Goal: Information Seeking & Learning: Learn about a topic

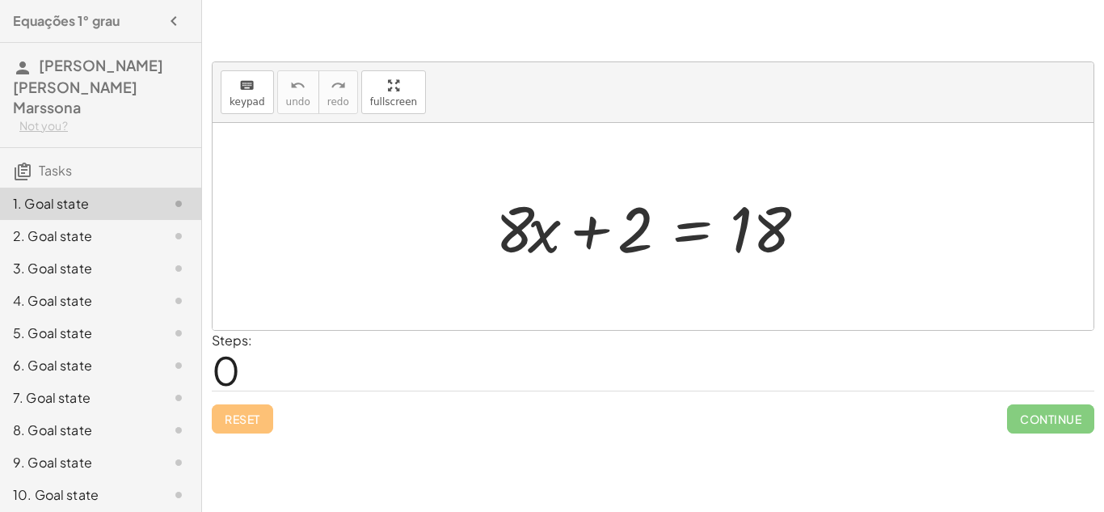
click at [784, 103] on div "keyboard keypad undo [PERSON_NAME] redo fullscreen" at bounding box center [653, 92] width 881 height 61
drag, startPoint x: 644, startPoint y: 213, endPoint x: 844, endPoint y: 214, distance: 199.6
click at [844, 214] on div "+ 2 + · 8 · x + 2 = 18" at bounding box center [653, 226] width 881 height 207
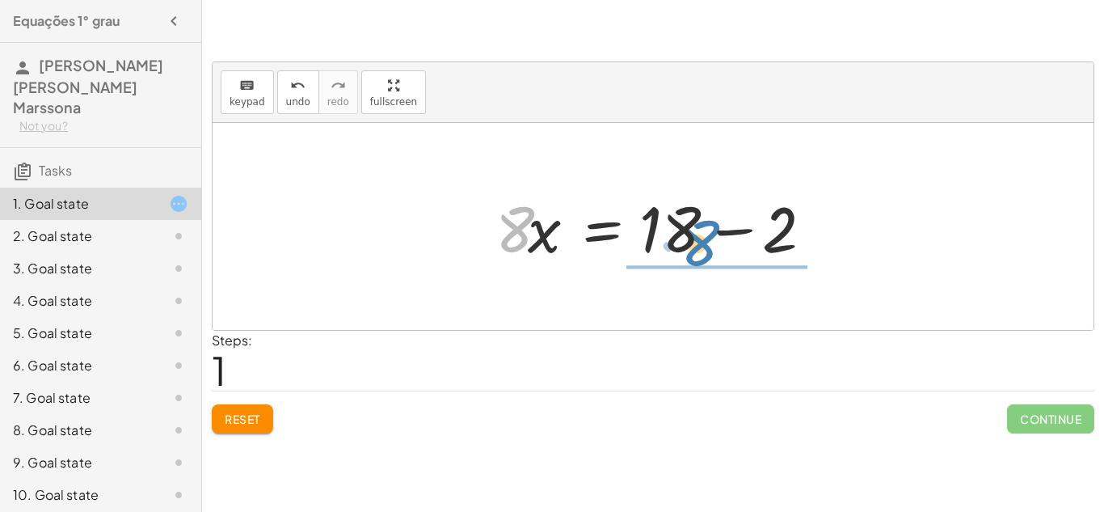
drag, startPoint x: 508, startPoint y: 238, endPoint x: 655, endPoint y: 261, distance: 148.8
click at [655, 261] on div at bounding box center [658, 226] width 343 height 83
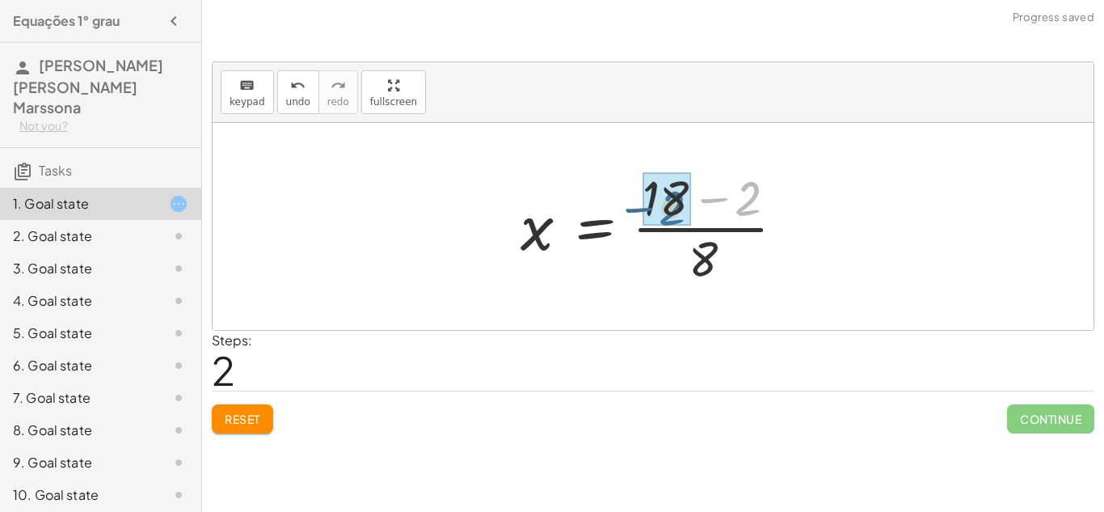
drag, startPoint x: 740, startPoint y: 200, endPoint x: 660, endPoint y: 201, distance: 80.0
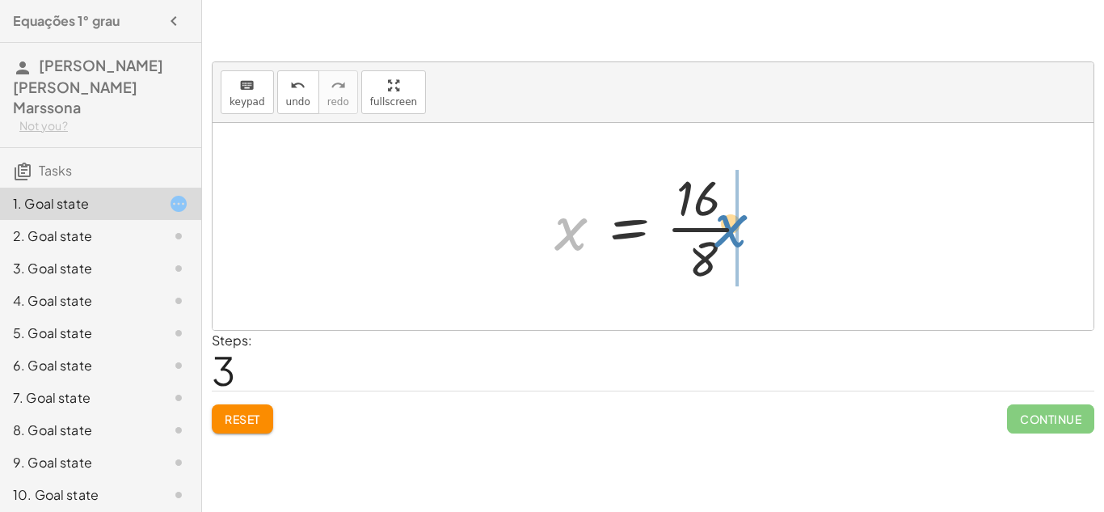
drag, startPoint x: 578, startPoint y: 235, endPoint x: 739, endPoint y: 230, distance: 160.9
click at [739, 230] on div at bounding box center [658, 226] width 225 height 124
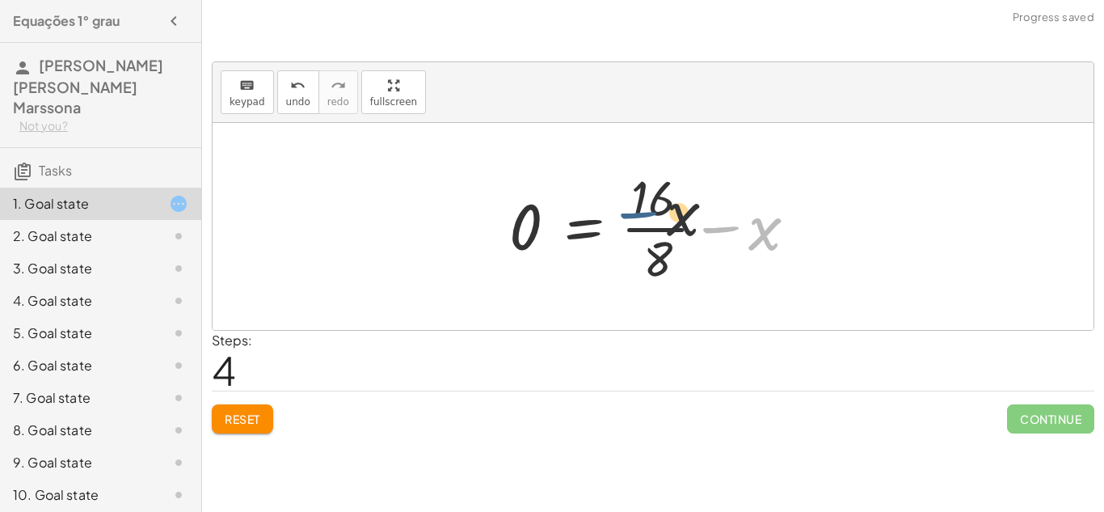
drag, startPoint x: 746, startPoint y: 230, endPoint x: 634, endPoint y: 212, distance: 113.7
click at [634, 212] on div at bounding box center [659, 226] width 316 height 124
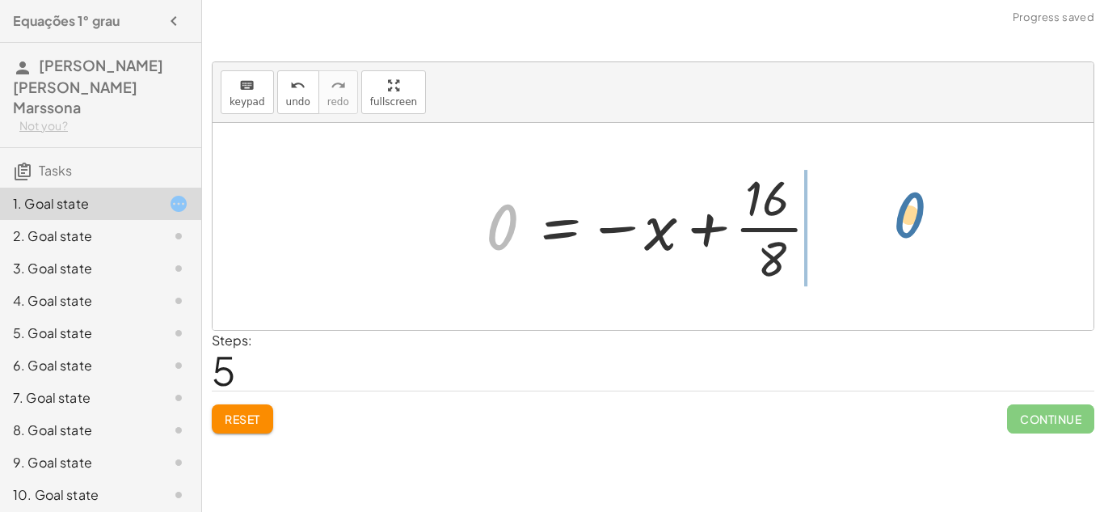
drag, startPoint x: 517, startPoint y: 227, endPoint x: 929, endPoint y: 214, distance: 411.6
click at [929, 214] on div "+ · 8 · x + 2 = 18 · 8 · x = + 18 − 2 x = · ( + 18 − 2 ) · 8 x = · 16 · 8 0 = +…" at bounding box center [653, 226] width 881 height 207
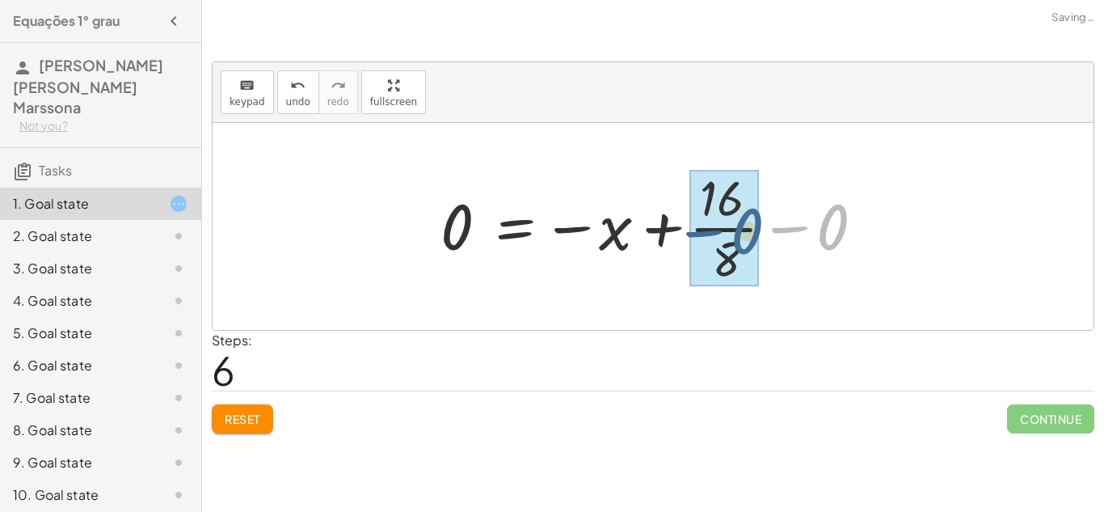
drag, startPoint x: 845, startPoint y: 223, endPoint x: 758, endPoint y: 228, distance: 87.4
click at [758, 228] on div at bounding box center [658, 226] width 453 height 124
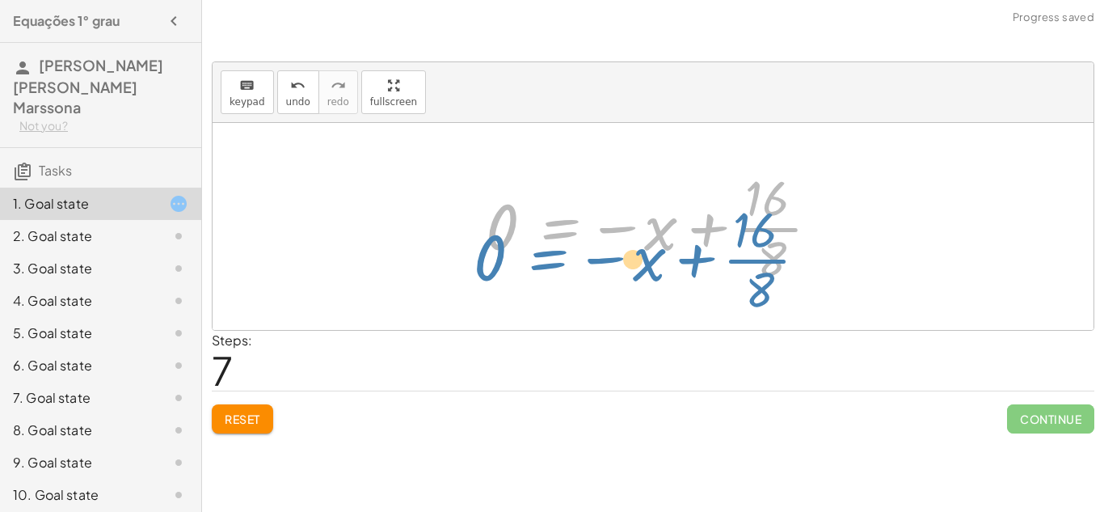
drag, startPoint x: 562, startPoint y: 231, endPoint x: 548, endPoint y: 263, distance: 34.7
click at [548, 263] on div at bounding box center [659, 226] width 363 height 124
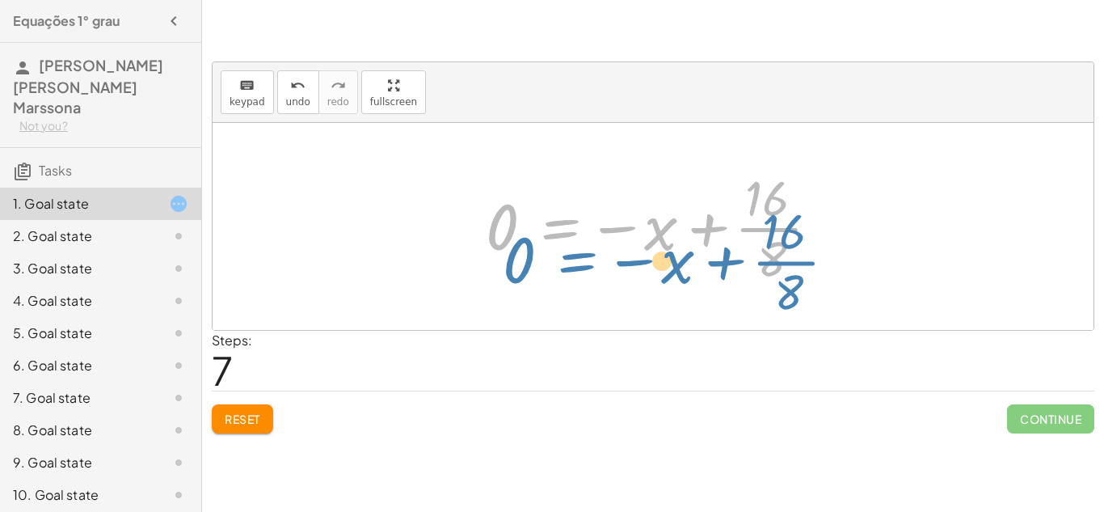
drag, startPoint x: 553, startPoint y: 218, endPoint x: 563, endPoint y: 244, distance: 27.9
click at [563, 244] on div at bounding box center [659, 226] width 363 height 124
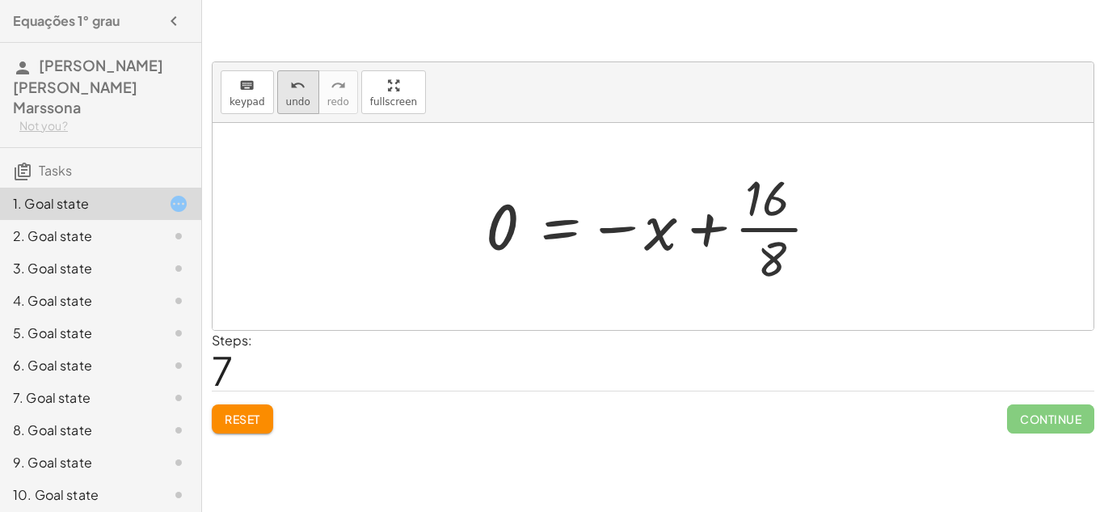
click at [280, 95] on button "undo undo" at bounding box center [298, 92] width 42 height 44
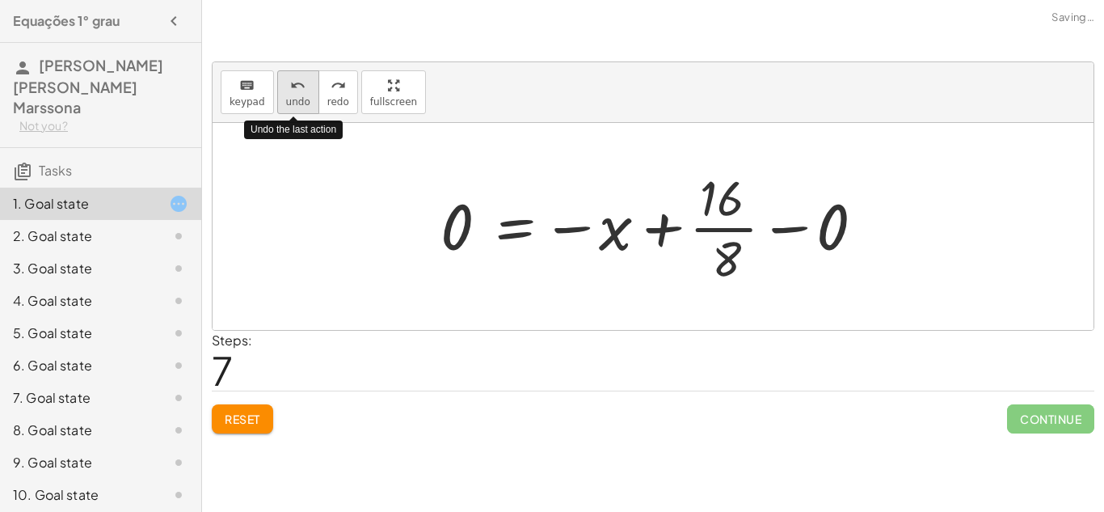
click at [280, 95] on button "undo undo" at bounding box center [298, 92] width 42 height 44
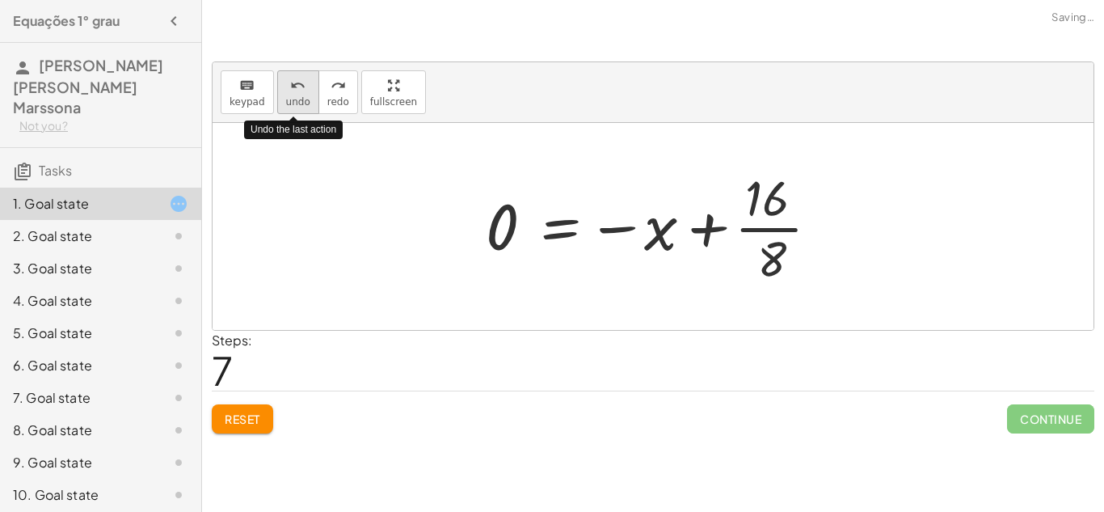
click at [280, 95] on button "undo undo" at bounding box center [298, 92] width 42 height 44
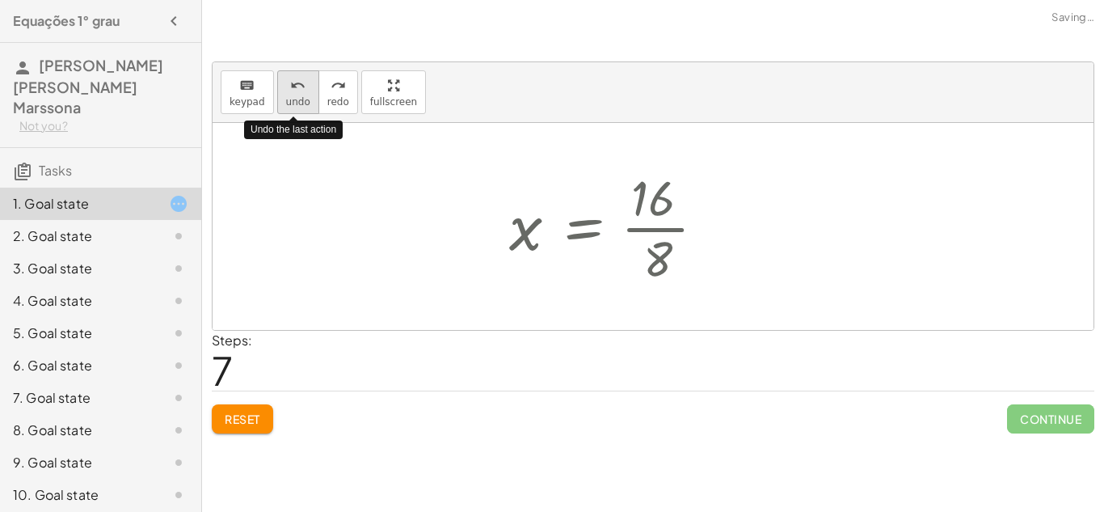
click at [280, 95] on button "undo undo" at bounding box center [298, 92] width 42 height 44
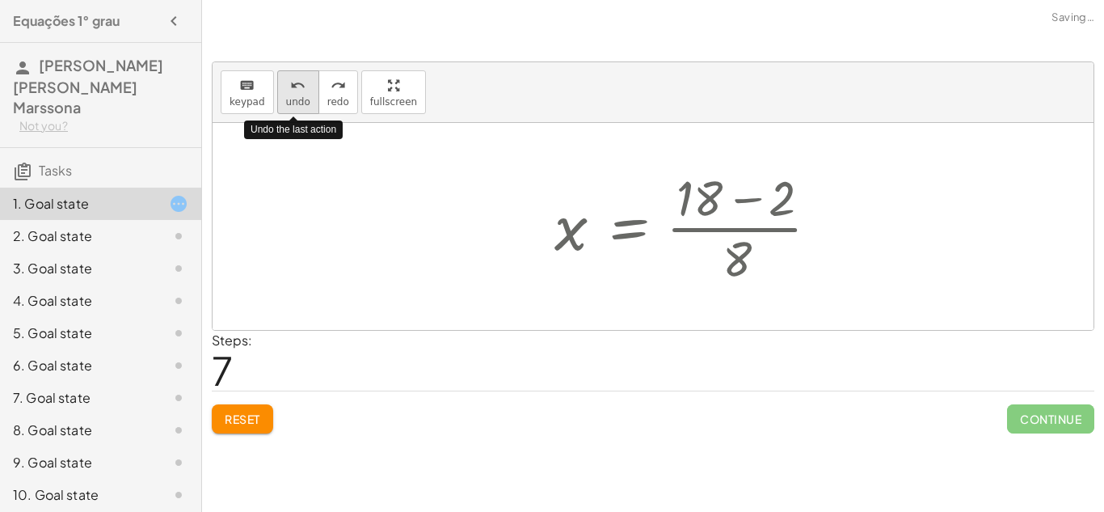
click at [280, 95] on button "undo undo" at bounding box center [298, 92] width 42 height 44
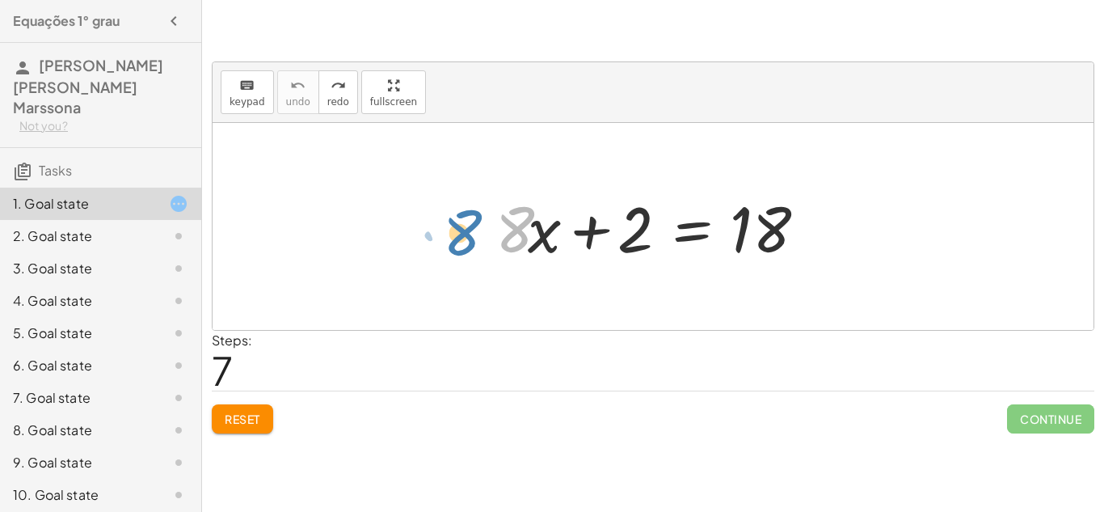
drag, startPoint x: 523, startPoint y: 229, endPoint x: 495, endPoint y: 236, distance: 28.4
click at [495, 236] on div at bounding box center [658, 226] width 343 height 83
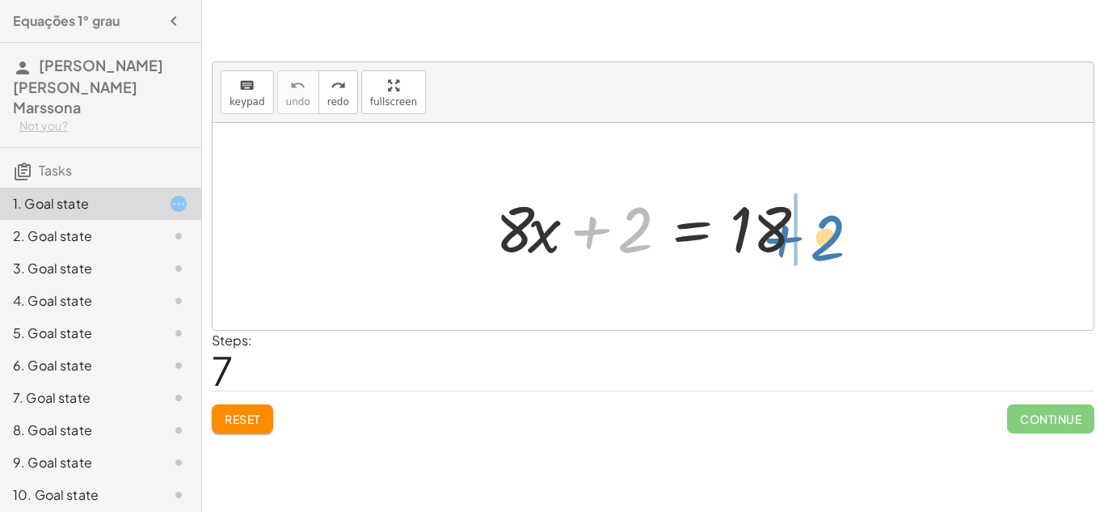
drag, startPoint x: 624, startPoint y: 239, endPoint x: 815, endPoint y: 247, distance: 191.7
click at [815, 247] on div at bounding box center [658, 226] width 343 height 83
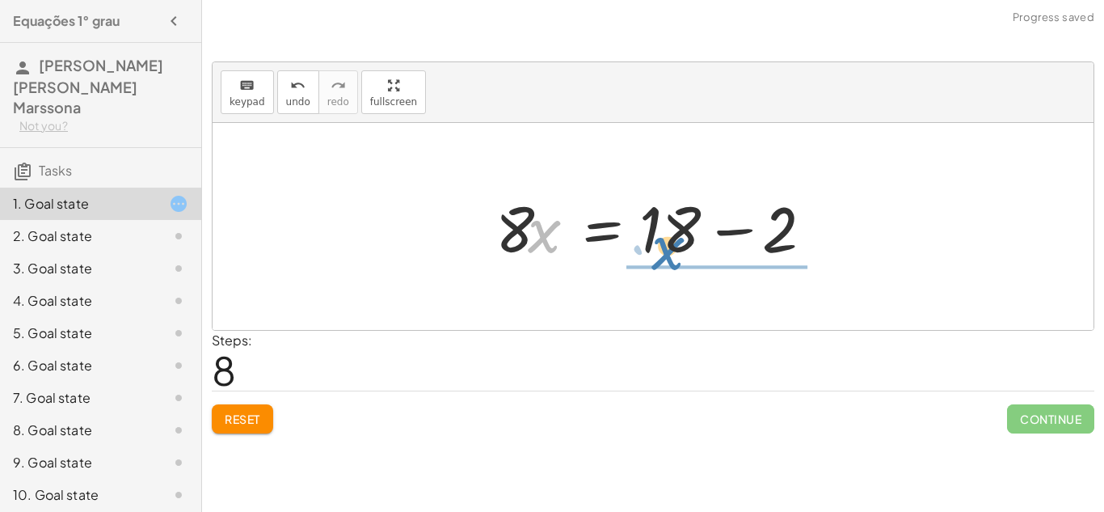
drag, startPoint x: 542, startPoint y: 246, endPoint x: 659, endPoint y: 263, distance: 118.4
click at [659, 263] on div at bounding box center [658, 226] width 343 height 83
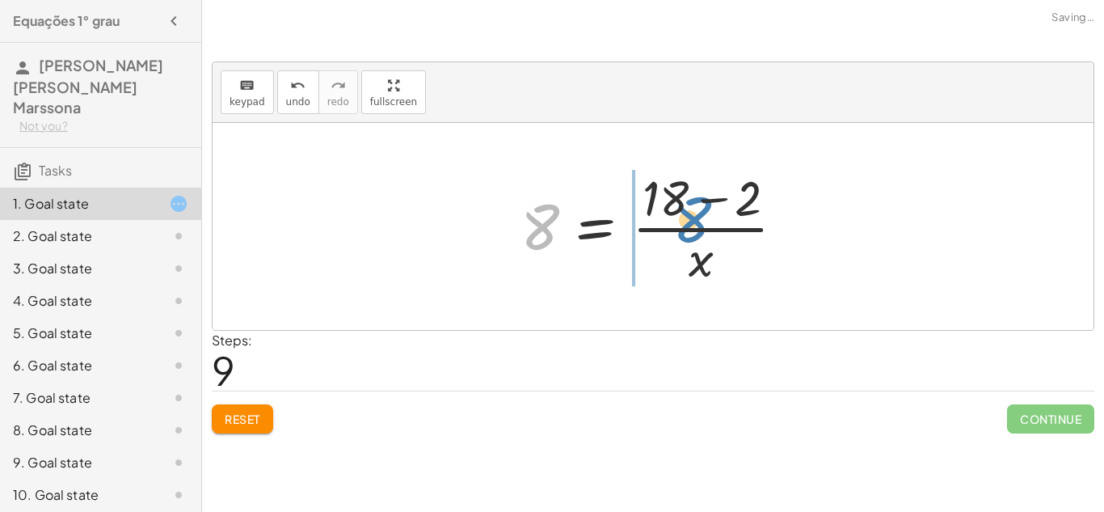
drag, startPoint x: 546, startPoint y: 230, endPoint x: 695, endPoint y: 228, distance: 148.7
click at [695, 228] on div at bounding box center [658, 226] width 293 height 124
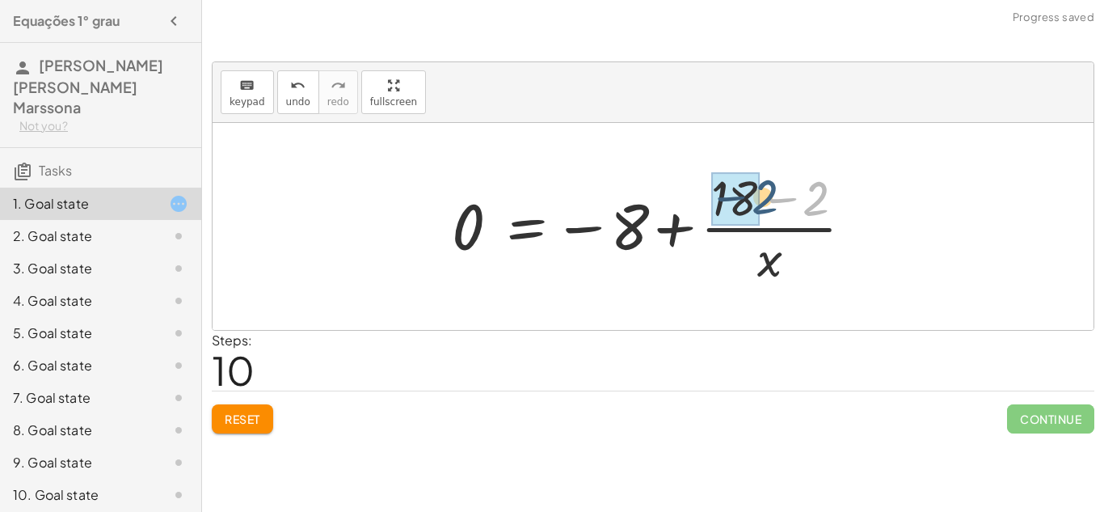
drag, startPoint x: 819, startPoint y: 204, endPoint x: 757, endPoint y: 203, distance: 61.4
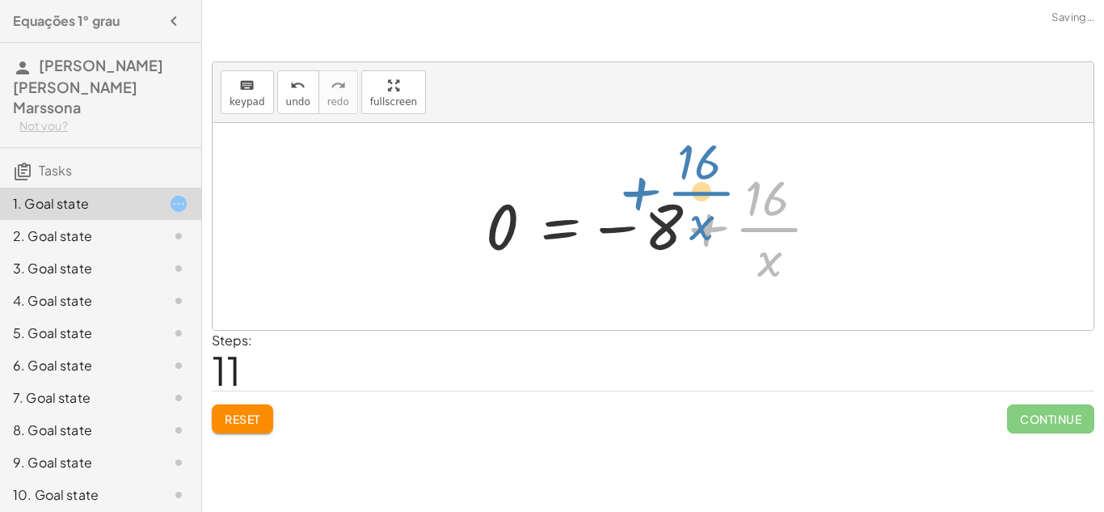
drag, startPoint x: 684, startPoint y: 221, endPoint x: 603, endPoint y: 198, distance: 84.1
click at [603, 198] on div at bounding box center [659, 226] width 363 height 124
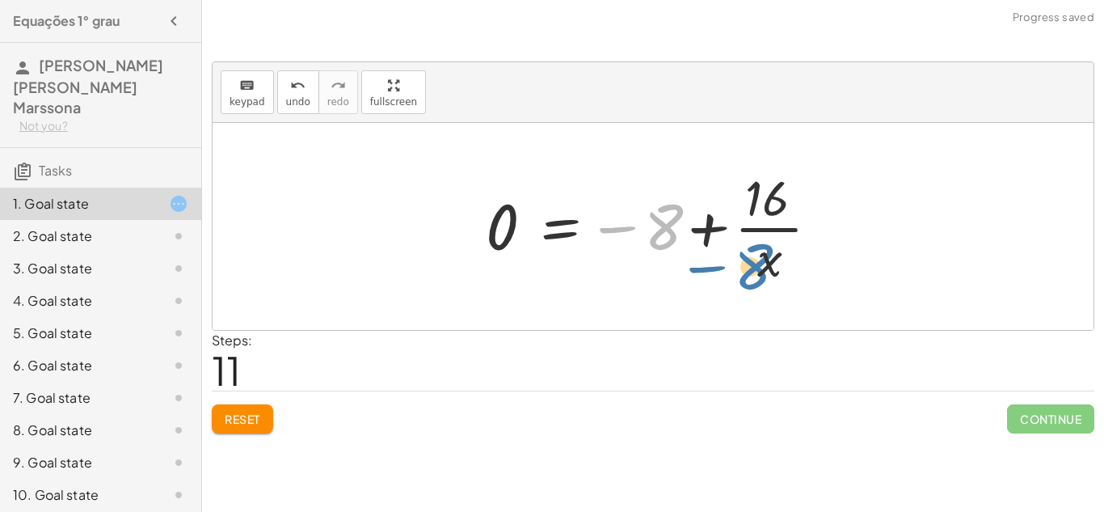
drag, startPoint x: 648, startPoint y: 223, endPoint x: 737, endPoint y: 262, distance: 97.0
click at [737, 262] on div at bounding box center [659, 226] width 363 height 124
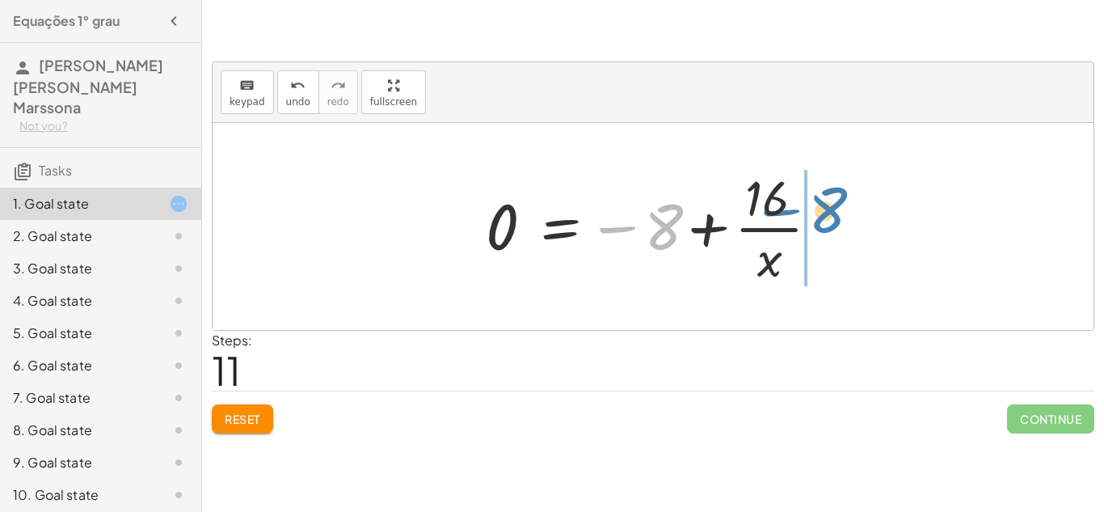
drag, startPoint x: 673, startPoint y: 220, endPoint x: 830, endPoint y: 204, distance: 157.6
click at [830, 204] on div at bounding box center [659, 226] width 363 height 124
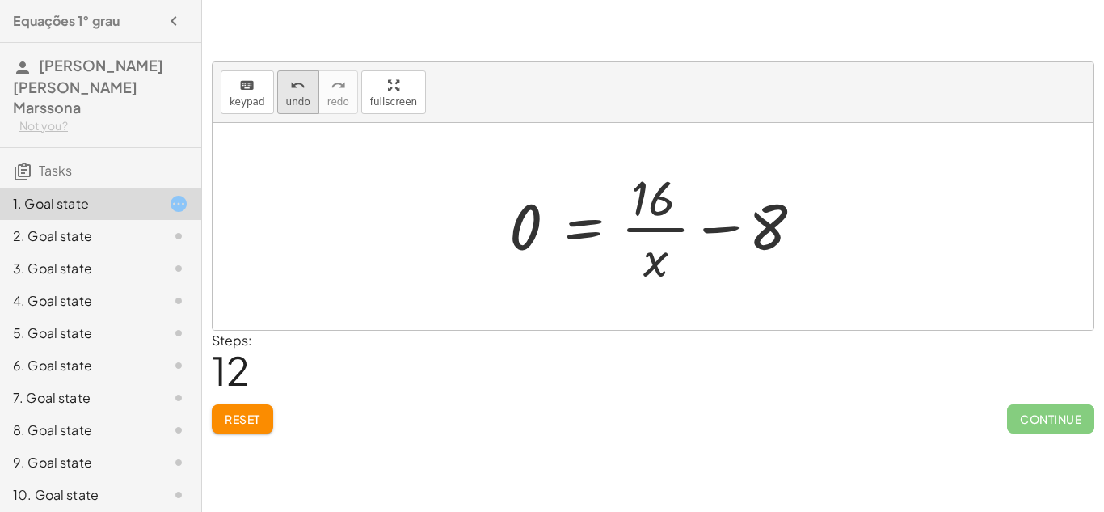
click at [290, 91] on icon "undo" at bounding box center [297, 85] width 15 height 19
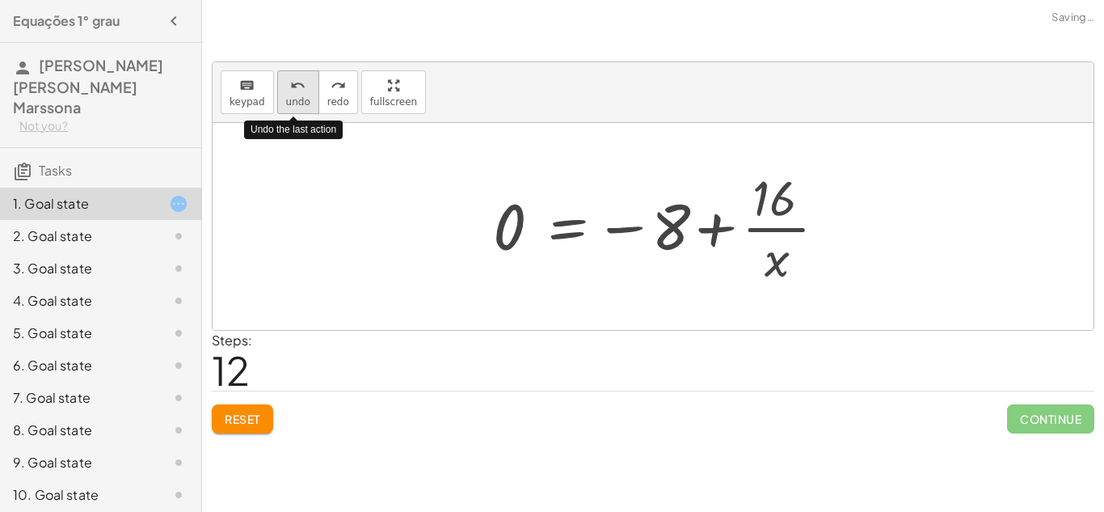
click at [290, 91] on icon "undo" at bounding box center [297, 85] width 15 height 19
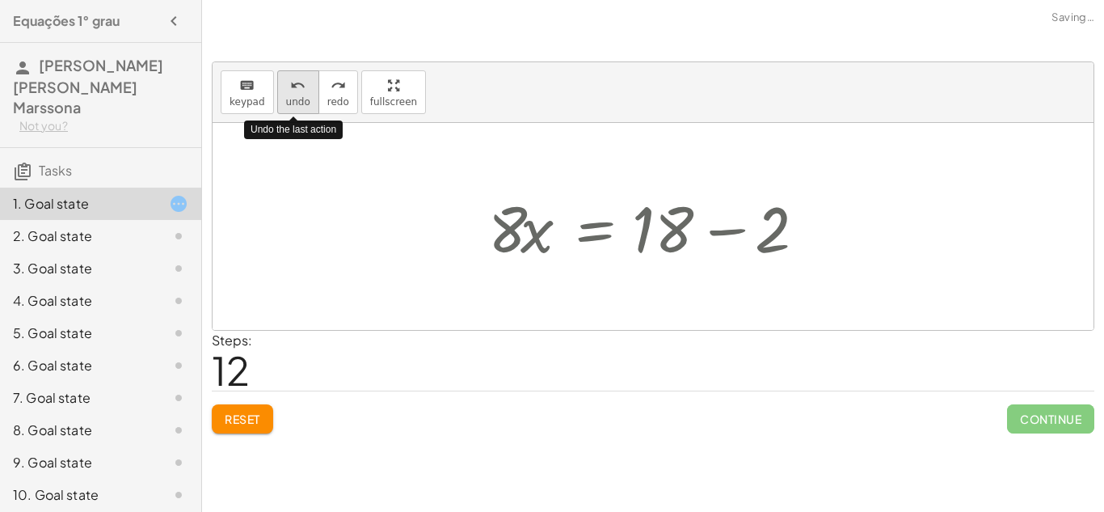
click at [290, 91] on icon "undo" at bounding box center [297, 85] width 15 height 19
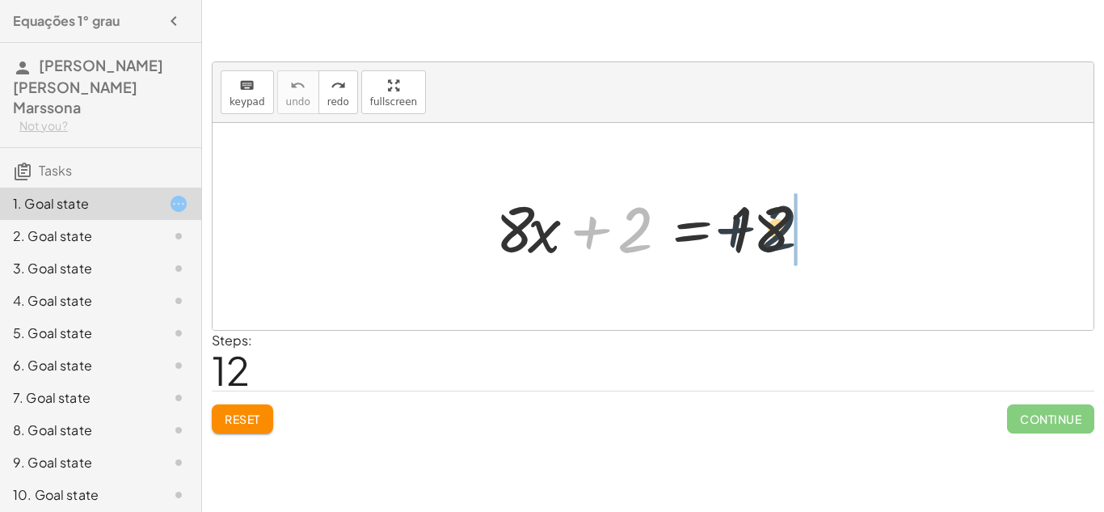
drag, startPoint x: 642, startPoint y: 209, endPoint x: 787, endPoint y: 208, distance: 144.7
click at [787, 208] on div at bounding box center [658, 226] width 343 height 83
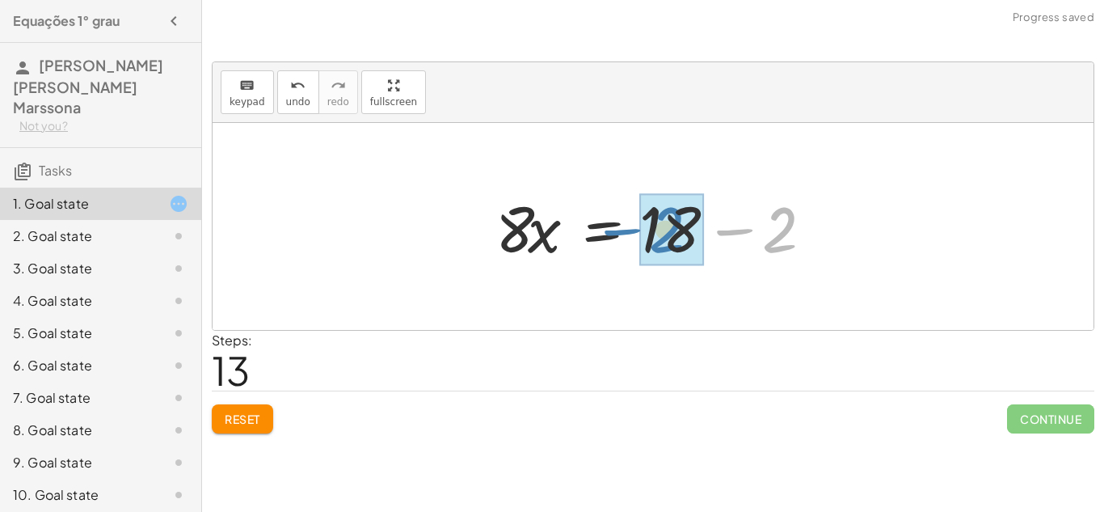
drag, startPoint x: 780, startPoint y: 222, endPoint x: 668, endPoint y: 222, distance: 112.3
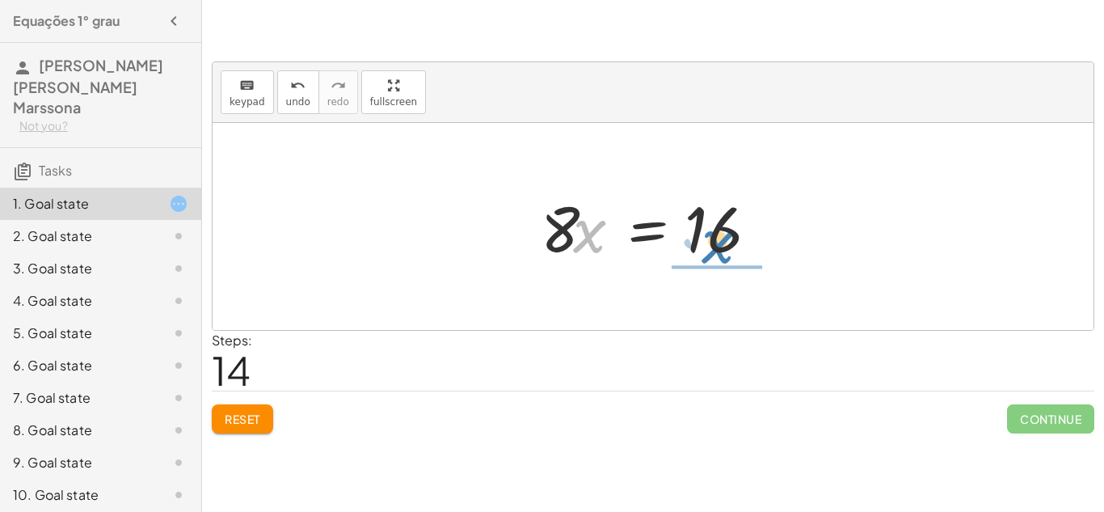
drag, startPoint x: 574, startPoint y: 230, endPoint x: 704, endPoint y: 237, distance: 130.3
click at [704, 237] on div at bounding box center [659, 226] width 253 height 83
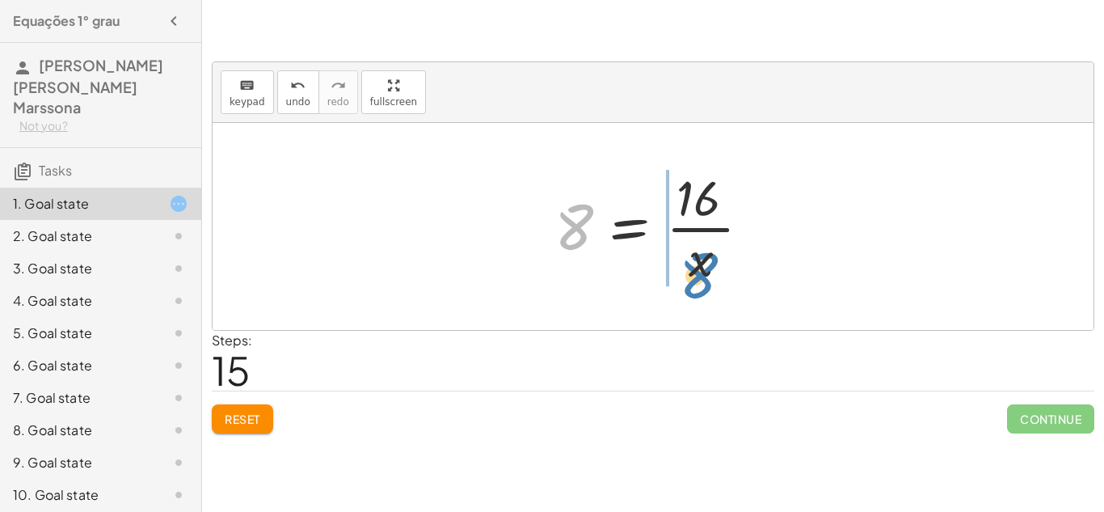
drag, startPoint x: 582, startPoint y: 235, endPoint x: 710, endPoint y: 276, distance: 134.2
click at [710, 276] on div at bounding box center [658, 226] width 225 height 124
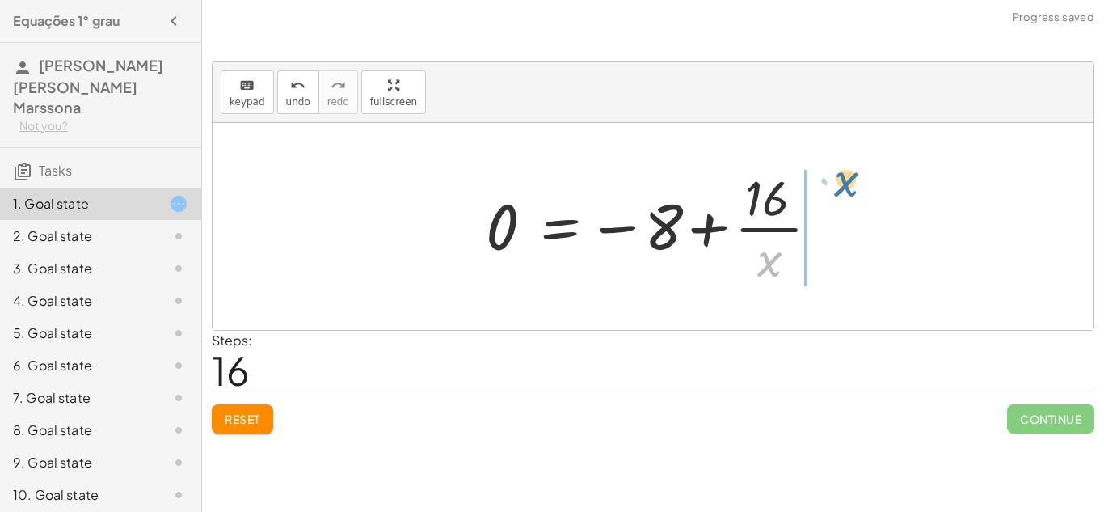
drag, startPoint x: 770, startPoint y: 264, endPoint x: 849, endPoint y: 183, distance: 113.2
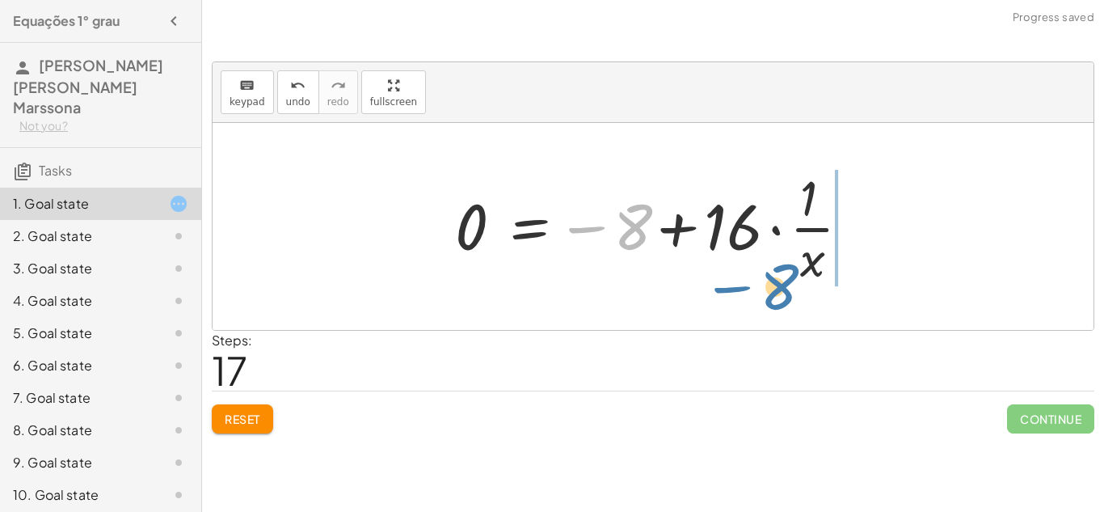
drag, startPoint x: 642, startPoint y: 234, endPoint x: 788, endPoint y: 289, distance: 155.8
click at [788, 289] on div "+ · 8 · x + 2 = 18 · 8 · x = + 18 − 2 · 8 · x = 16 8 = · 16 · x 0 = − 8 + · 16 …" at bounding box center [653, 226] width 444 height 133
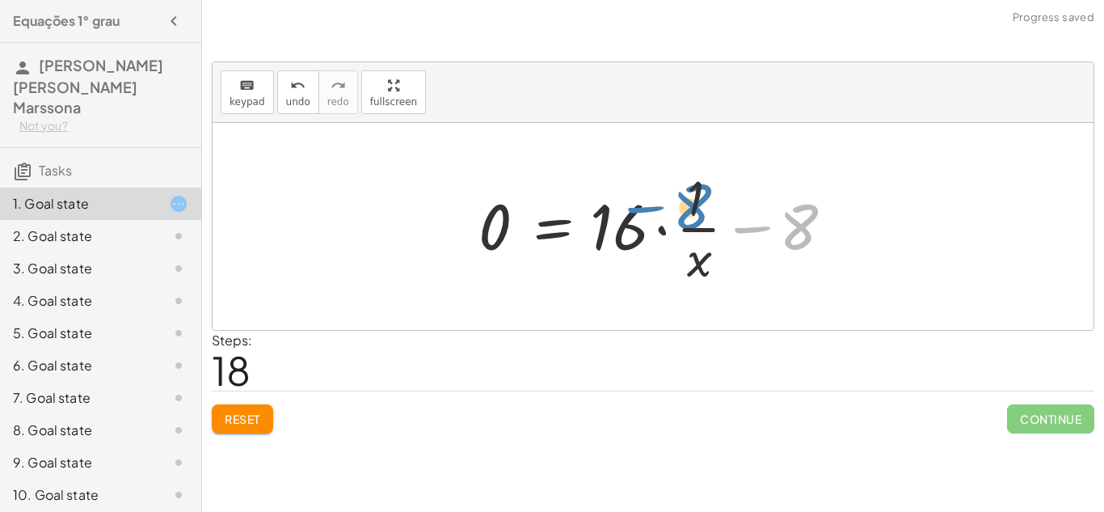
drag, startPoint x: 794, startPoint y: 238, endPoint x: 687, endPoint y: 218, distance: 108.4
click at [687, 218] on div at bounding box center [658, 226] width 377 height 124
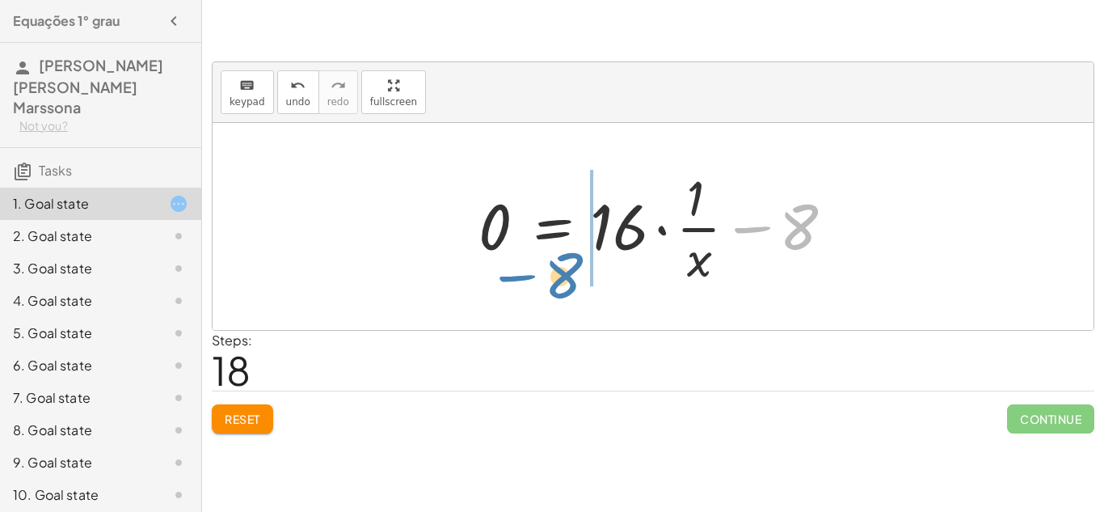
drag, startPoint x: 798, startPoint y: 226, endPoint x: 570, endPoint y: 274, distance: 233.6
click at [570, 274] on div at bounding box center [658, 226] width 377 height 124
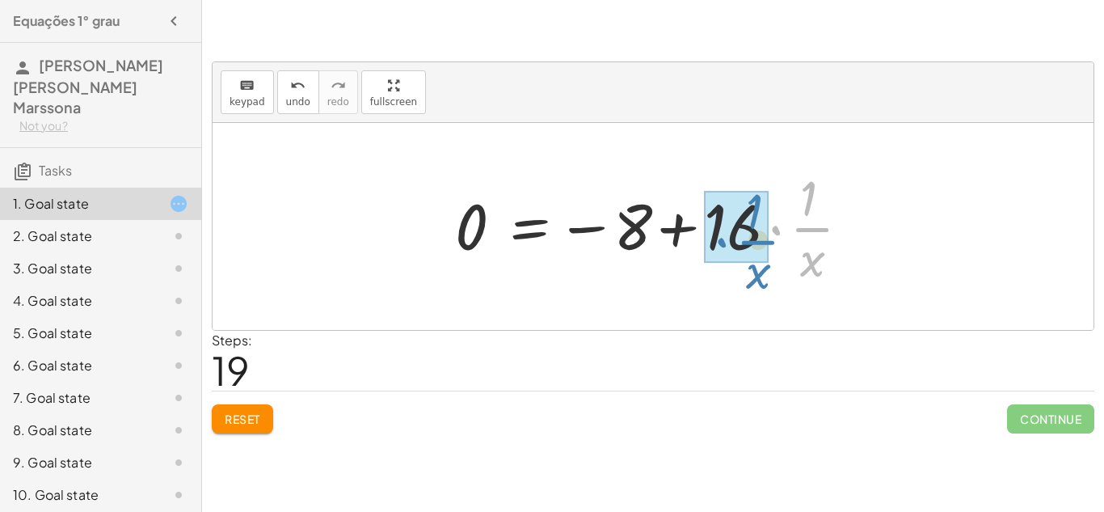
drag, startPoint x: 805, startPoint y: 240, endPoint x: 753, endPoint y: 246, distance: 52.0
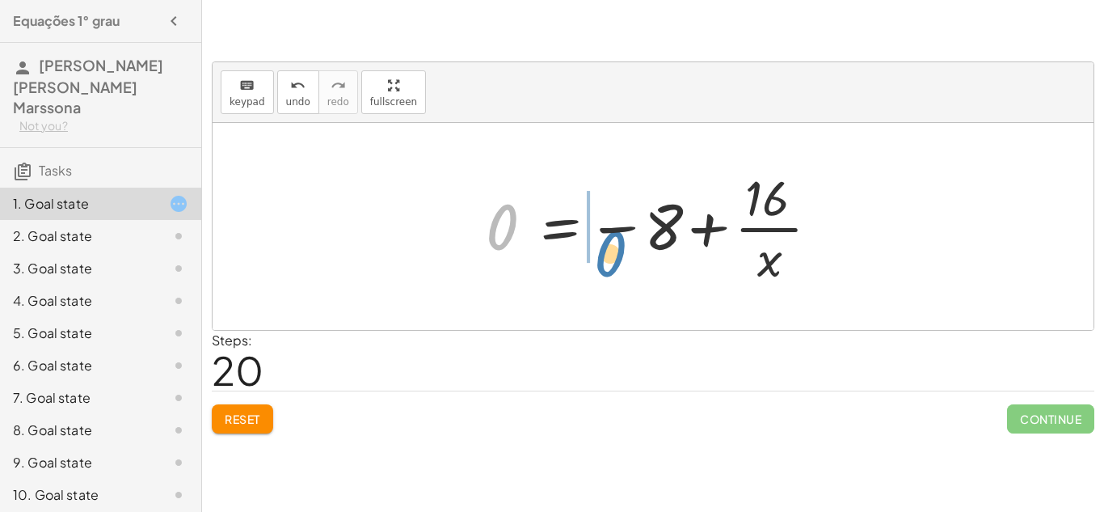
drag, startPoint x: 496, startPoint y: 209, endPoint x: 605, endPoint y: 236, distance: 112.3
click at [605, 236] on div at bounding box center [659, 226] width 363 height 124
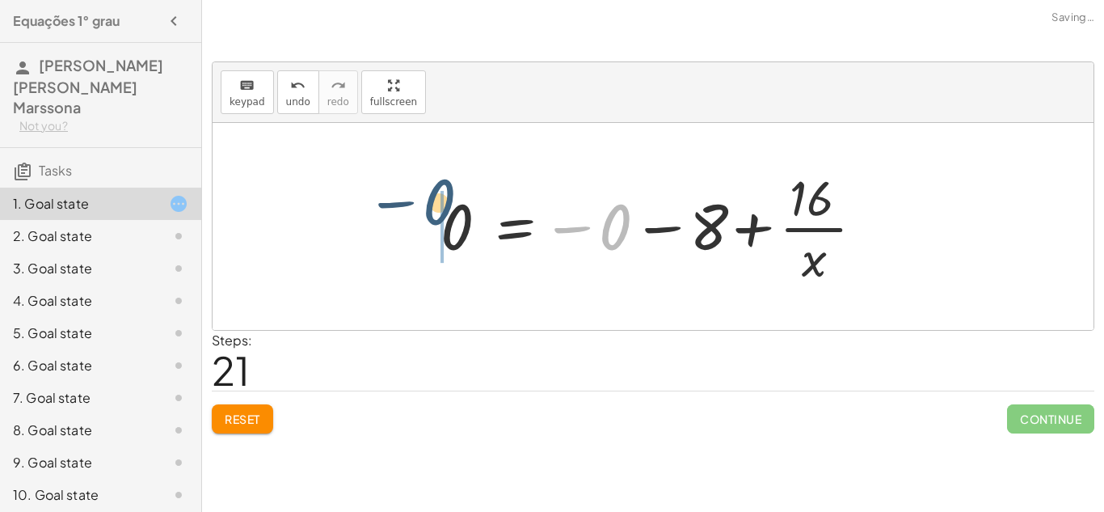
drag, startPoint x: 610, startPoint y: 235, endPoint x: 415, endPoint y: 239, distance: 194.8
click at [416, 239] on div "+ · 8 · x + 2 = 18 · 8 · x = + 18 − 2 · 8 · x = 16 8 = · 16 · x 0 = − 8 + · 16 …" at bounding box center [652, 226] width 473 height 133
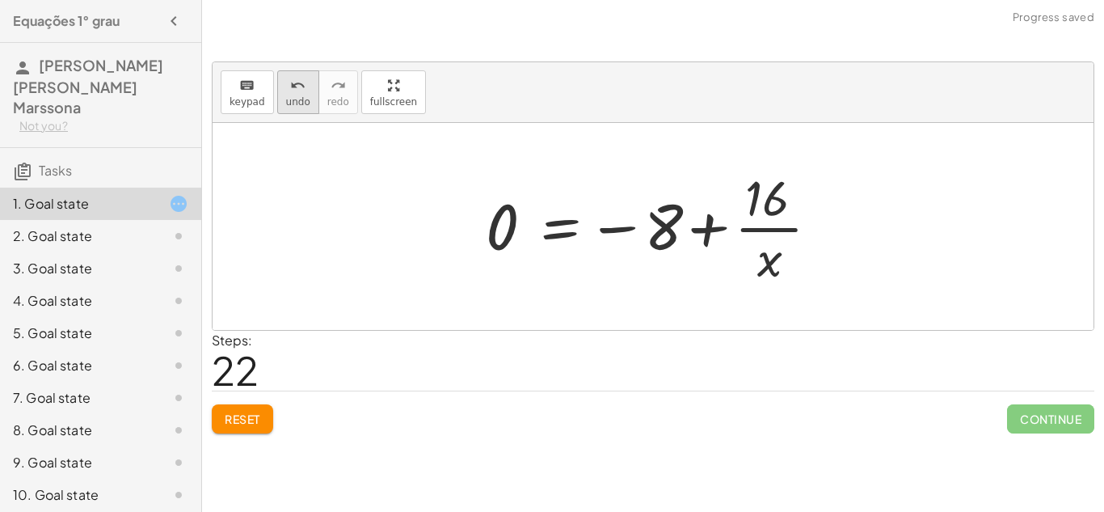
click at [286, 96] on span "undo" at bounding box center [298, 101] width 24 height 11
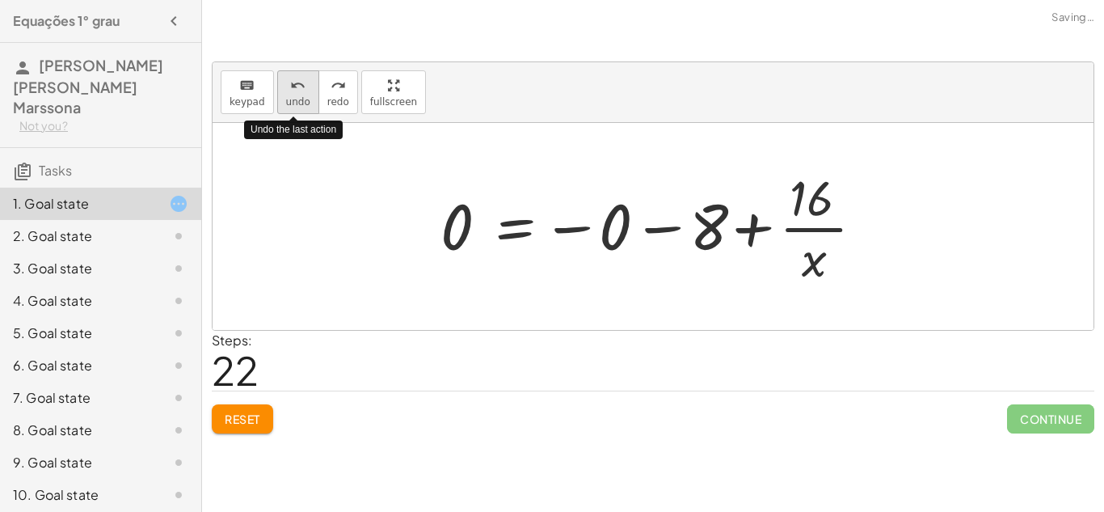
click at [286, 96] on span "undo" at bounding box center [298, 101] width 24 height 11
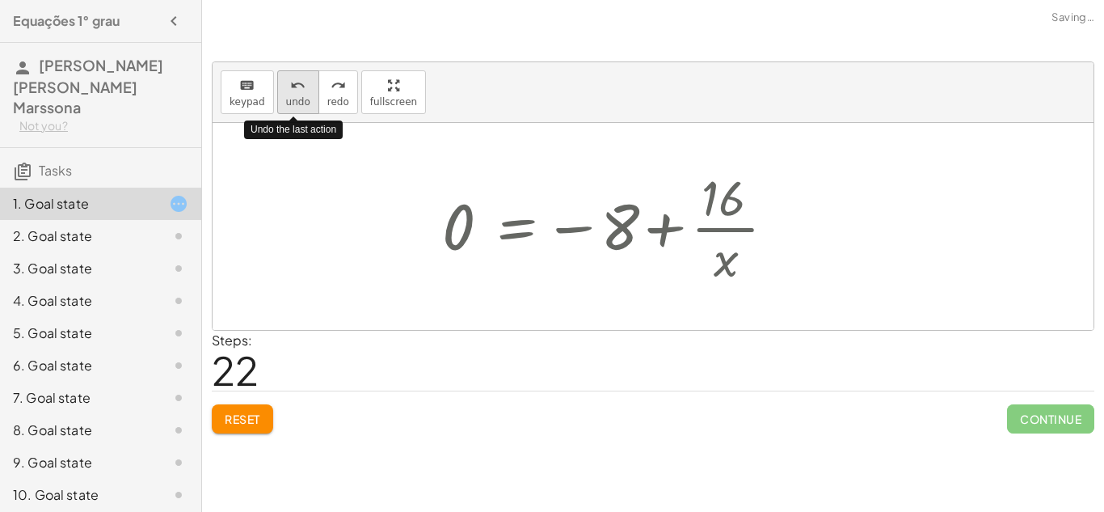
click at [286, 96] on span "undo" at bounding box center [298, 101] width 24 height 11
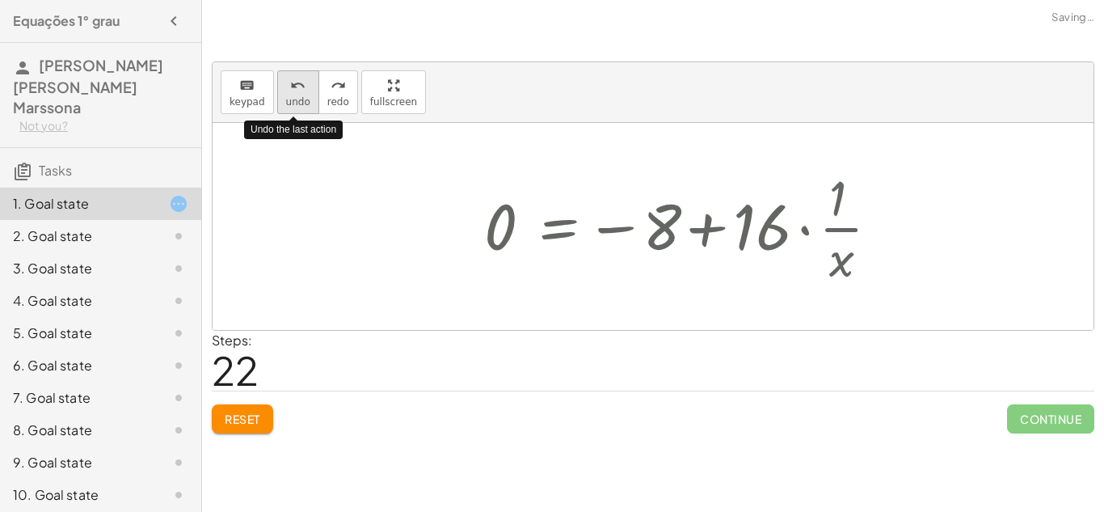
click at [286, 96] on span "undo" at bounding box center [298, 101] width 24 height 11
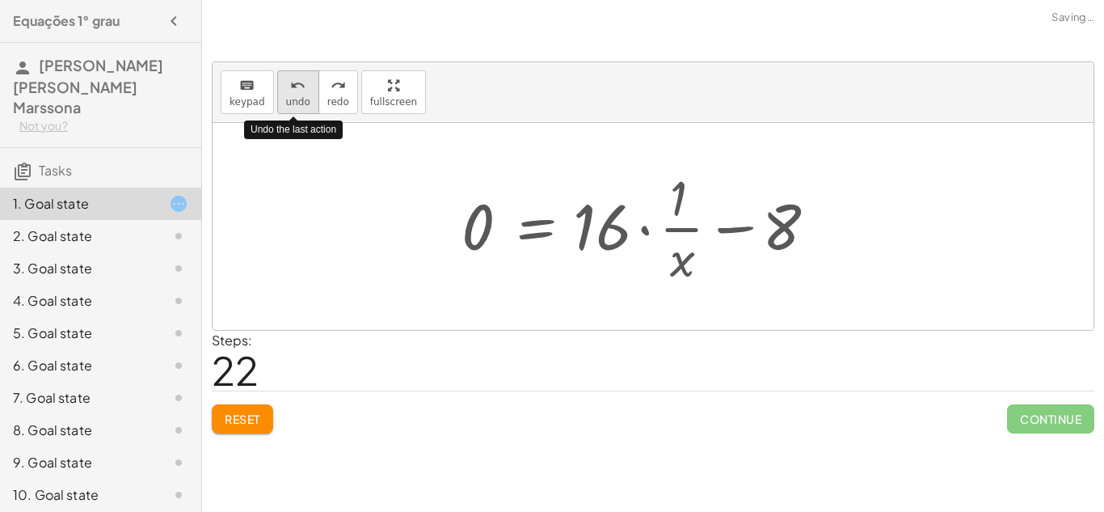
click at [286, 96] on span "undo" at bounding box center [298, 101] width 24 height 11
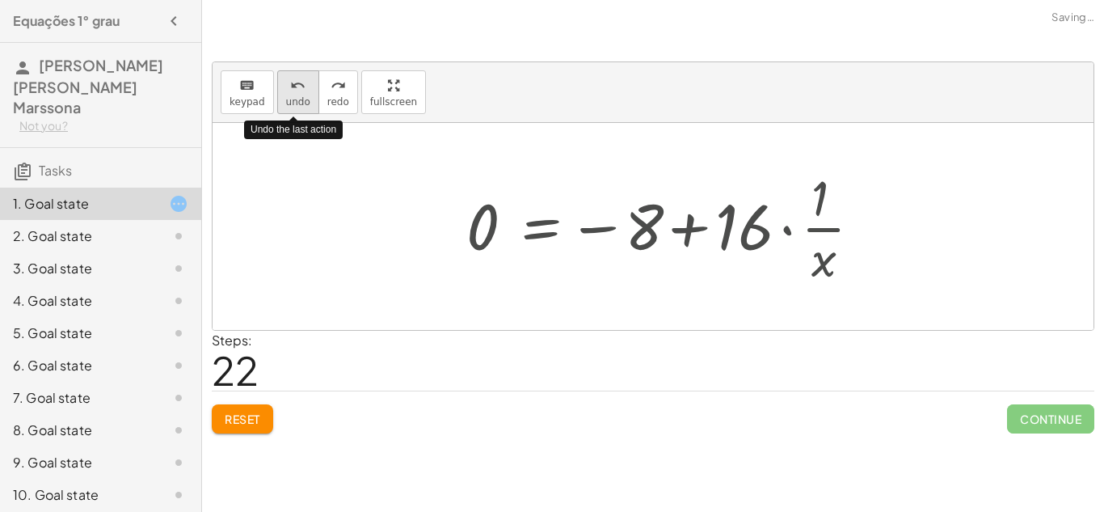
click at [286, 96] on span "undo" at bounding box center [298, 101] width 24 height 11
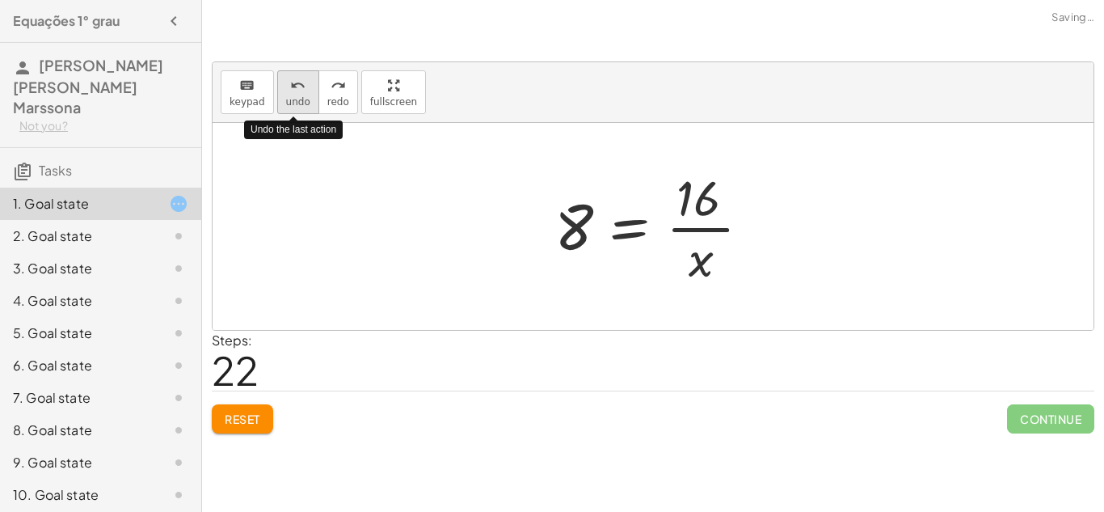
click at [286, 96] on span "undo" at bounding box center [298, 101] width 24 height 11
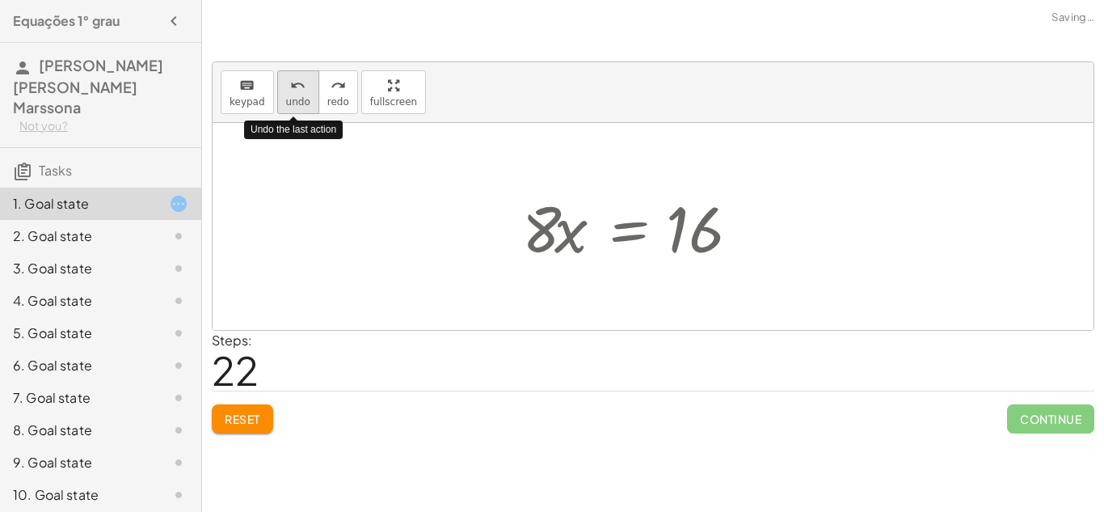
click at [286, 96] on span "undo" at bounding box center [298, 101] width 24 height 11
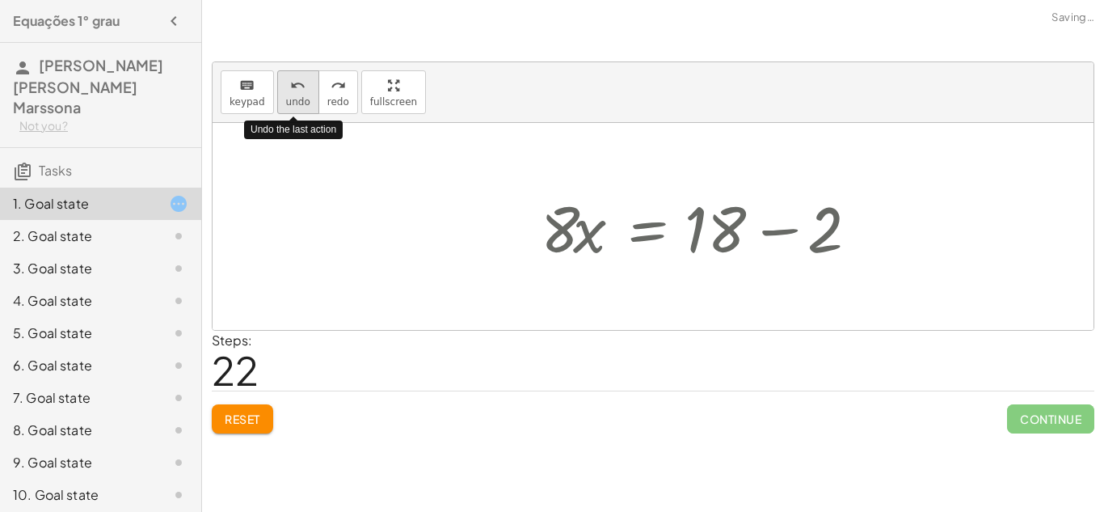
click at [286, 96] on span "undo" at bounding box center [298, 101] width 24 height 11
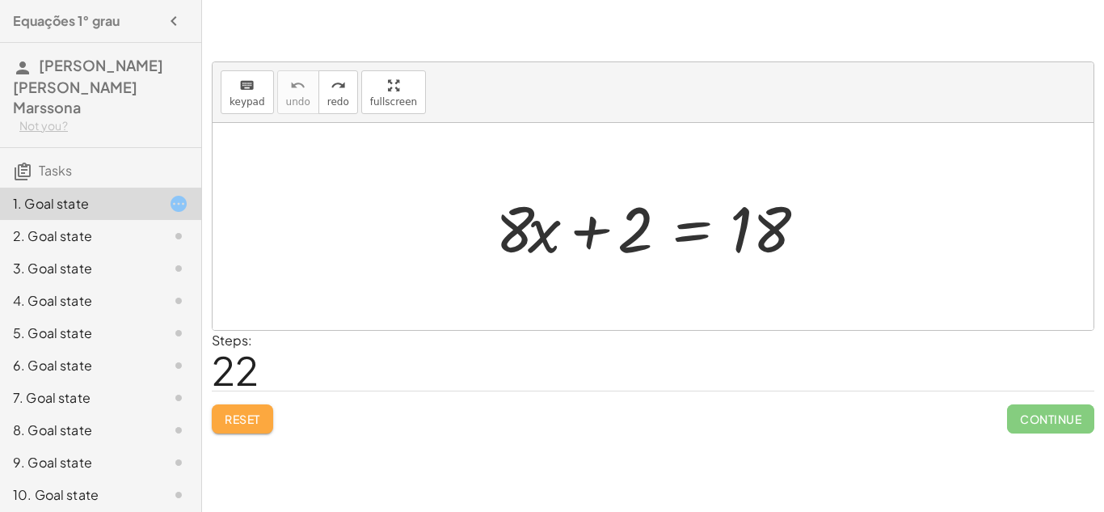
click at [256, 422] on span "Reset" at bounding box center [243, 418] width 36 height 15
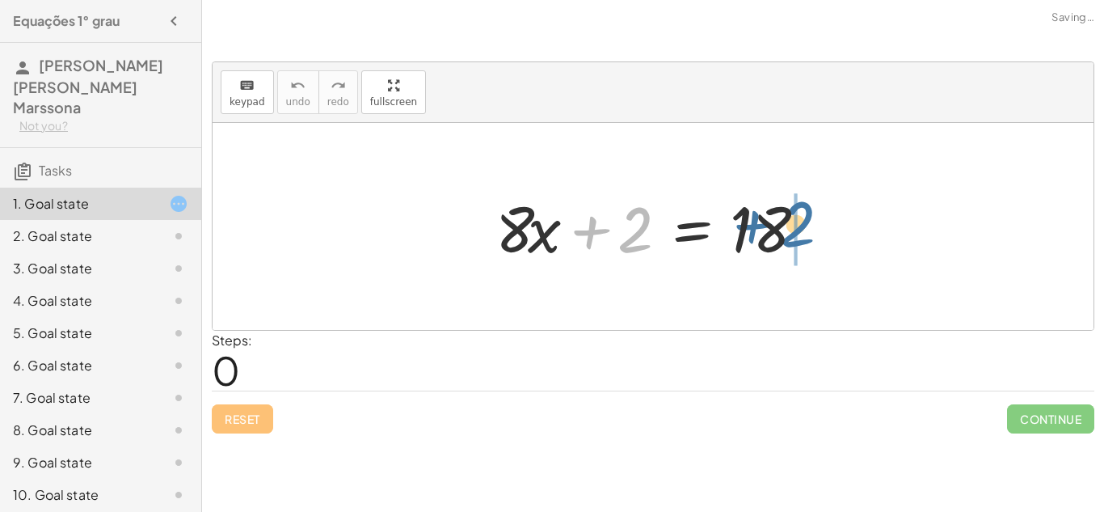
drag, startPoint x: 636, startPoint y: 214, endPoint x: 803, endPoint y: 211, distance: 166.5
click at [803, 211] on div at bounding box center [658, 226] width 343 height 83
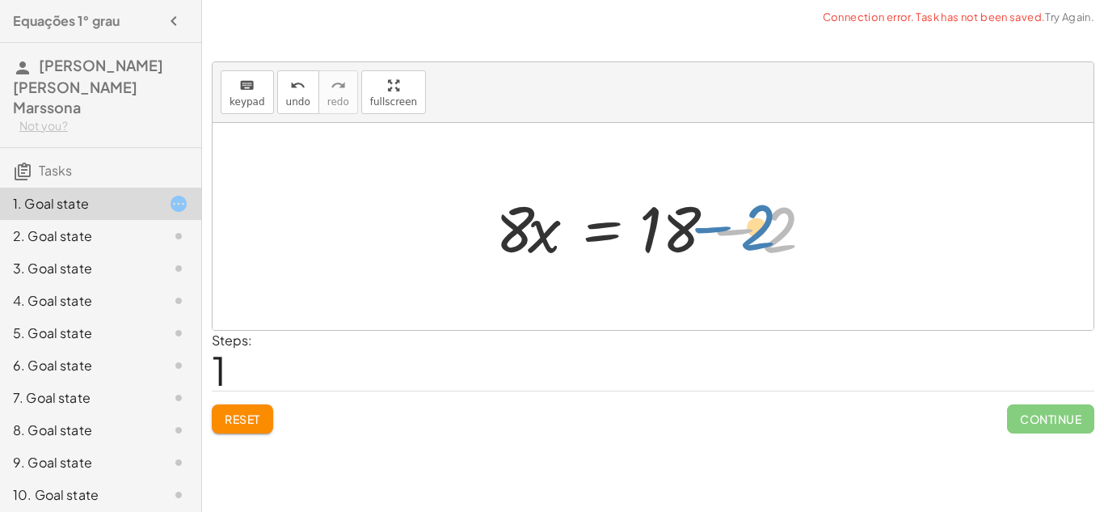
drag, startPoint x: 792, startPoint y: 225, endPoint x: 770, endPoint y: 222, distance: 22.0
click at [770, 222] on div at bounding box center [658, 226] width 343 height 83
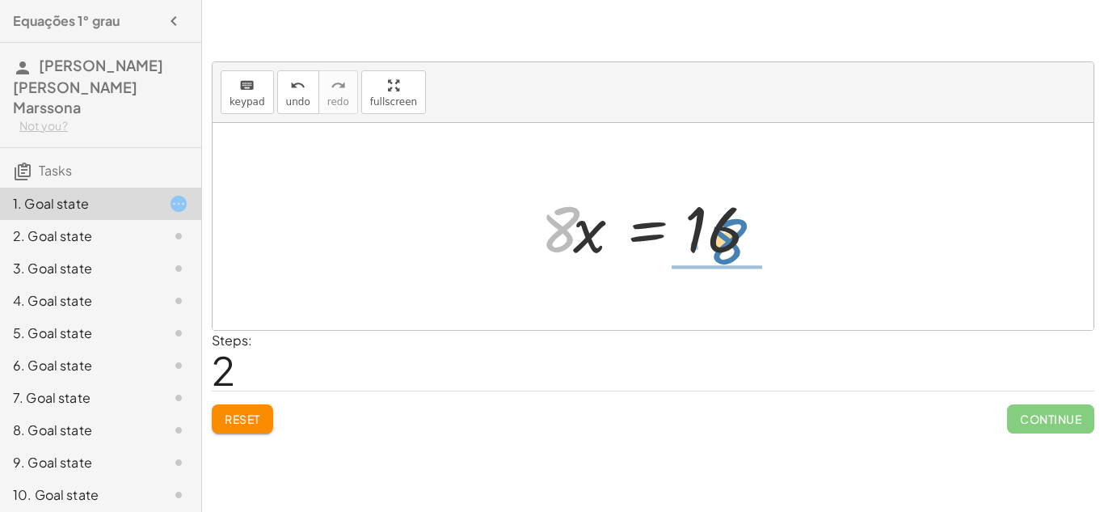
drag, startPoint x: 569, startPoint y: 231, endPoint x: 735, endPoint y: 246, distance: 167.2
click at [735, 246] on div at bounding box center [659, 226] width 253 height 83
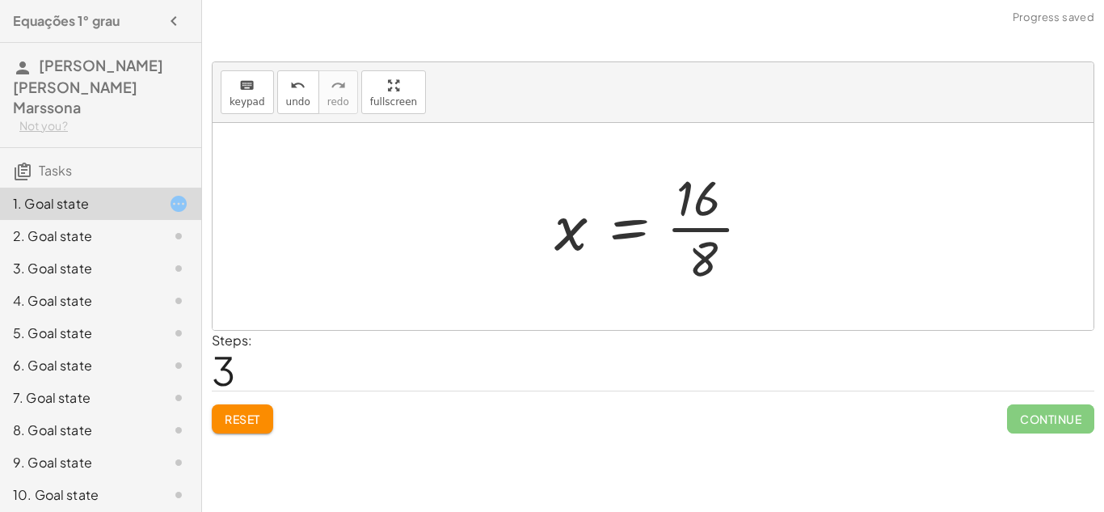
click at [693, 229] on div at bounding box center [658, 226] width 225 height 124
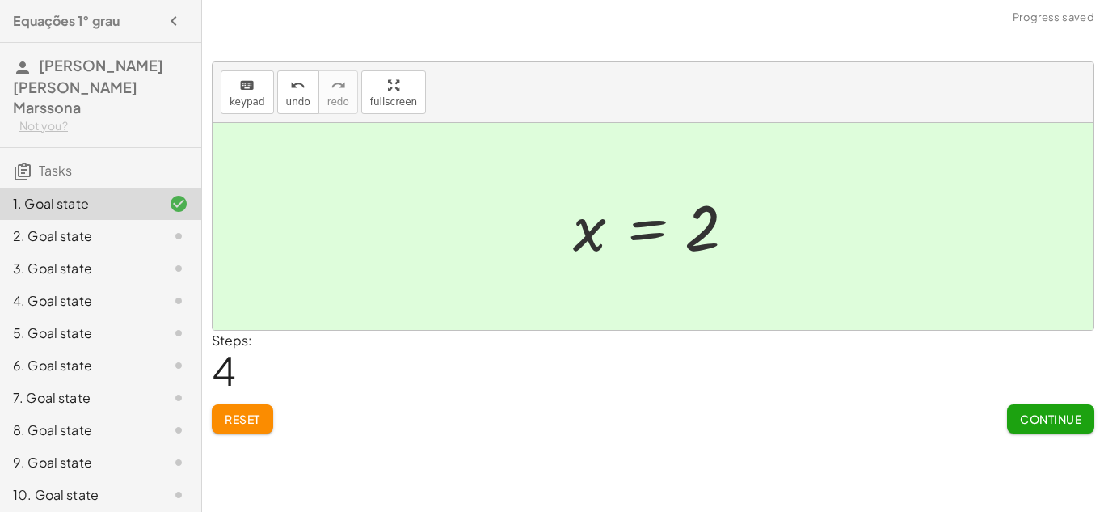
click at [1055, 423] on span "Continue" at bounding box center [1050, 418] width 61 height 15
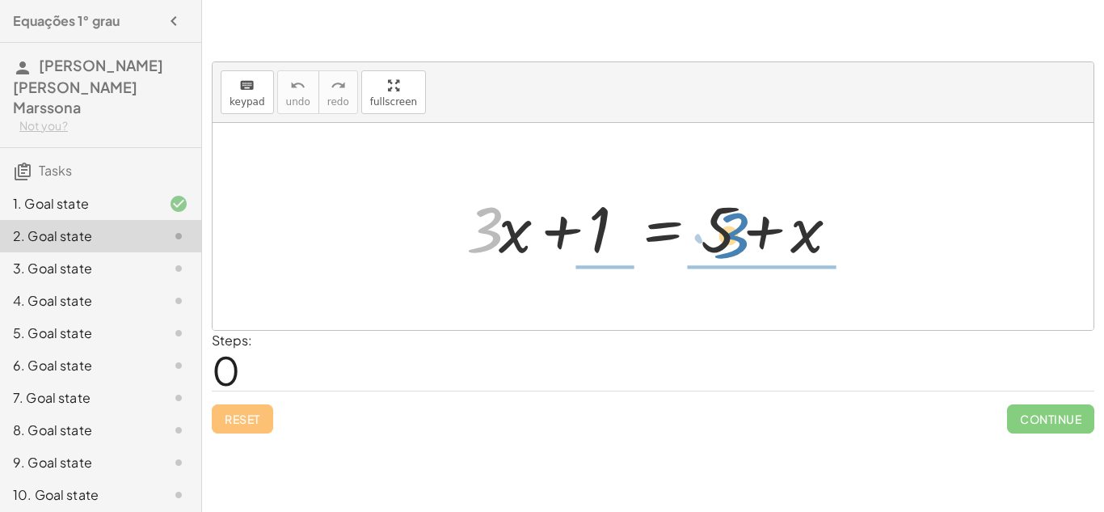
drag, startPoint x: 487, startPoint y: 218, endPoint x: 731, endPoint y: 225, distance: 245.0
click at [731, 225] on div at bounding box center [658, 226] width 401 height 83
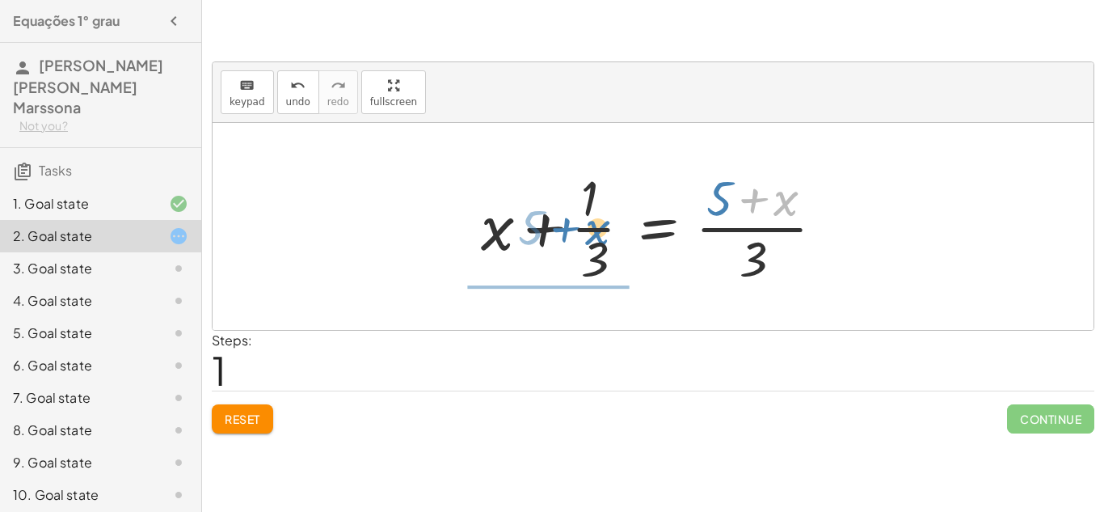
drag, startPoint x: 788, startPoint y: 203, endPoint x: 598, endPoint y: 232, distance: 192.1
click at [598, 232] on div at bounding box center [659, 226] width 372 height 124
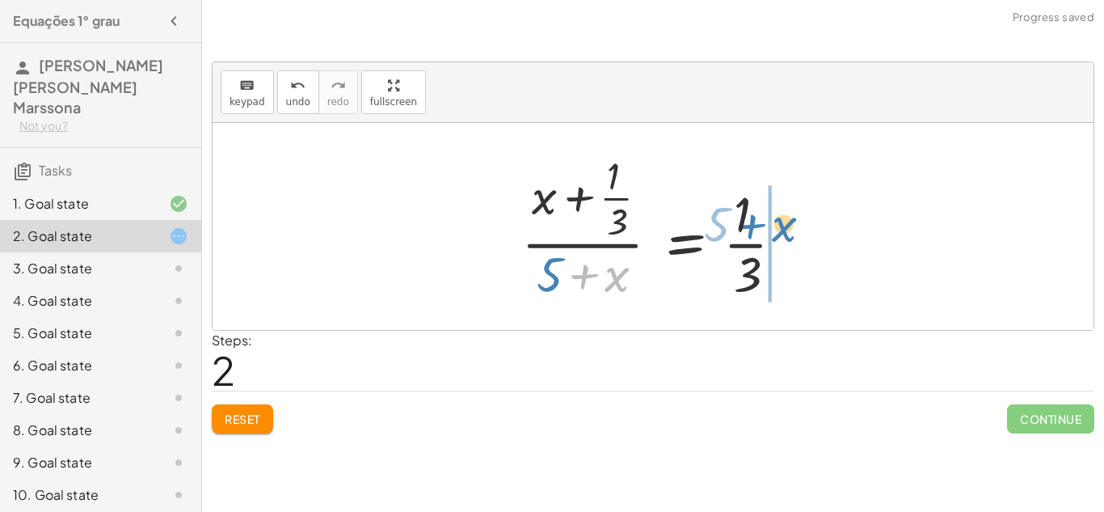
drag, startPoint x: 570, startPoint y: 269, endPoint x: 760, endPoint y: 213, distance: 197.9
click at [760, 213] on div at bounding box center [659, 227] width 292 height 156
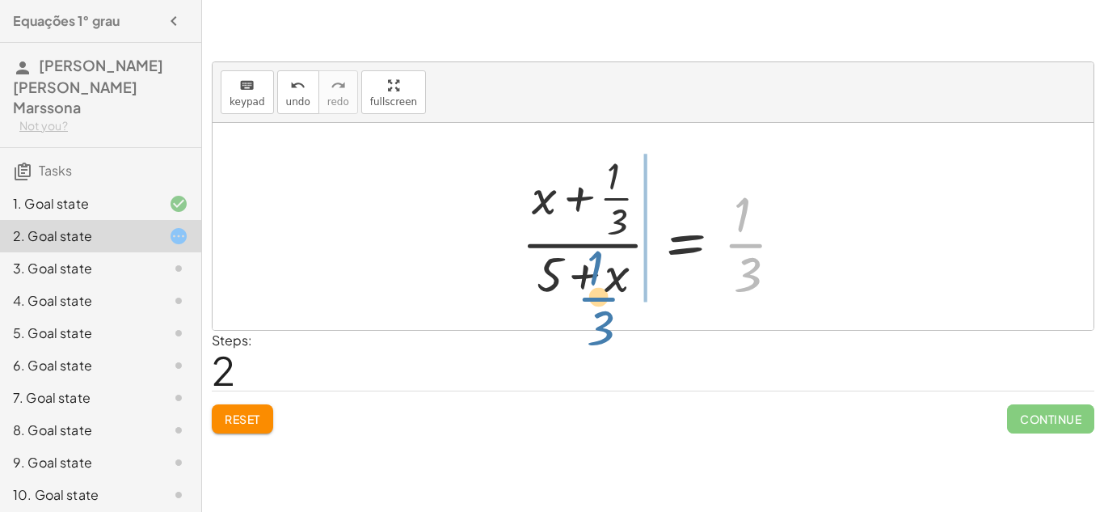
drag, startPoint x: 746, startPoint y: 242, endPoint x: 582, endPoint y: 286, distance: 169.8
click at [582, 286] on div at bounding box center [659, 227] width 292 height 156
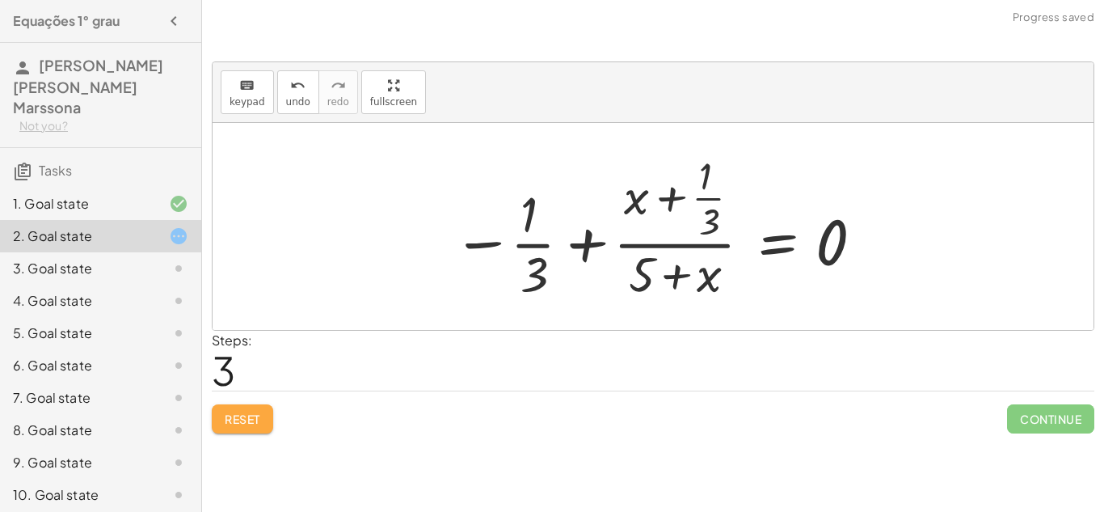
click at [252, 419] on span "Reset" at bounding box center [243, 418] width 36 height 15
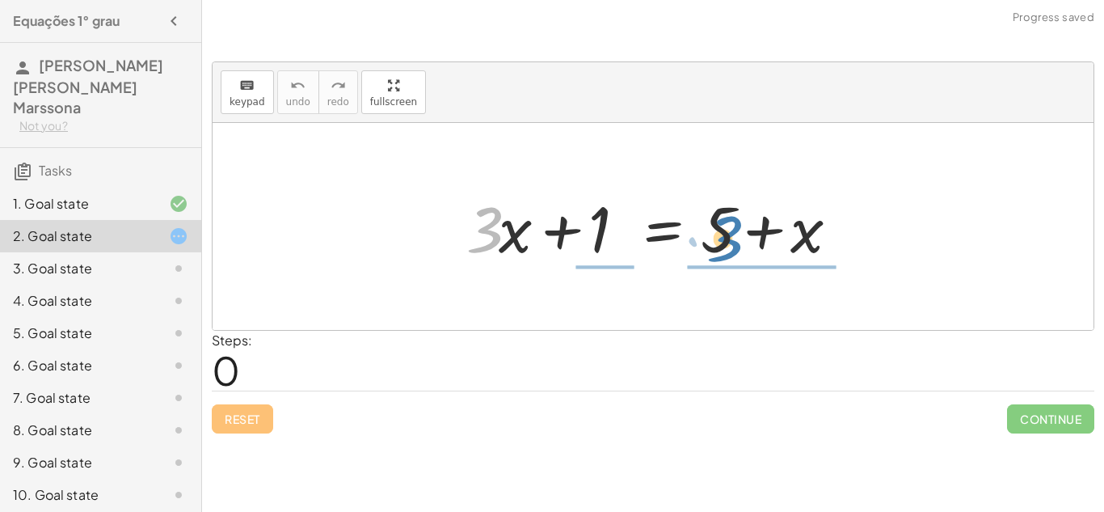
drag, startPoint x: 495, startPoint y: 232, endPoint x: 738, endPoint y: 241, distance: 242.6
click at [738, 241] on div at bounding box center [658, 226] width 401 height 83
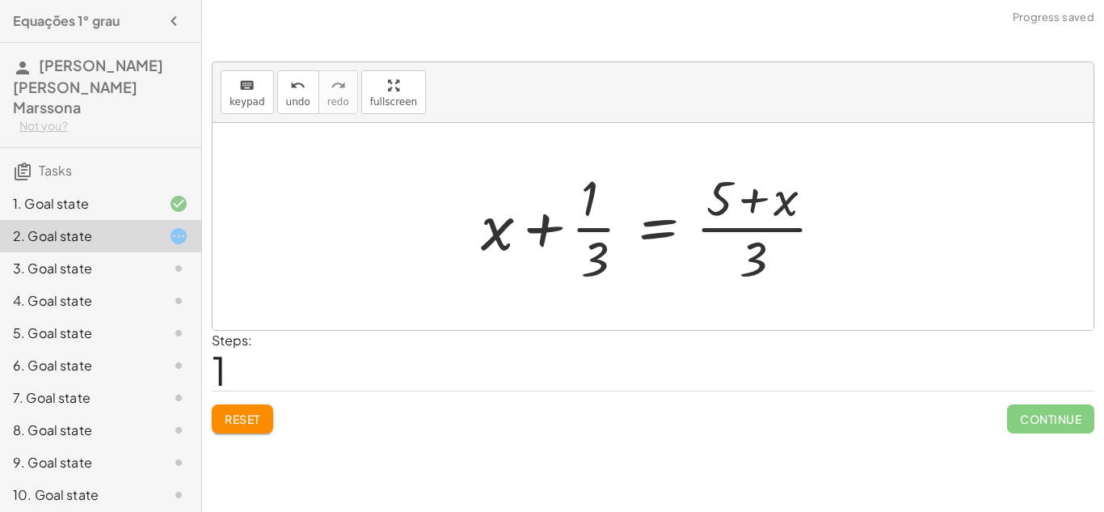
click at [739, 228] on div at bounding box center [659, 226] width 372 height 124
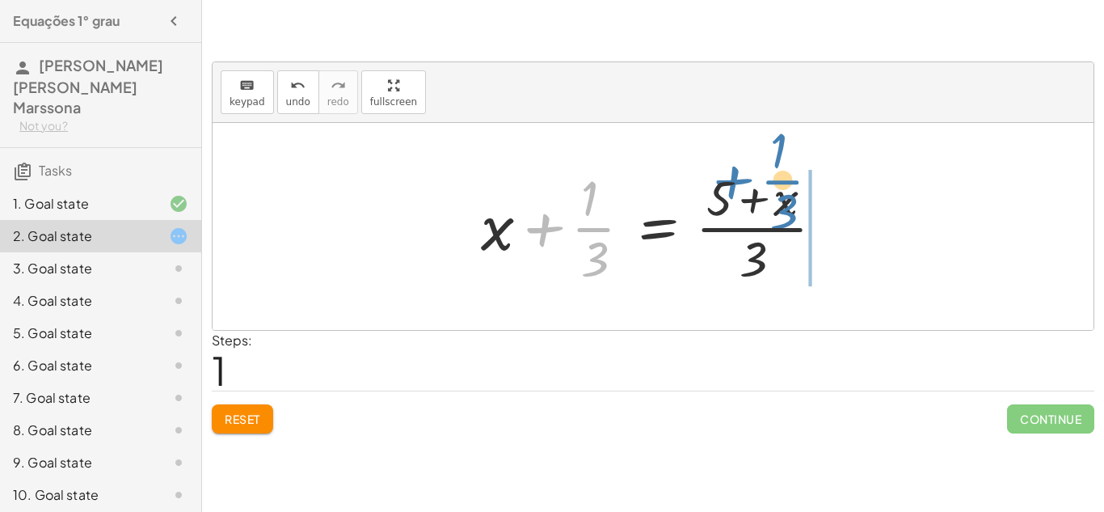
drag, startPoint x: 602, startPoint y: 240, endPoint x: 792, endPoint y: 192, distance: 195.8
click at [792, 192] on div at bounding box center [659, 226] width 372 height 124
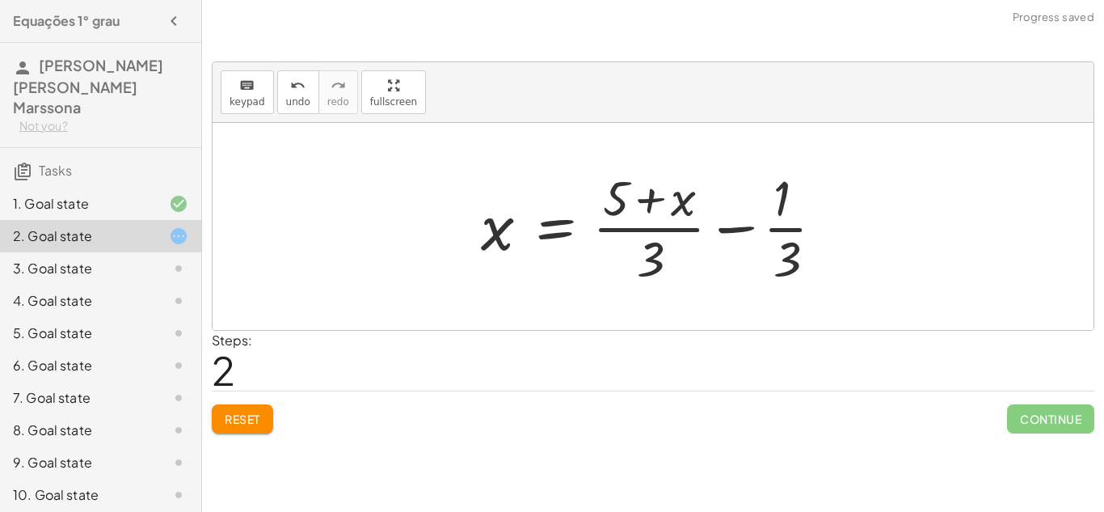
click at [786, 238] on div at bounding box center [659, 226] width 372 height 124
click at [786, 223] on div at bounding box center [659, 226] width 372 height 124
drag, startPoint x: 658, startPoint y: 251, endPoint x: 790, endPoint y: 196, distance: 143.5
click at [790, 196] on div at bounding box center [659, 226] width 372 height 124
drag, startPoint x: 659, startPoint y: 251, endPoint x: 818, endPoint y: 178, distance: 175.0
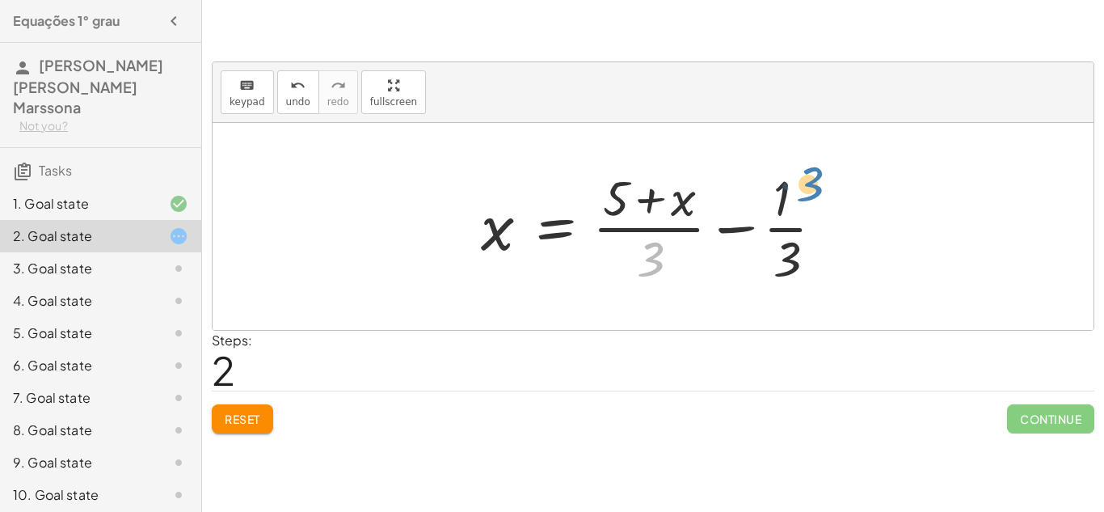
click at [818, 178] on div at bounding box center [659, 226] width 372 height 124
click at [780, 197] on div at bounding box center [659, 226] width 372 height 124
click at [252, 415] on span "Reset" at bounding box center [243, 418] width 36 height 15
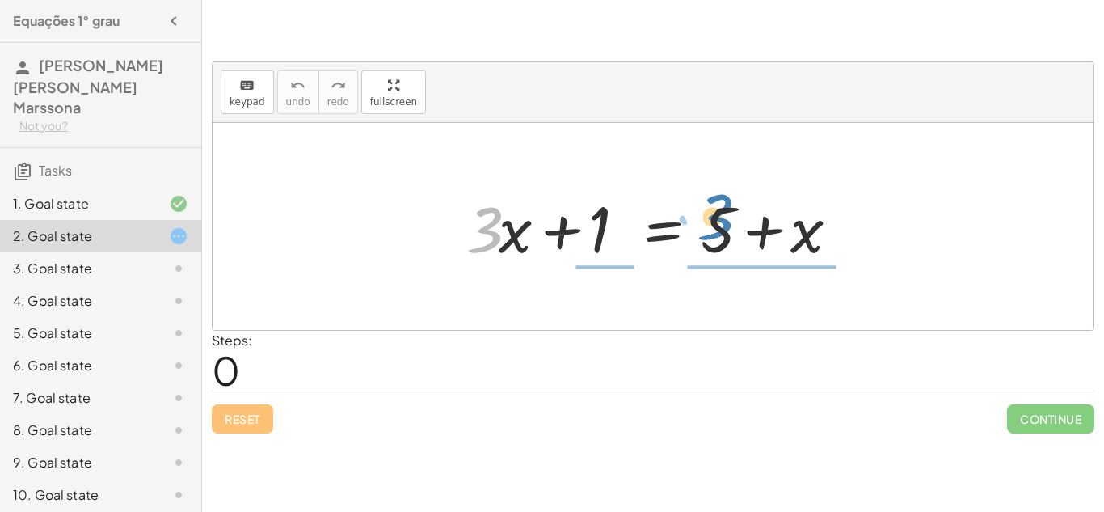
drag, startPoint x: 489, startPoint y: 218, endPoint x: 719, endPoint y: 206, distance: 230.6
click at [719, 206] on div at bounding box center [658, 226] width 401 height 83
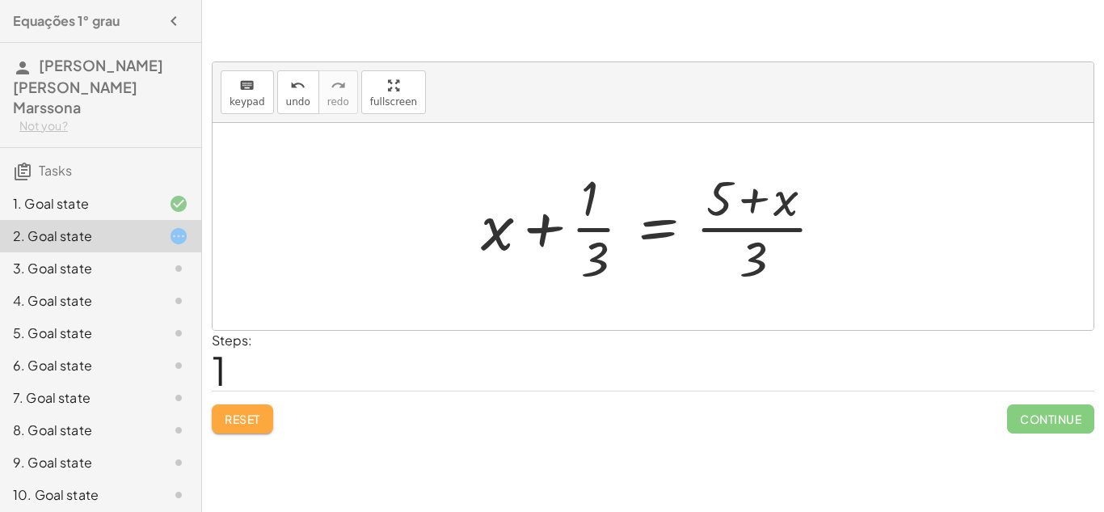
click at [248, 421] on span "Reset" at bounding box center [243, 418] width 36 height 15
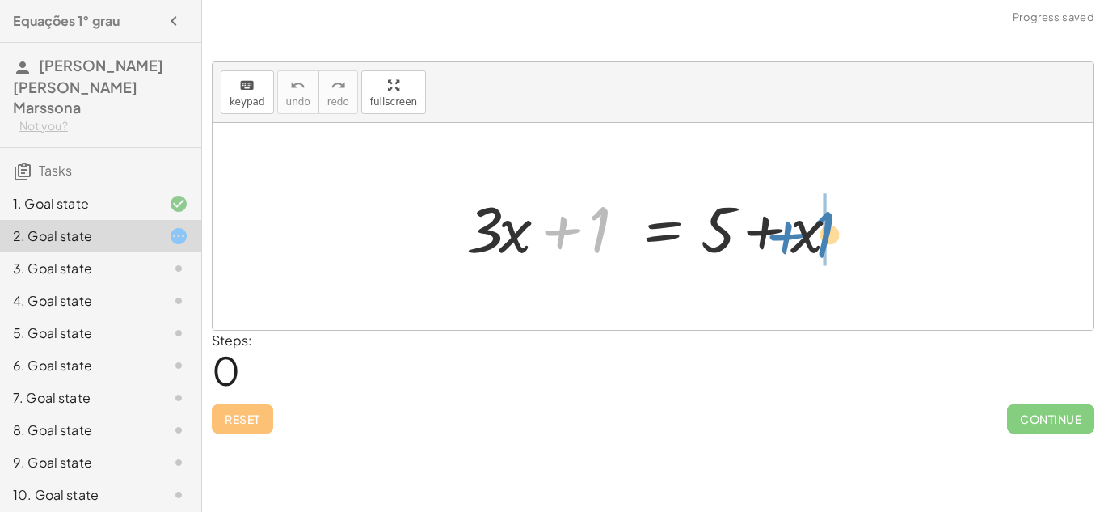
drag, startPoint x: 597, startPoint y: 241, endPoint x: 841, endPoint y: 244, distance: 244.1
click at [841, 244] on div at bounding box center [658, 226] width 401 height 83
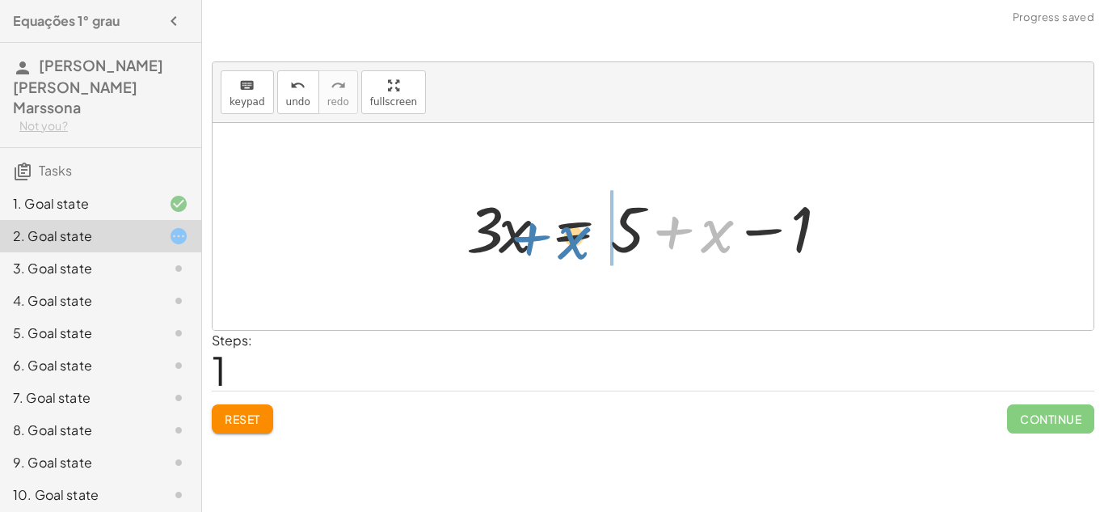
drag, startPoint x: 715, startPoint y: 247, endPoint x: 568, endPoint y: 250, distance: 147.1
click at [568, 250] on div at bounding box center [658, 226] width 401 height 83
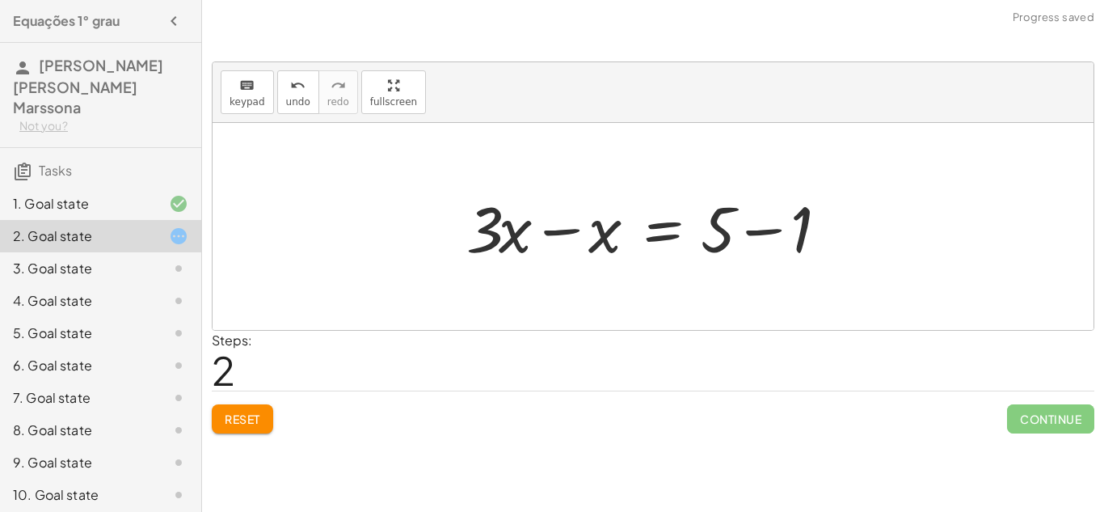
click at [767, 239] on div at bounding box center [658, 226] width 401 height 83
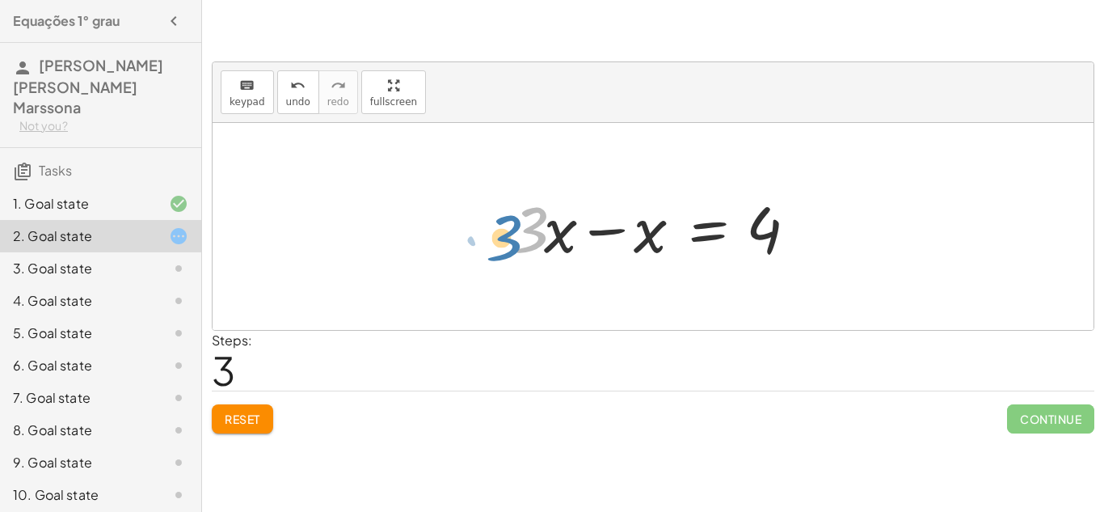
drag, startPoint x: 539, startPoint y: 245, endPoint x: 512, endPoint y: 253, distance: 27.9
click at [512, 253] on div at bounding box center [658, 226] width 311 height 83
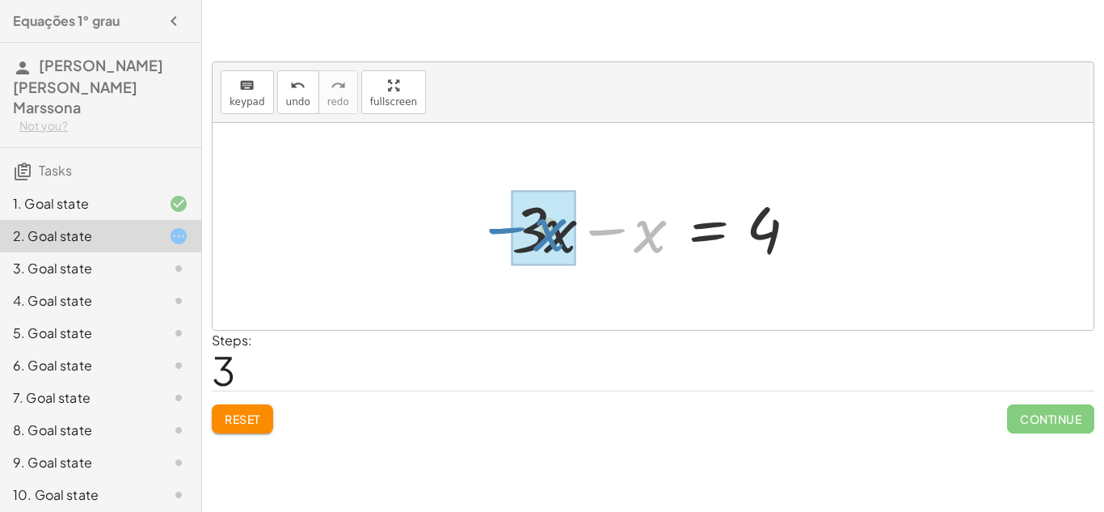
drag, startPoint x: 640, startPoint y: 238, endPoint x: 541, endPoint y: 236, distance: 99.4
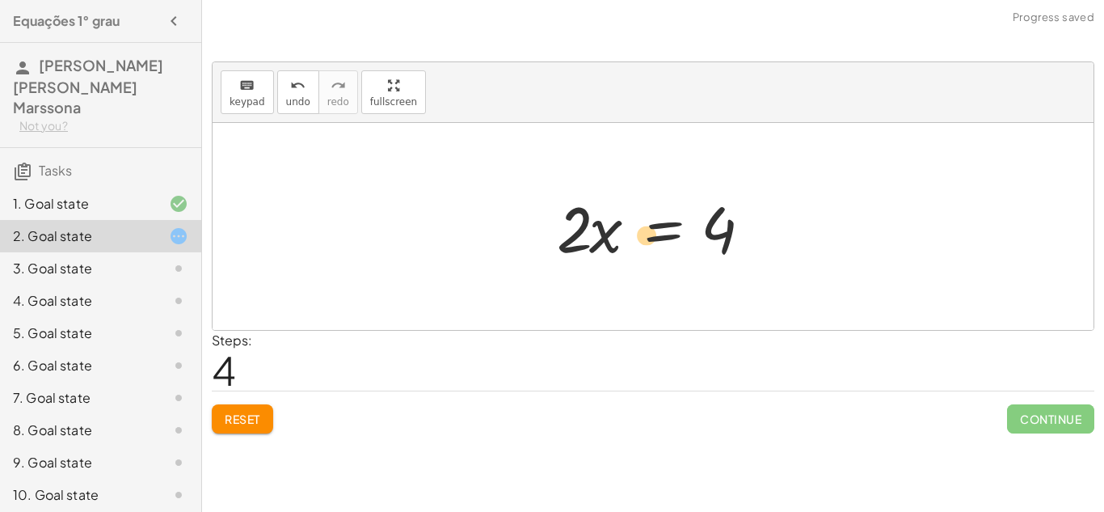
drag, startPoint x: 596, startPoint y: 236, endPoint x: 636, endPoint y: 242, distance: 40.1
click at [636, 242] on div at bounding box center [659, 226] width 221 height 83
drag, startPoint x: 575, startPoint y: 230, endPoint x: 715, endPoint y: 233, distance: 140.7
click at [715, 233] on div at bounding box center [659, 226] width 221 height 83
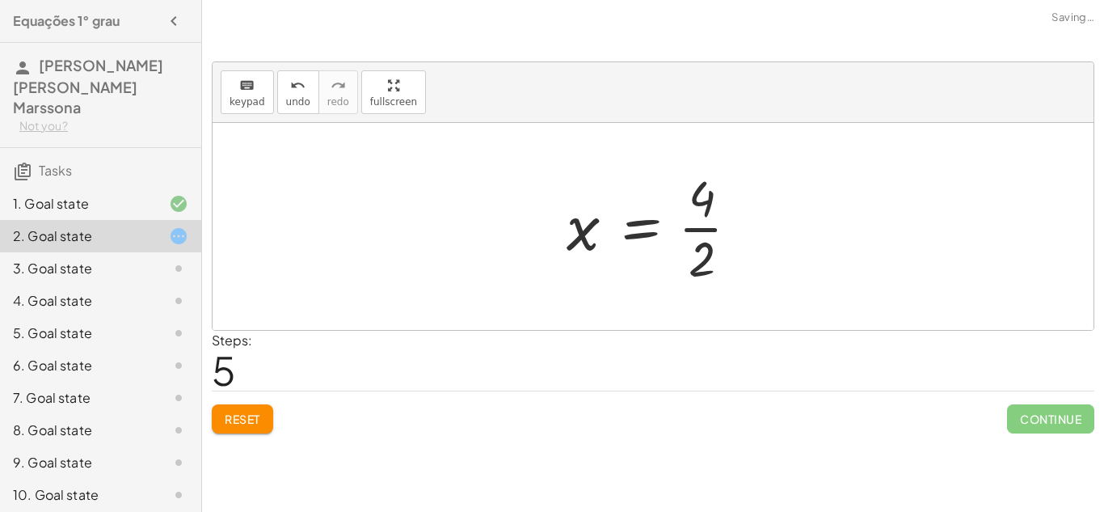
click at [716, 229] on div at bounding box center [658, 226] width 201 height 124
drag, startPoint x: 589, startPoint y: 226, endPoint x: 689, endPoint y: 215, distance: 100.8
click at [689, 215] on div at bounding box center [659, 227] width 188 height 80
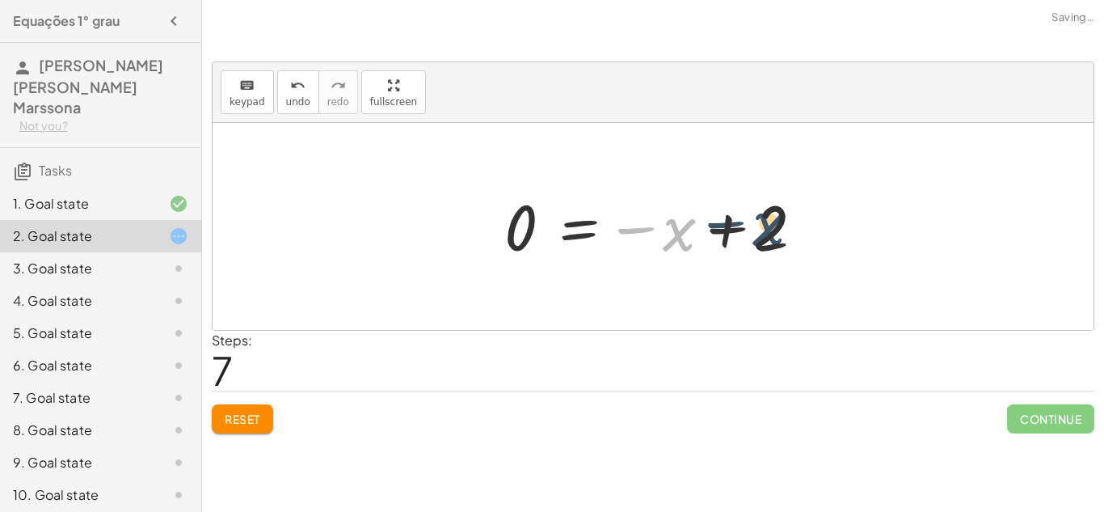
drag, startPoint x: 689, startPoint y: 221, endPoint x: 777, endPoint y: 213, distance: 89.2
click at [777, 213] on div at bounding box center [659, 227] width 326 height 80
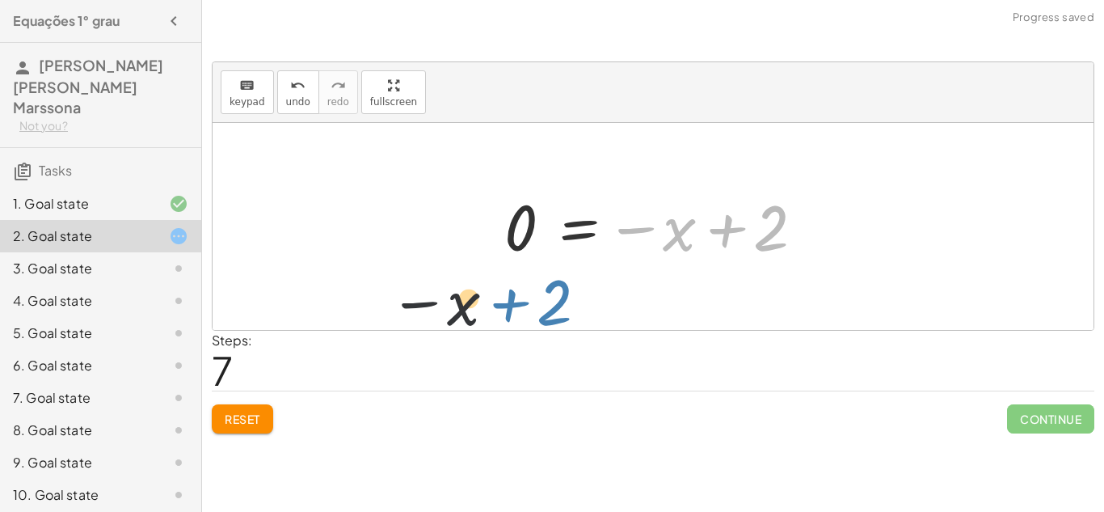
drag, startPoint x: 720, startPoint y: 230, endPoint x: 1103, endPoint y: 313, distance: 391.8
click at [0, 0] on div "keyboard keypad undo undo redo redo fullscreen + · 3 · x + 1 = + 5 + x · 3 · x …" at bounding box center [0, 0] width 0 height 0
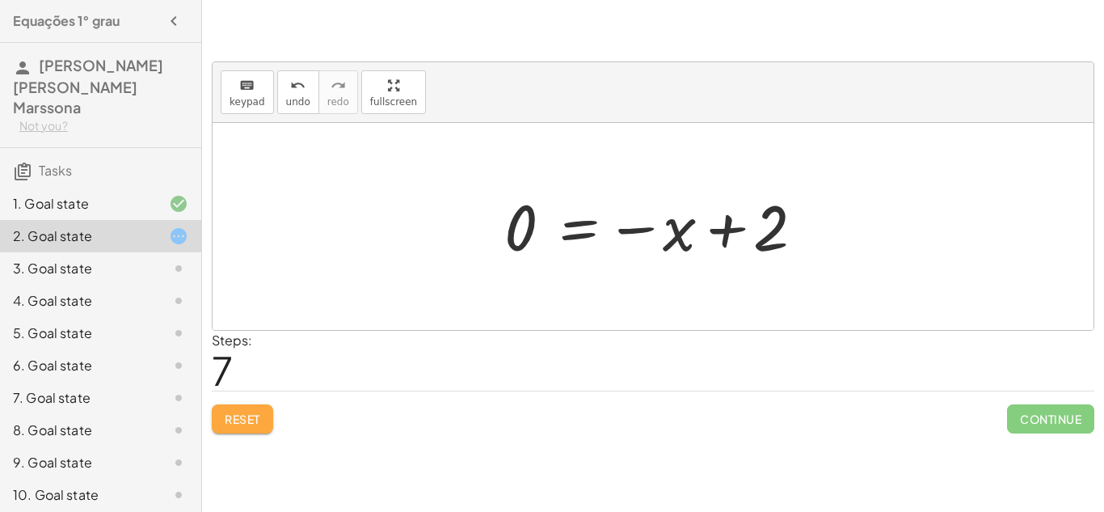
click at [243, 415] on span "Reset" at bounding box center [243, 418] width 36 height 15
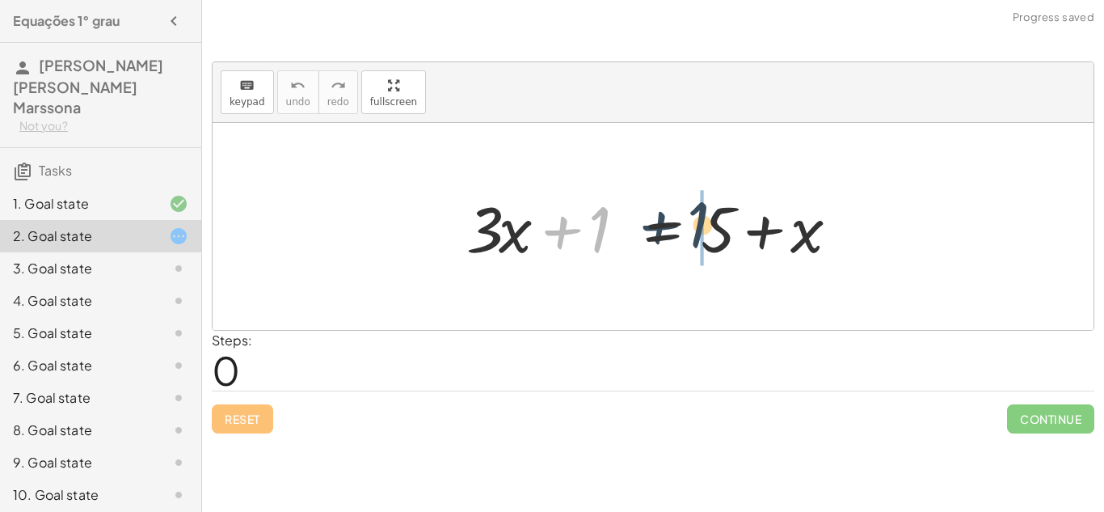
drag, startPoint x: 684, startPoint y: 230, endPoint x: 706, endPoint y: 223, distance: 22.8
click at [706, 223] on div at bounding box center [658, 226] width 401 height 83
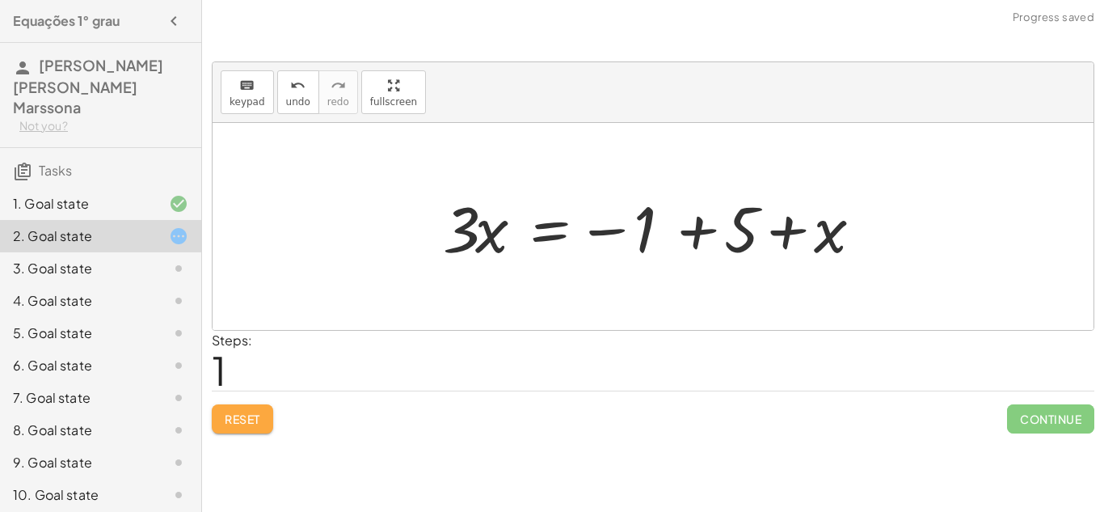
click at [255, 419] on span "Reset" at bounding box center [243, 418] width 36 height 15
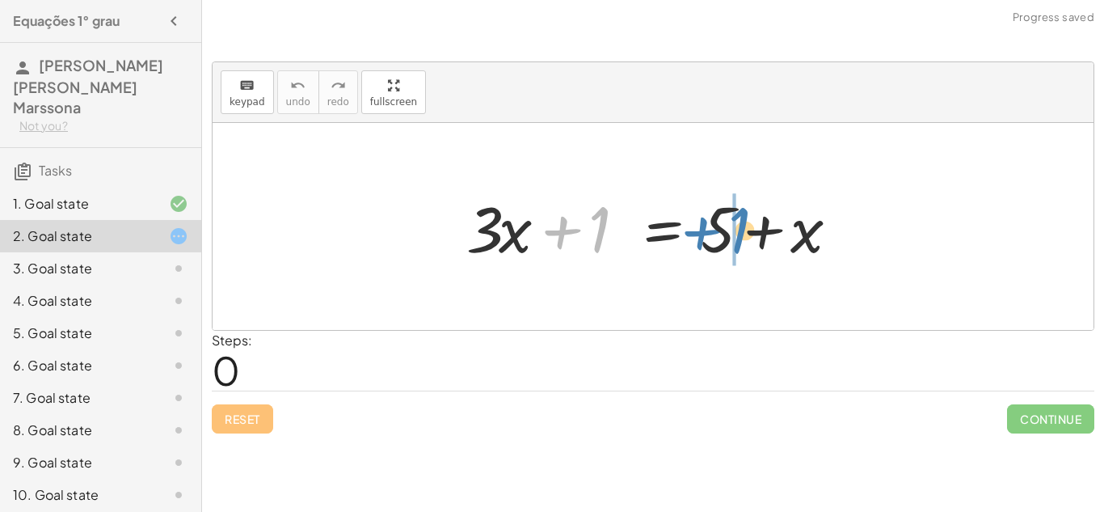
drag, startPoint x: 598, startPoint y: 212, endPoint x: 736, endPoint y: 213, distance: 138.2
click at [736, 213] on div at bounding box center [658, 226] width 401 height 83
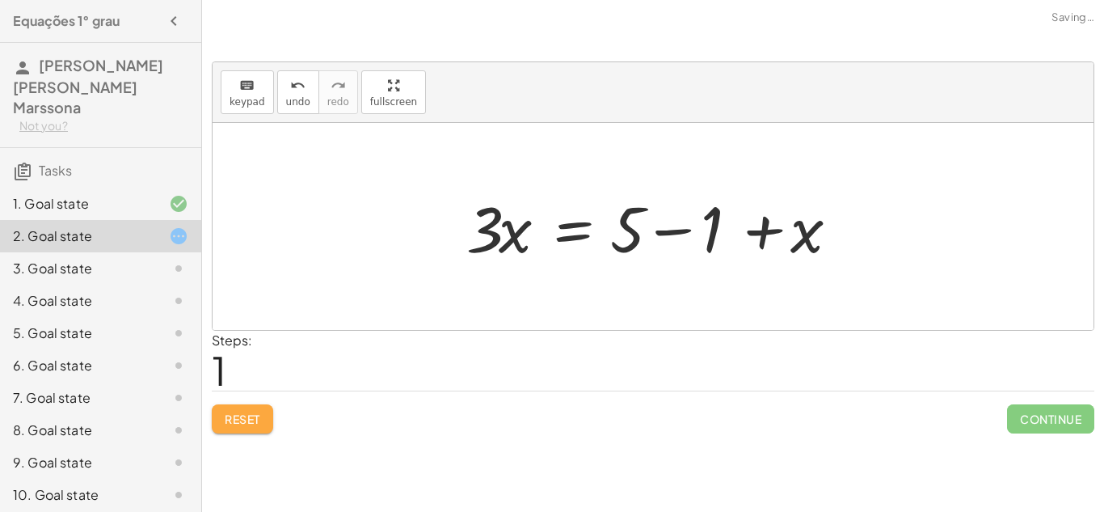
click at [255, 421] on span "Reset" at bounding box center [243, 418] width 36 height 15
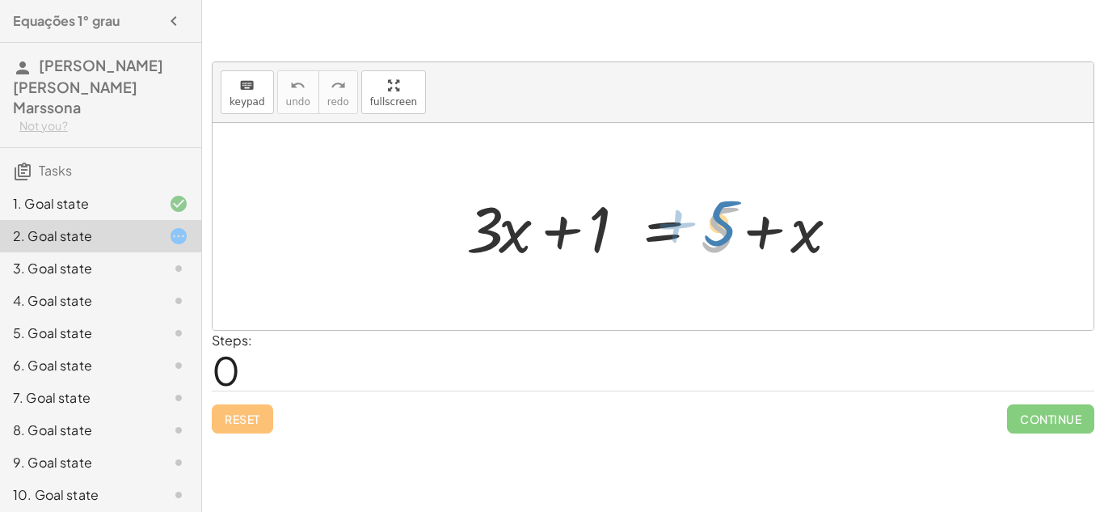
drag, startPoint x: 717, startPoint y: 213, endPoint x: 719, endPoint y: 204, distance: 8.4
click at [719, 204] on div at bounding box center [658, 226] width 401 height 83
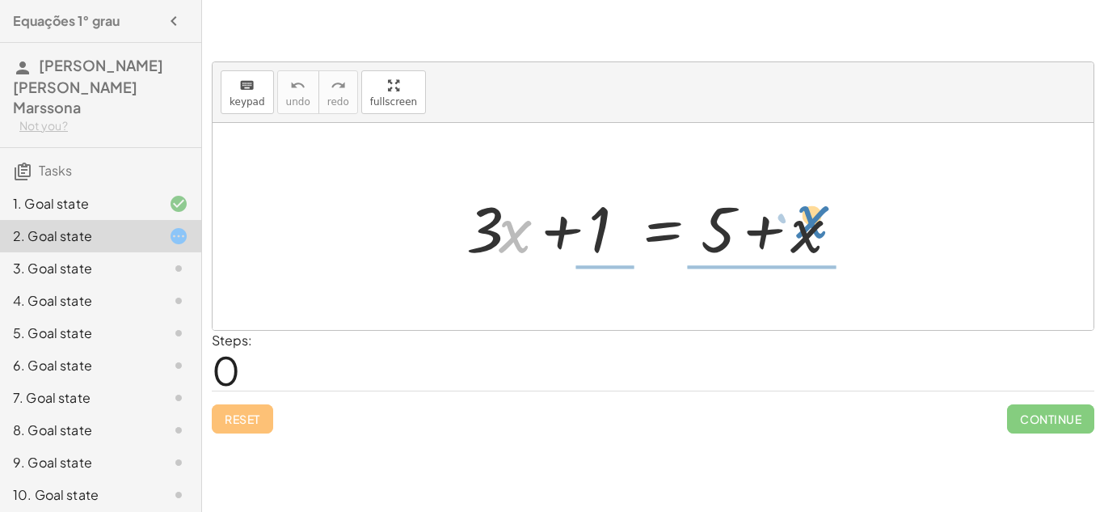
drag, startPoint x: 519, startPoint y: 226, endPoint x: 813, endPoint y: 216, distance: 294.4
click at [813, 216] on div at bounding box center [658, 226] width 401 height 83
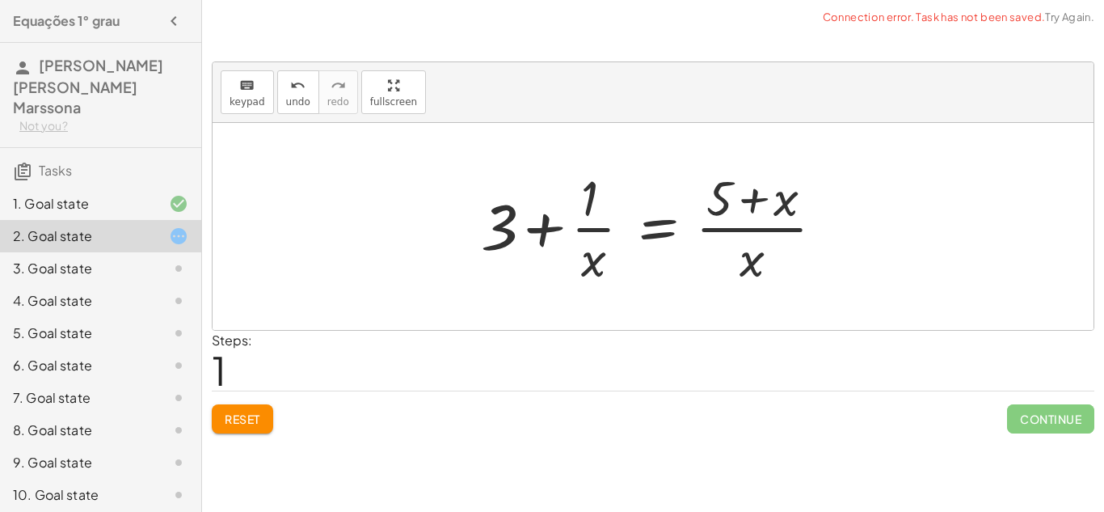
click at [249, 419] on span "Reset" at bounding box center [243, 418] width 36 height 15
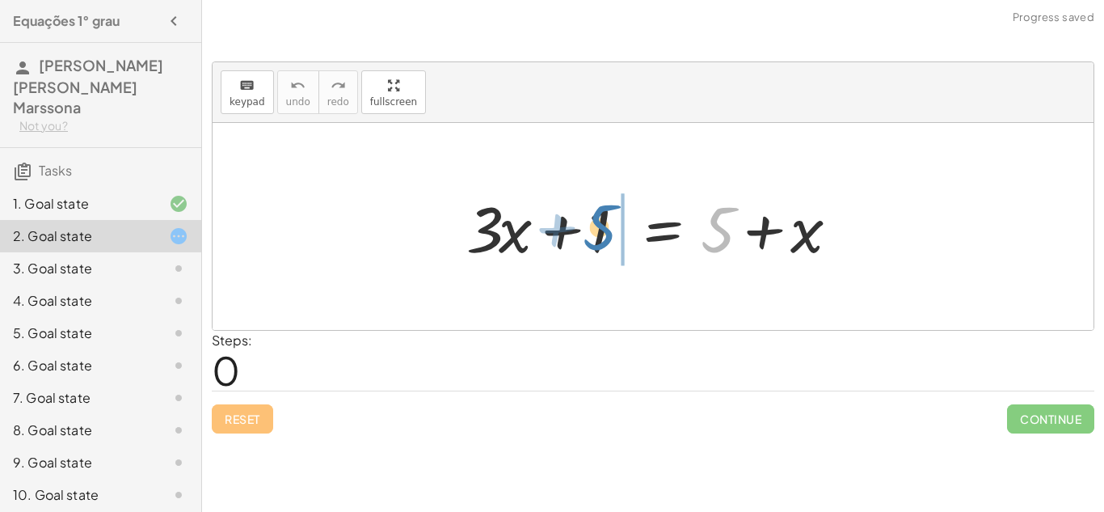
drag, startPoint x: 718, startPoint y: 227, endPoint x: 600, endPoint y: 224, distance: 117.2
click at [600, 224] on div at bounding box center [658, 226] width 401 height 83
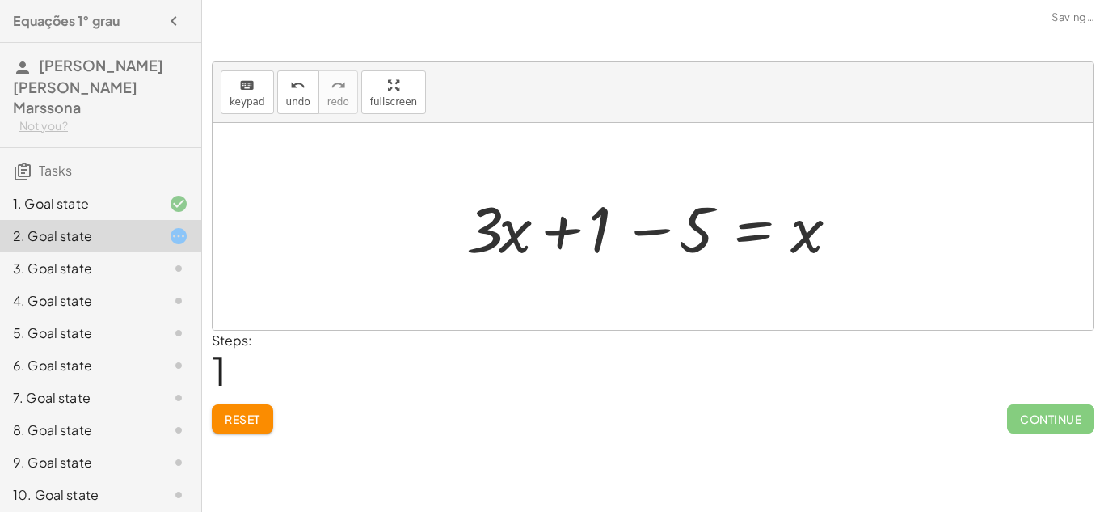
click at [254, 428] on button "Reset" at bounding box center [242, 418] width 61 height 29
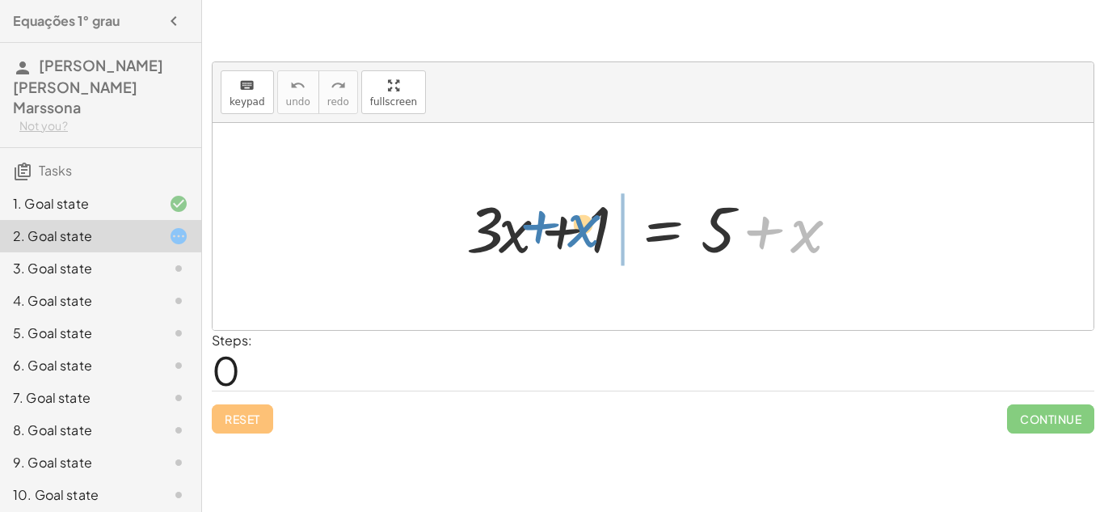
drag, startPoint x: 815, startPoint y: 229, endPoint x: 592, endPoint y: 217, distance: 224.1
click at [592, 217] on div at bounding box center [658, 226] width 401 height 83
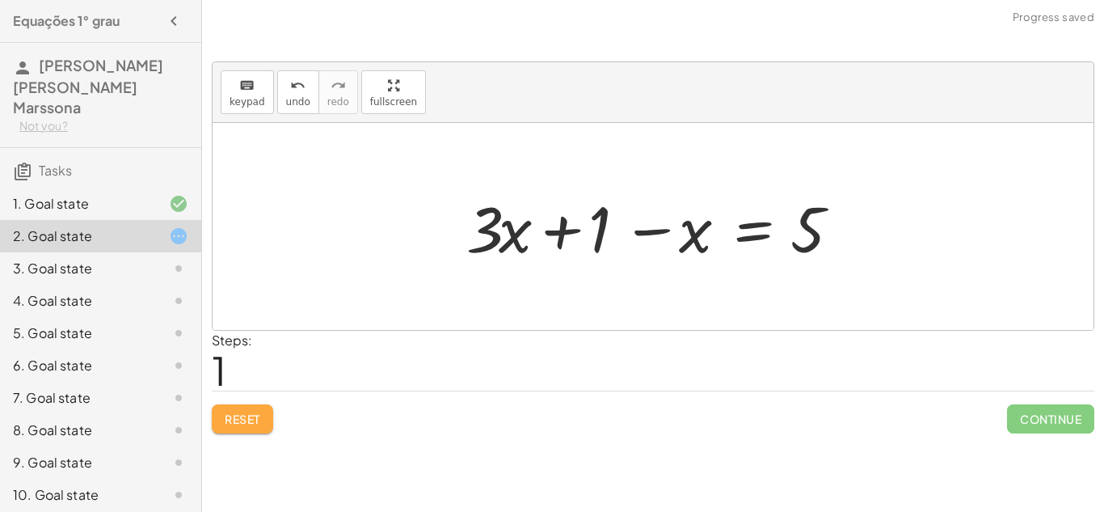
click at [259, 427] on button "Reset" at bounding box center [242, 418] width 61 height 29
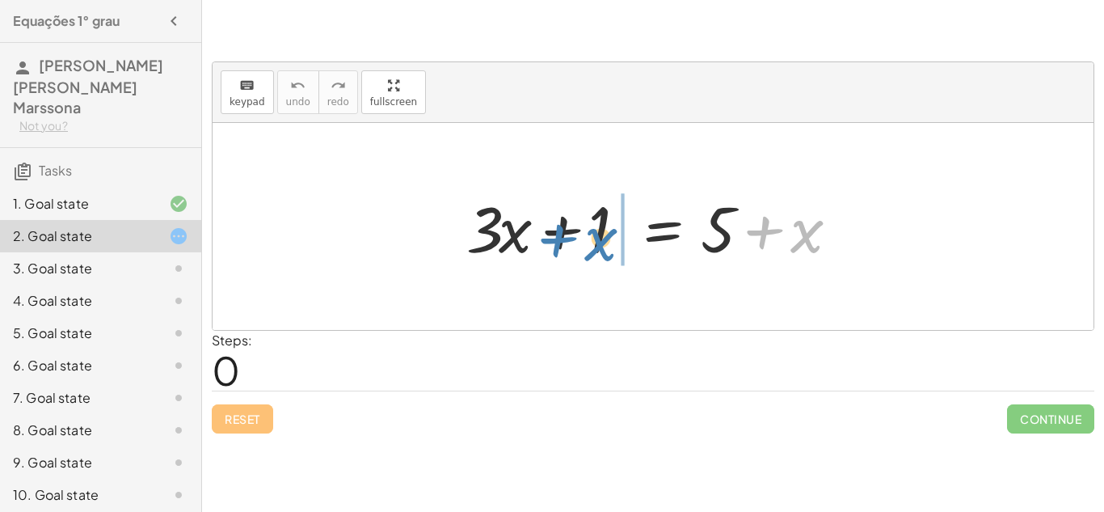
drag, startPoint x: 799, startPoint y: 234, endPoint x: 593, endPoint y: 242, distance: 206.2
click at [593, 242] on div at bounding box center [658, 226] width 401 height 83
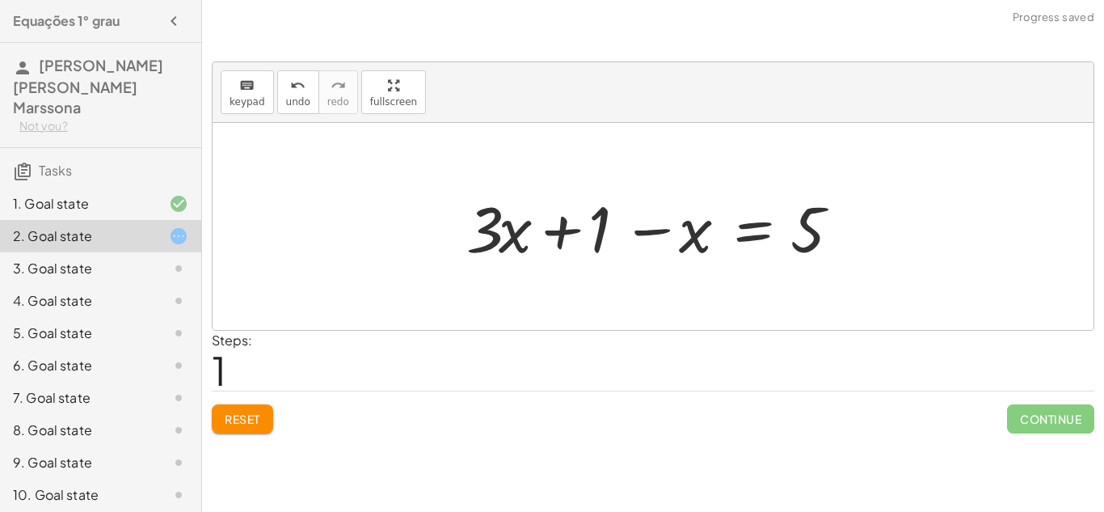
click at [245, 405] on button "Reset" at bounding box center [242, 418] width 61 height 29
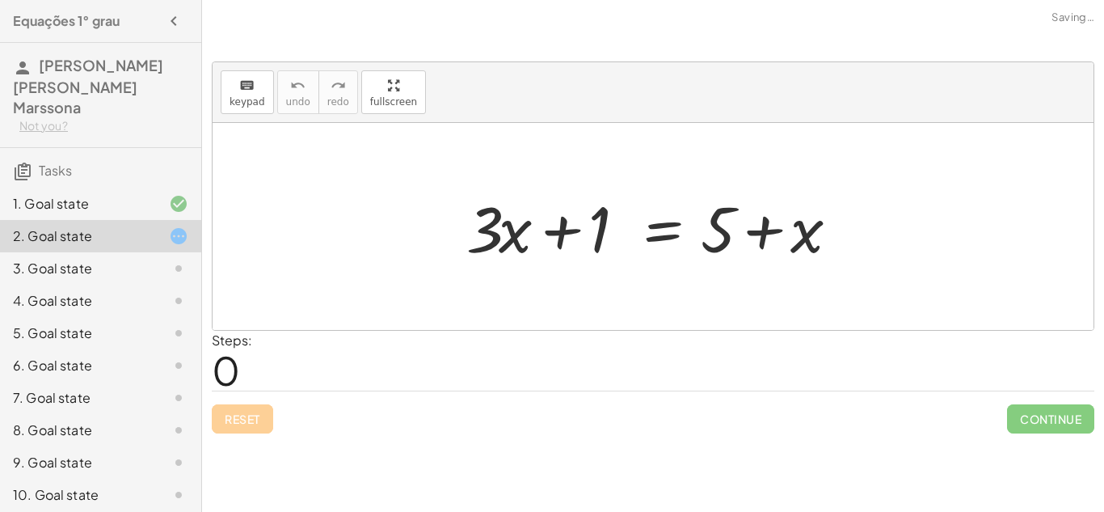
click at [245, 405] on div "Reset Continue" at bounding box center [653, 411] width 883 height 43
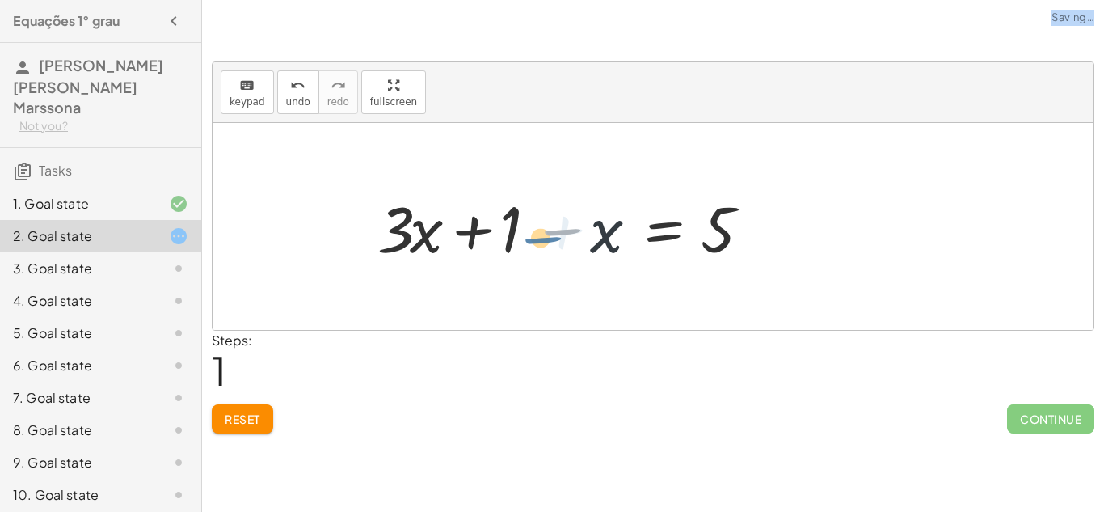
drag, startPoint x: 550, startPoint y: 212, endPoint x: 530, endPoint y: 221, distance: 21.3
click at [530, 221] on div at bounding box center [569, 226] width 401 height 83
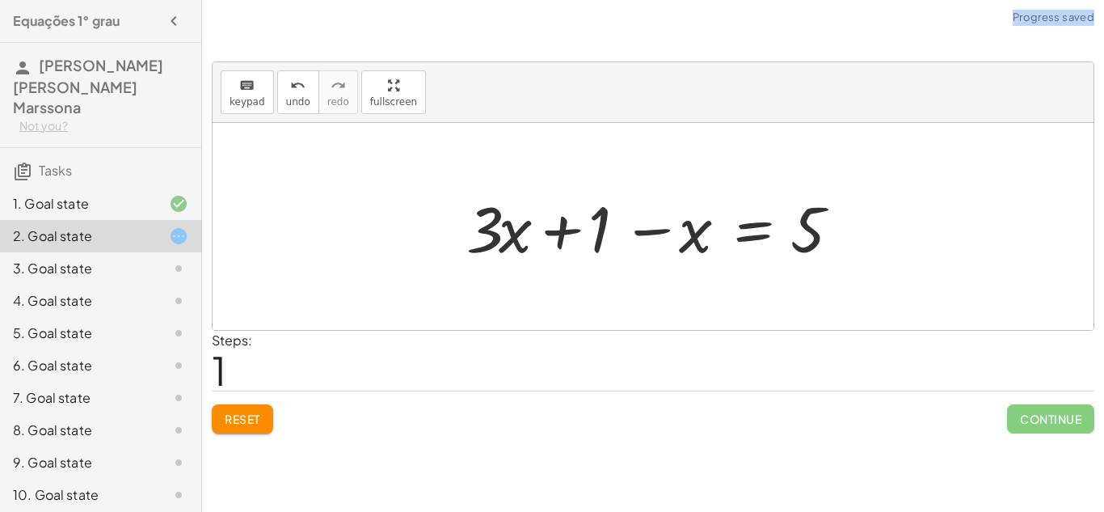
click at [240, 414] on span "Reset" at bounding box center [243, 418] width 36 height 15
click at [240, 414] on div "Reset Continue" at bounding box center [653, 411] width 883 height 43
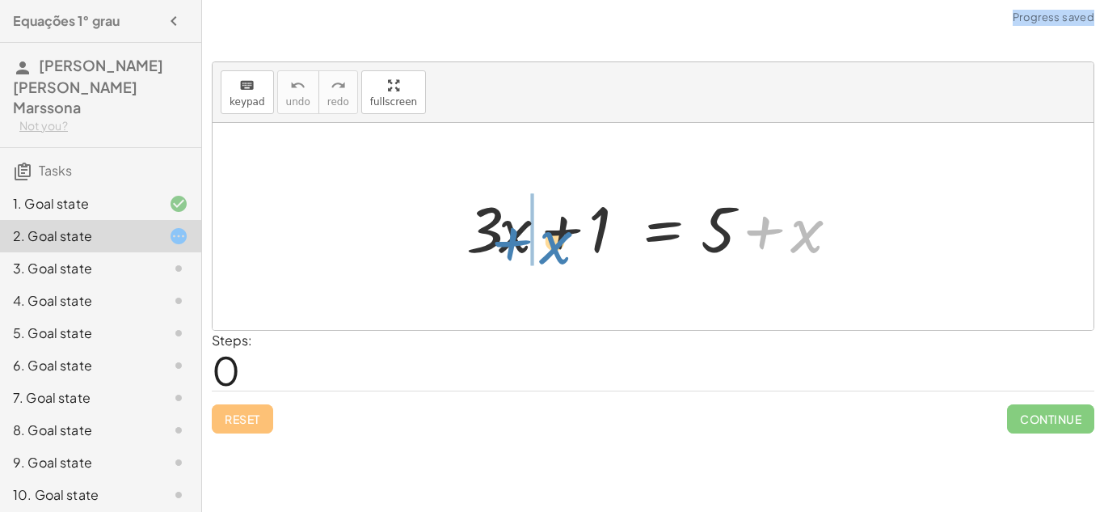
drag, startPoint x: 797, startPoint y: 232, endPoint x: 546, endPoint y: 243, distance: 250.8
click at [546, 243] on div at bounding box center [658, 226] width 401 height 83
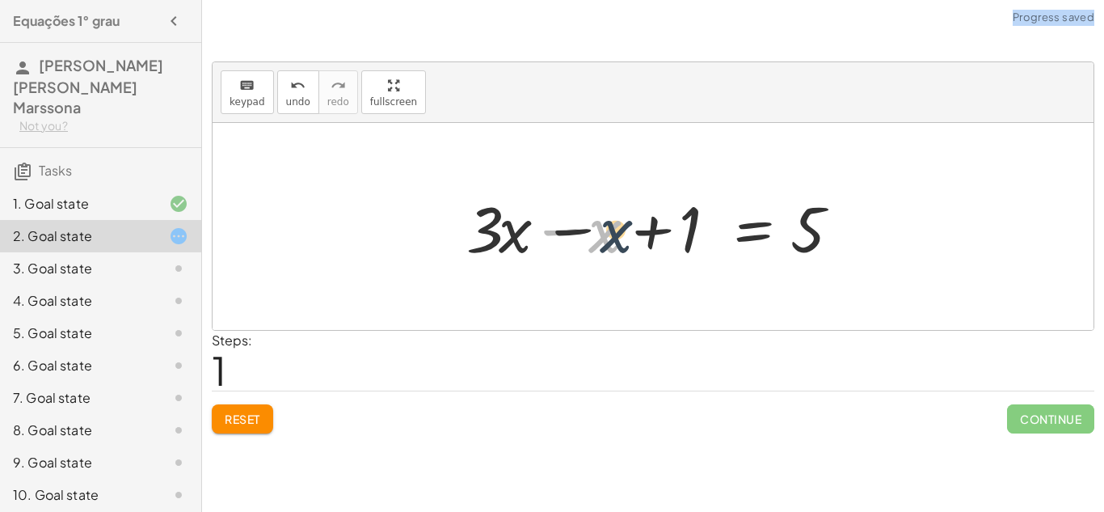
drag, startPoint x: 592, startPoint y: 246, endPoint x: 617, endPoint y: 247, distance: 24.3
click at [617, 247] on div at bounding box center [658, 226] width 401 height 83
click at [660, 234] on div at bounding box center [658, 226] width 401 height 83
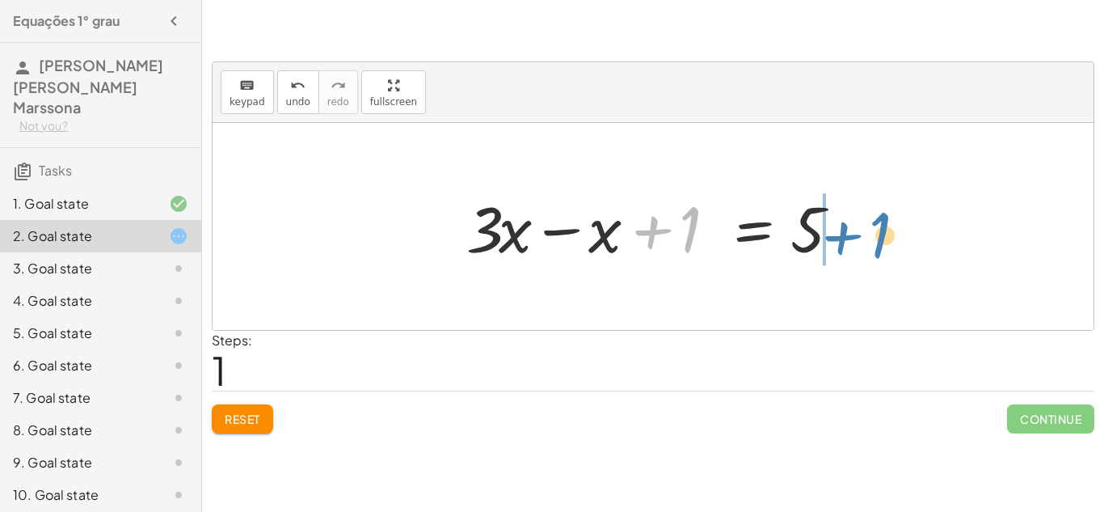
drag, startPoint x: 686, startPoint y: 209, endPoint x: 878, endPoint y: 211, distance: 192.4
click at [878, 211] on div "+ · 3 · x + 1 = + 5 + x + 1 + · 3 · x + 1 = 5 x −" at bounding box center [653, 226] width 881 height 207
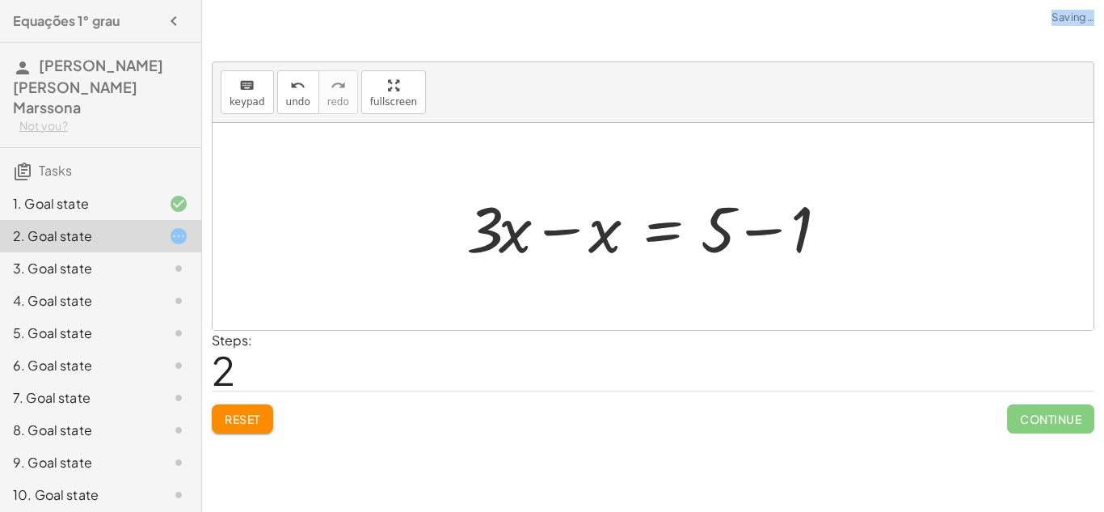
click at [735, 221] on div at bounding box center [658, 226] width 401 height 83
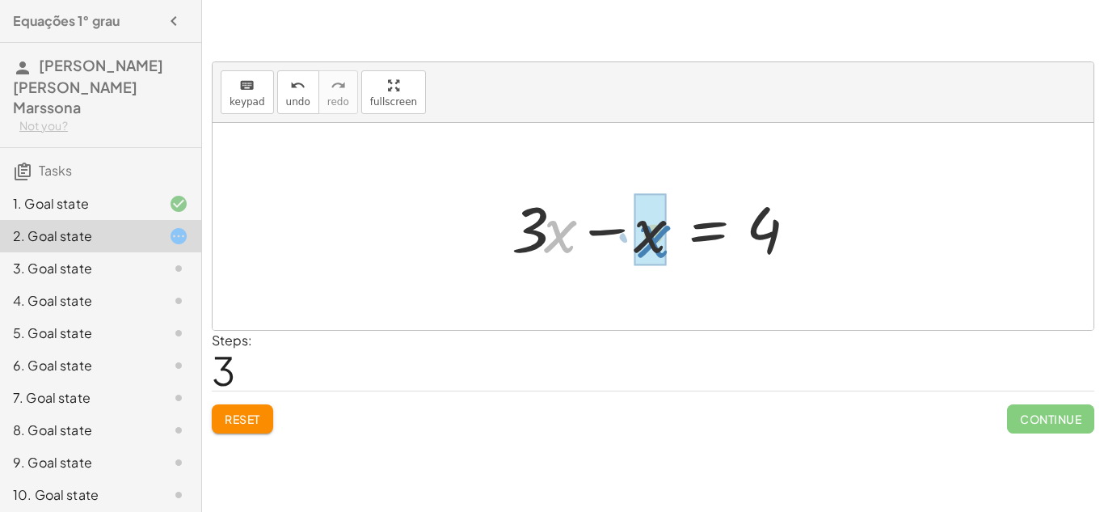
drag, startPoint x: 557, startPoint y: 225, endPoint x: 651, endPoint y: 226, distance: 94.6
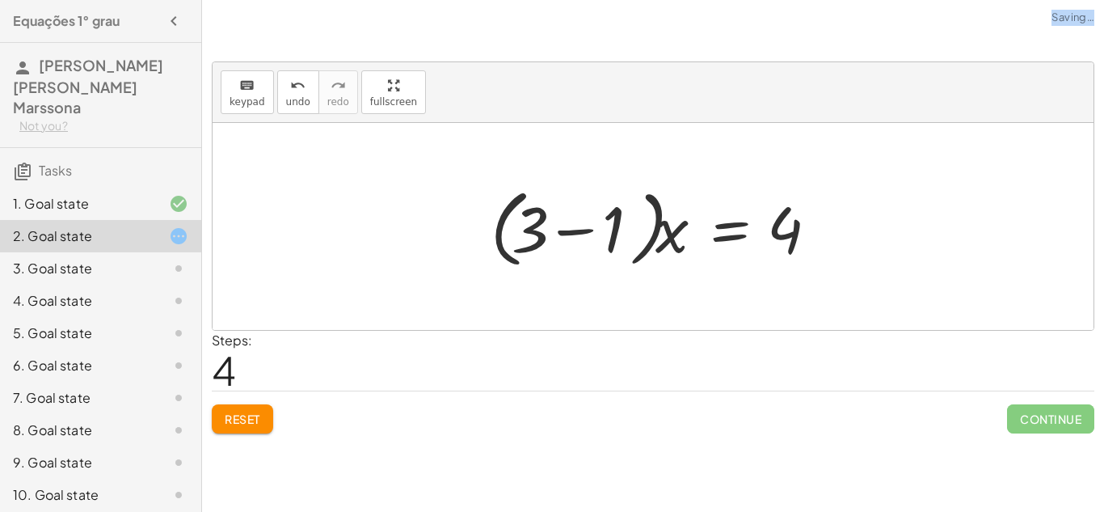
click at [670, 230] on div at bounding box center [658, 226] width 353 height 93
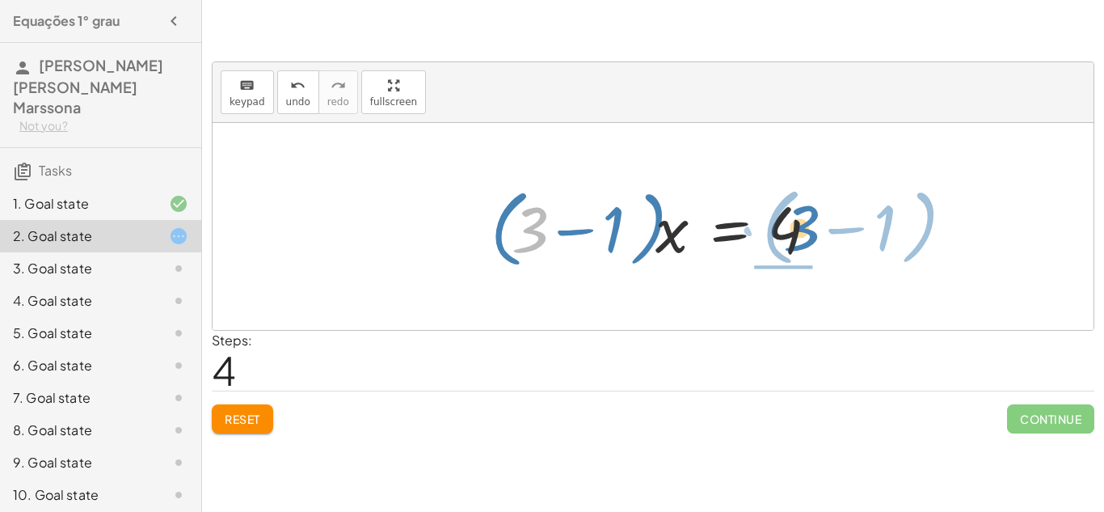
drag, startPoint x: 537, startPoint y: 228, endPoint x: 810, endPoint y: 226, distance: 272.4
click at [810, 226] on div at bounding box center [658, 226] width 353 height 93
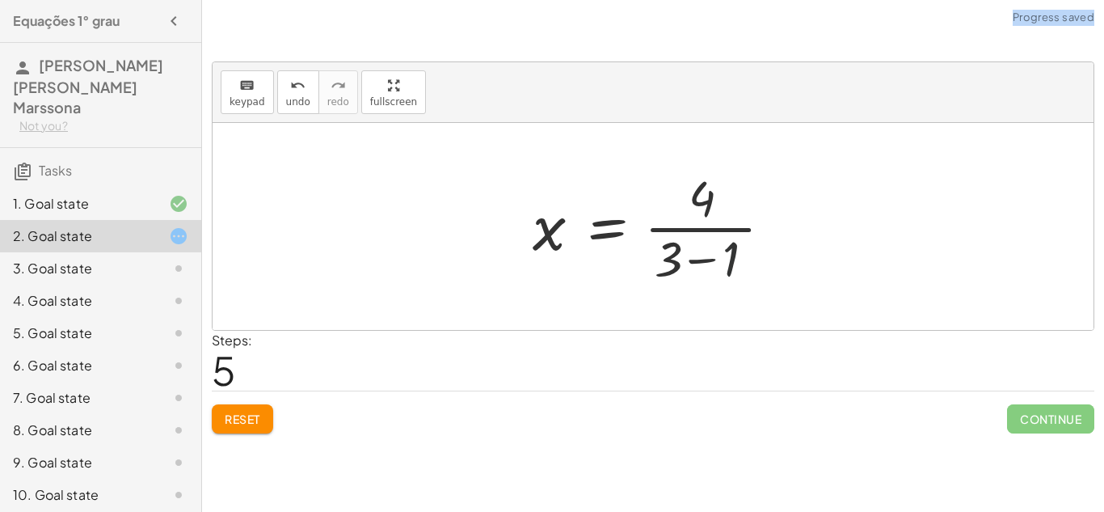
click at [725, 239] on div at bounding box center [659, 226] width 269 height 124
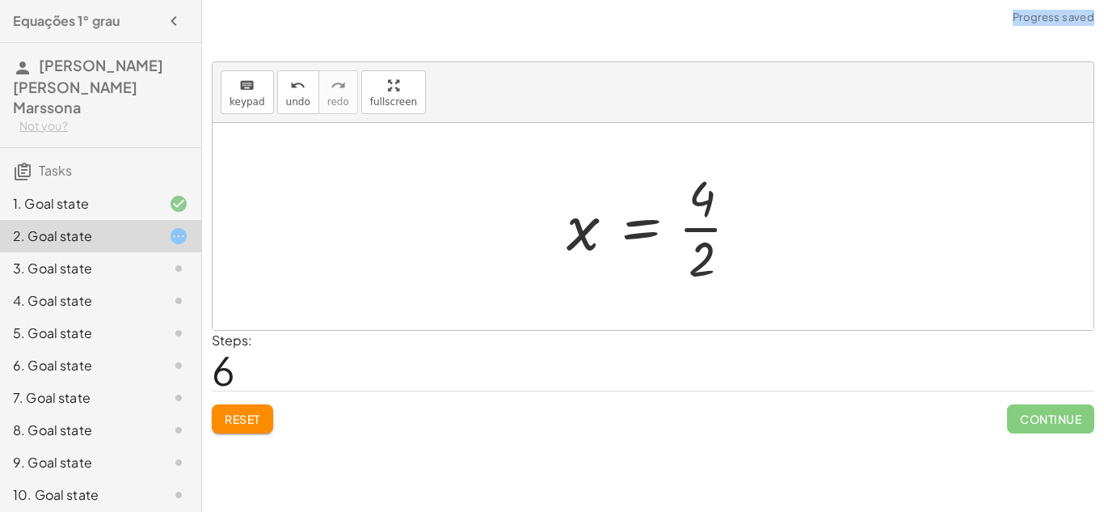
click at [696, 248] on div at bounding box center [658, 226] width 201 height 124
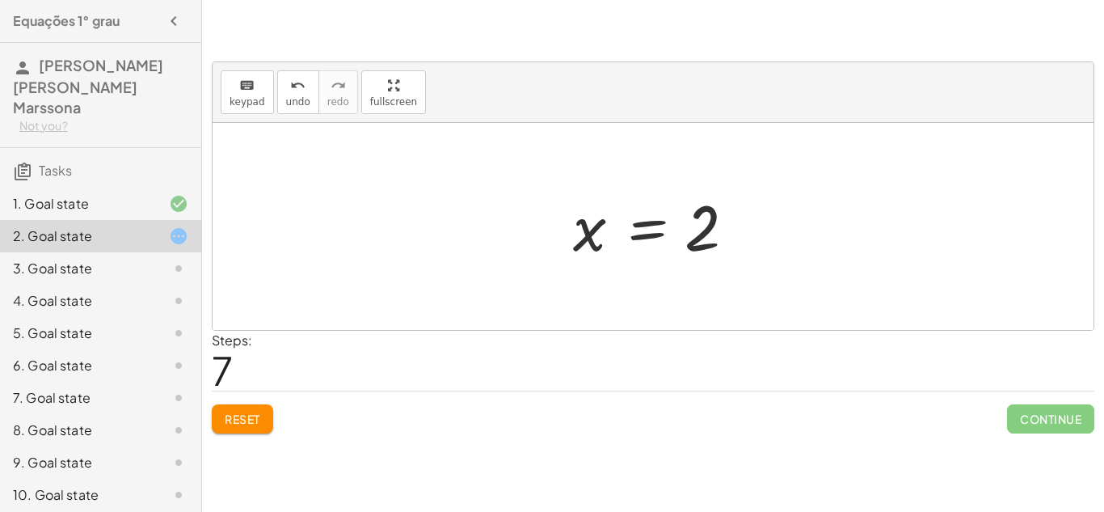
click at [164, 194] on div at bounding box center [165, 203] width 45 height 19
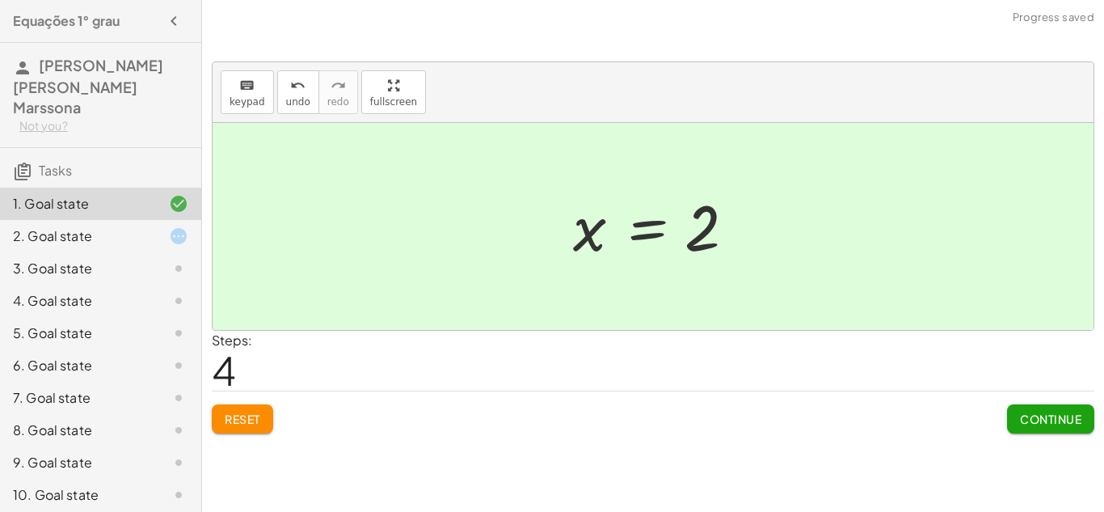
click at [145, 226] on div at bounding box center [165, 235] width 45 height 19
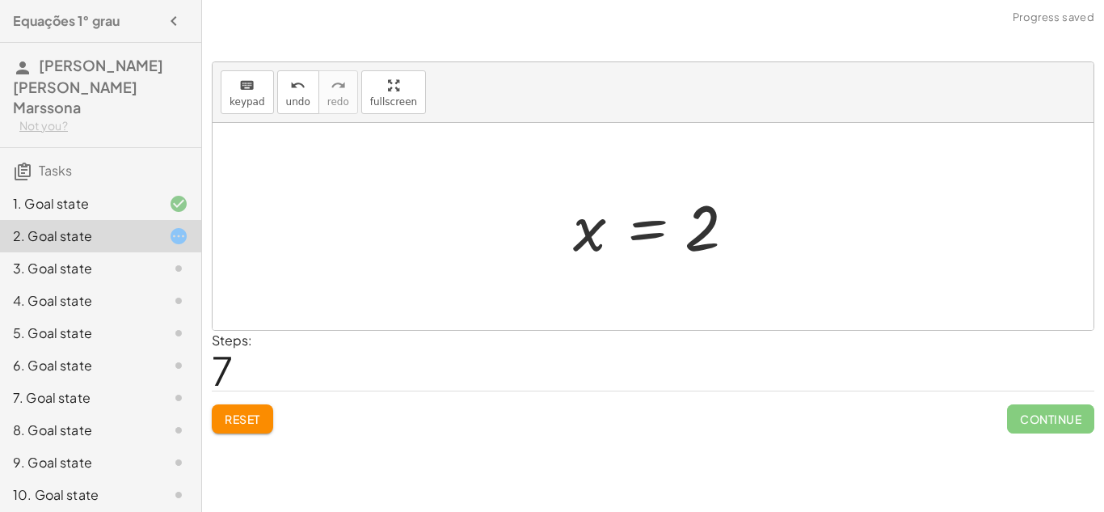
click at [259, 411] on span "Reset" at bounding box center [243, 418] width 36 height 15
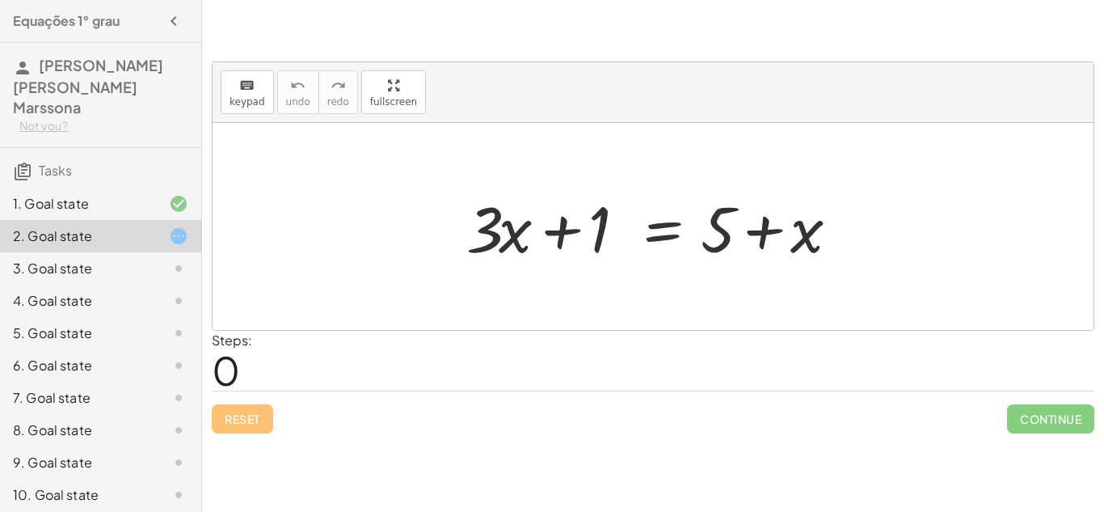
click at [1034, 95] on div "keyboard keypad undo [PERSON_NAME] redo fullscreen" at bounding box center [653, 92] width 881 height 61
drag, startPoint x: 813, startPoint y: 227, endPoint x: 571, endPoint y: 218, distance: 241.8
click at [571, 218] on div at bounding box center [658, 226] width 401 height 83
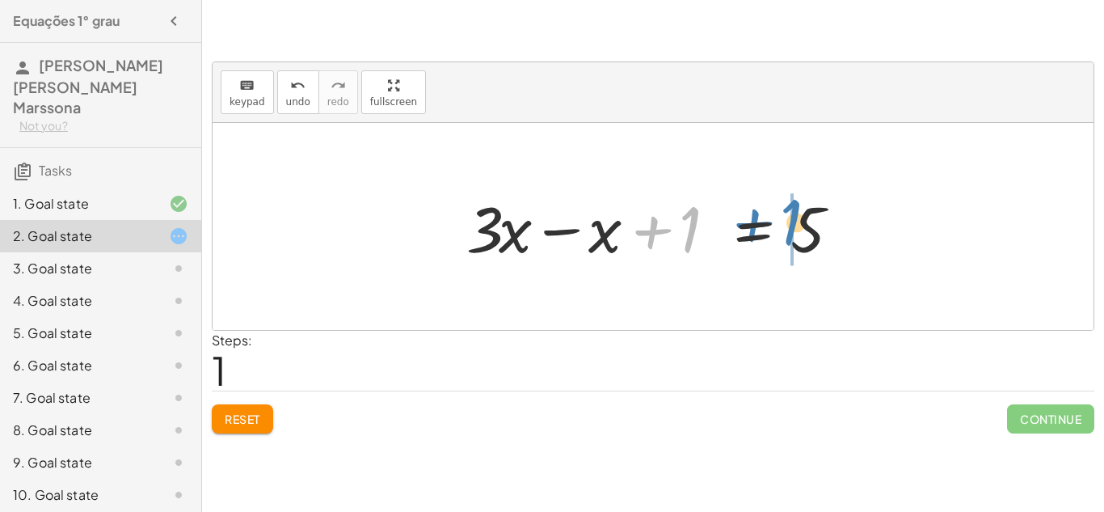
drag, startPoint x: 686, startPoint y: 236, endPoint x: 787, endPoint y: 230, distance: 101.2
click at [787, 230] on div at bounding box center [658, 226] width 401 height 83
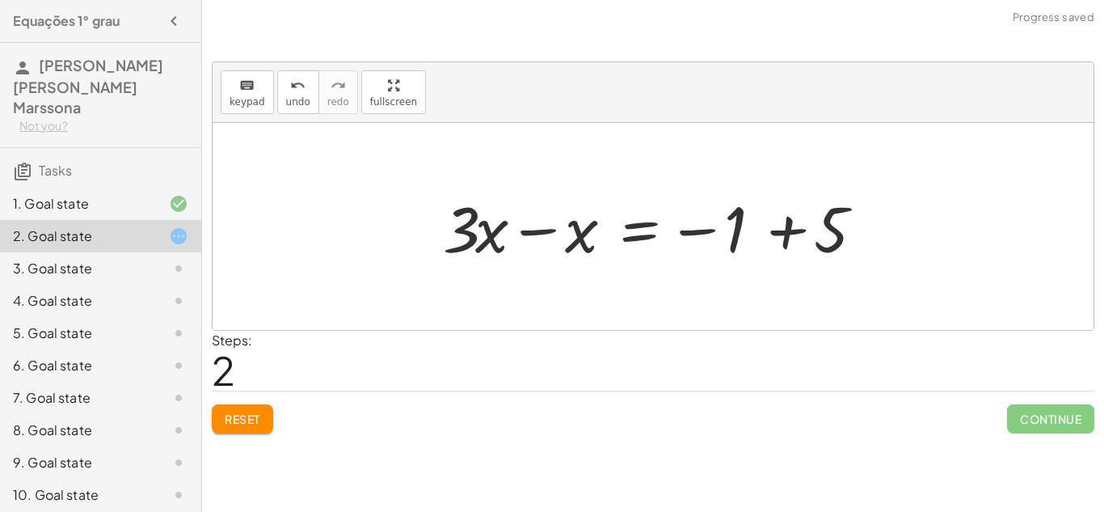
click at [782, 242] on div at bounding box center [659, 226] width 448 height 83
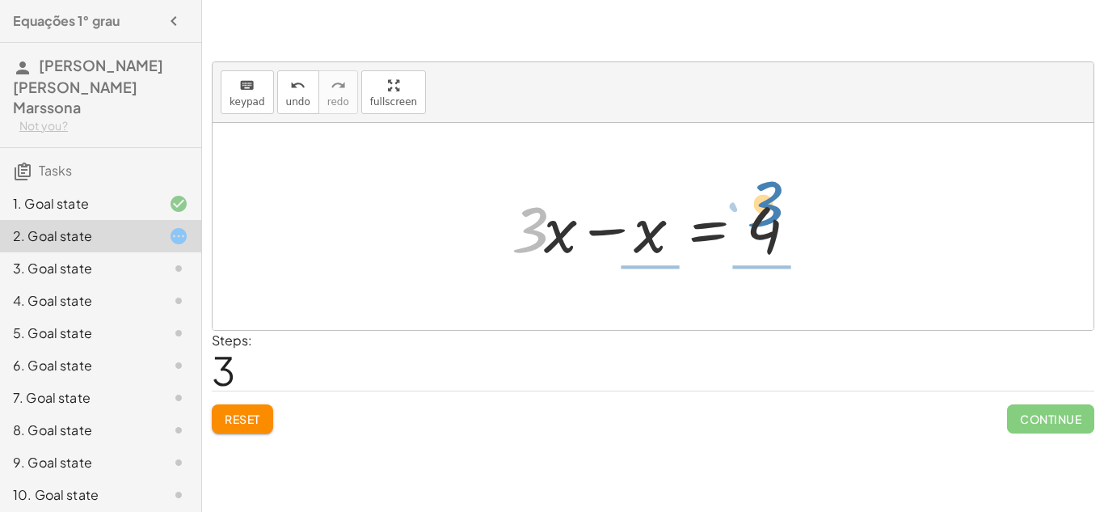
drag, startPoint x: 537, startPoint y: 242, endPoint x: 770, endPoint y: 219, distance: 234.7
click at [770, 219] on div at bounding box center [658, 226] width 311 height 83
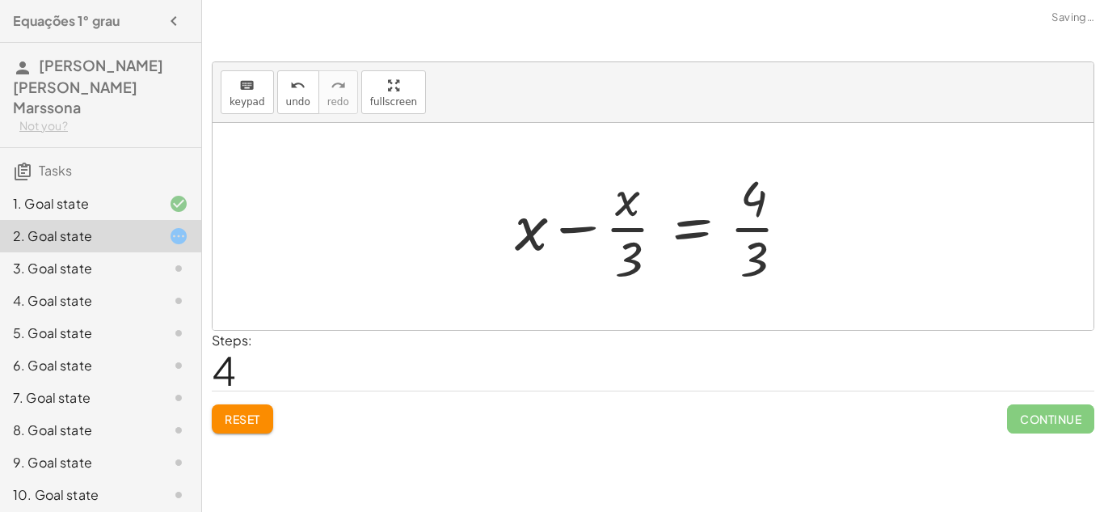
click at [771, 218] on div at bounding box center [659, 226] width 305 height 124
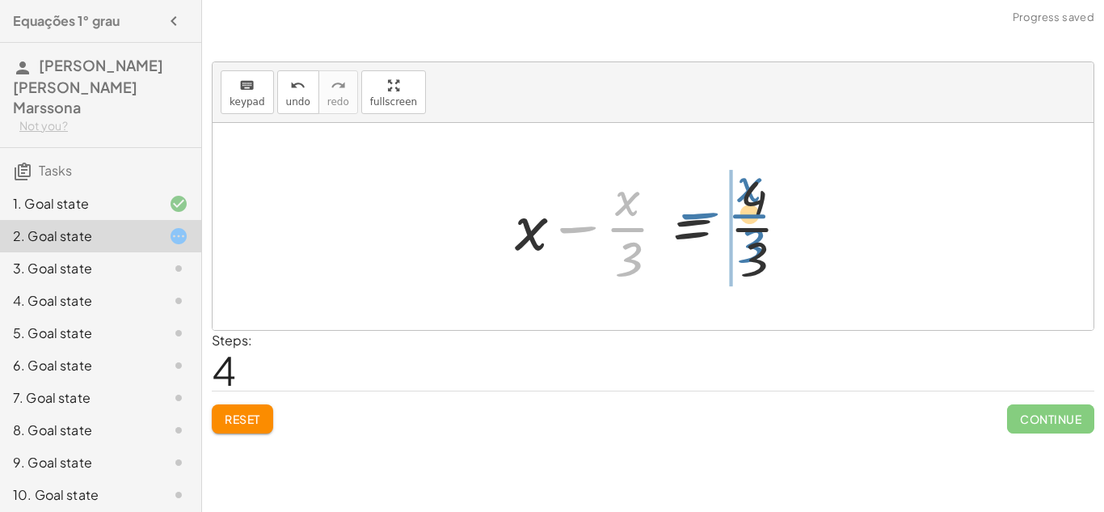
drag, startPoint x: 637, startPoint y: 220, endPoint x: 760, endPoint y: 207, distance: 123.5
click at [760, 207] on div at bounding box center [659, 226] width 305 height 124
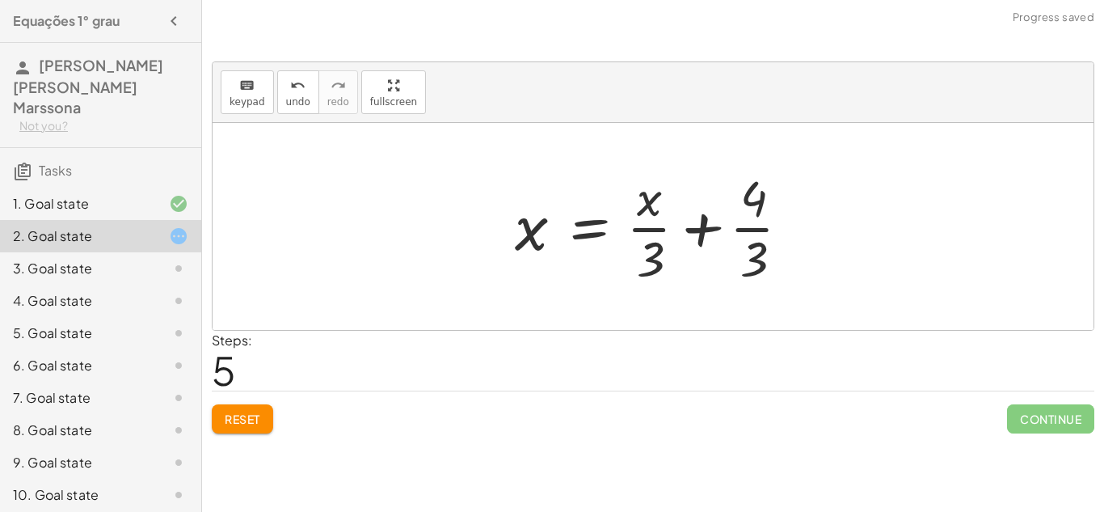
click at [233, 419] on span "Reset" at bounding box center [243, 418] width 36 height 15
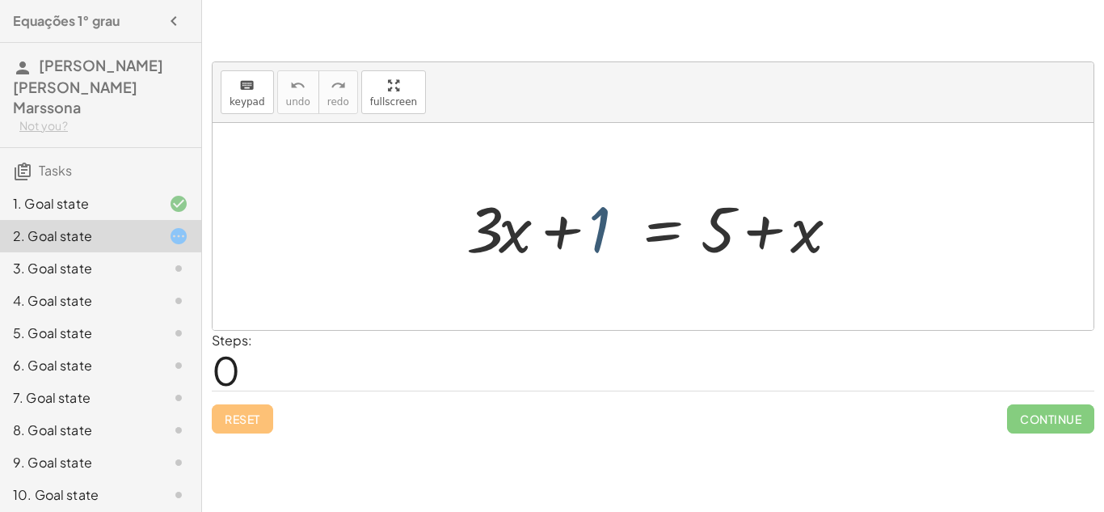
click at [592, 237] on div at bounding box center [658, 226] width 401 height 83
drag, startPoint x: 804, startPoint y: 230, endPoint x: 575, endPoint y: 232, distance: 228.7
click at [575, 232] on div at bounding box center [658, 226] width 401 height 83
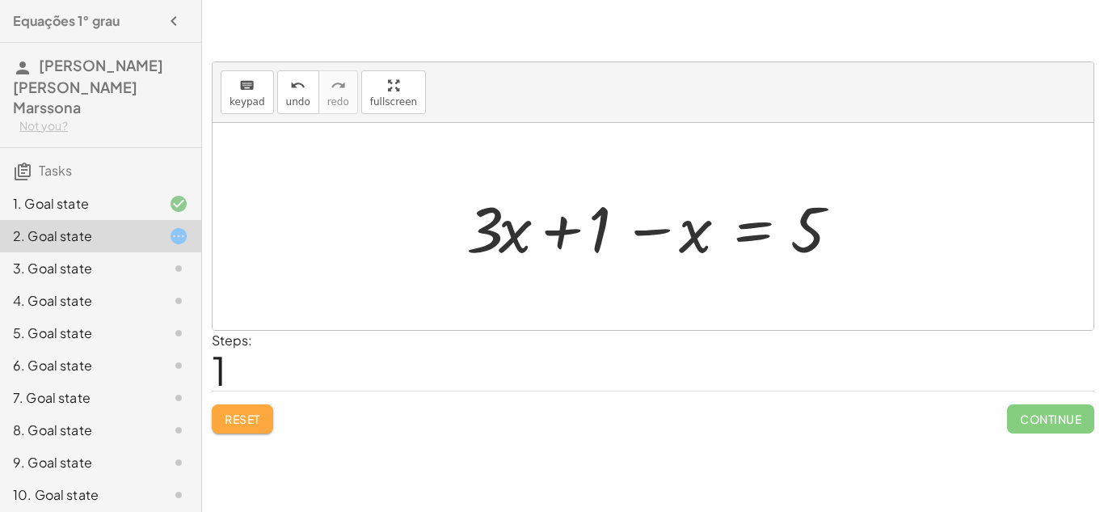
click at [237, 423] on span "Reset" at bounding box center [243, 418] width 36 height 15
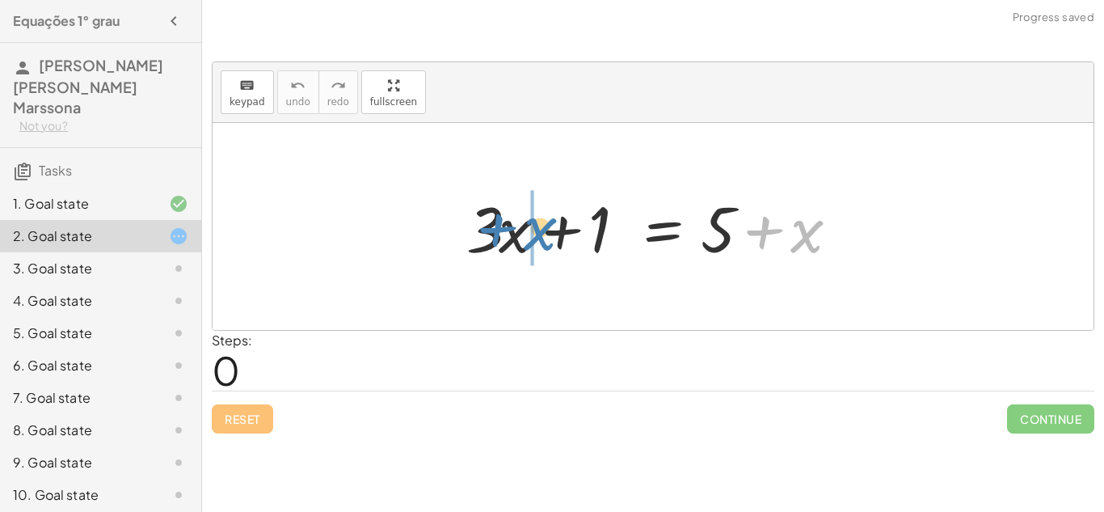
drag, startPoint x: 777, startPoint y: 226, endPoint x: 511, endPoint y: 224, distance: 266.7
click at [511, 224] on div at bounding box center [658, 226] width 401 height 83
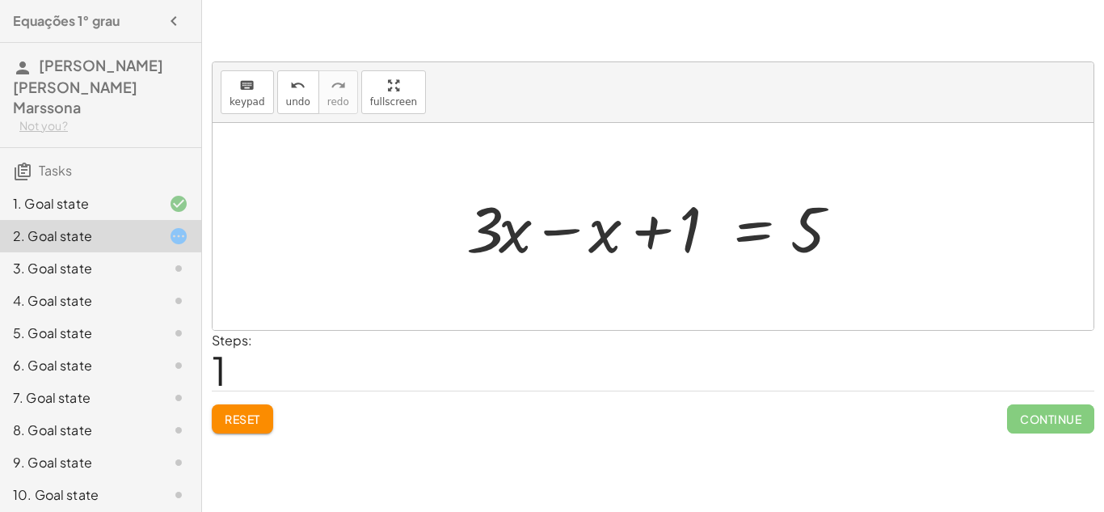
click at [678, 225] on div at bounding box center [658, 226] width 401 height 83
click at [548, 220] on div at bounding box center [658, 226] width 401 height 83
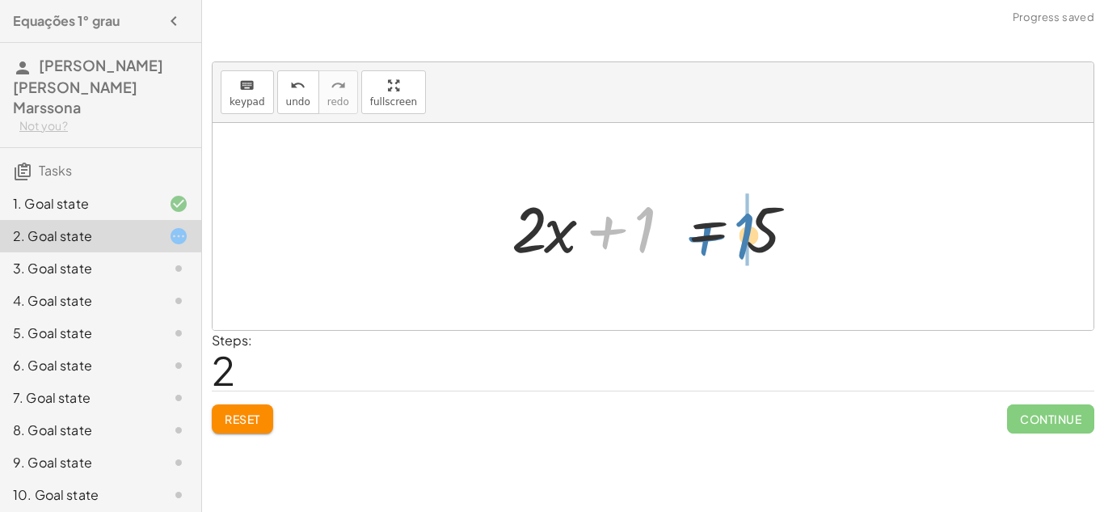
drag, startPoint x: 647, startPoint y: 229, endPoint x: 748, endPoint y: 235, distance: 101.2
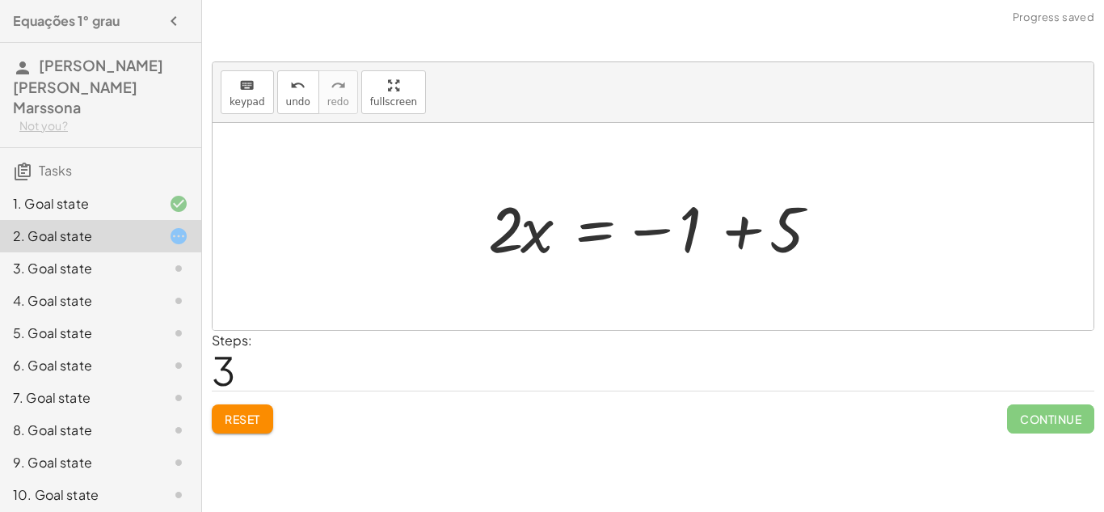
click at [744, 220] on div at bounding box center [659, 226] width 358 height 83
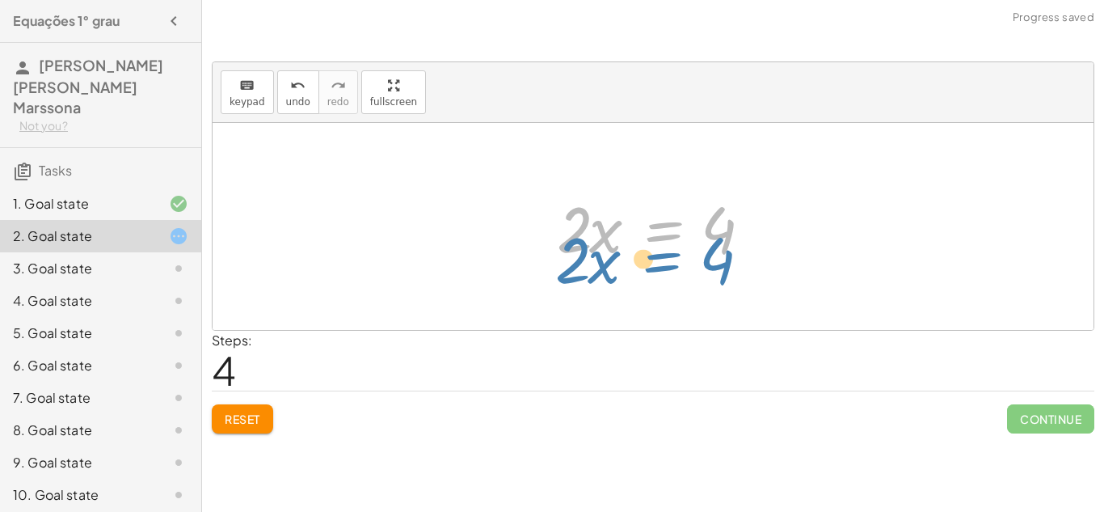
drag, startPoint x: 664, startPoint y: 222, endPoint x: 663, endPoint y: 252, distance: 29.9
click at [663, 252] on div at bounding box center [659, 226] width 221 height 83
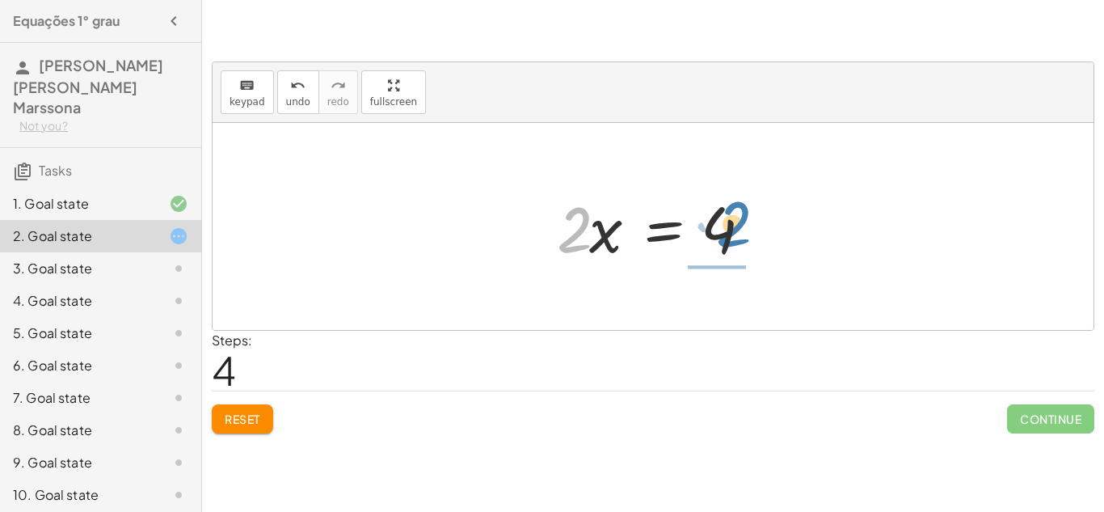
drag, startPoint x: 567, startPoint y: 200, endPoint x: 725, endPoint y: 196, distance: 158.5
click at [725, 196] on div at bounding box center [659, 226] width 221 height 83
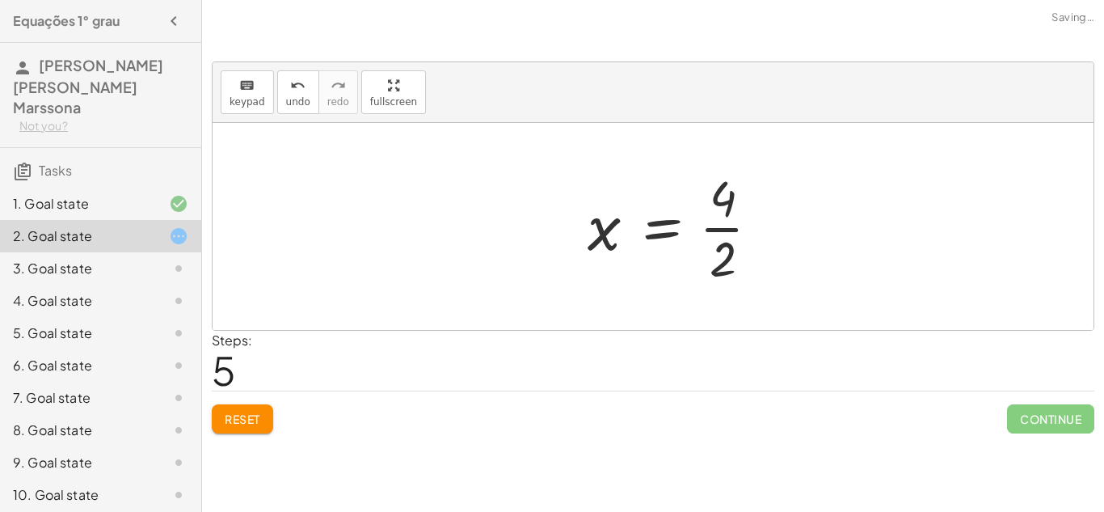
click at [725, 196] on div at bounding box center [679, 226] width 201 height 124
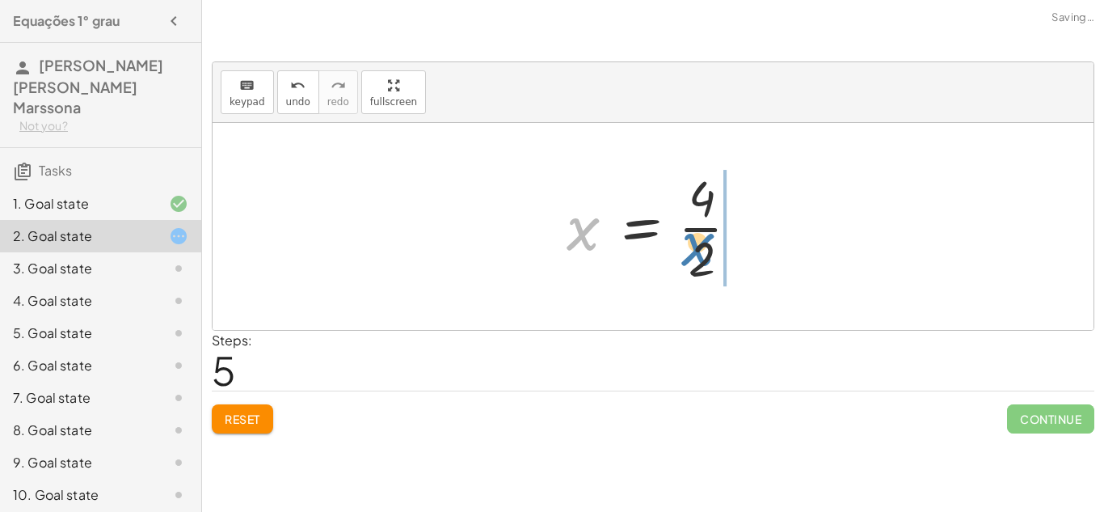
drag, startPoint x: 578, startPoint y: 221, endPoint x: 702, endPoint y: 238, distance: 125.6
click at [702, 238] on div at bounding box center [658, 226] width 201 height 124
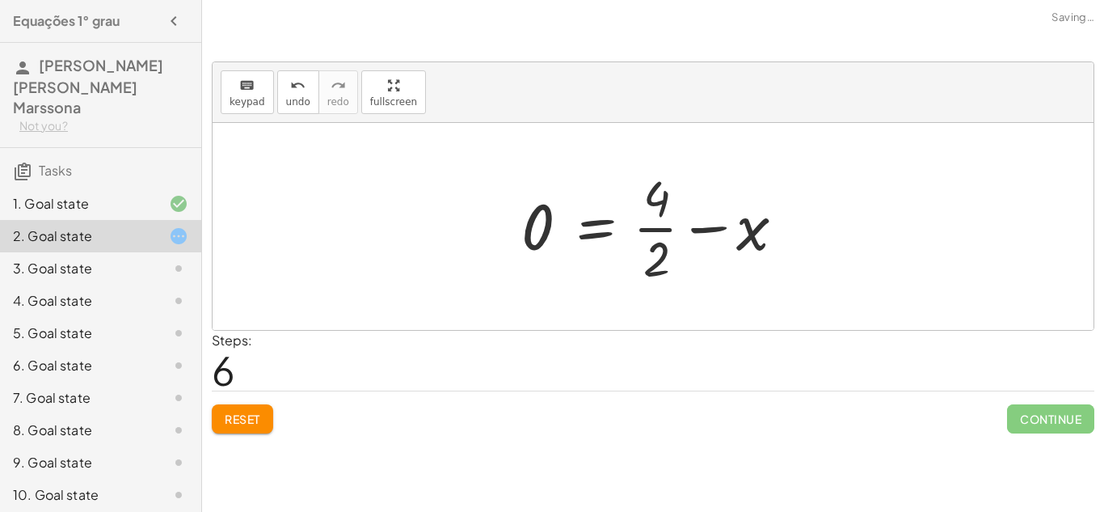
click at [701, 221] on div at bounding box center [659, 226] width 292 height 124
click at [664, 202] on div at bounding box center [659, 226] width 292 height 124
click at [249, 423] on span "Reset" at bounding box center [243, 418] width 36 height 15
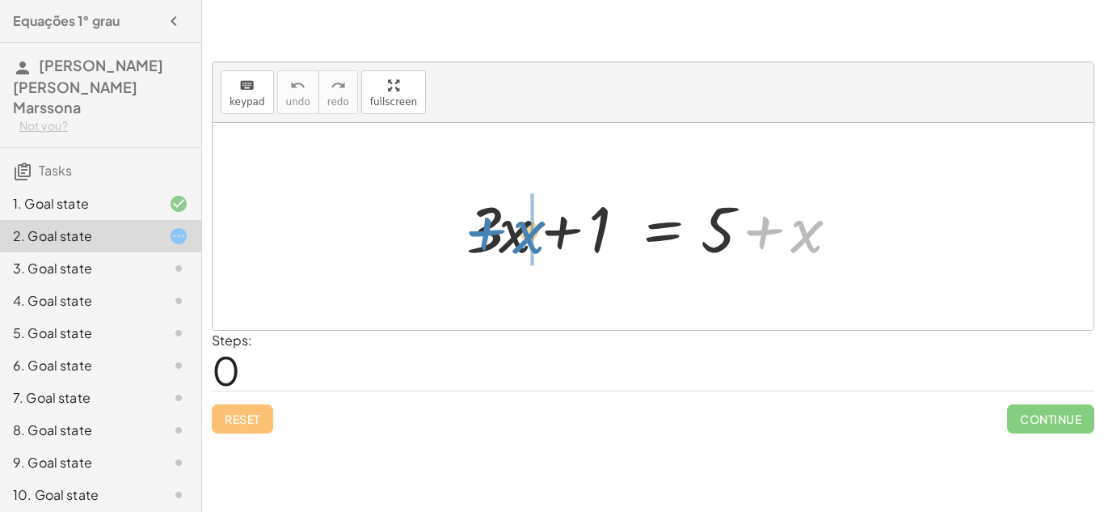
drag, startPoint x: 815, startPoint y: 237, endPoint x: 490, endPoint y: 235, distance: 325.7
click at [490, 235] on div at bounding box center [658, 226] width 401 height 83
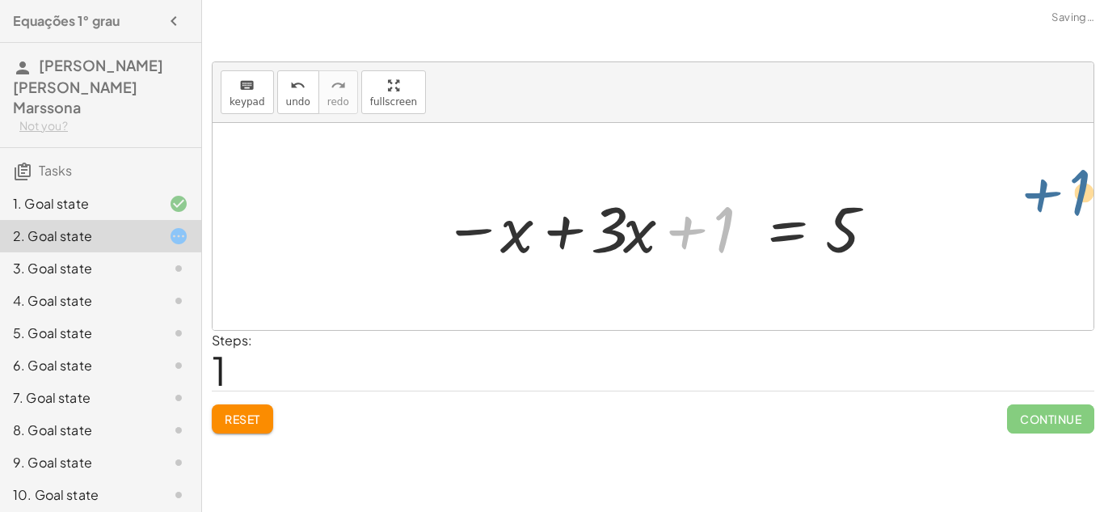
drag, startPoint x: 727, startPoint y: 230, endPoint x: 1009, endPoint y: 228, distance: 282.1
click at [1009, 228] on div "+ · 3 · x + 1 = + 5 + x + 1 + · 3 · x + 1 = 5 x −" at bounding box center [653, 226] width 881 height 207
drag, startPoint x: 739, startPoint y: 246, endPoint x: 883, endPoint y: 245, distance: 143.9
click at [883, 245] on div "+ · 3 · x + 1 = + 5 + x + 1 + · 3 · x + 1 = 5 x −" at bounding box center [653, 226] width 468 height 91
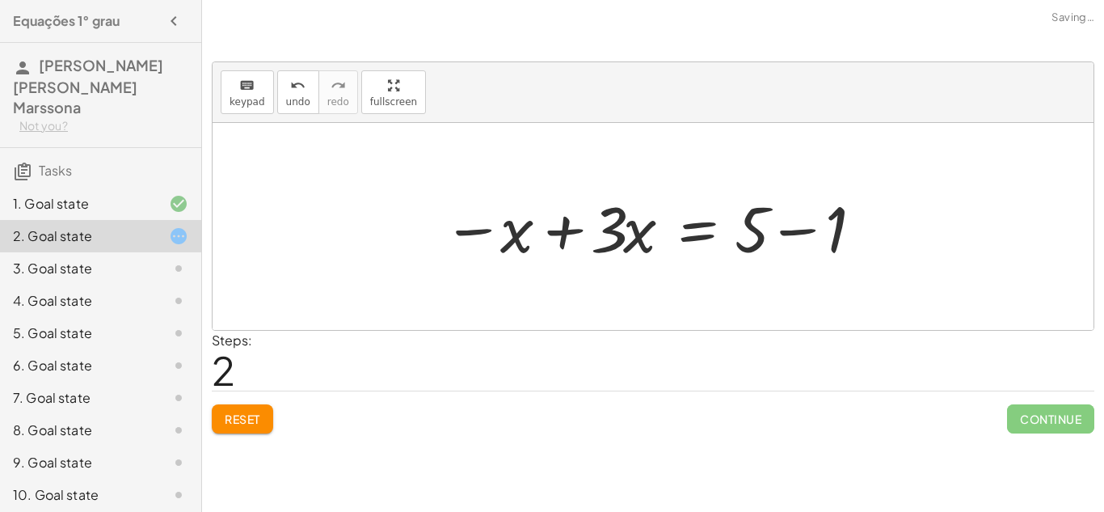
click at [812, 230] on div at bounding box center [659, 226] width 448 height 83
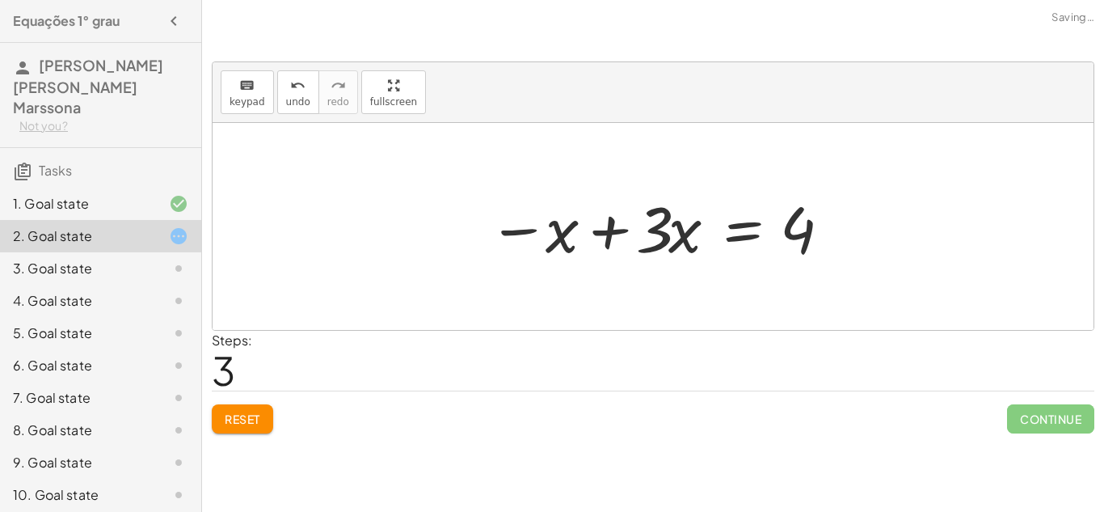
click at [549, 238] on div at bounding box center [659, 226] width 358 height 83
click at [588, 234] on div at bounding box center [659, 226] width 358 height 83
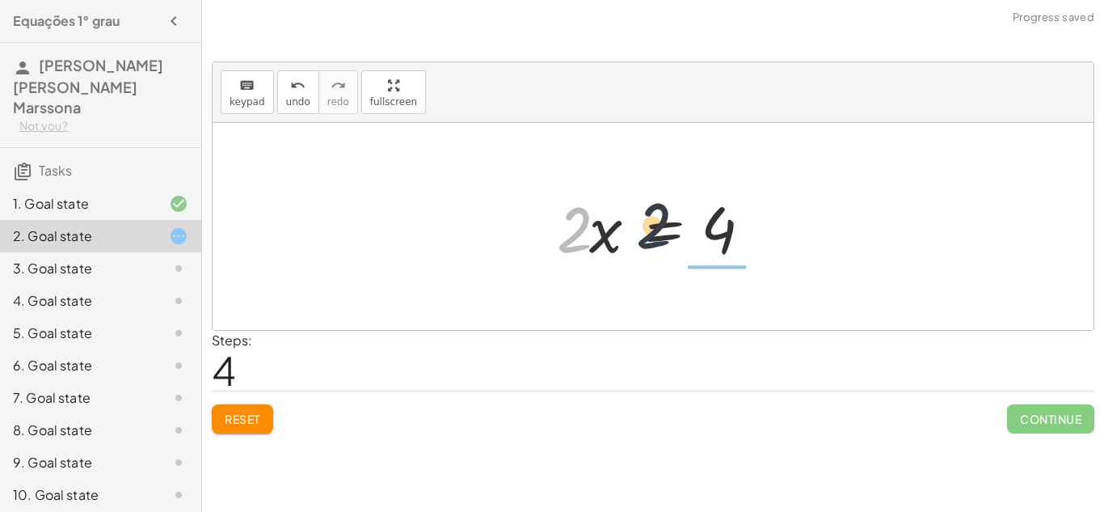
drag, startPoint x: 579, startPoint y: 251, endPoint x: 691, endPoint y: 234, distance: 112.8
click at [691, 234] on div at bounding box center [659, 226] width 221 height 83
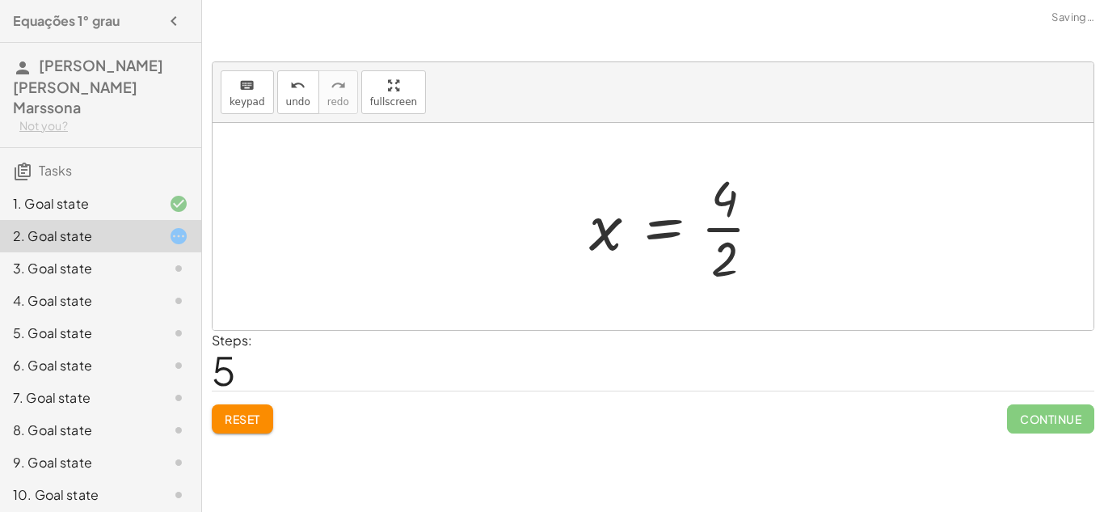
click at [691, 234] on div at bounding box center [681, 226] width 201 height 124
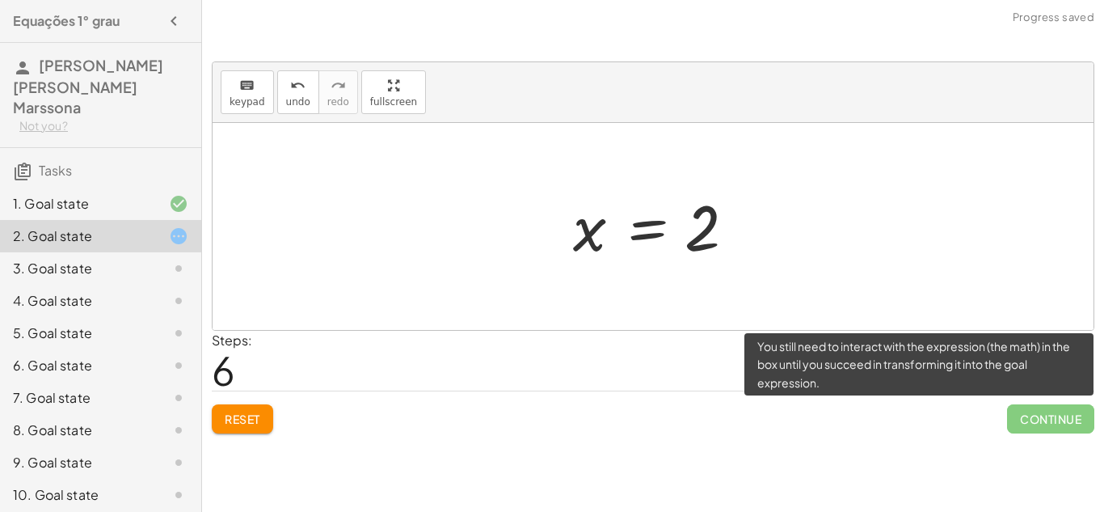
click at [1032, 412] on span "Continue" at bounding box center [1050, 418] width 87 height 29
click at [1032, 414] on span "Continue" at bounding box center [1050, 418] width 87 height 29
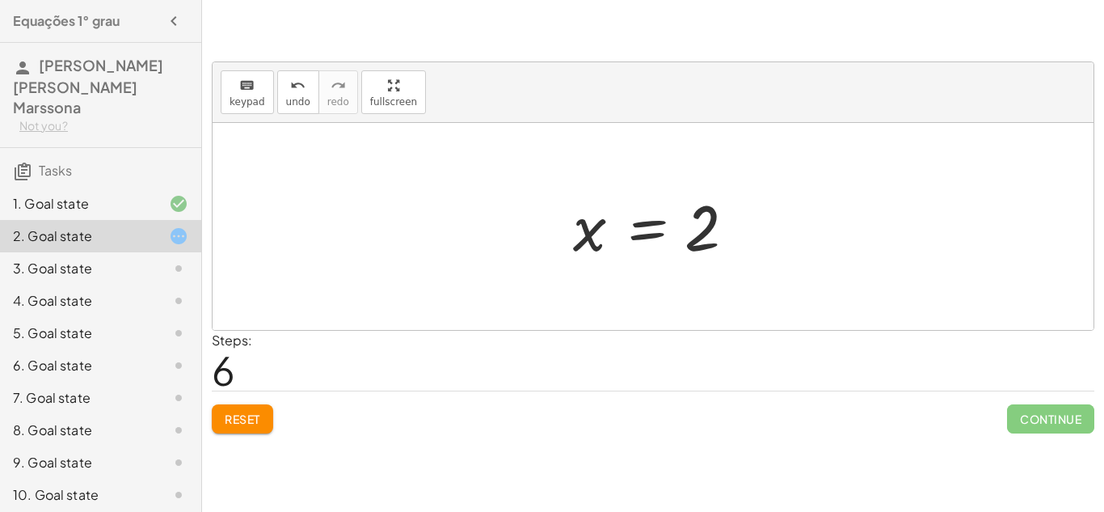
click at [644, 239] on div at bounding box center [659, 227] width 188 height 80
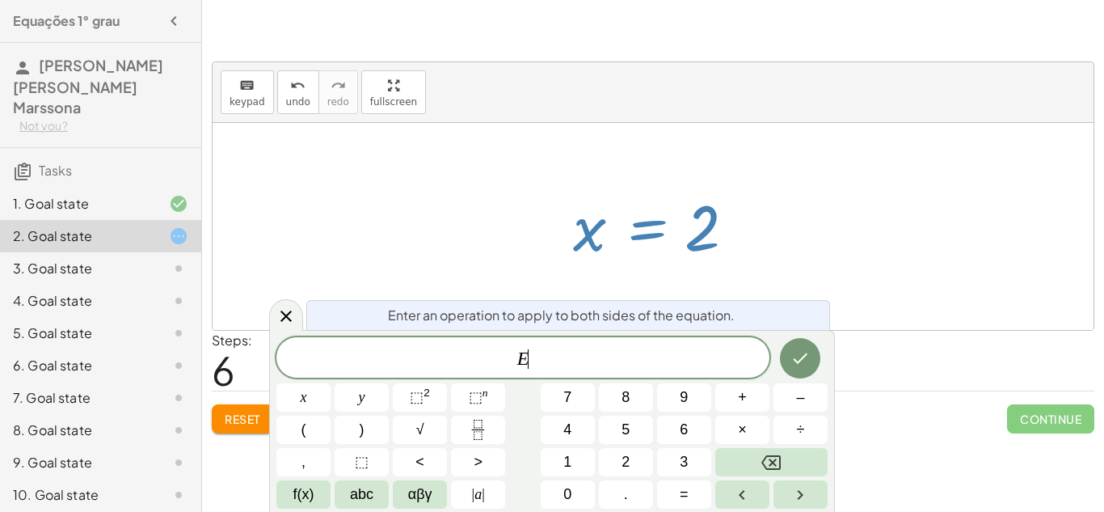
scroll to position [1, 0]
click at [954, 373] on div "Steps: 6" at bounding box center [653, 361] width 883 height 60
click at [283, 315] on icon at bounding box center [285, 315] width 19 height 19
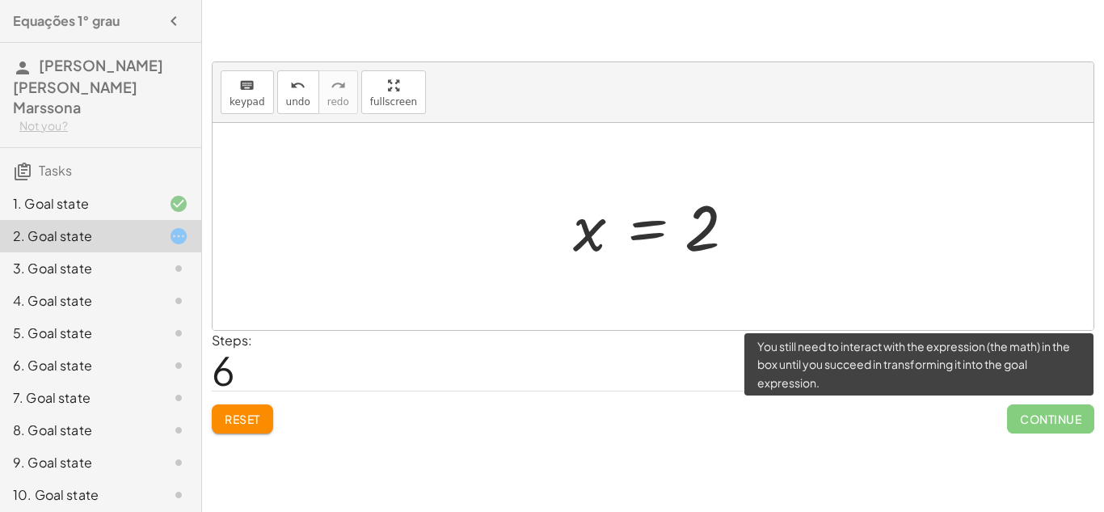
click at [1060, 419] on span "Continue" at bounding box center [1050, 418] width 87 height 29
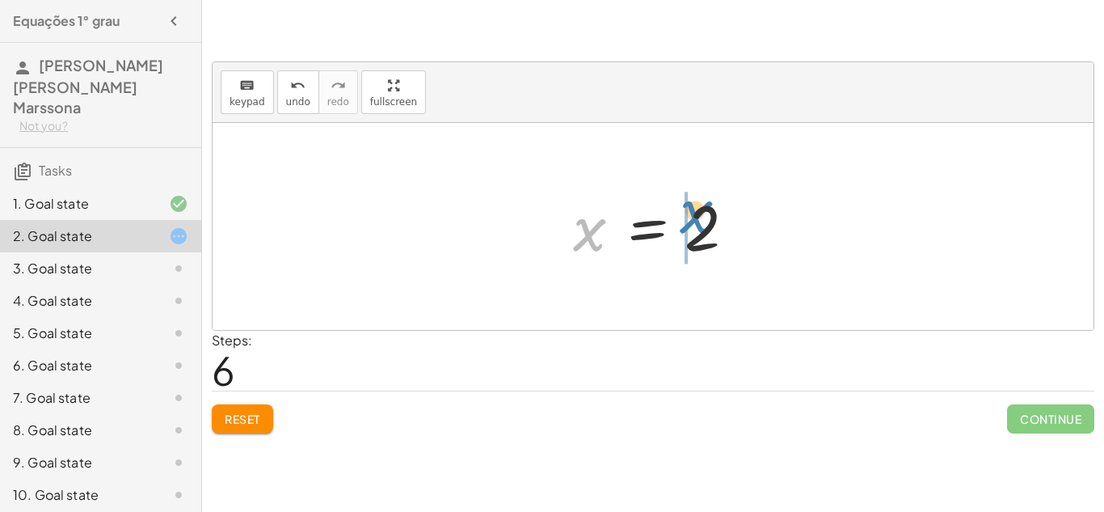
drag, startPoint x: 581, startPoint y: 246, endPoint x: 686, endPoint y: 230, distance: 106.2
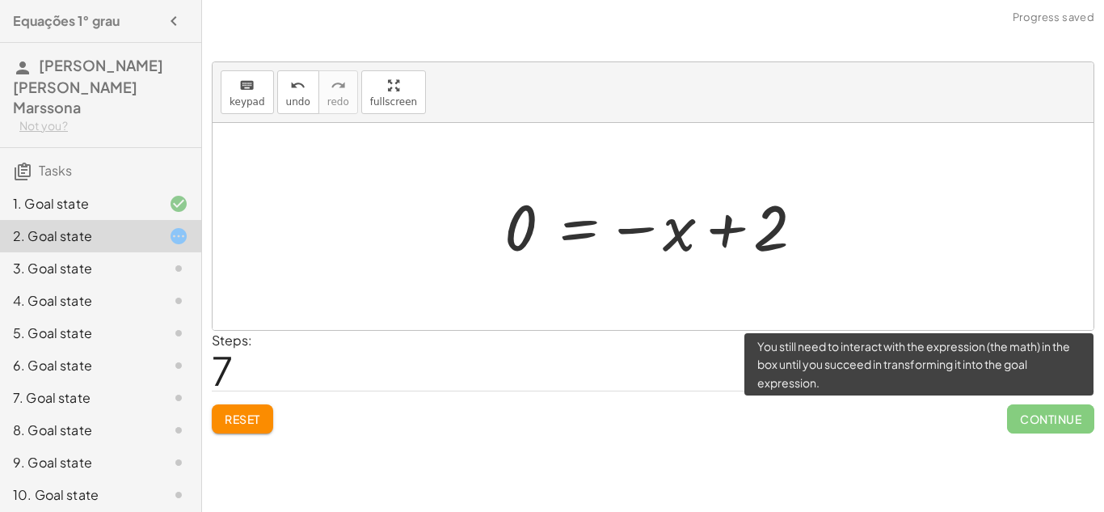
click at [1019, 404] on span "Continue" at bounding box center [1050, 418] width 87 height 29
click at [1024, 418] on span "Continue" at bounding box center [1050, 418] width 87 height 29
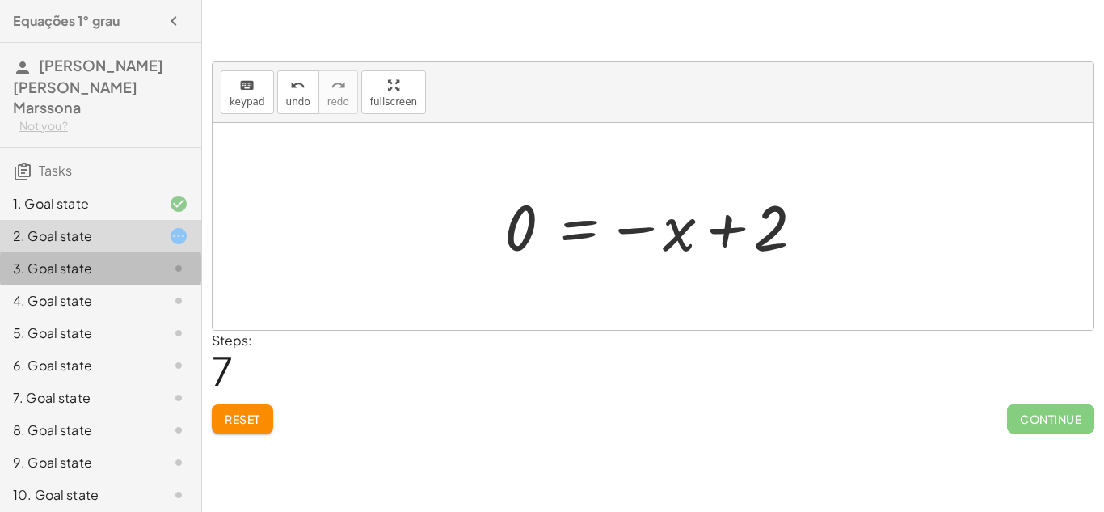
click at [20, 259] on div "3. Goal state" at bounding box center [78, 268] width 130 height 19
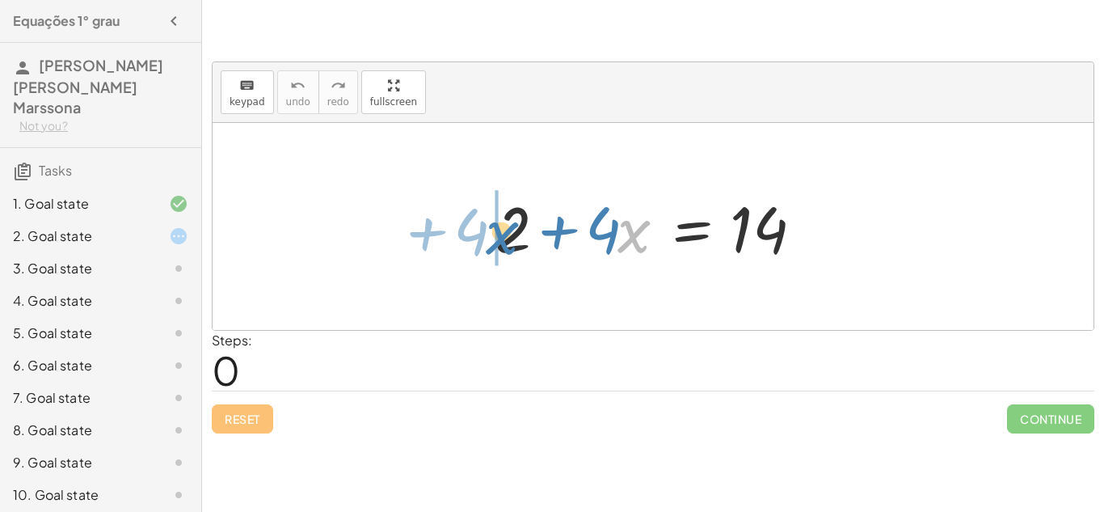
drag, startPoint x: 634, startPoint y: 234, endPoint x: 503, endPoint y: 235, distance: 130.1
click at [503, 235] on div at bounding box center [658, 226] width 343 height 83
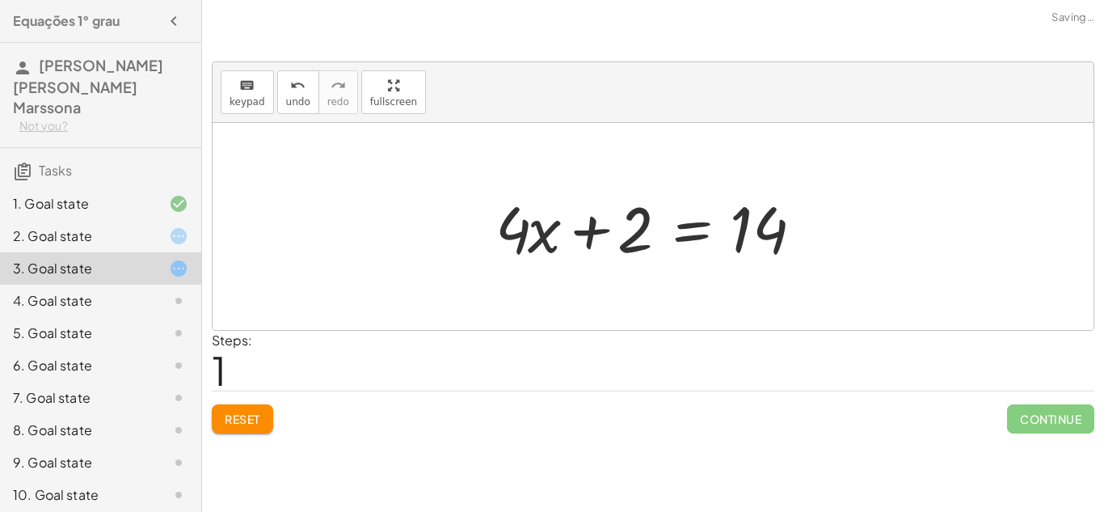
click at [544, 247] on div at bounding box center [658, 226] width 343 height 83
drag, startPoint x: 636, startPoint y: 234, endPoint x: 826, endPoint y: 227, distance: 190.1
click at [826, 227] on div at bounding box center [658, 226] width 343 height 83
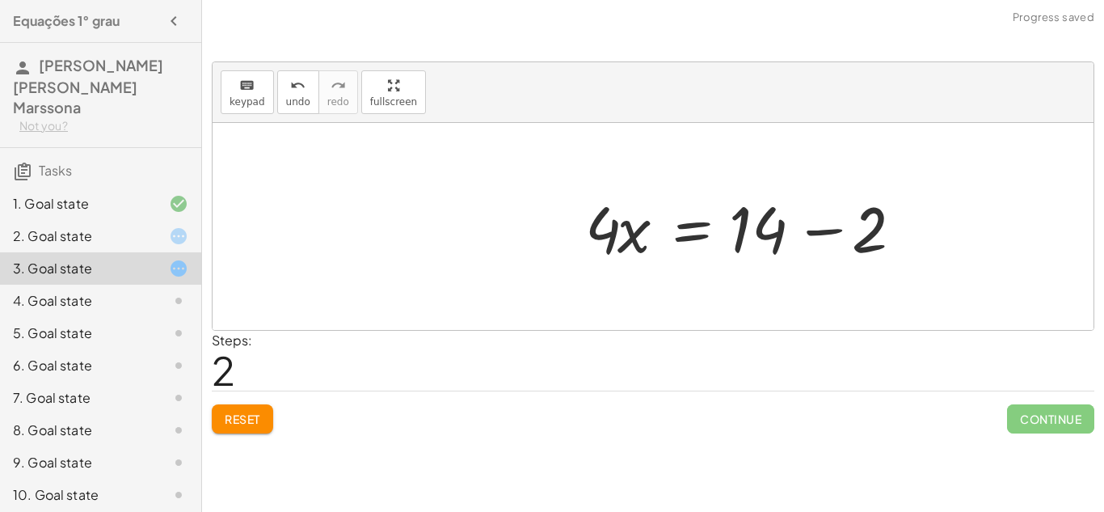
click at [804, 225] on div at bounding box center [748, 226] width 343 height 83
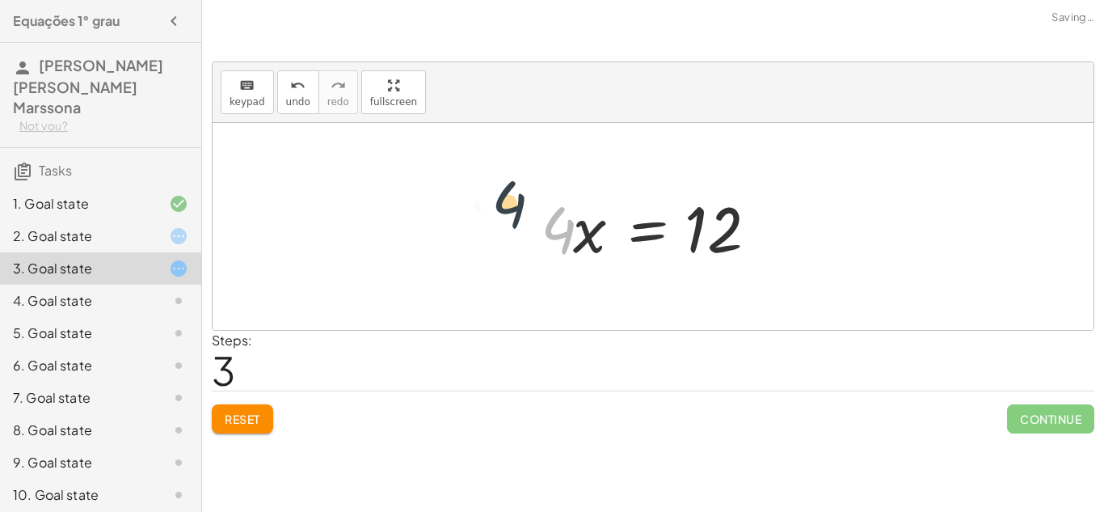
drag, startPoint x: 554, startPoint y: 237, endPoint x: 503, endPoint y: 209, distance: 57.9
drag, startPoint x: 546, startPoint y: 223, endPoint x: 693, endPoint y: 222, distance: 146.3
click at [693, 222] on div at bounding box center [659, 226] width 253 height 83
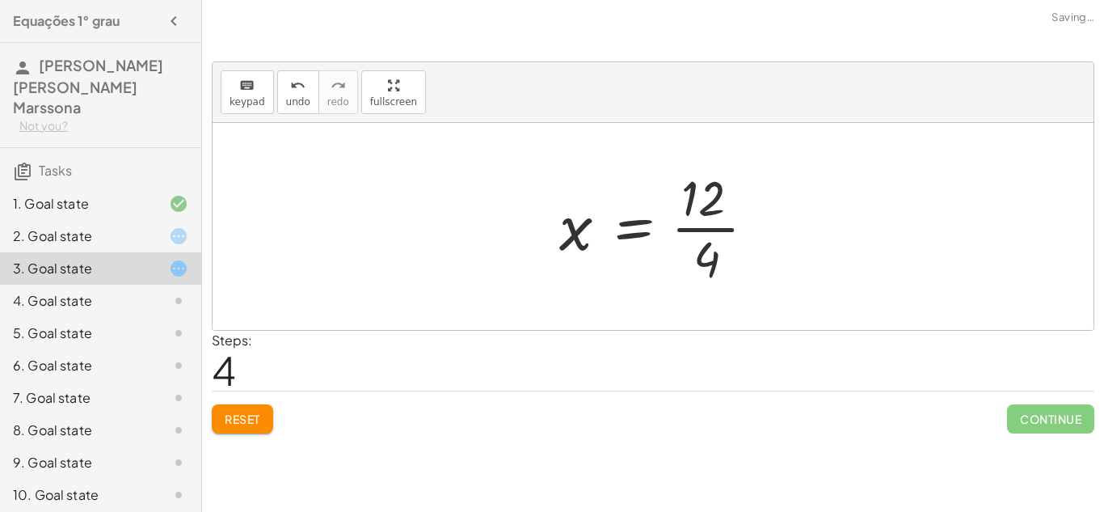
click at [693, 222] on div at bounding box center [663, 226] width 225 height 124
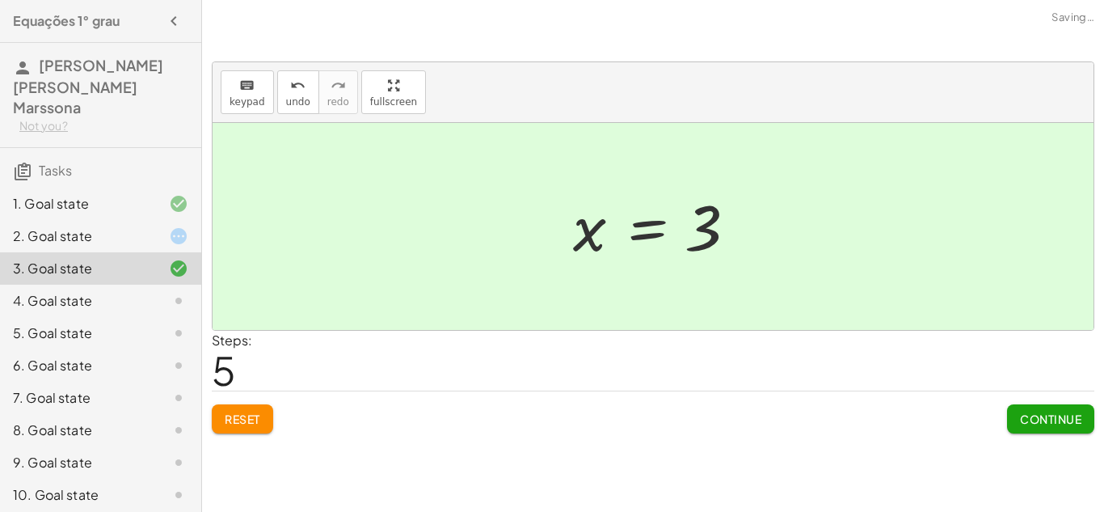
click at [86, 291] on div "4. Goal state" at bounding box center [78, 300] width 130 height 19
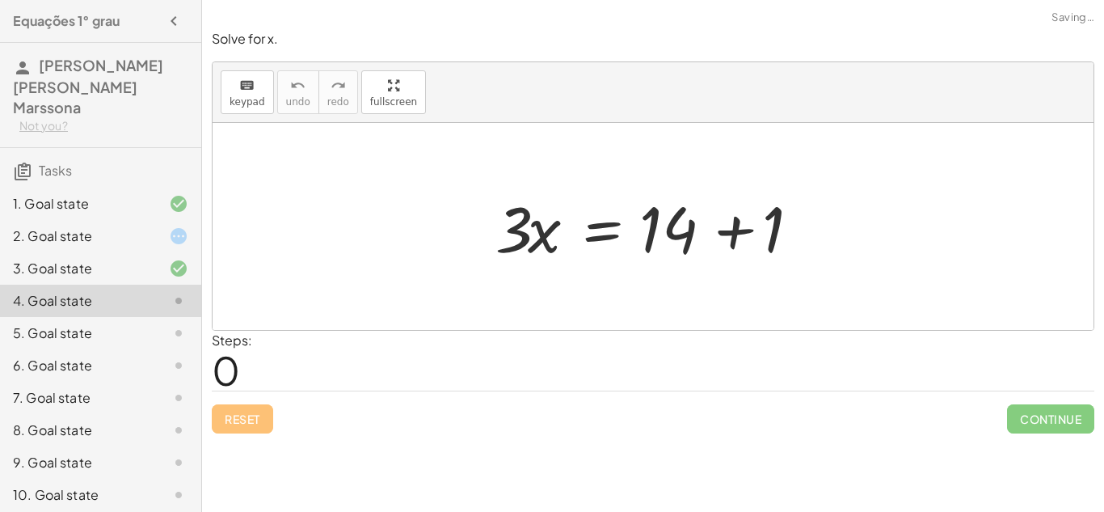
click at [737, 231] on div at bounding box center [658, 226] width 343 height 83
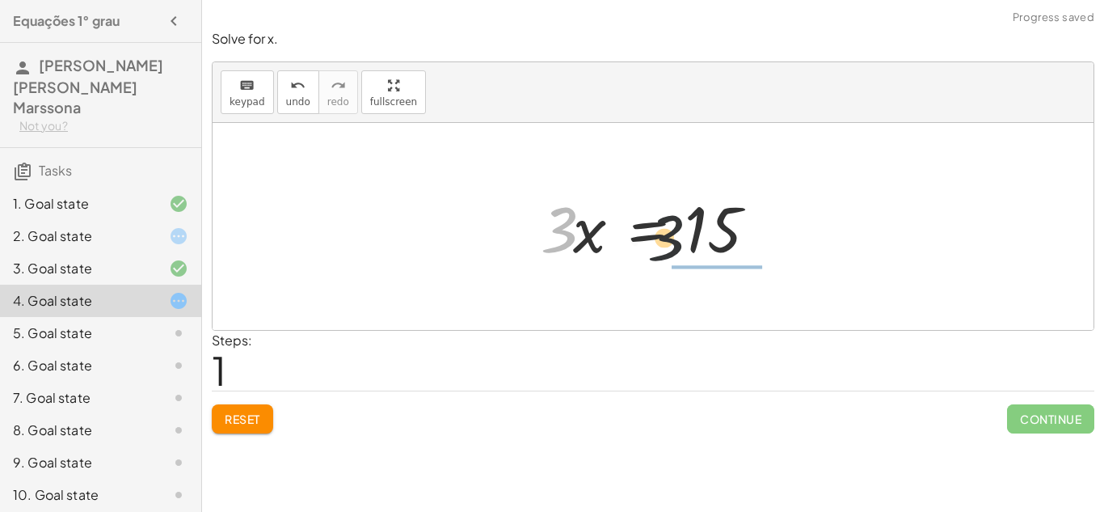
drag, startPoint x: 650, startPoint y: 241, endPoint x: 672, endPoint y: 244, distance: 22.9
click at [672, 244] on div at bounding box center [659, 226] width 253 height 83
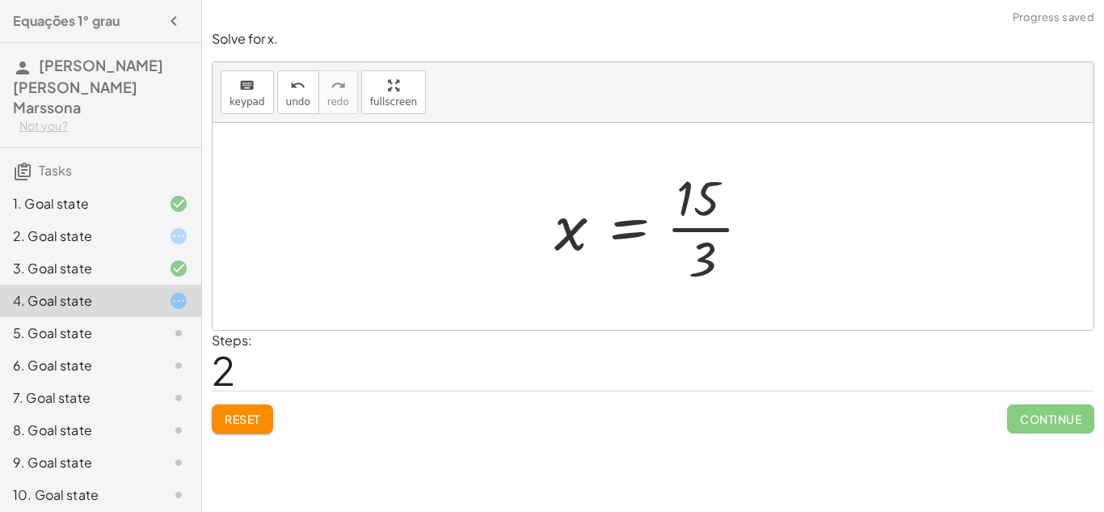
click at [710, 202] on div at bounding box center [658, 226] width 225 height 124
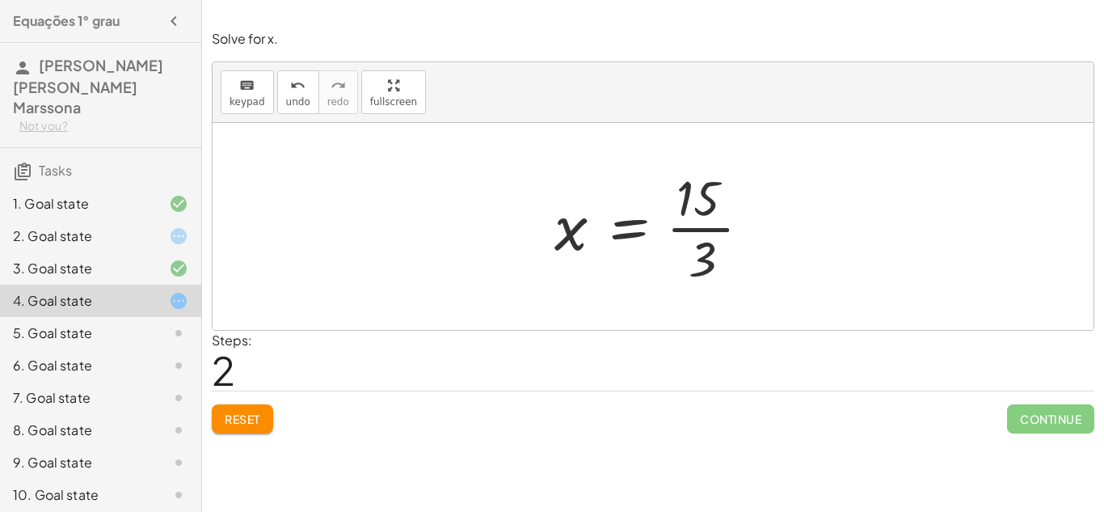
click at [709, 233] on div at bounding box center [658, 226] width 225 height 124
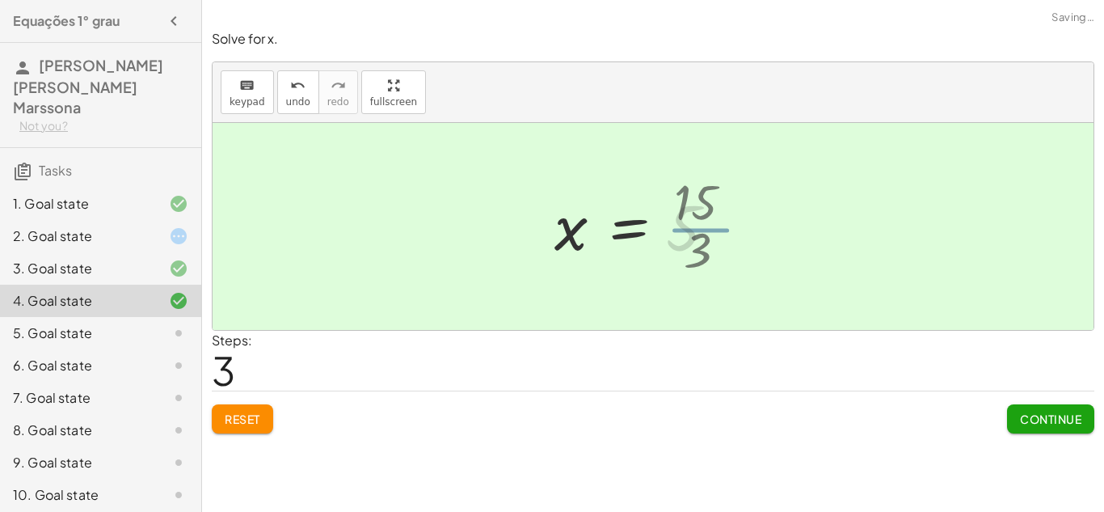
click at [709, 234] on div at bounding box center [640, 227] width 188 height 80
click at [102, 323] on div "5. Goal state" at bounding box center [78, 332] width 130 height 19
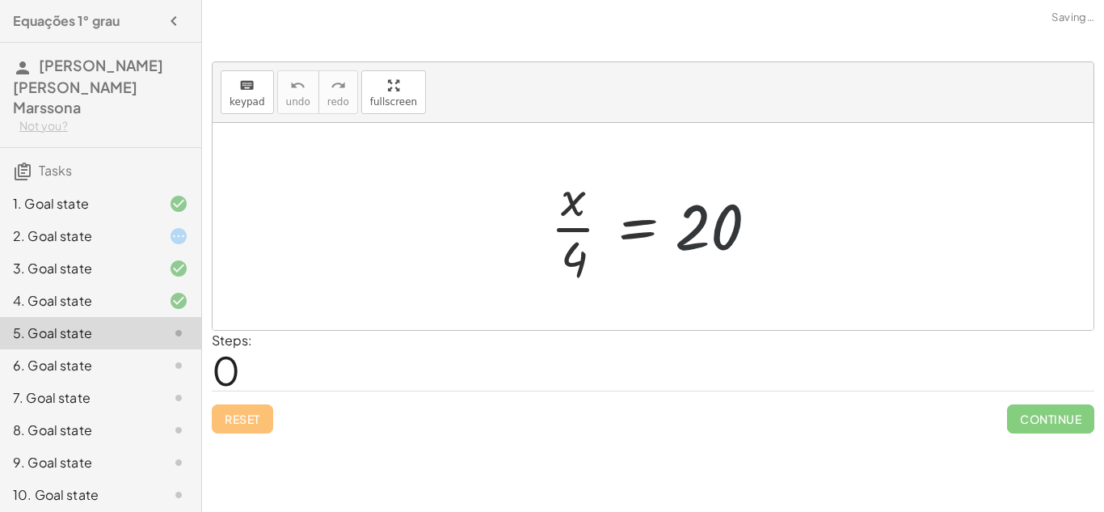
click at [727, 217] on div at bounding box center [659, 226] width 234 height 124
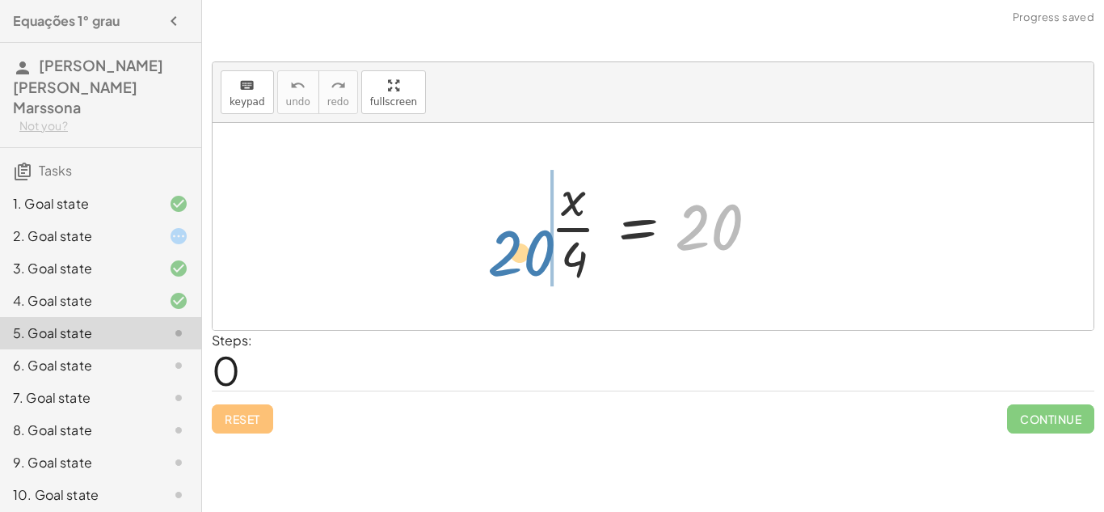
drag, startPoint x: 727, startPoint y: 217, endPoint x: 532, endPoint y: 242, distance: 196.4
click at [532, 242] on div "20 · x · 4 = 20" at bounding box center [653, 226] width 254 height 133
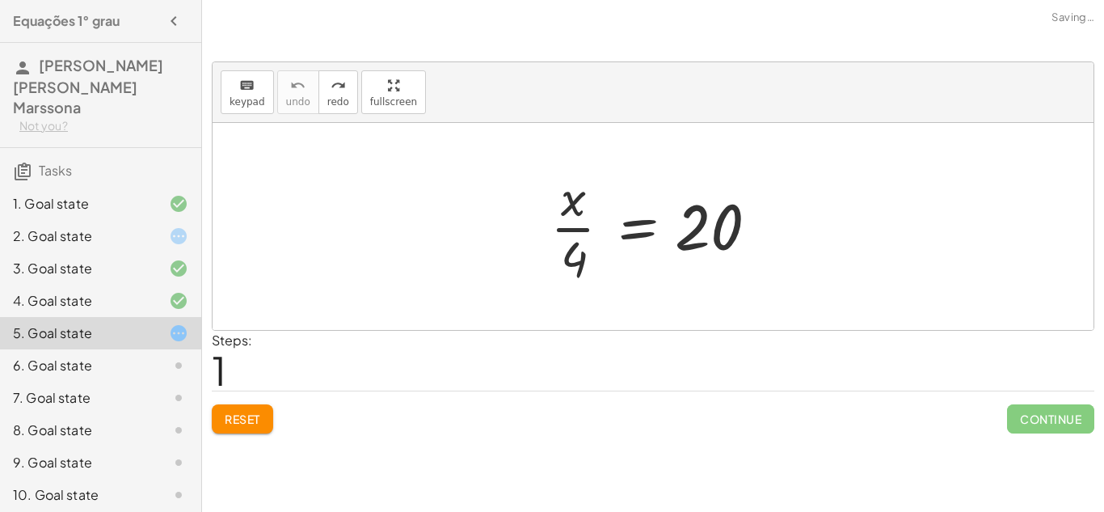
click at [727, 221] on div at bounding box center [659, 226] width 234 height 124
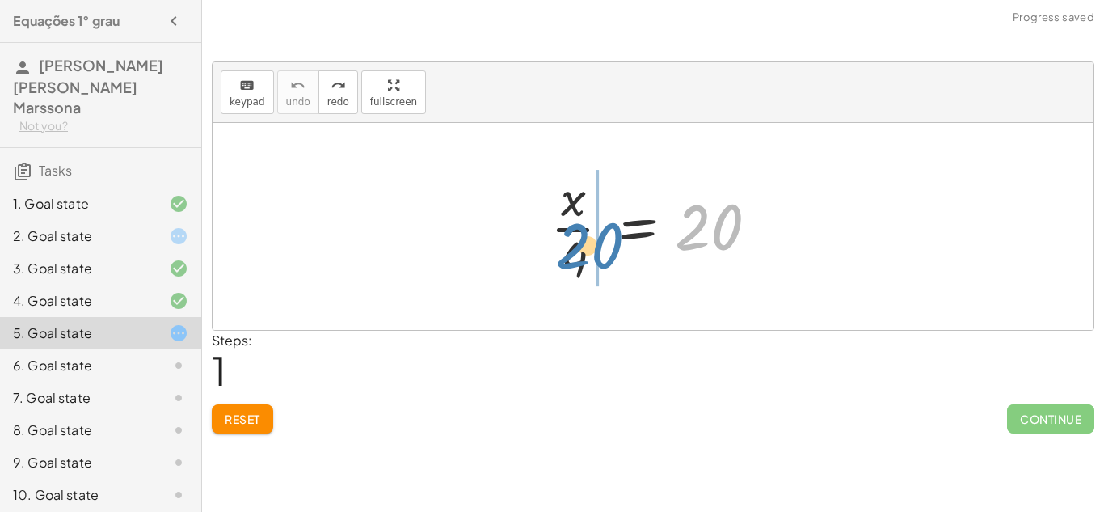
drag, startPoint x: 727, startPoint y: 221, endPoint x: 606, endPoint y: 238, distance: 121.6
click at [606, 238] on div at bounding box center [659, 226] width 234 height 124
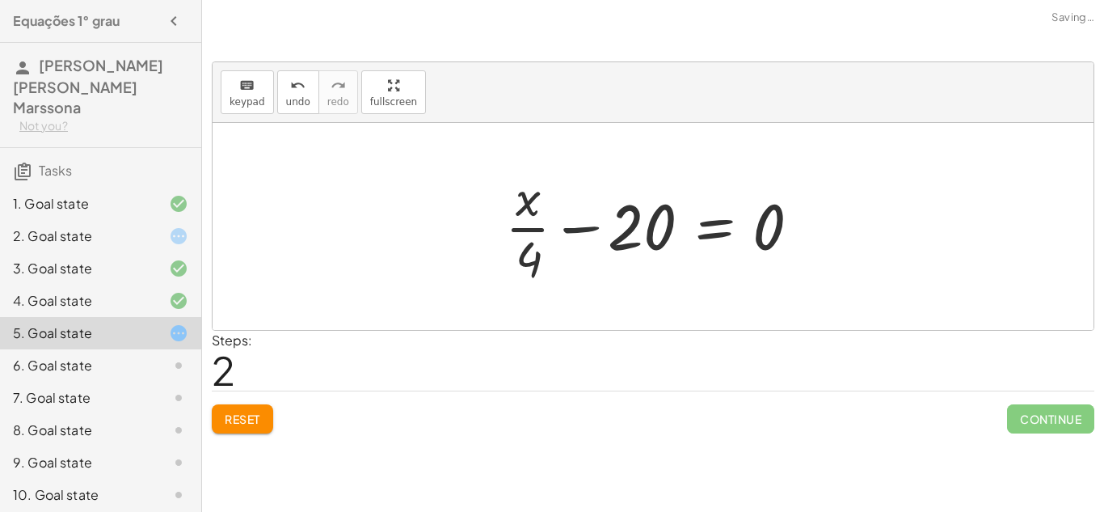
click at [575, 229] on div at bounding box center [659, 226] width 324 height 124
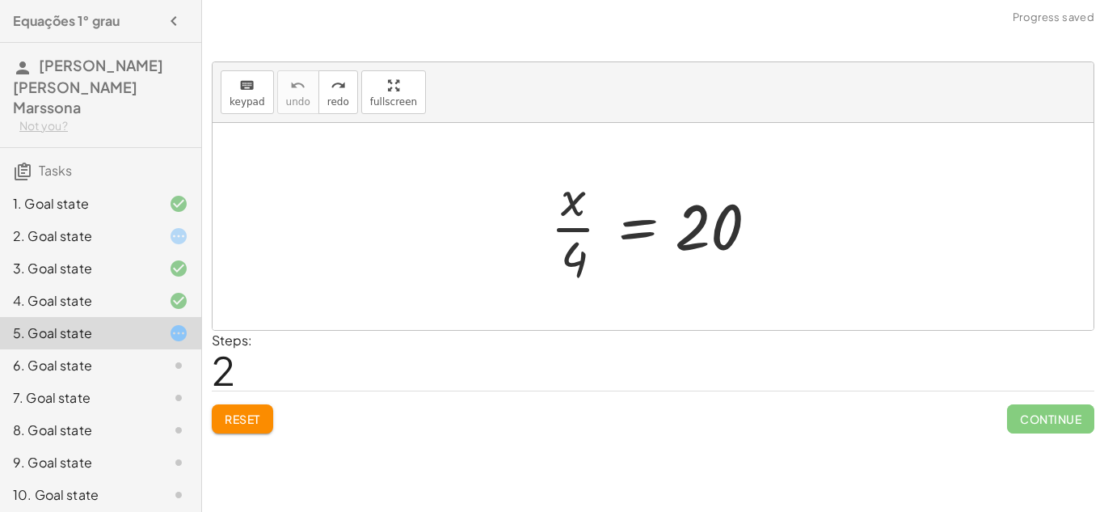
click at [574, 227] on div at bounding box center [659, 226] width 234 height 124
drag, startPoint x: 575, startPoint y: 256, endPoint x: 766, endPoint y: 250, distance: 190.8
click at [766, 250] on div at bounding box center [659, 226] width 234 height 124
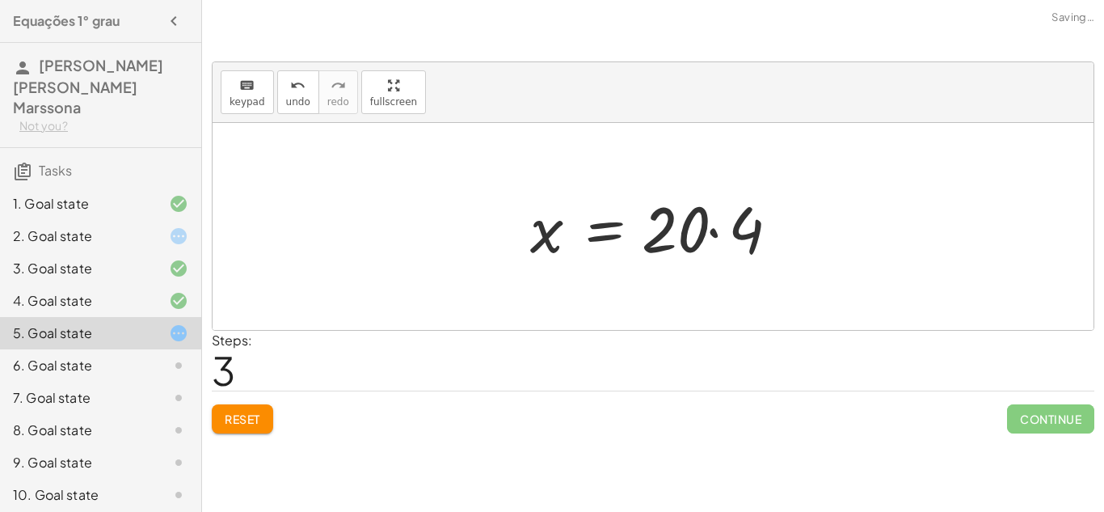
click at [718, 226] on div at bounding box center [659, 226] width 275 height 83
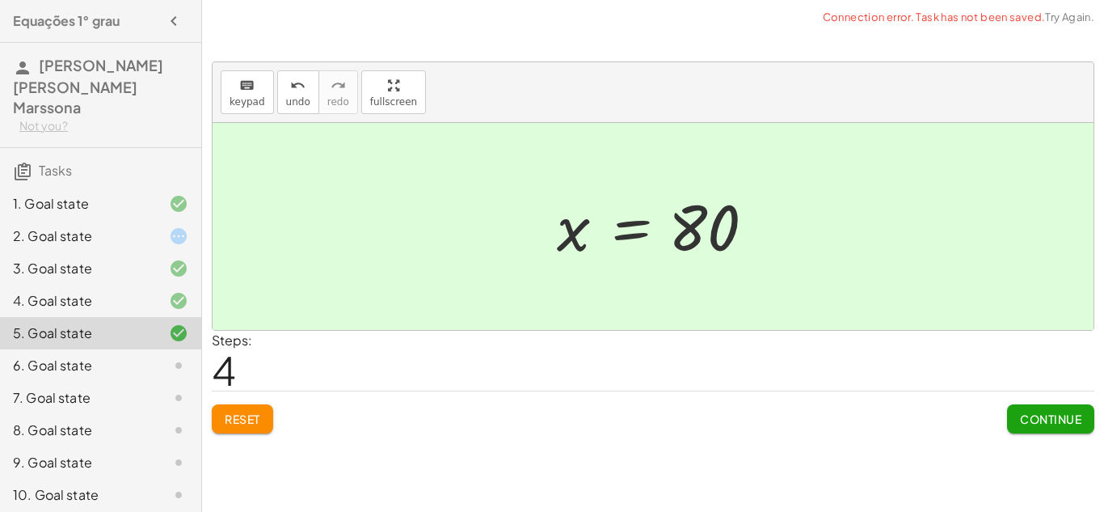
click at [564, 238] on div at bounding box center [659, 227] width 221 height 80
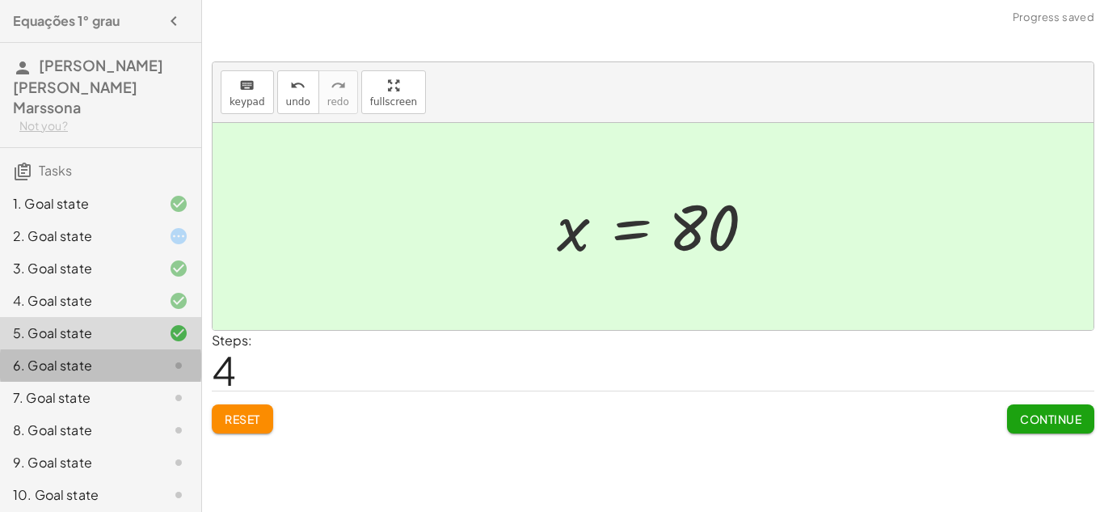
click at [48, 356] on div "6. Goal state" at bounding box center [78, 365] width 130 height 19
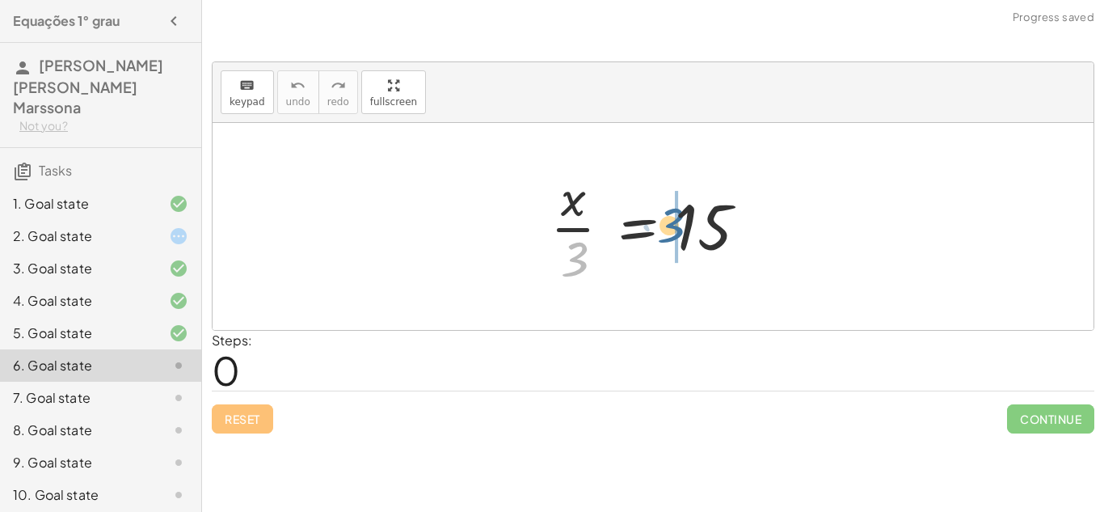
drag, startPoint x: 580, startPoint y: 266, endPoint x: 677, endPoint y: 231, distance: 103.0
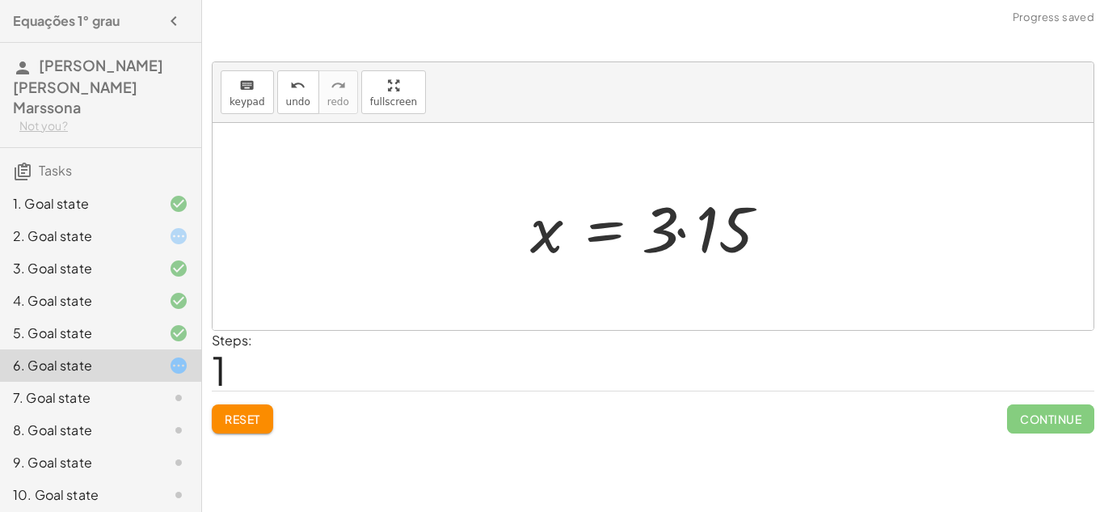
click at [677, 231] on div at bounding box center [659, 226] width 275 height 83
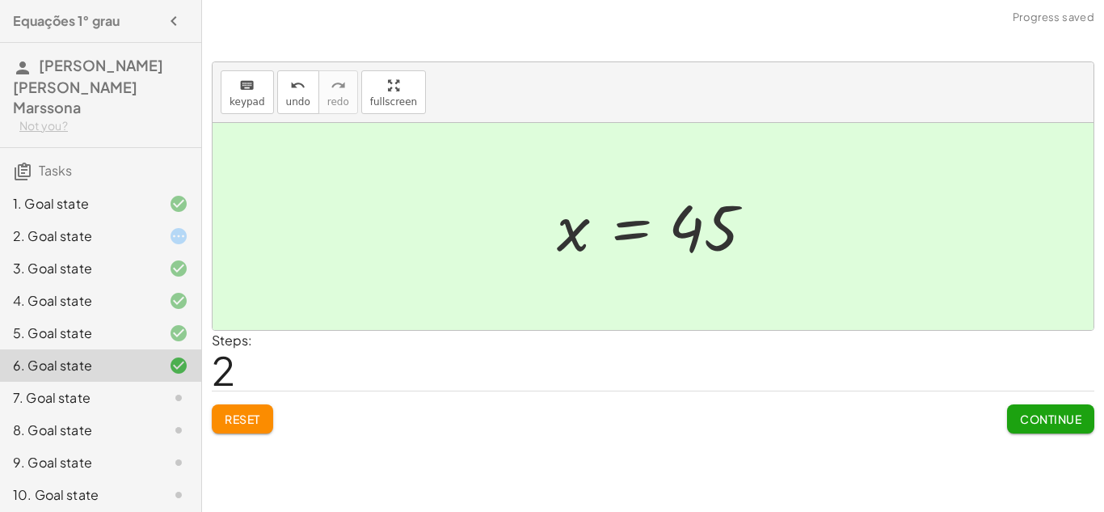
click at [1050, 414] on span "Continue" at bounding box center [1050, 418] width 61 height 15
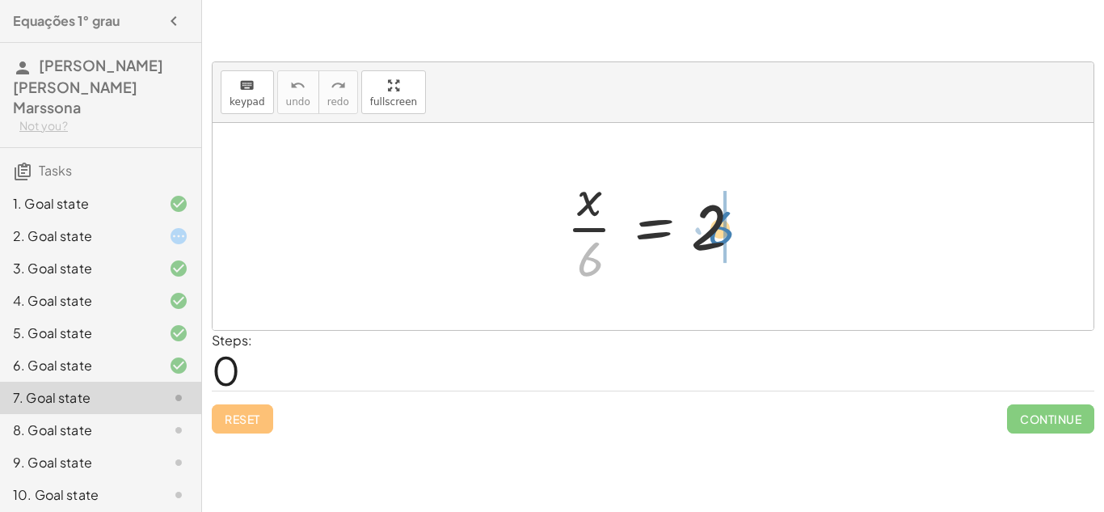
drag, startPoint x: 588, startPoint y: 252, endPoint x: 719, endPoint y: 221, distance: 135.3
click at [719, 221] on div at bounding box center [658, 226] width 201 height 124
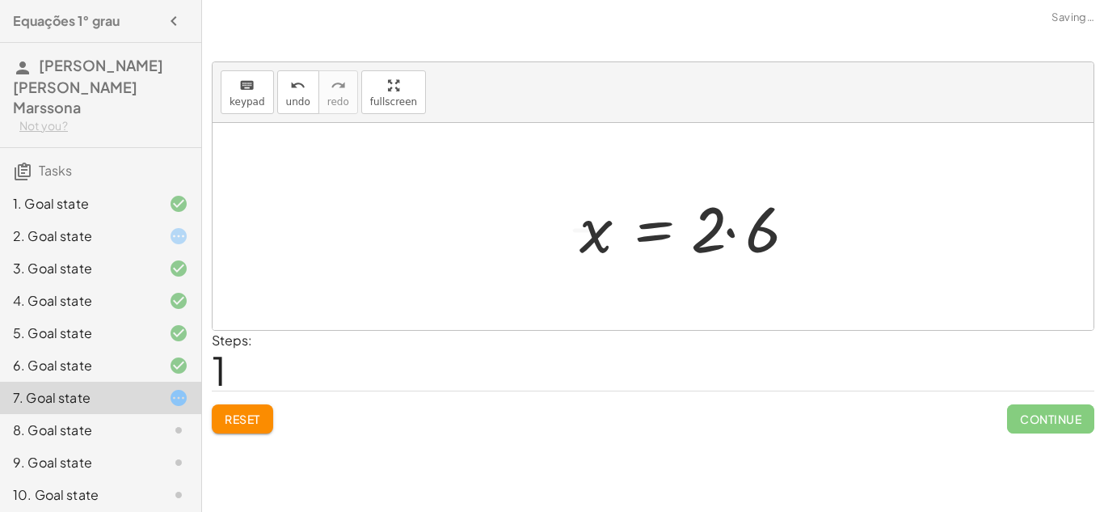
click at [719, 221] on div at bounding box center [692, 226] width 242 height 83
click at [706, 229] on div at bounding box center [692, 226] width 242 height 83
click at [735, 232] on div at bounding box center [692, 226] width 242 height 83
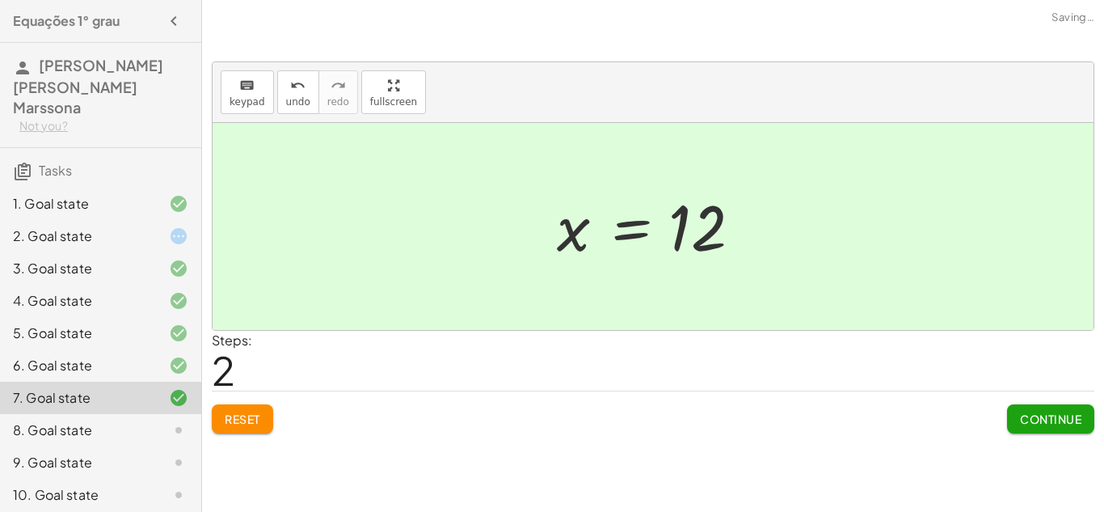
click at [1057, 422] on span "Continue" at bounding box center [1050, 418] width 61 height 15
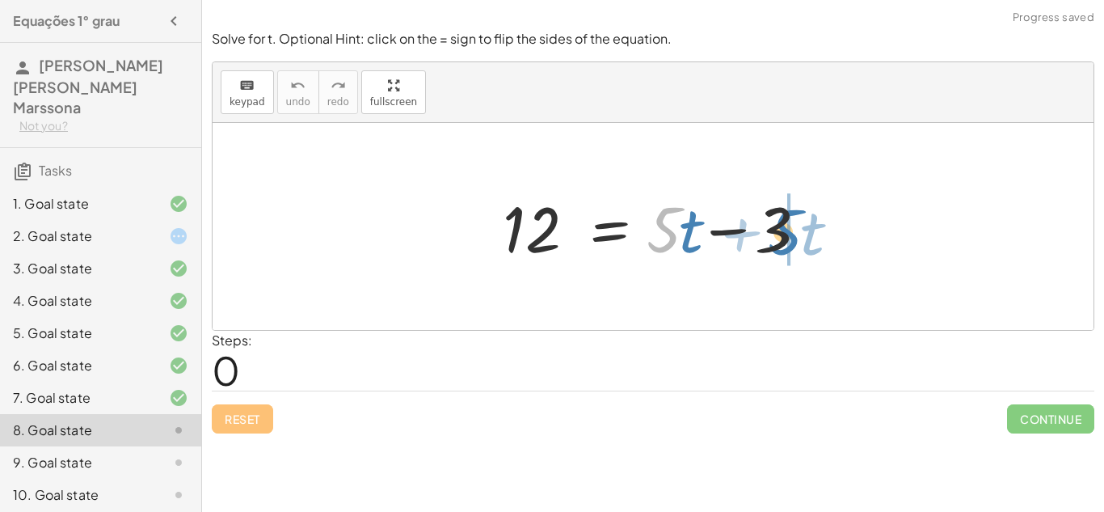
drag, startPoint x: 661, startPoint y: 237, endPoint x: 782, endPoint y: 239, distance: 121.2
click at [782, 239] on div at bounding box center [659, 226] width 329 height 83
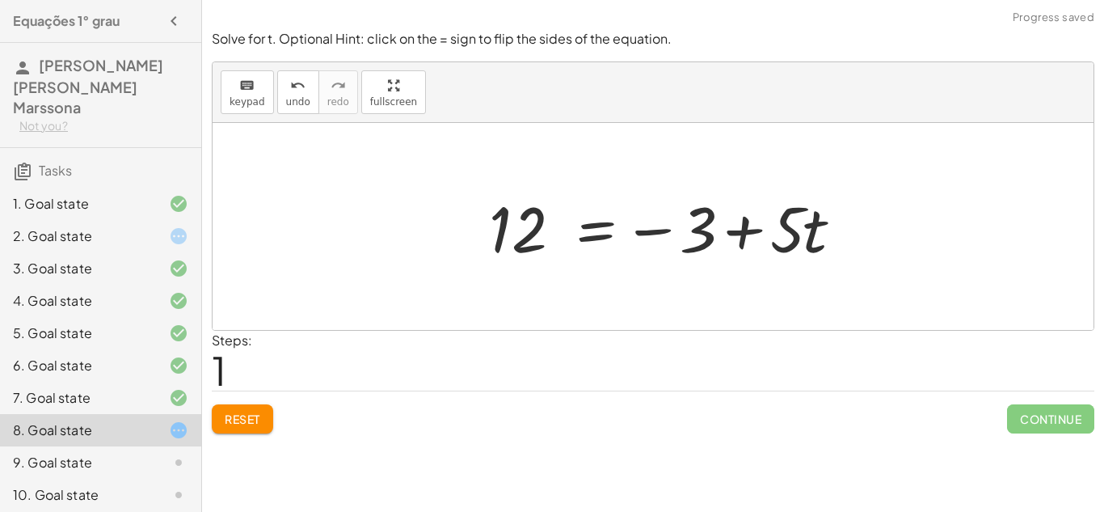
click at [770, 237] on div at bounding box center [669, 226] width 376 height 83
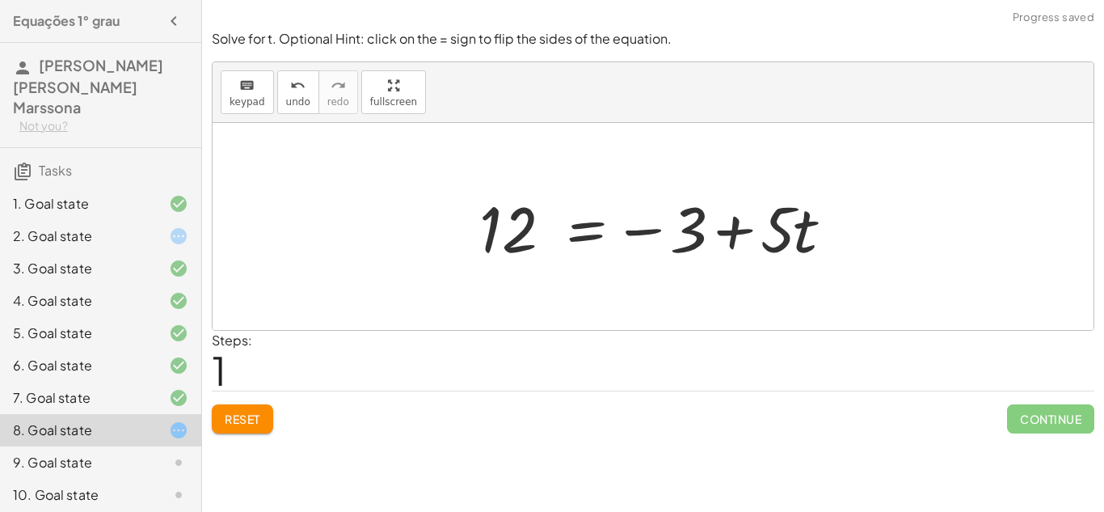
click at [727, 223] on div at bounding box center [659, 226] width 376 height 83
click at [261, 410] on button "Reset" at bounding box center [242, 418] width 61 height 29
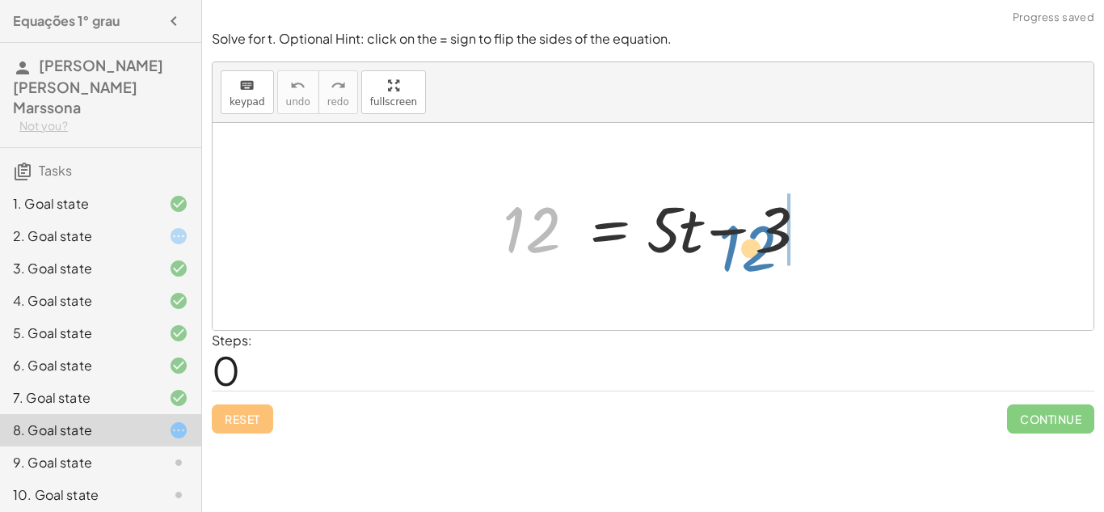
drag, startPoint x: 526, startPoint y: 223, endPoint x: 742, endPoint y: 239, distance: 216.4
click at [742, 239] on div at bounding box center [659, 226] width 329 height 83
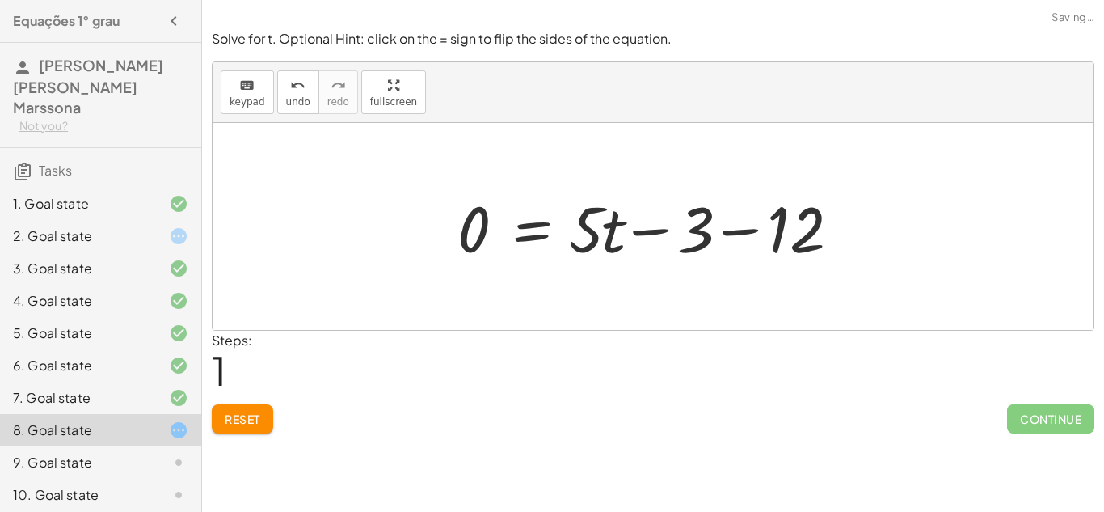
click at [761, 218] on div at bounding box center [658, 226] width 419 height 83
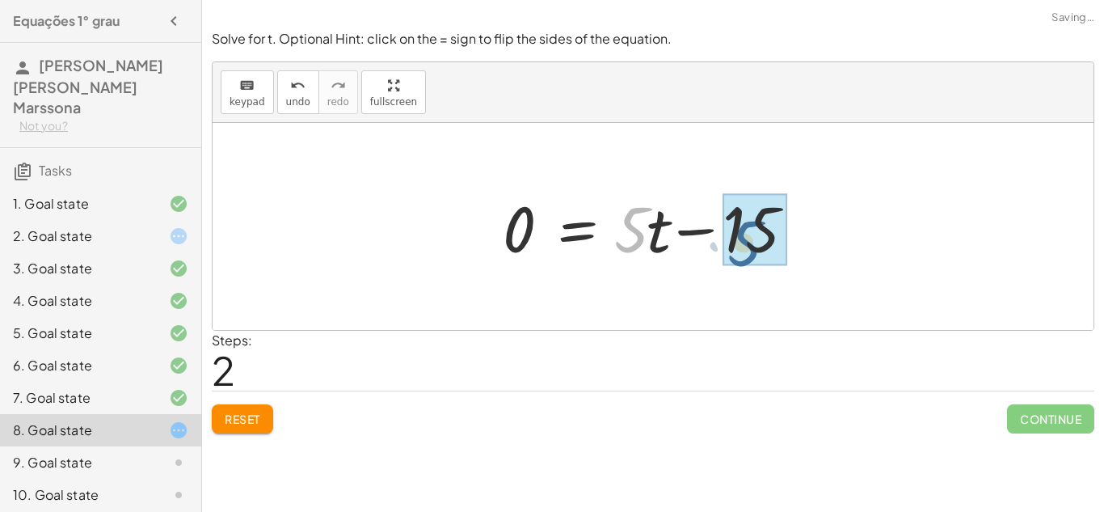
drag, startPoint x: 634, startPoint y: 233, endPoint x: 767, endPoint y: 249, distance: 134.3
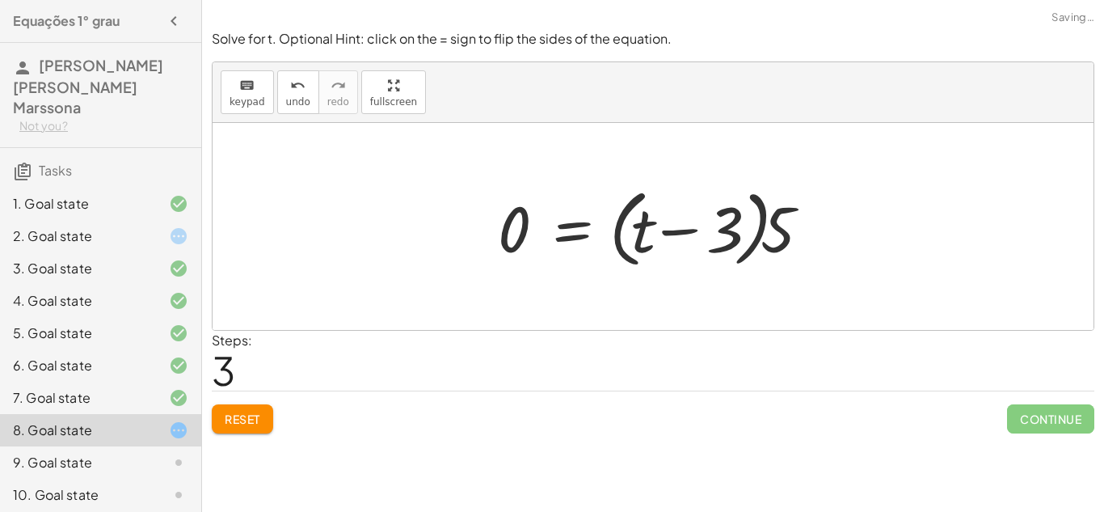
click at [760, 244] on div at bounding box center [659, 226] width 339 height 93
click at [732, 226] on div at bounding box center [659, 226] width 339 height 93
click at [236, 422] on span "Reset" at bounding box center [243, 418] width 36 height 15
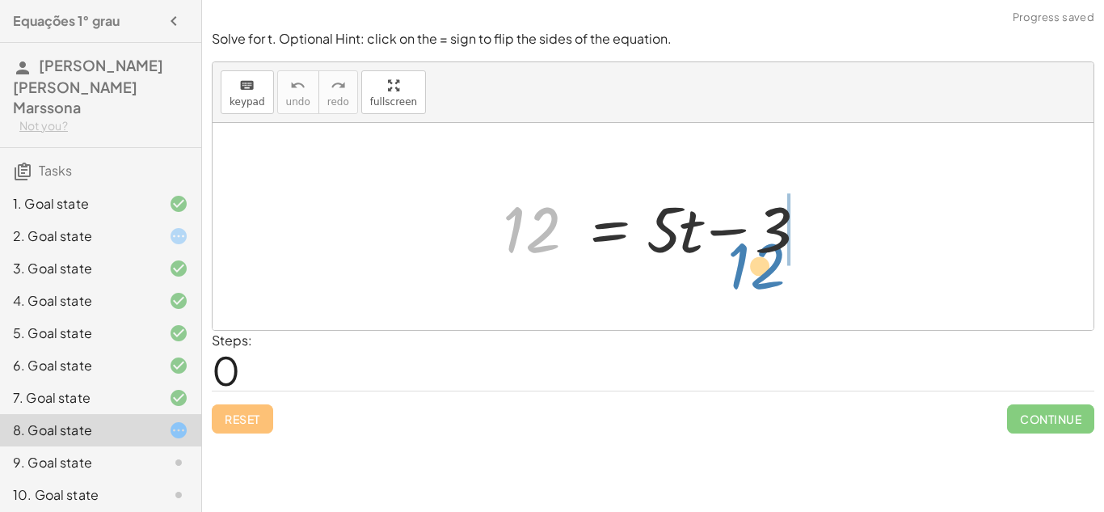
drag, startPoint x: 520, startPoint y: 206, endPoint x: 744, endPoint y: 238, distance: 227.0
click at [744, 238] on div at bounding box center [659, 226] width 329 height 83
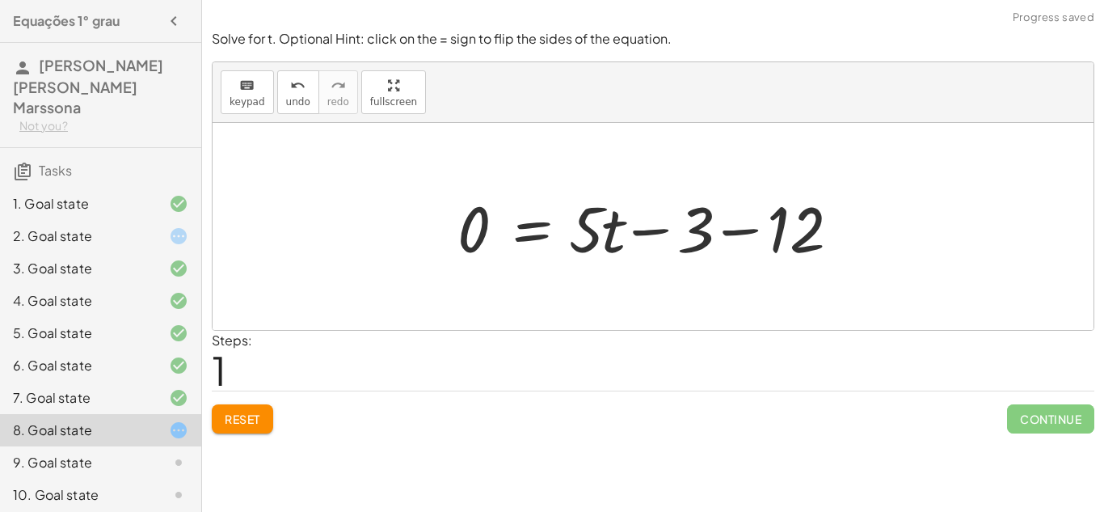
click at [776, 228] on div at bounding box center [658, 226] width 419 height 83
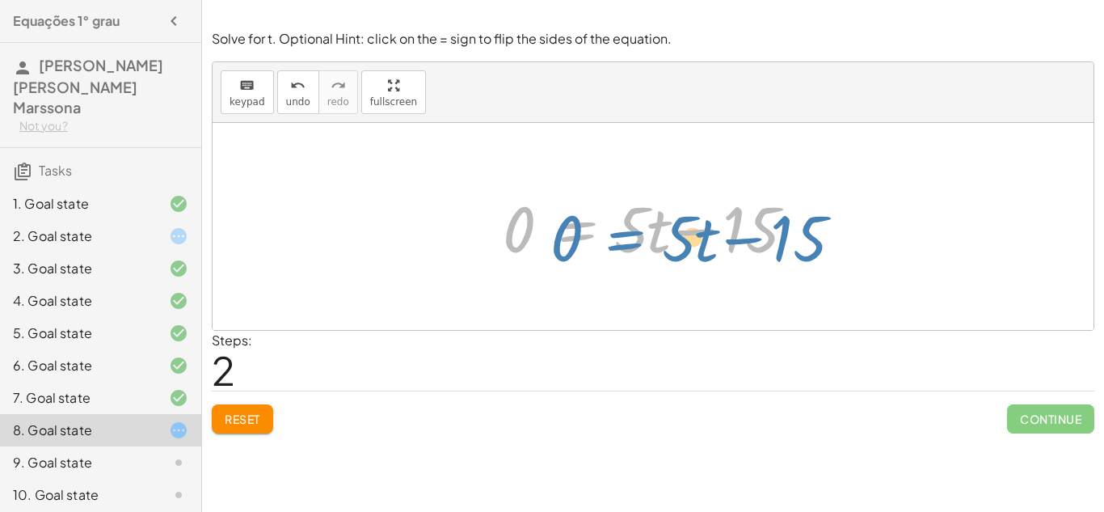
drag, startPoint x: 588, startPoint y: 227, endPoint x: 636, endPoint y: 236, distance: 48.5
click at [636, 236] on div at bounding box center [659, 226] width 329 height 83
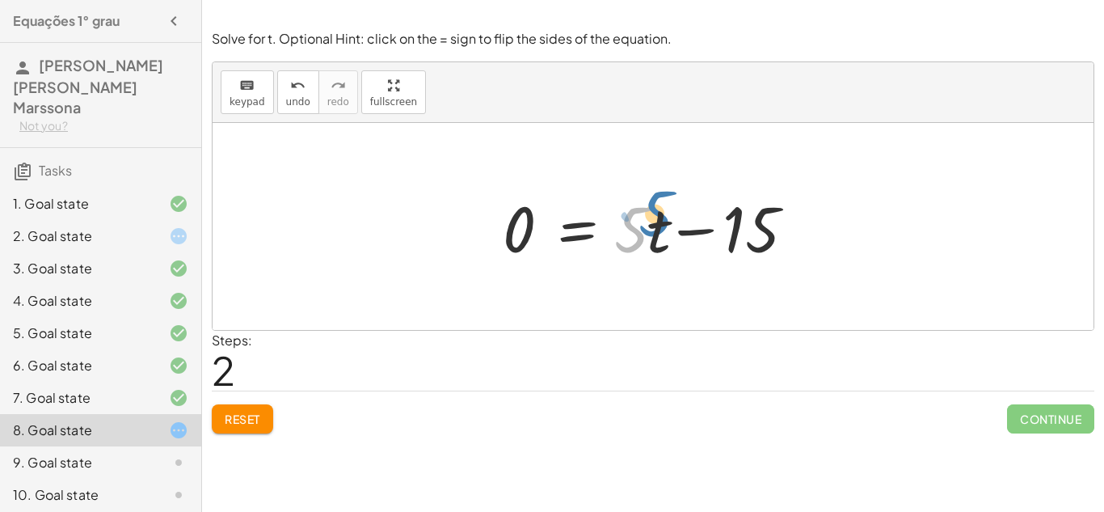
drag, startPoint x: 636, startPoint y: 236, endPoint x: 656, endPoint y: 218, distance: 26.9
click at [656, 218] on div at bounding box center [659, 226] width 329 height 83
click at [655, 220] on div at bounding box center [659, 226] width 329 height 83
drag, startPoint x: 655, startPoint y: 220, endPoint x: 735, endPoint y: 230, distance: 80.7
click at [735, 230] on div at bounding box center [659, 226] width 329 height 83
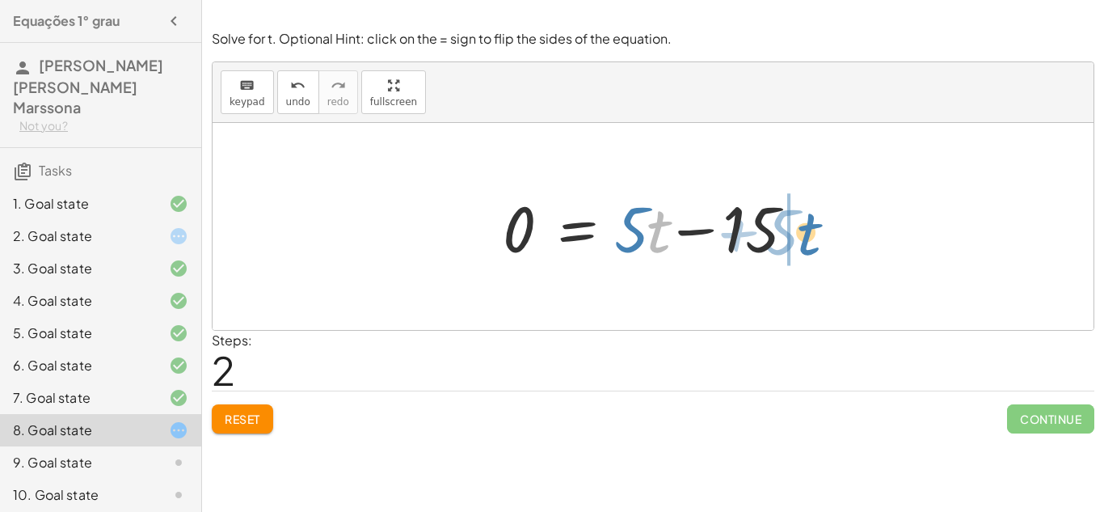
drag, startPoint x: 651, startPoint y: 241, endPoint x: 819, endPoint y: 247, distance: 169.0
click at [819, 247] on div at bounding box center [659, 226] width 329 height 83
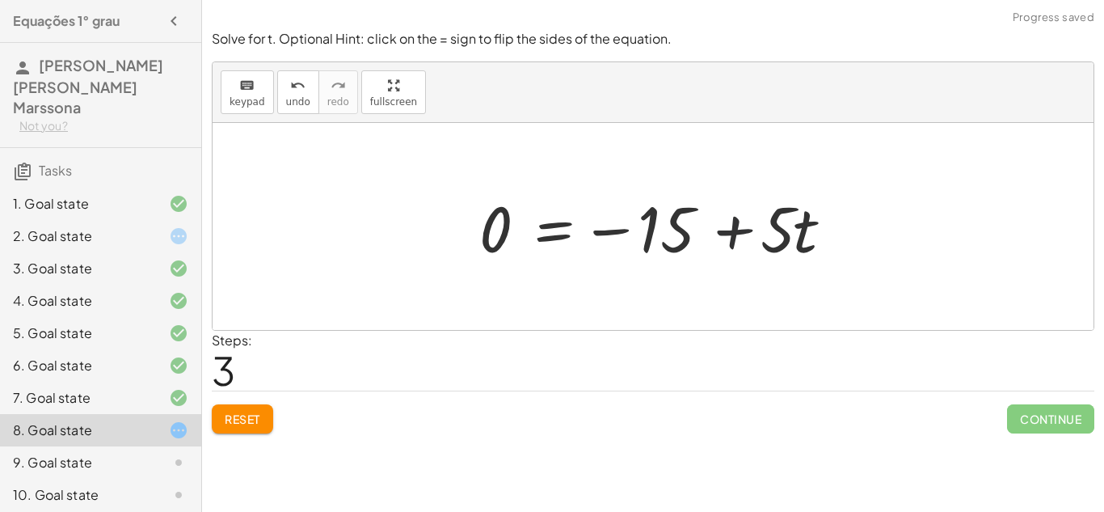
click at [718, 218] on div at bounding box center [659, 226] width 376 height 83
click at [705, 221] on div at bounding box center [659, 226] width 376 height 83
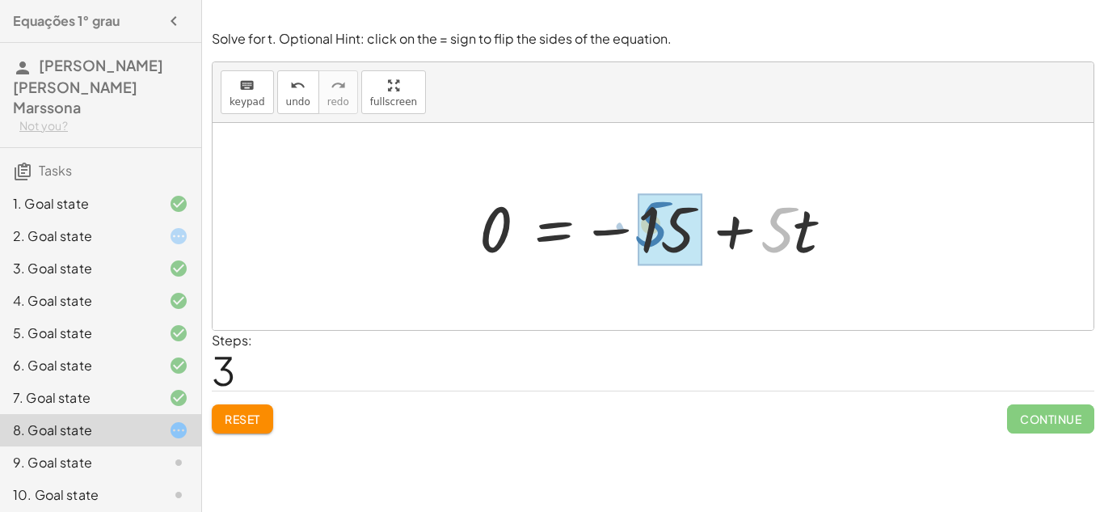
drag, startPoint x: 781, startPoint y: 230, endPoint x: 655, endPoint y: 225, distance: 126.2
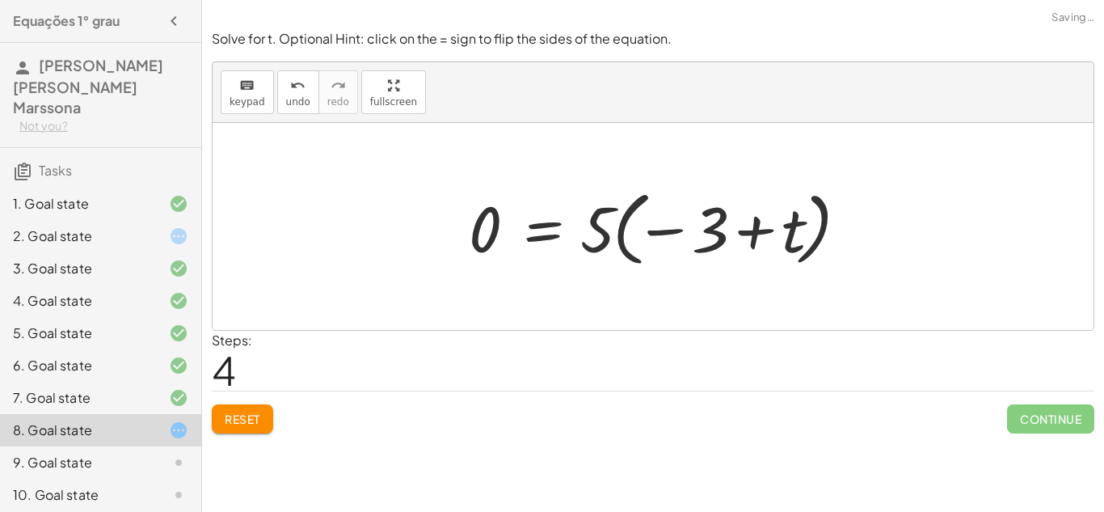
click at [655, 225] on div at bounding box center [659, 227] width 397 height 90
click at [737, 238] on div at bounding box center [659, 227] width 397 height 90
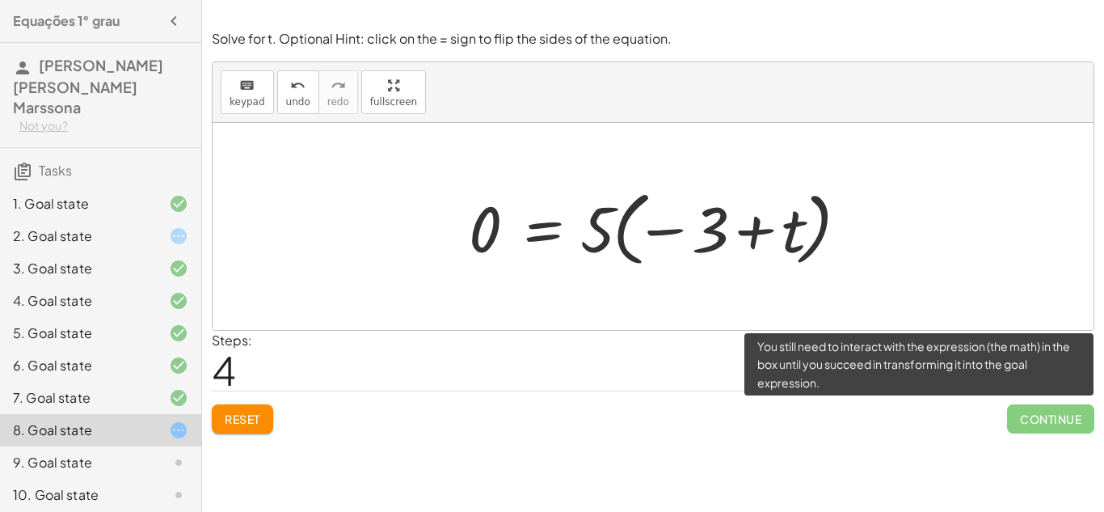
click at [1038, 411] on span "Continue" at bounding box center [1050, 418] width 87 height 29
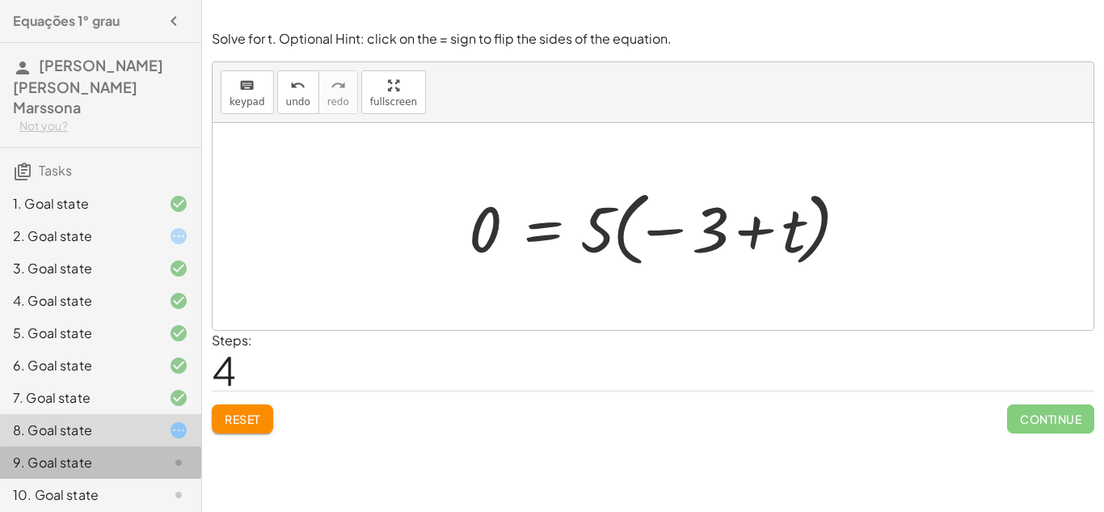
click at [87, 453] on div "9. Goal state" at bounding box center [78, 462] width 130 height 19
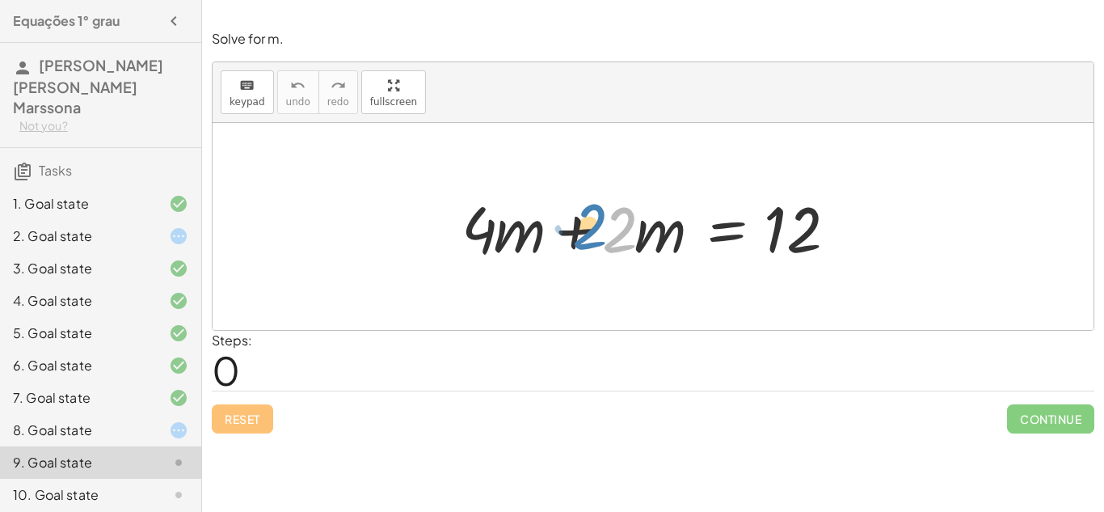
drag, startPoint x: 623, startPoint y: 225, endPoint x: 584, endPoint y: 222, distance: 38.9
click at [584, 222] on div at bounding box center [658, 226] width 411 height 83
click at [78, 420] on div "8. Goal state" at bounding box center [78, 429] width 130 height 19
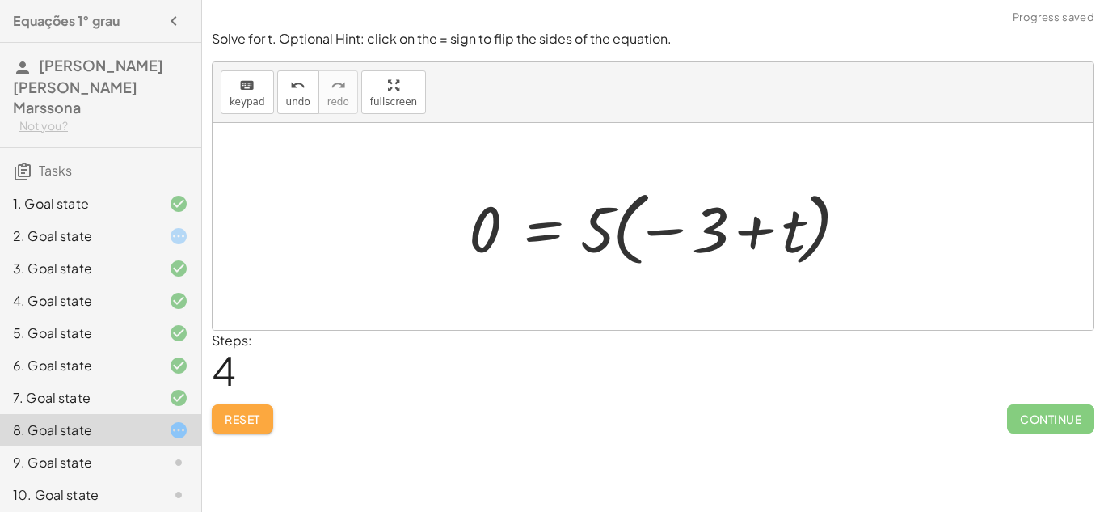
click at [229, 423] on span "Reset" at bounding box center [243, 418] width 36 height 15
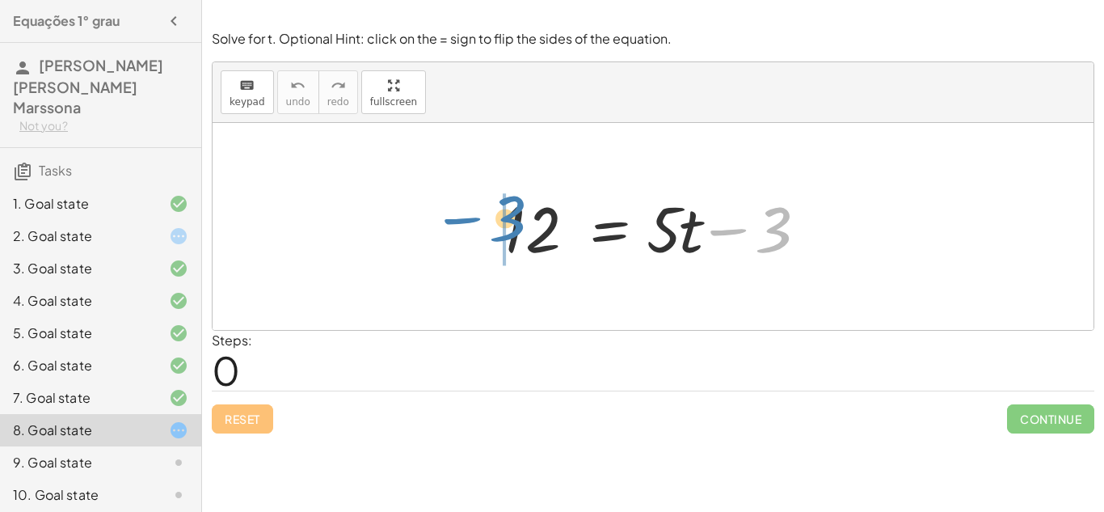
drag, startPoint x: 782, startPoint y: 238, endPoint x: 515, endPoint y: 229, distance: 266.9
click at [515, 229] on div at bounding box center [659, 226] width 329 height 83
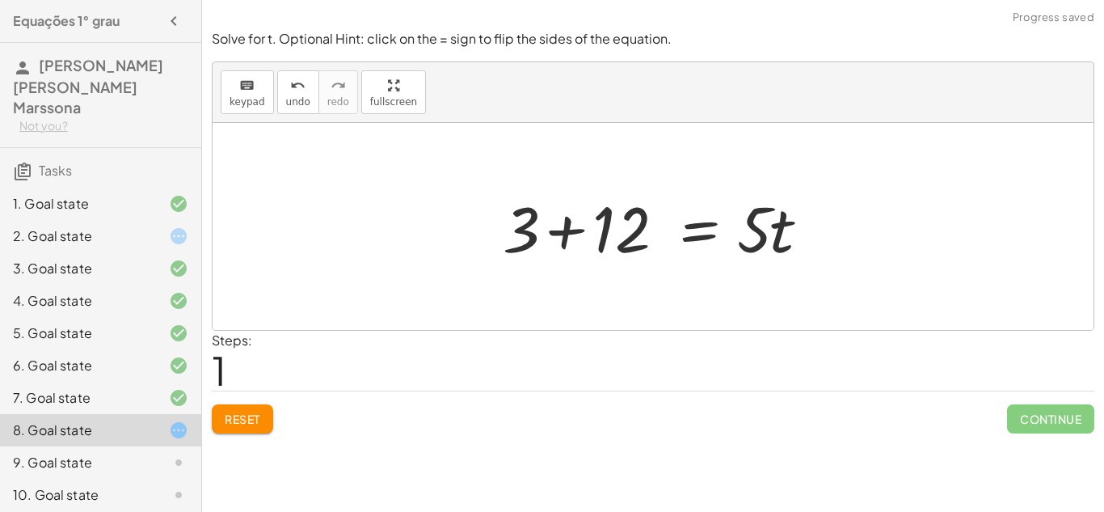
click at [588, 235] on div at bounding box center [659, 226] width 329 height 83
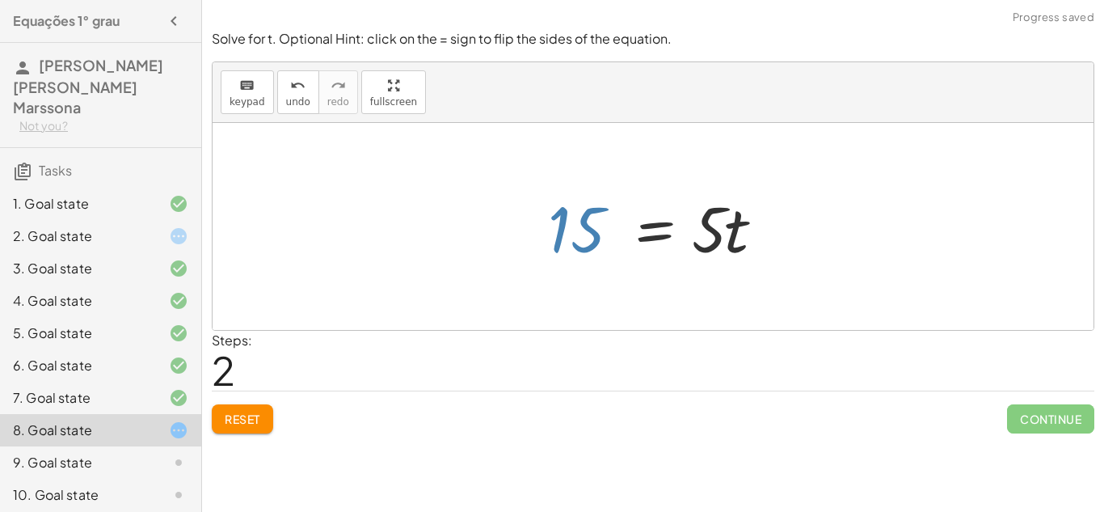
click at [593, 235] on div at bounding box center [659, 226] width 239 height 83
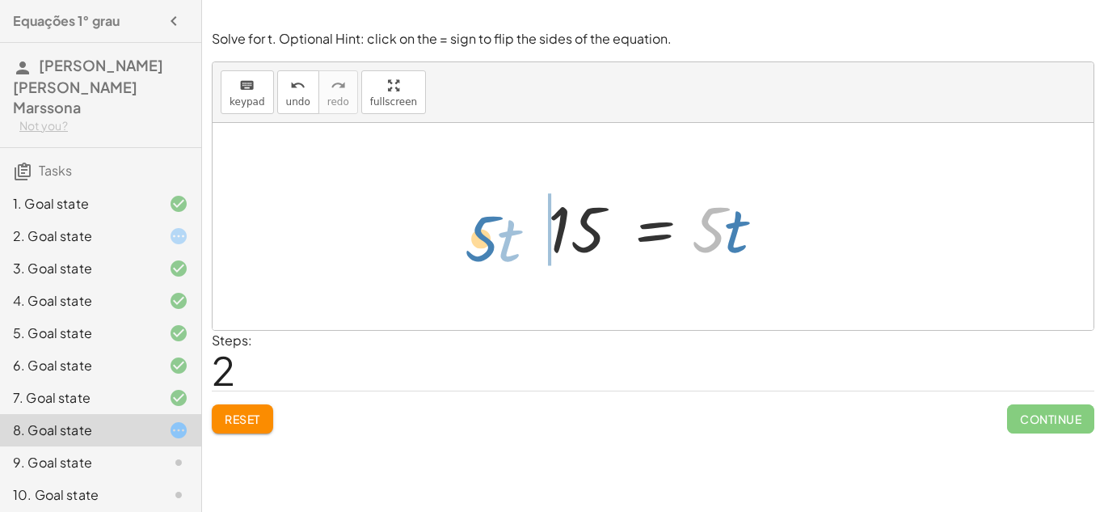
drag, startPoint x: 699, startPoint y: 242, endPoint x: 473, endPoint y: 250, distance: 226.4
click at [473, 250] on div "12 = + · 5 · t − 3 + 3 + 12 = · 5 · t · 5 · t = · 5 · t 15" at bounding box center [653, 226] width 881 height 207
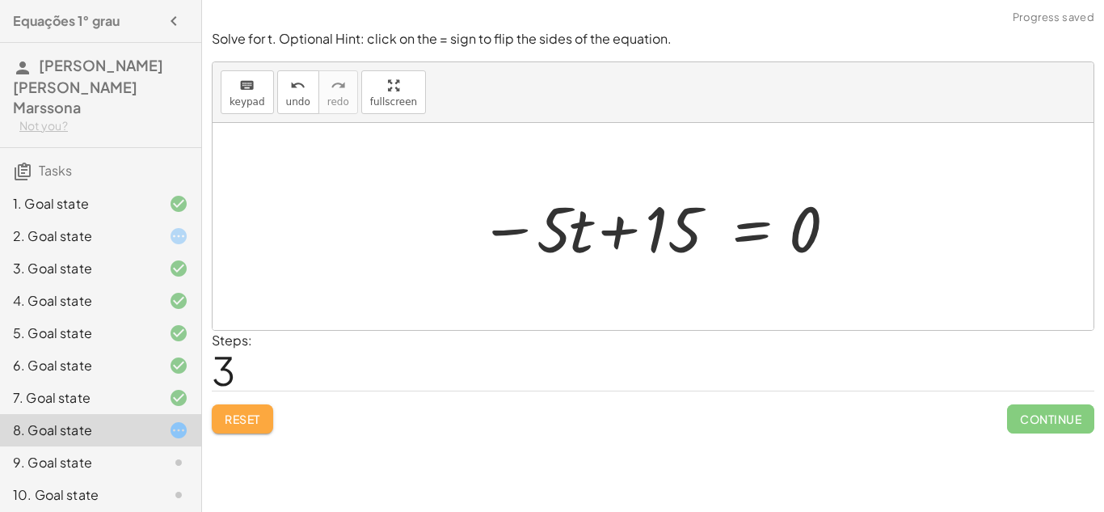
click at [238, 425] on span "Reset" at bounding box center [243, 418] width 36 height 15
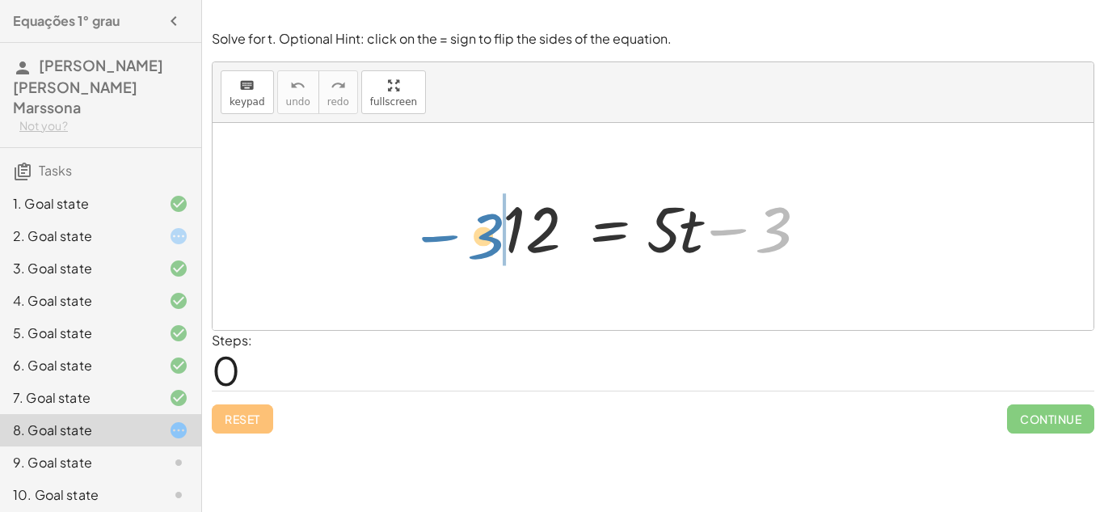
drag, startPoint x: 772, startPoint y: 230, endPoint x: 483, endPoint y: 235, distance: 288.6
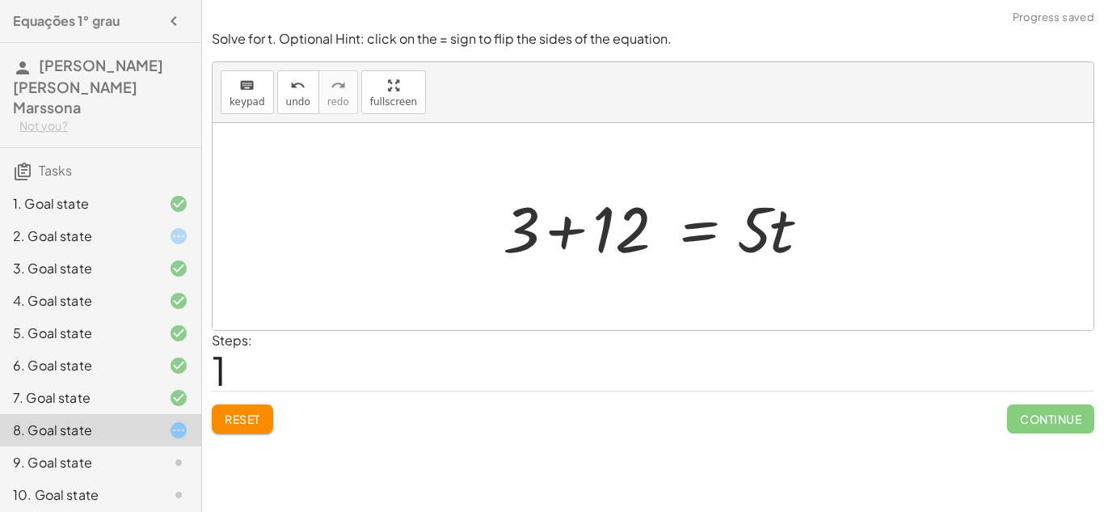
click at [484, 235] on div "12 = + · 5 · t − 3 12 = · 5 · t 3 + +" at bounding box center [652, 226] width 349 height 91
click at [602, 240] on div at bounding box center [659, 226] width 329 height 83
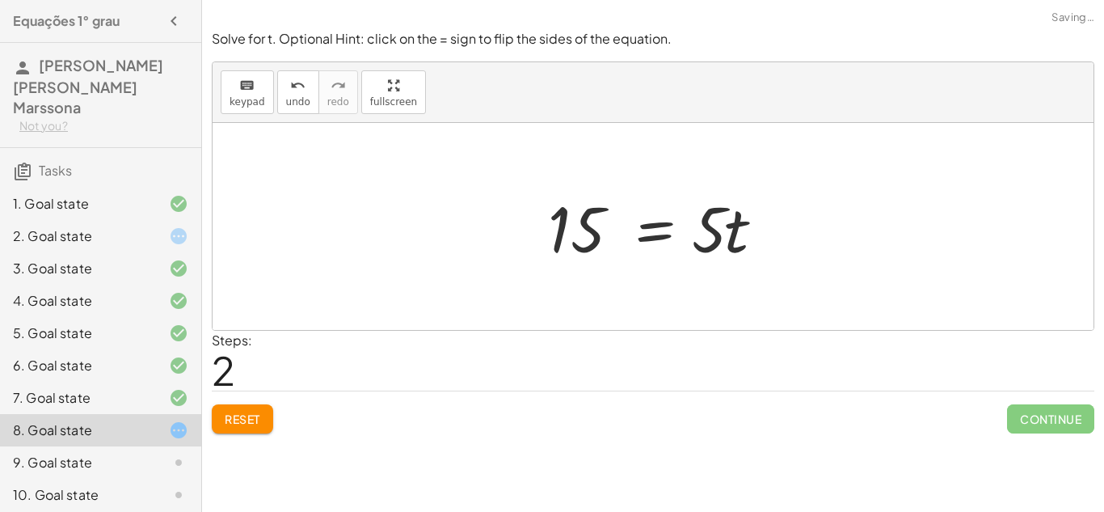
click at [242, 414] on span "Reset" at bounding box center [243, 418] width 36 height 15
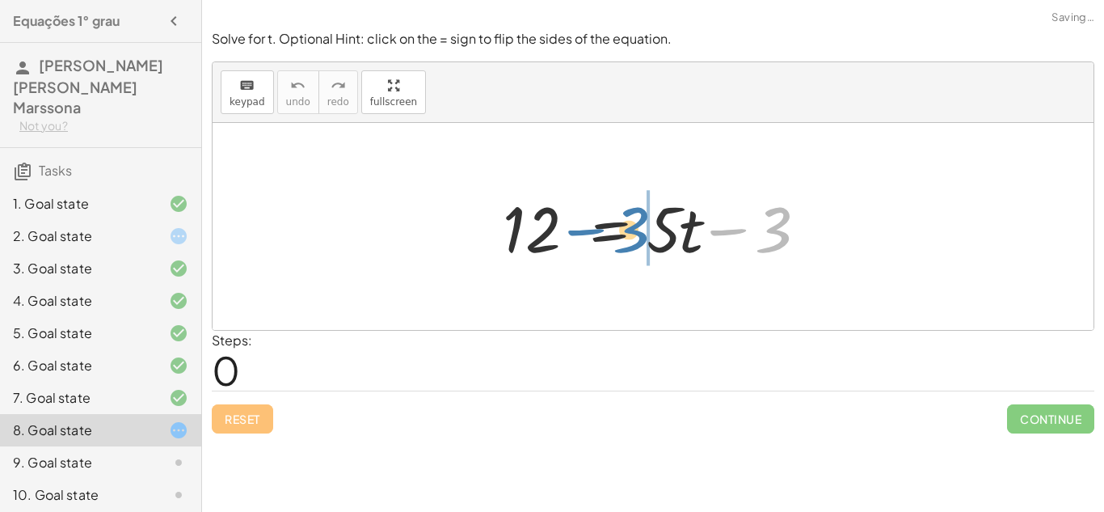
drag, startPoint x: 788, startPoint y: 221, endPoint x: 638, endPoint y: 221, distance: 149.5
click at [638, 221] on div at bounding box center [659, 226] width 329 height 83
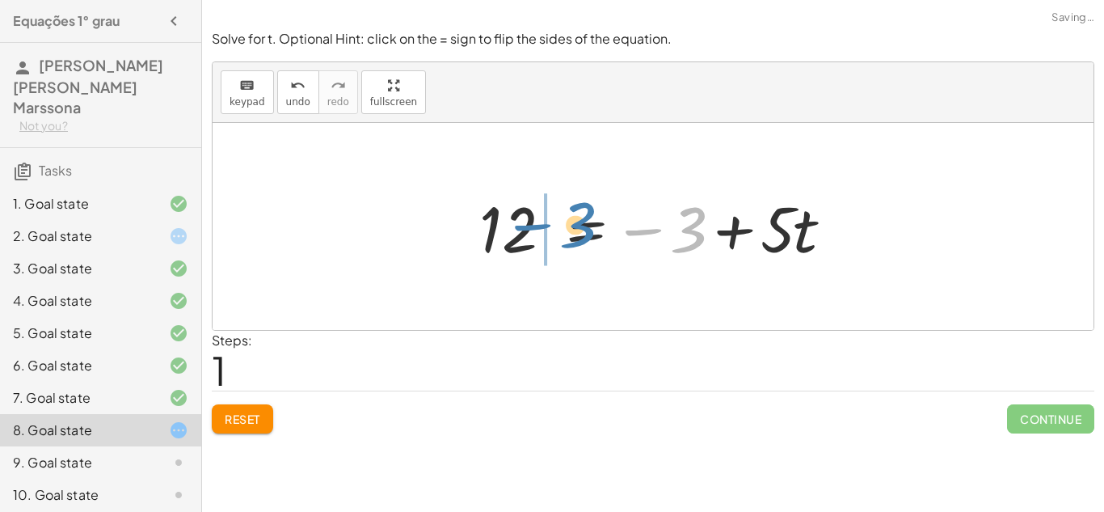
drag, startPoint x: 681, startPoint y: 220, endPoint x: 565, endPoint y: 215, distance: 116.5
click at [565, 215] on div at bounding box center [659, 226] width 376 height 83
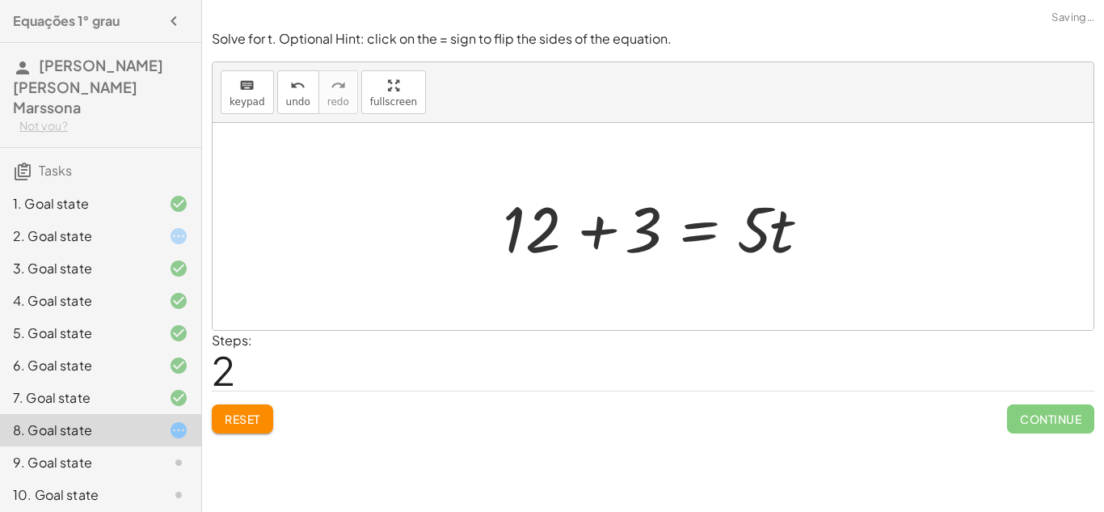
click at [567, 237] on div at bounding box center [659, 226] width 329 height 83
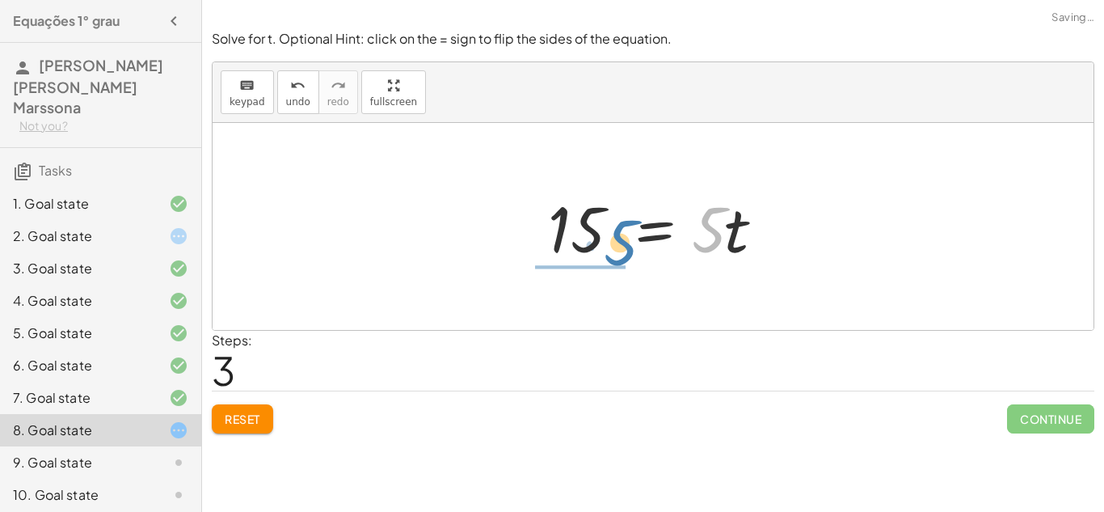
drag, startPoint x: 723, startPoint y: 241, endPoint x: 635, endPoint y: 254, distance: 89.0
click at [635, 254] on div at bounding box center [659, 226] width 239 height 83
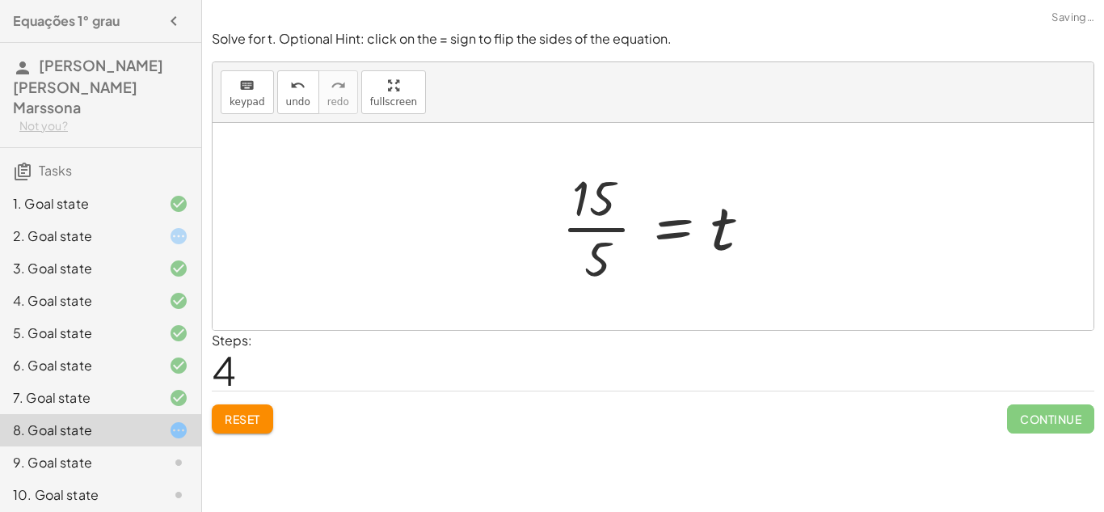
click at [613, 228] on div at bounding box center [660, 226] width 212 height 124
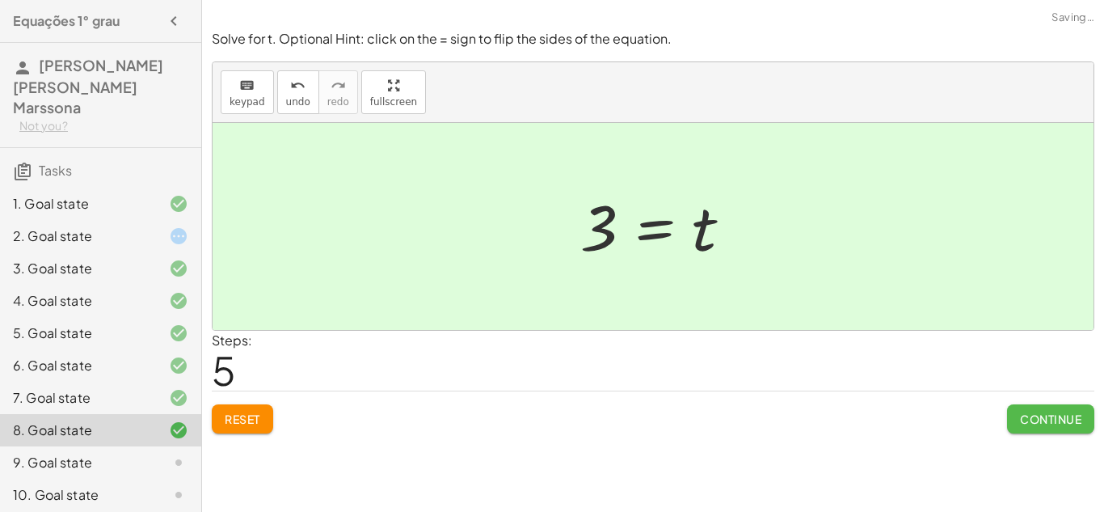
click at [1030, 423] on span "Continue" at bounding box center [1050, 418] width 61 height 15
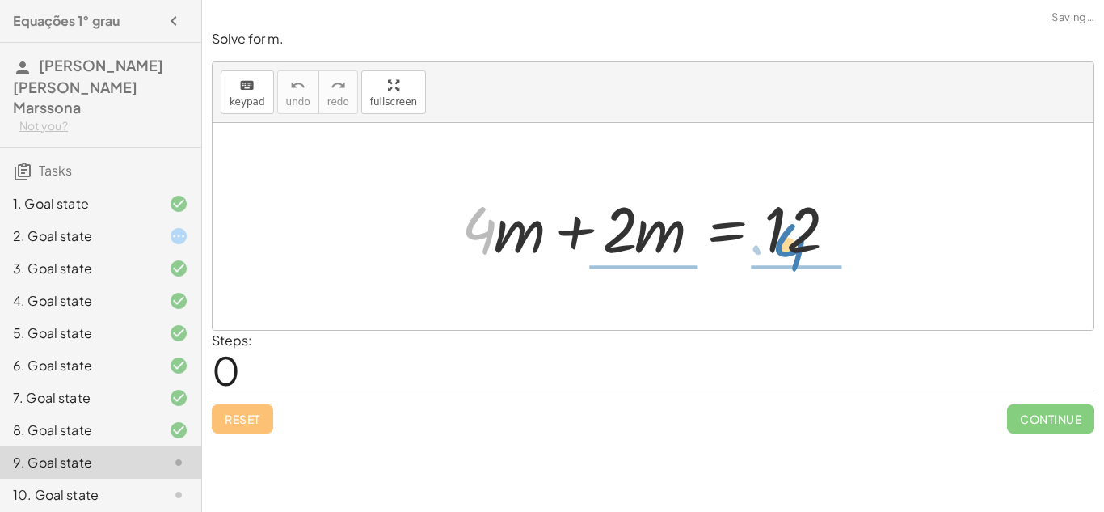
drag, startPoint x: 487, startPoint y: 236, endPoint x: 444, endPoint y: 196, distance: 58.3
click at [444, 196] on div "· 4 + · m + · 4 · m + · 2 · m = 12" at bounding box center [653, 226] width 432 height 91
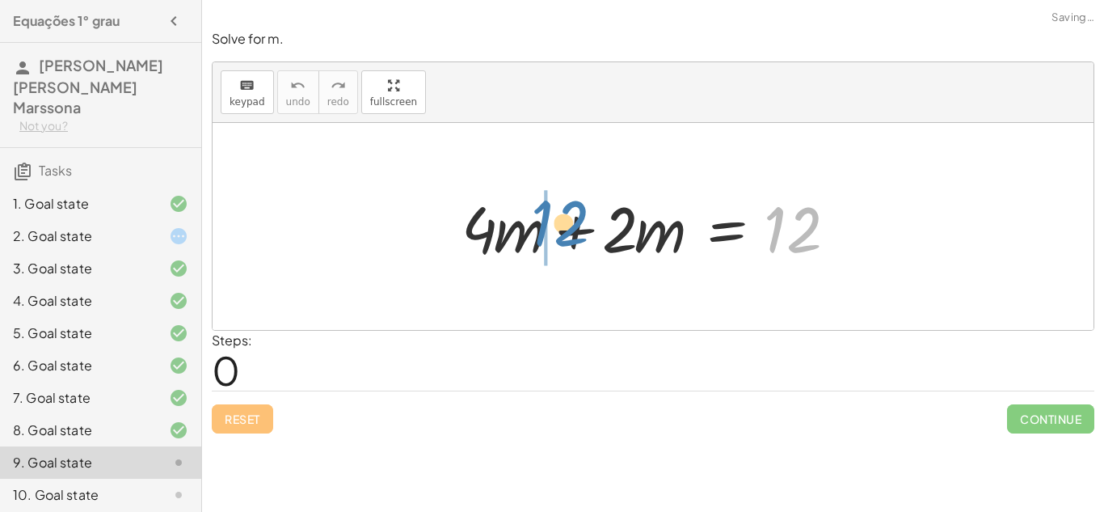
drag, startPoint x: 792, startPoint y: 221, endPoint x: 558, endPoint y: 214, distance: 233.7
click at [558, 214] on div at bounding box center [658, 226] width 411 height 83
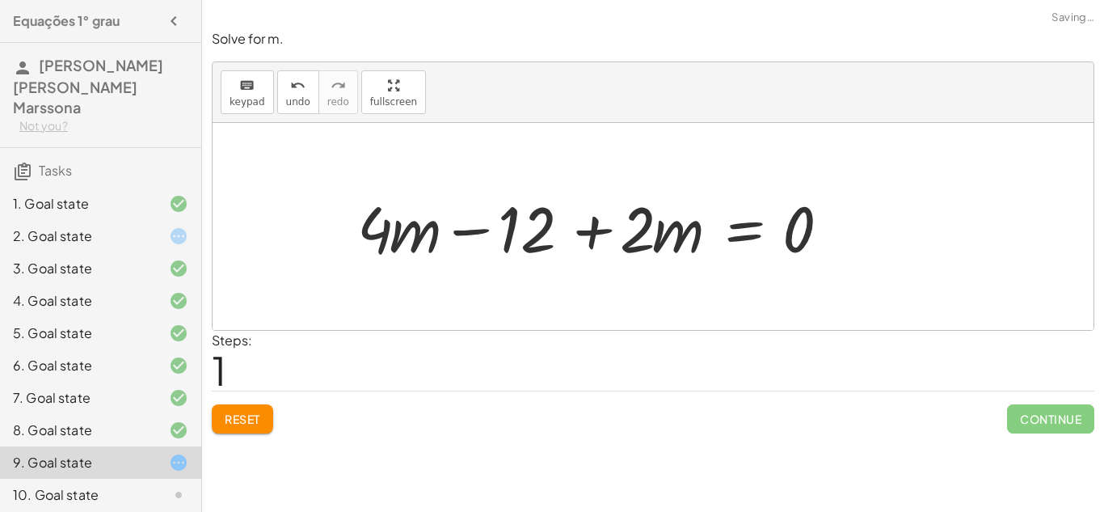
click at [505, 227] on div at bounding box center [600, 226] width 502 height 83
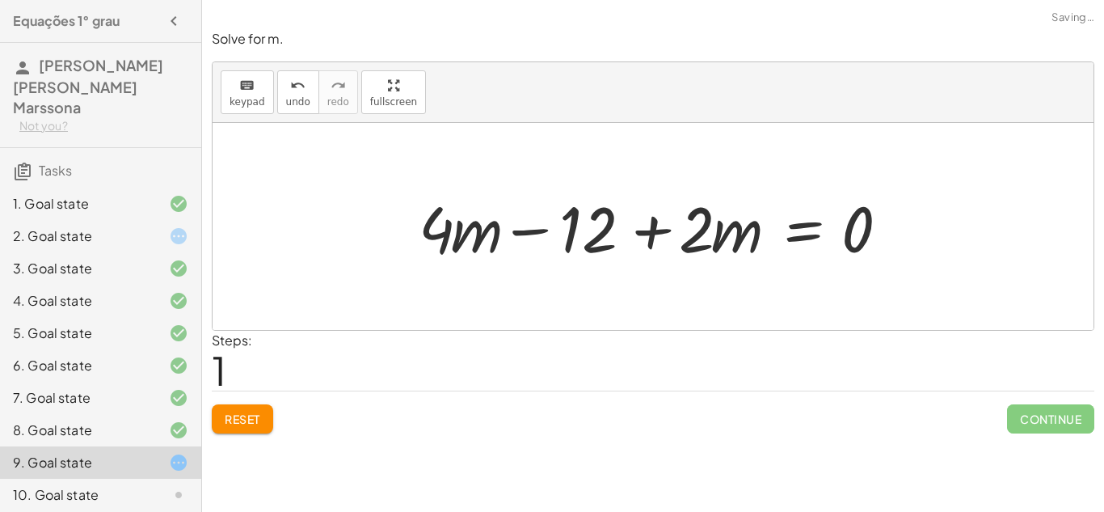
click at [505, 227] on div at bounding box center [659, 226] width 502 height 83
click at [251, 422] on span "Reset" at bounding box center [243, 418] width 36 height 15
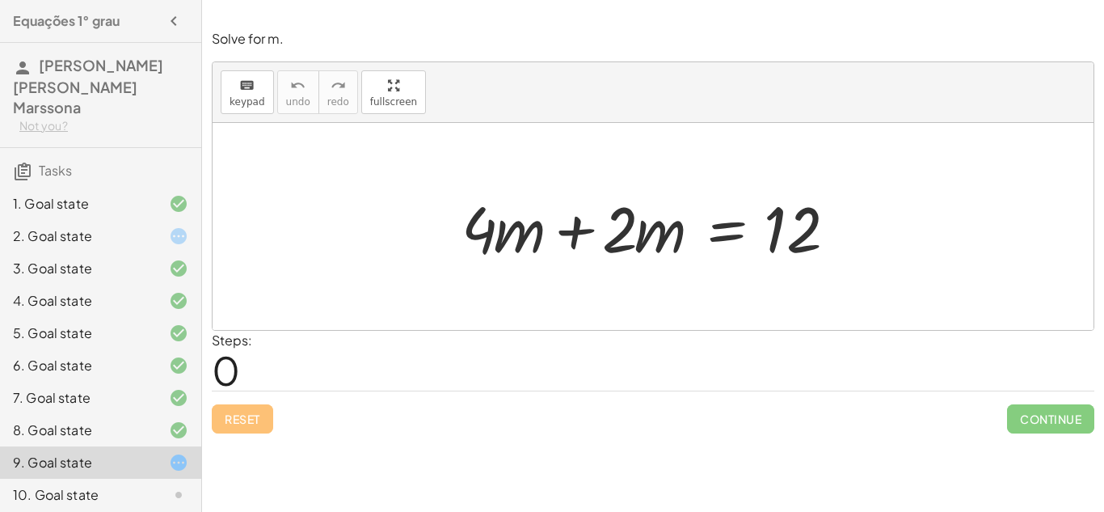
click at [558, 244] on div at bounding box center [658, 226] width 411 height 83
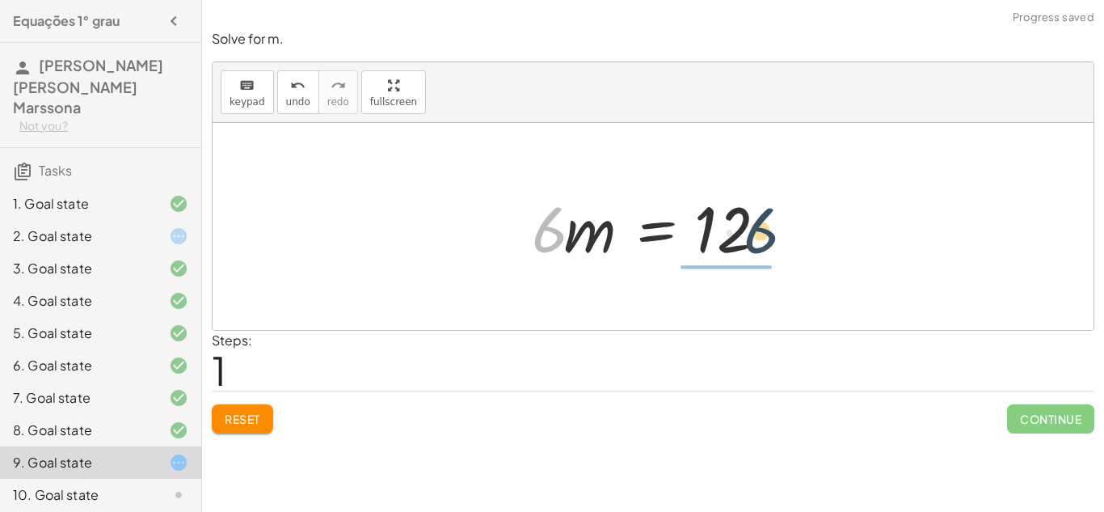
drag, startPoint x: 546, startPoint y: 230, endPoint x: 758, endPoint y: 232, distance: 211.8
click at [758, 232] on div at bounding box center [660, 226] width 272 height 83
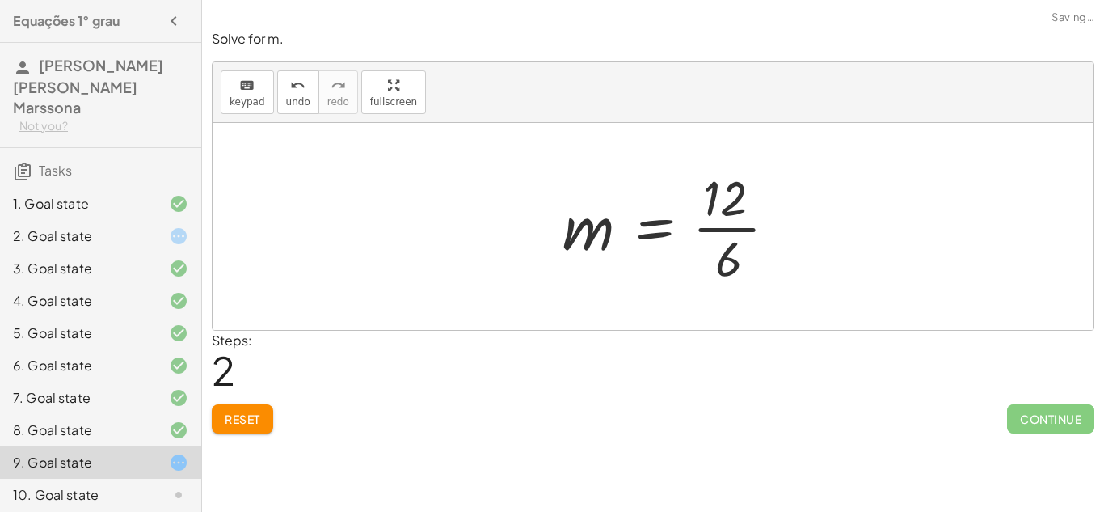
click at [727, 225] on div at bounding box center [676, 226] width 244 height 124
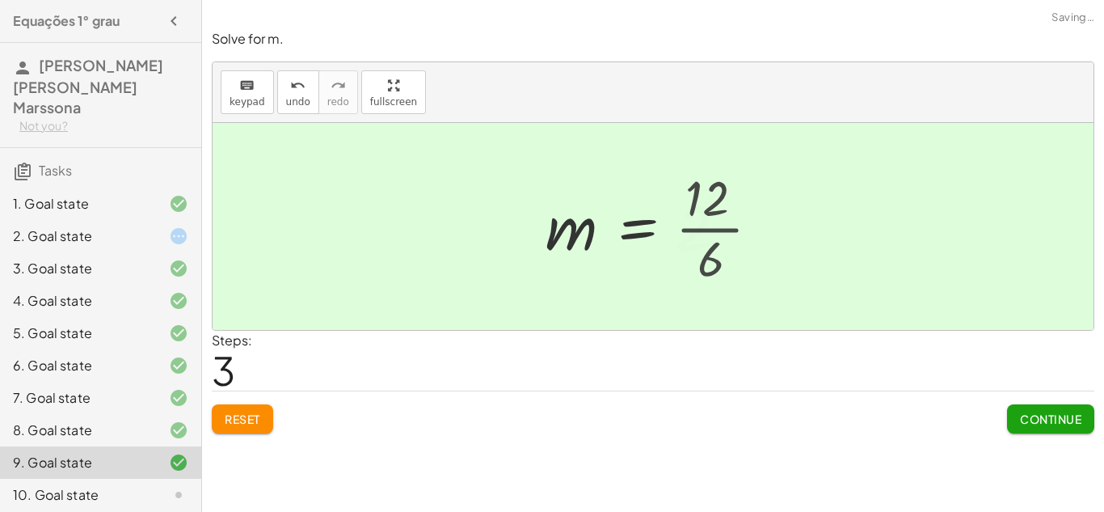
click at [727, 225] on div at bounding box center [640, 227] width 207 height 80
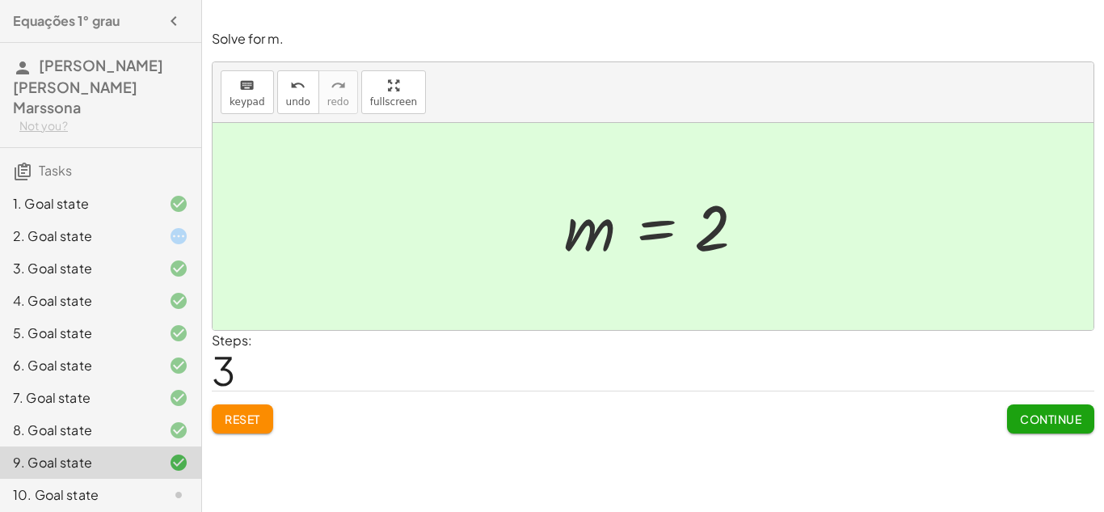
click at [1020, 424] on span "Continue" at bounding box center [1050, 418] width 61 height 15
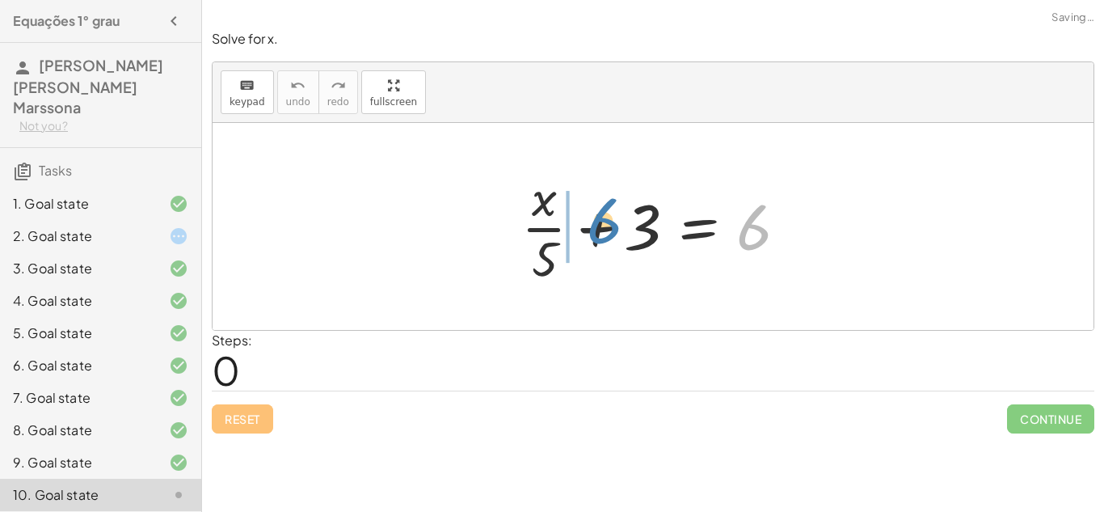
drag, startPoint x: 751, startPoint y: 227, endPoint x: 600, endPoint y: 220, distance: 151.3
click at [600, 220] on div at bounding box center [659, 226] width 292 height 124
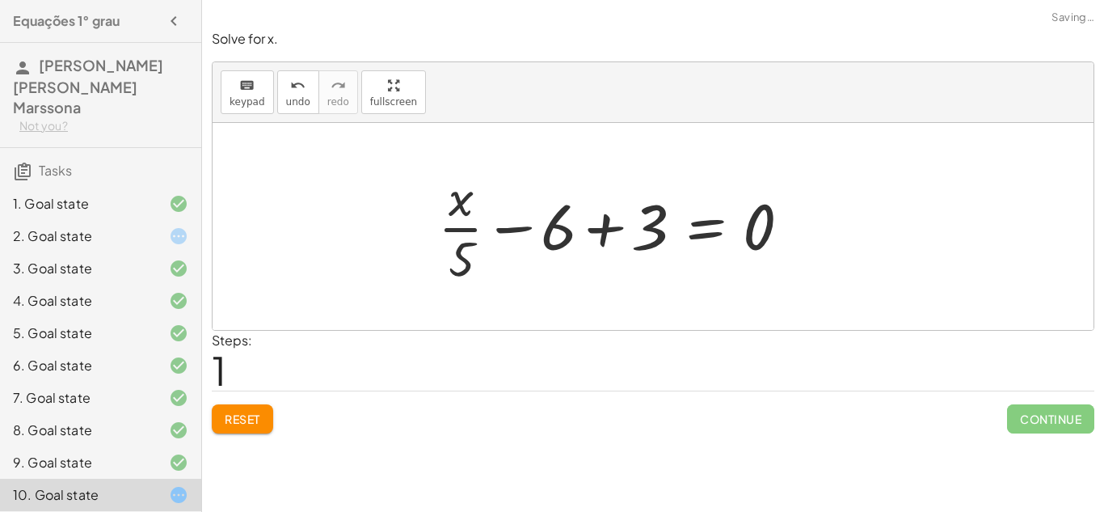
click at [615, 225] on div at bounding box center [620, 226] width 381 height 124
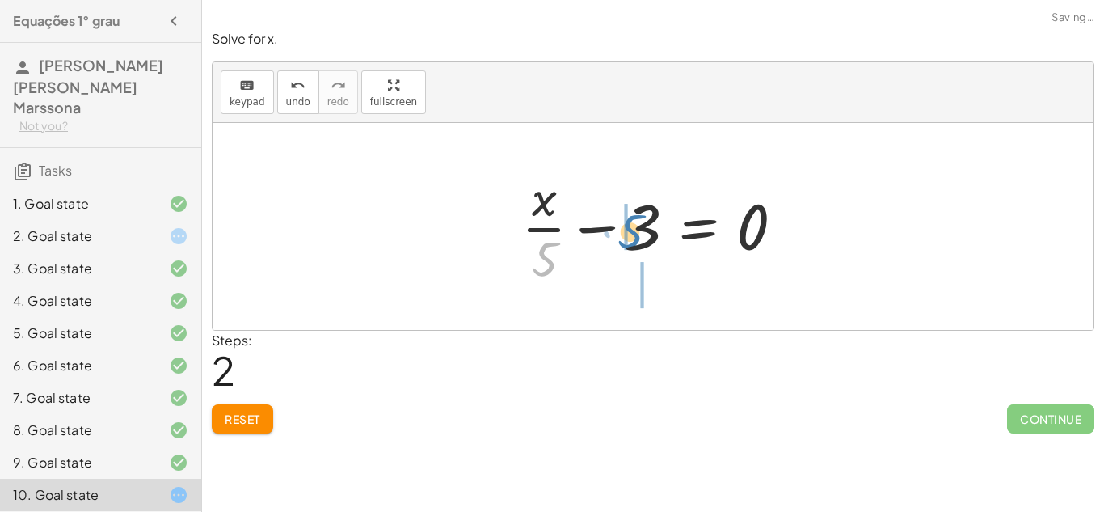
drag, startPoint x: 545, startPoint y: 260, endPoint x: 632, endPoint y: 233, distance: 91.5
click at [632, 233] on div at bounding box center [659, 226] width 292 height 124
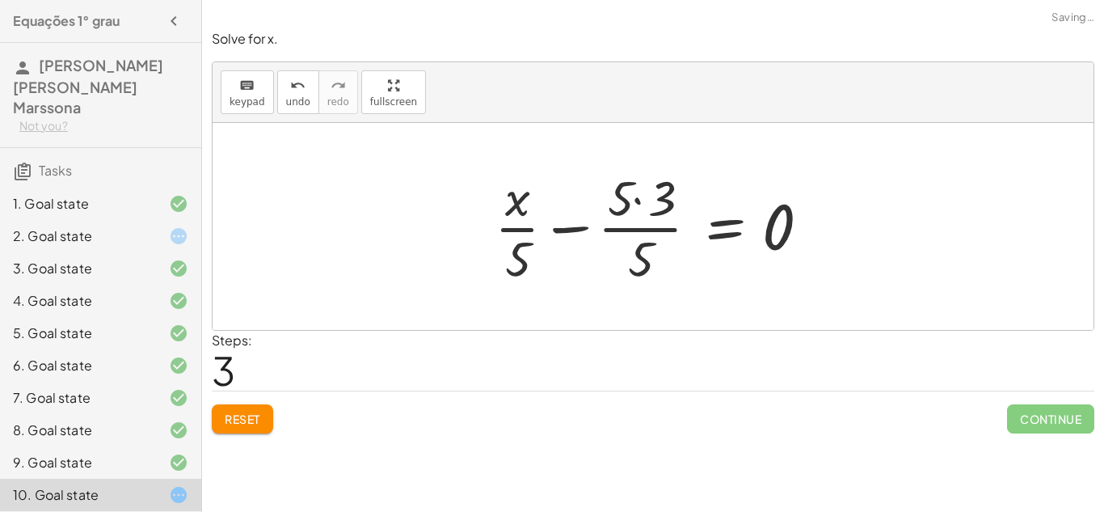
click at [632, 233] on div at bounding box center [659, 226] width 344 height 124
click at [254, 415] on span "Reset" at bounding box center [243, 418] width 36 height 15
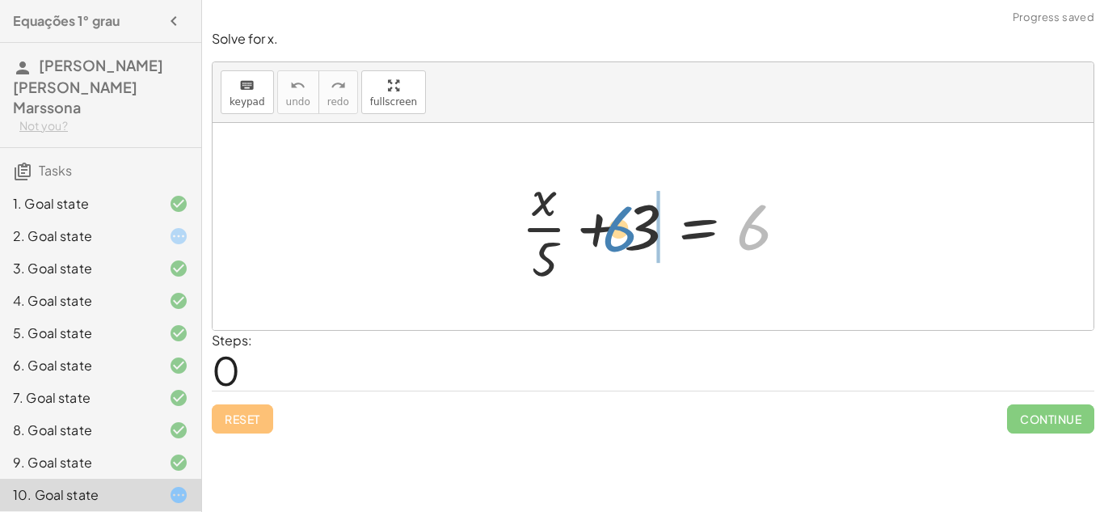
drag, startPoint x: 777, startPoint y: 232, endPoint x: 647, endPoint y: 228, distance: 131.0
click at [647, 228] on div at bounding box center [659, 226] width 292 height 124
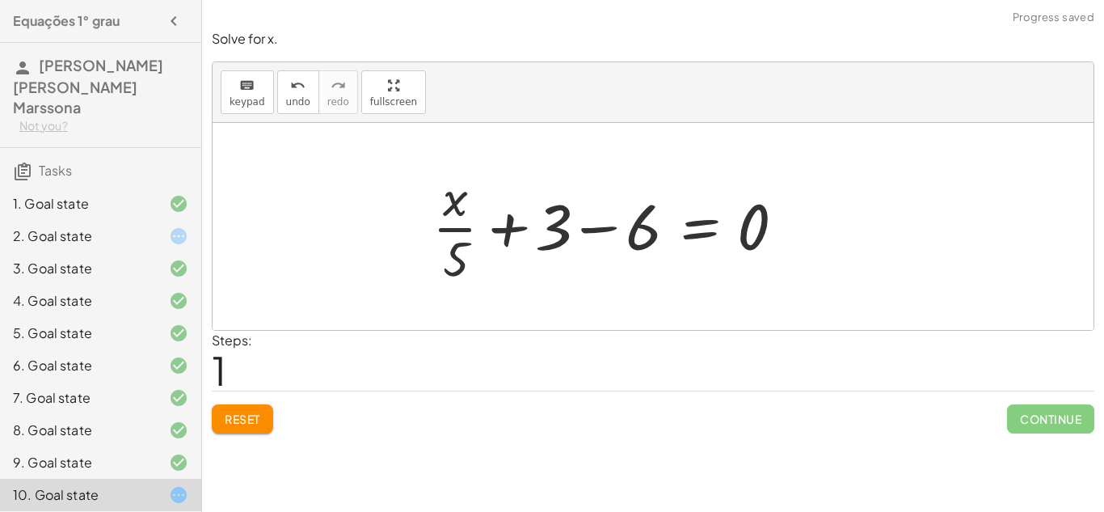
click at [647, 228] on div at bounding box center [614, 226] width 381 height 124
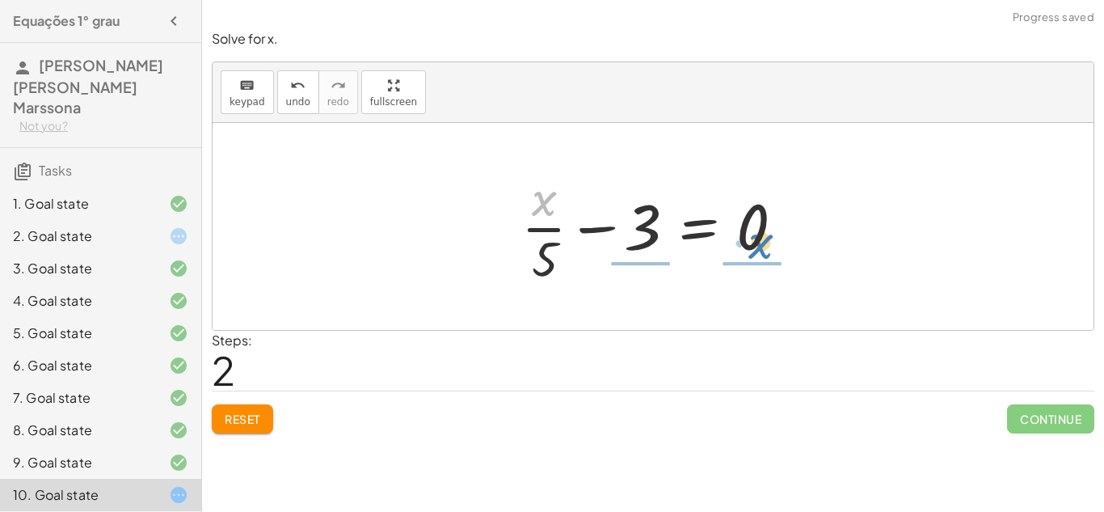
drag, startPoint x: 532, startPoint y: 204, endPoint x: 752, endPoint y: 250, distance: 225.2
click at [752, 250] on div at bounding box center [659, 226] width 292 height 124
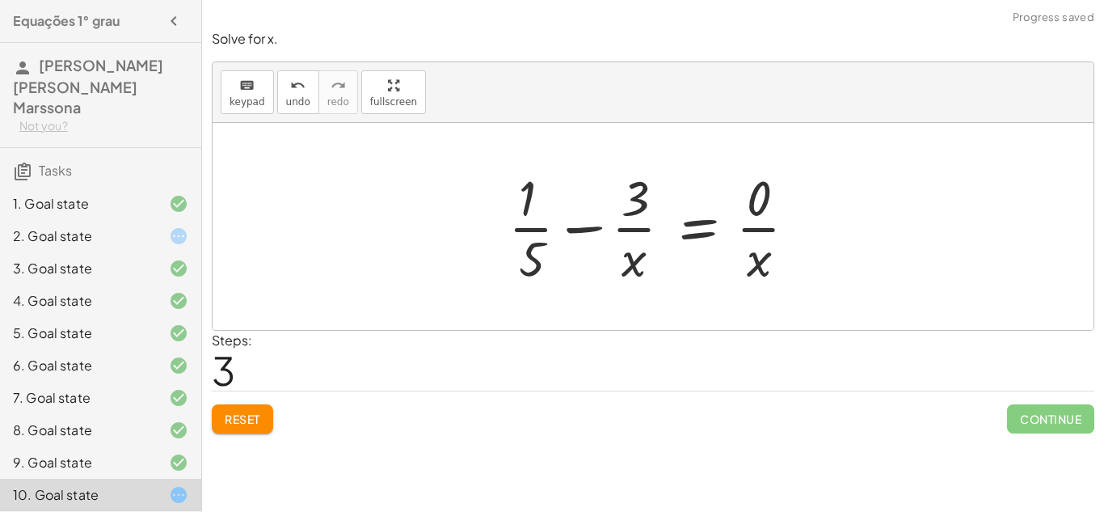
click at [615, 229] on div at bounding box center [659, 226] width 318 height 124
click at [547, 203] on div at bounding box center [659, 226] width 318 height 124
click at [573, 225] on div at bounding box center [659, 226] width 318 height 124
click at [260, 423] on span "Reset" at bounding box center [243, 418] width 36 height 15
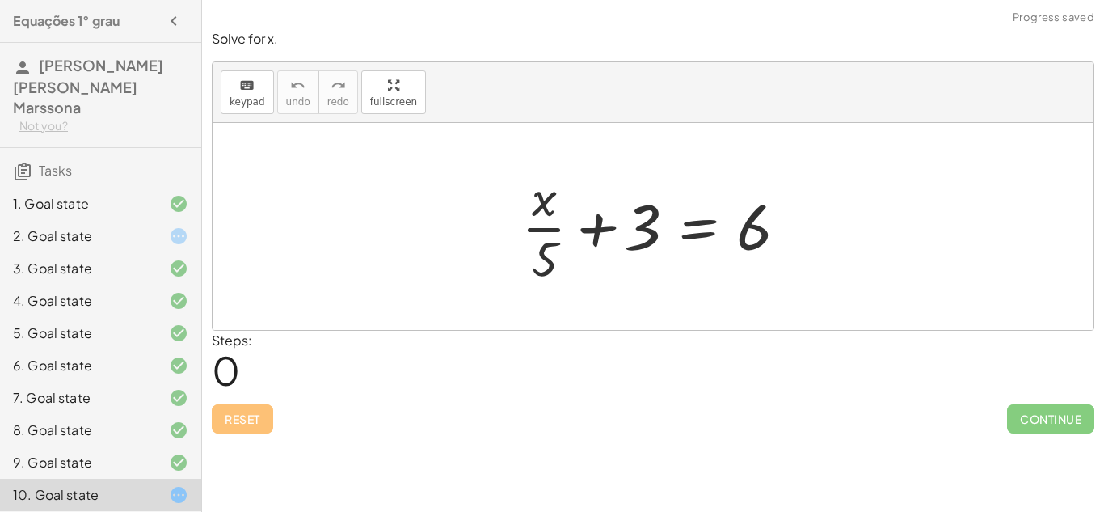
scroll to position [161, 0]
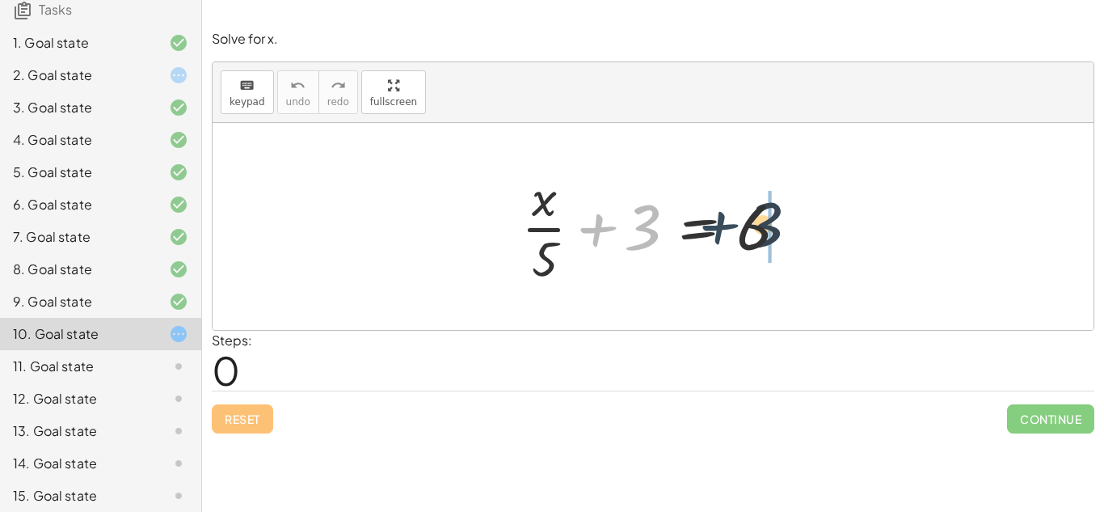
drag, startPoint x: 590, startPoint y: 230, endPoint x: 720, endPoint y: 229, distance: 130.1
click at [720, 229] on div at bounding box center [659, 226] width 292 height 124
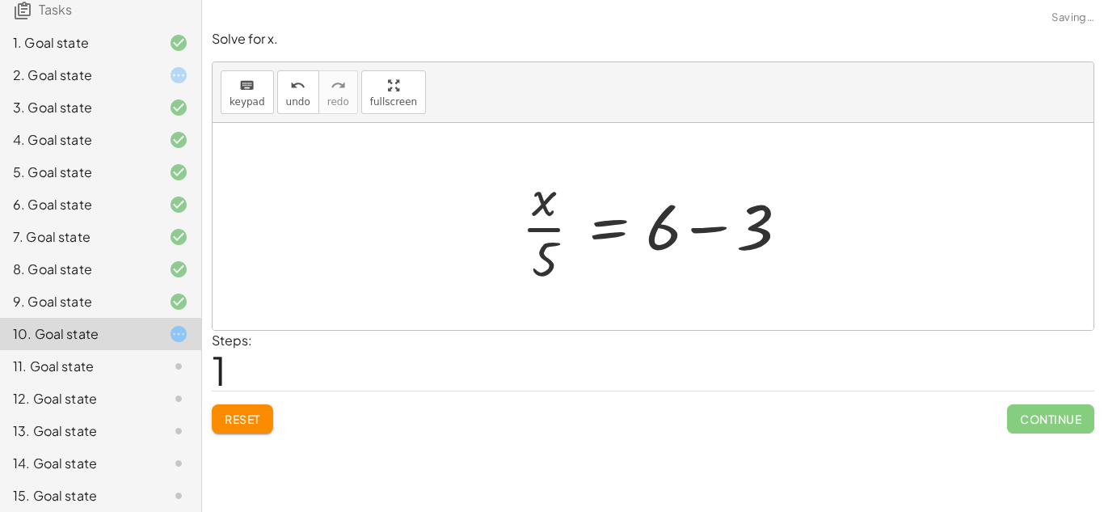
click at [803, 225] on div at bounding box center [659, 226] width 292 height 124
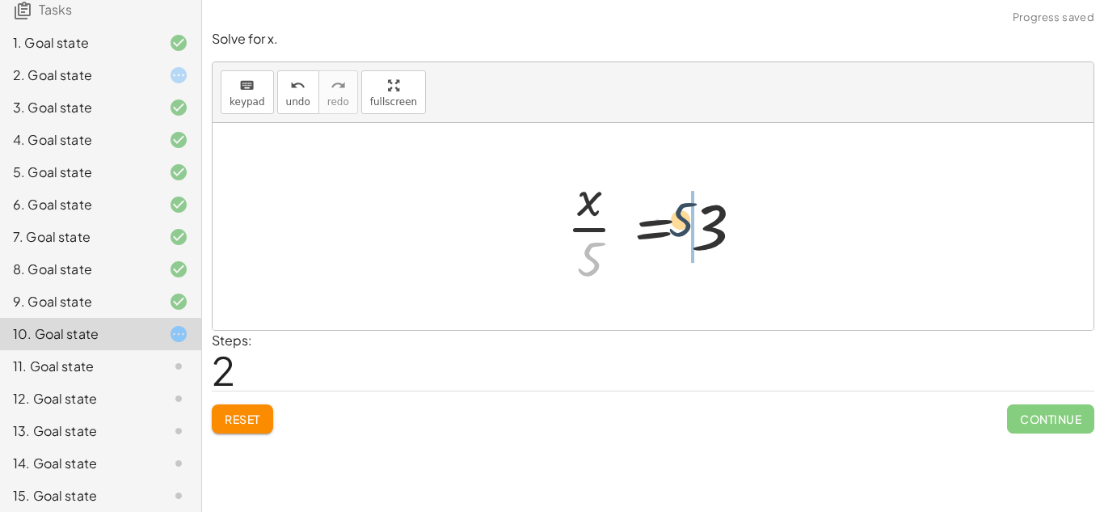
drag, startPoint x: 593, startPoint y: 253, endPoint x: 697, endPoint y: 202, distance: 116.0
click at [697, 202] on div at bounding box center [658, 226] width 201 height 124
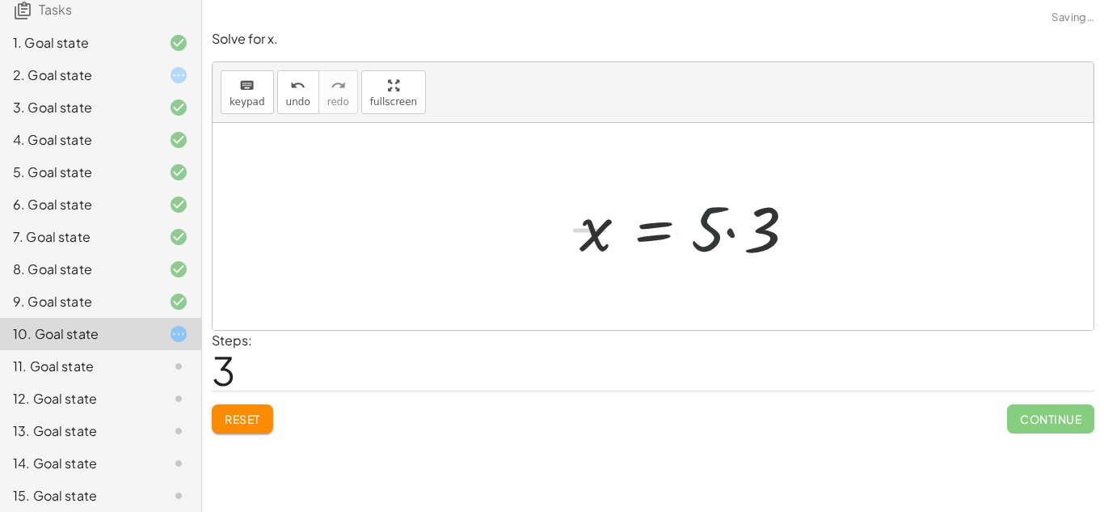
click at [697, 202] on div at bounding box center [692, 226] width 242 height 83
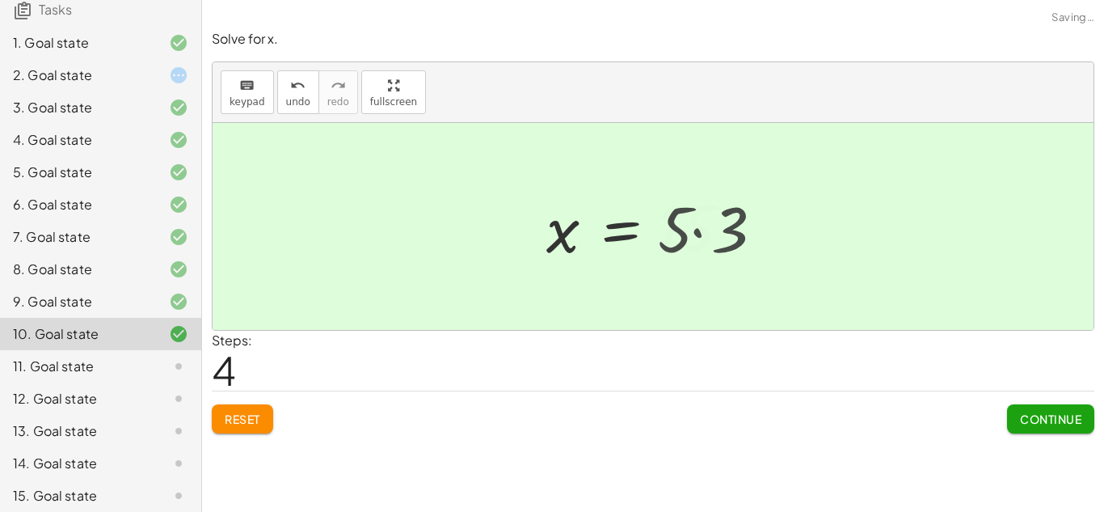
click at [697, 202] on div at bounding box center [648, 227] width 221 height 80
click at [1020, 423] on span "Continue" at bounding box center [1050, 418] width 61 height 15
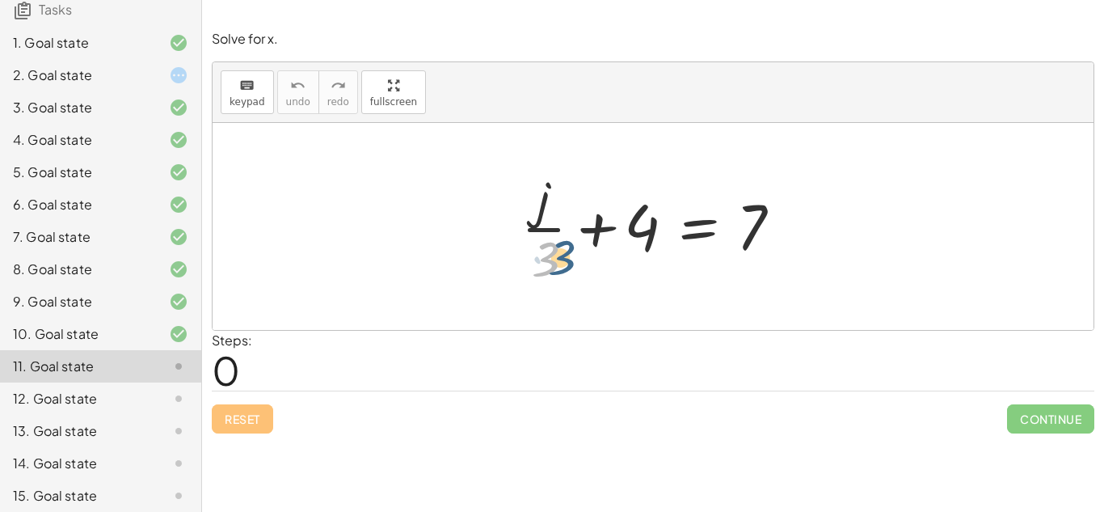
click at [546, 267] on div at bounding box center [659, 226] width 292 height 124
drag, startPoint x: 633, startPoint y: 227, endPoint x: 752, endPoint y: 221, distance: 118.9
click at [752, 221] on div at bounding box center [659, 226] width 292 height 124
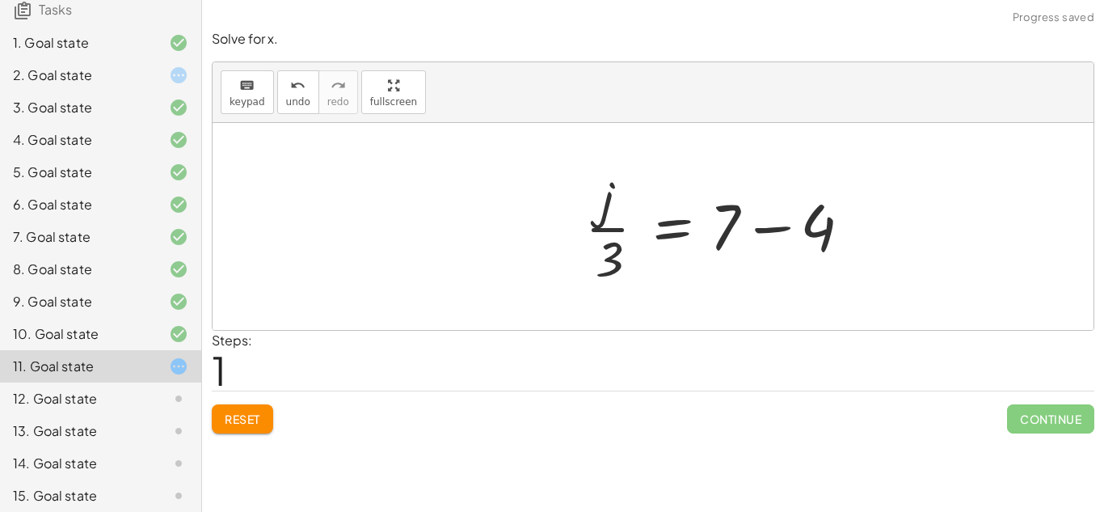
click at [752, 221] on div at bounding box center [723, 226] width 292 height 124
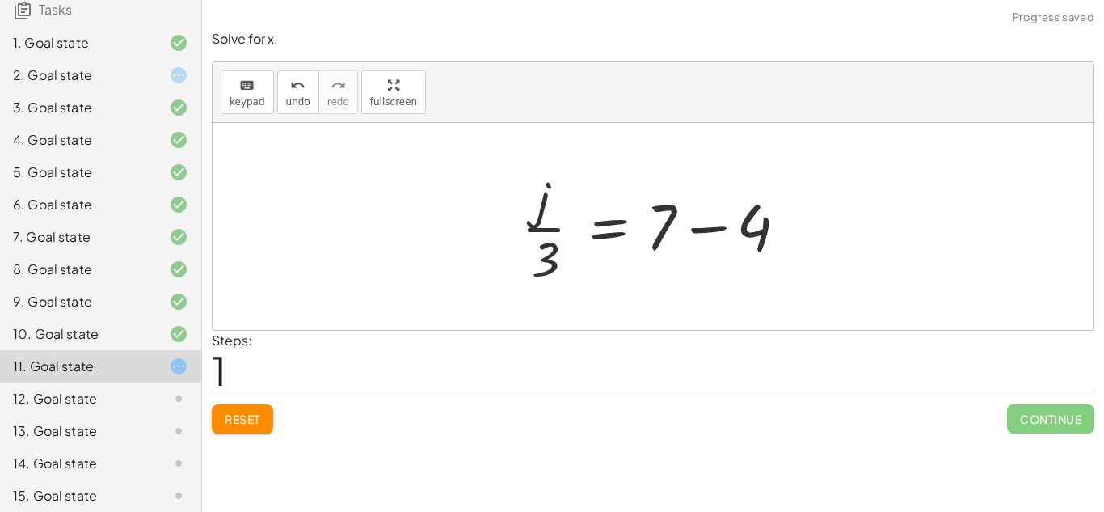
click at [712, 225] on div at bounding box center [659, 226] width 292 height 124
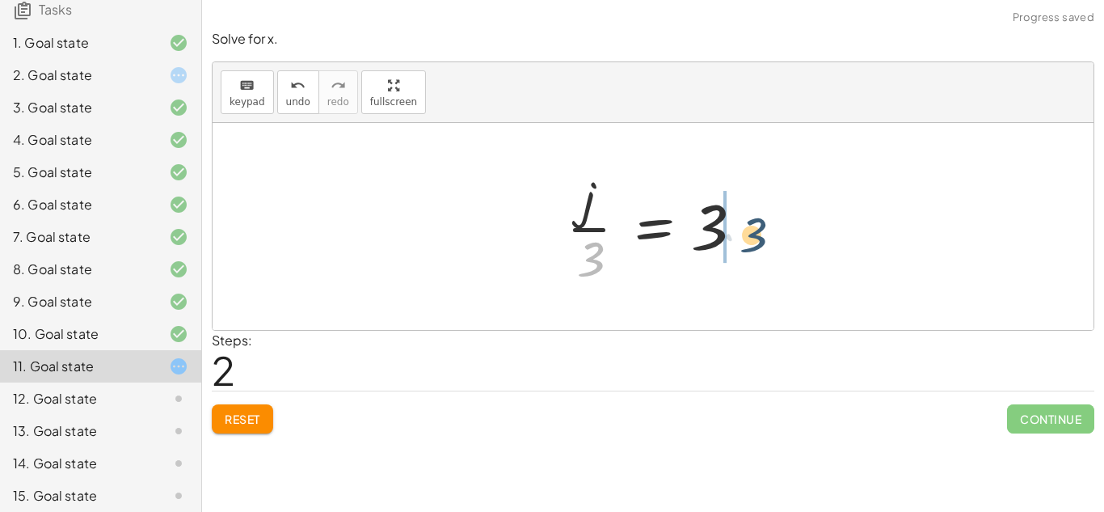
drag, startPoint x: 587, startPoint y: 255, endPoint x: 748, endPoint y: 230, distance: 162.8
click at [748, 230] on div at bounding box center [658, 226] width 201 height 124
click at [735, 229] on div at bounding box center [699, 226] width 228 height 83
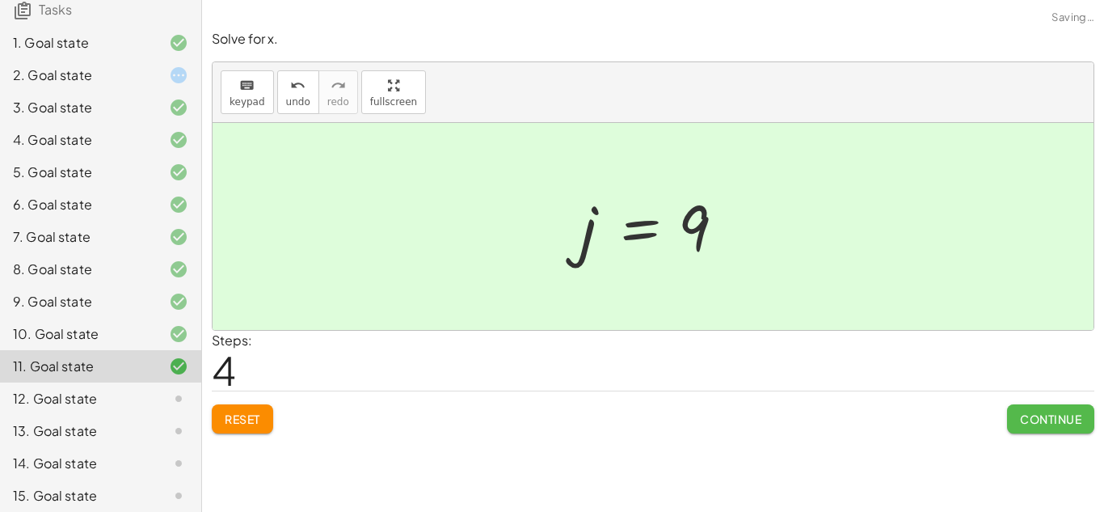
click at [1047, 410] on button "Continue" at bounding box center [1050, 418] width 87 height 29
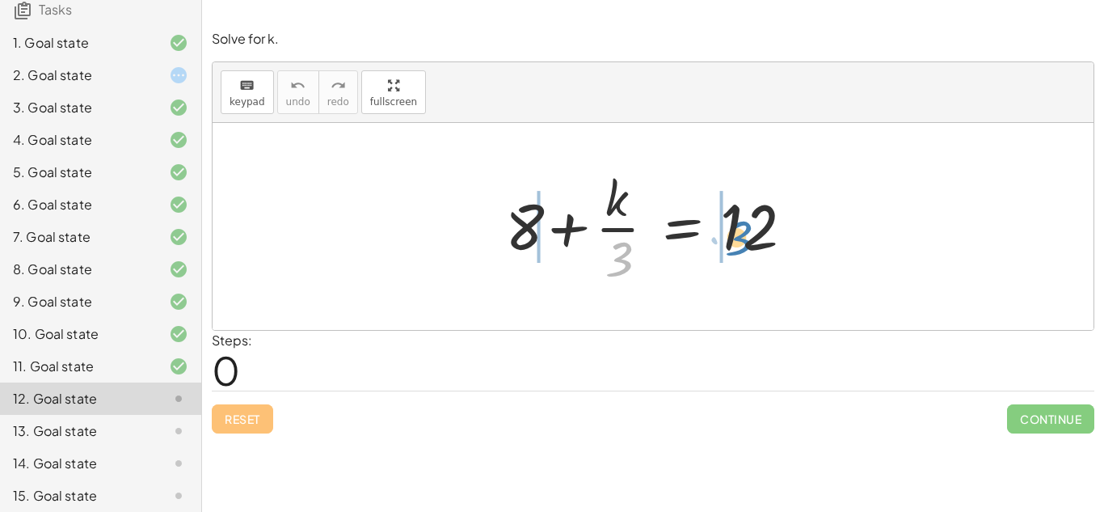
drag, startPoint x: 621, startPoint y: 248, endPoint x: 739, endPoint y: 227, distance: 119.8
click at [739, 227] on div at bounding box center [659, 226] width 324 height 124
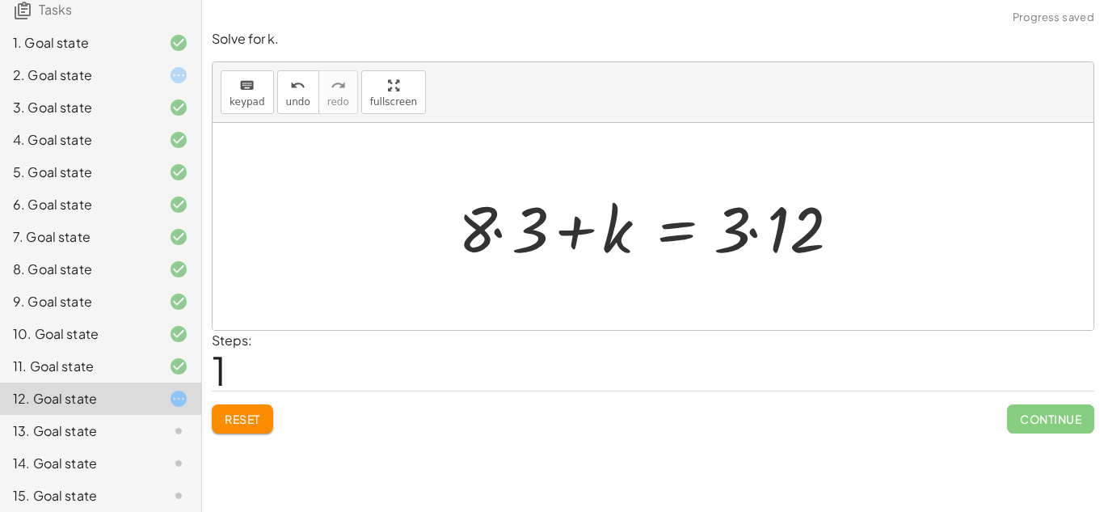
click at [744, 228] on div at bounding box center [659, 226] width 418 height 83
click at [228, 414] on span "Reset" at bounding box center [243, 418] width 36 height 15
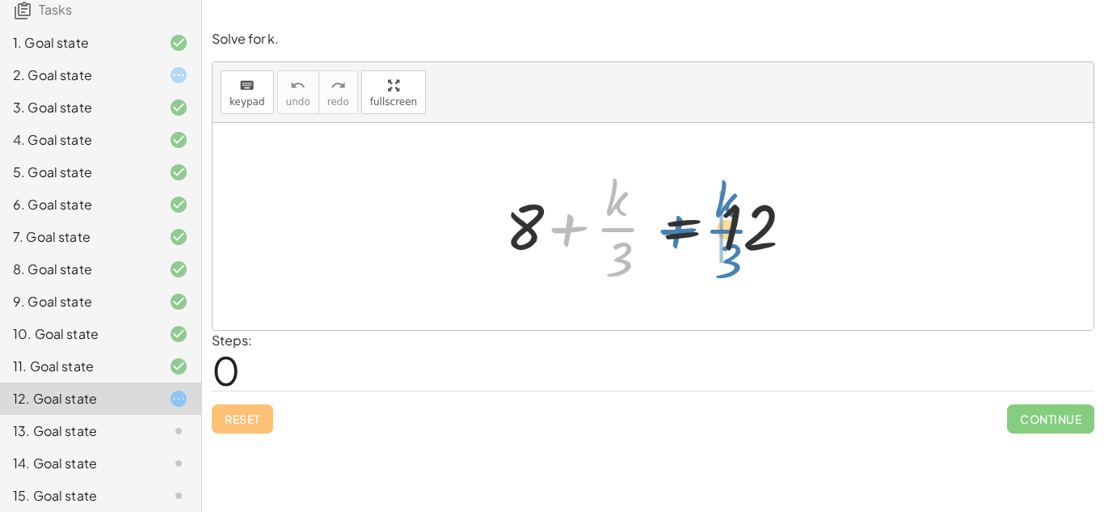
drag, startPoint x: 538, startPoint y: 219, endPoint x: 645, endPoint y: 221, distance: 106.7
click at [645, 221] on div at bounding box center [659, 226] width 324 height 124
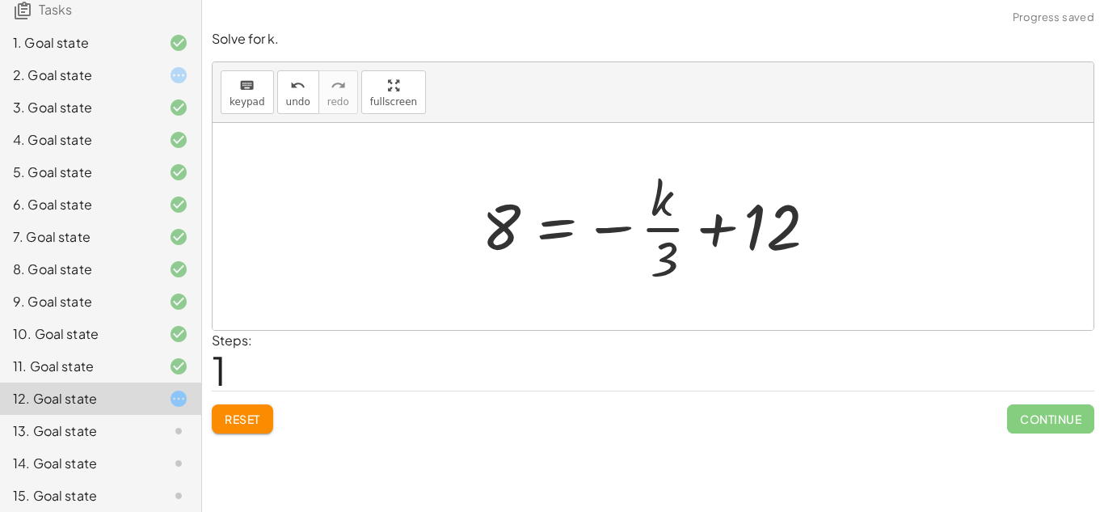
click at [751, 237] on div at bounding box center [659, 226] width 371 height 124
drag, startPoint x: 244, startPoint y: 415, endPoint x: 262, endPoint y: 401, distance: 22.5
click at [262, 401] on div "Reset Continue" at bounding box center [653, 411] width 883 height 43
click at [259, 407] on div "Reset Continue" at bounding box center [653, 411] width 883 height 43
click at [259, 407] on button "Reset" at bounding box center [242, 418] width 61 height 29
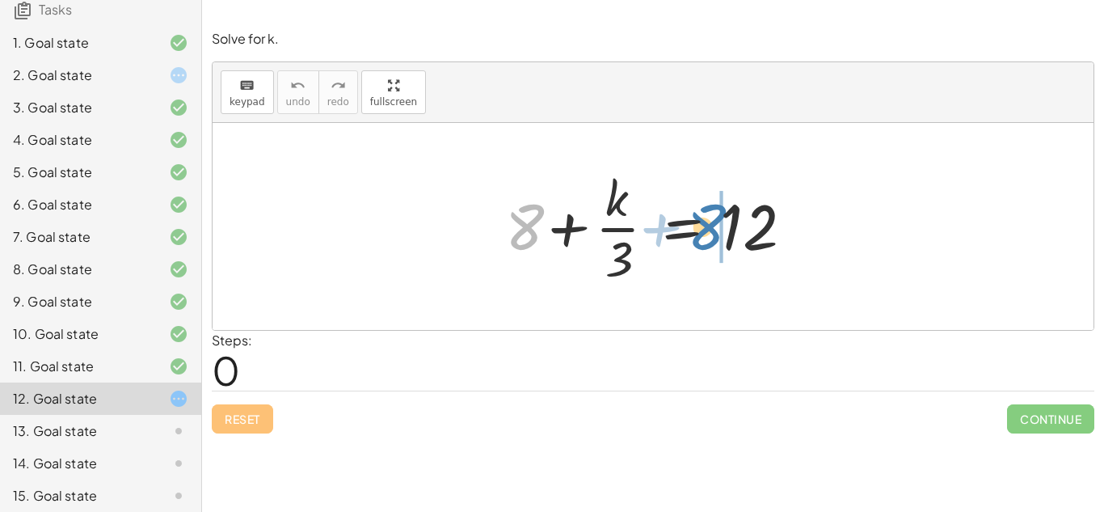
drag, startPoint x: 509, startPoint y: 223, endPoint x: 726, endPoint y: 232, distance: 216.8
click at [726, 232] on div at bounding box center [659, 226] width 324 height 124
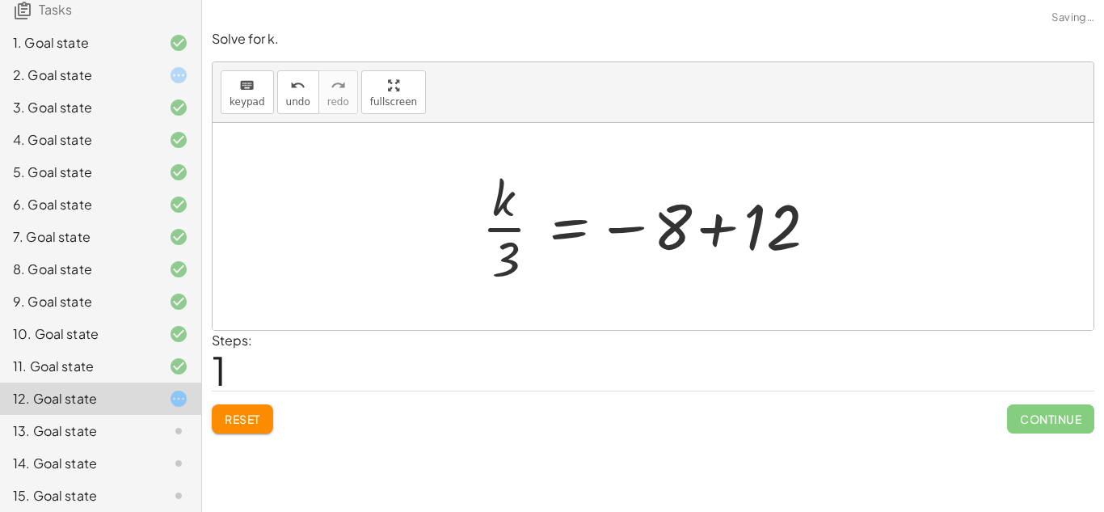
click at [739, 220] on div at bounding box center [659, 226] width 371 height 124
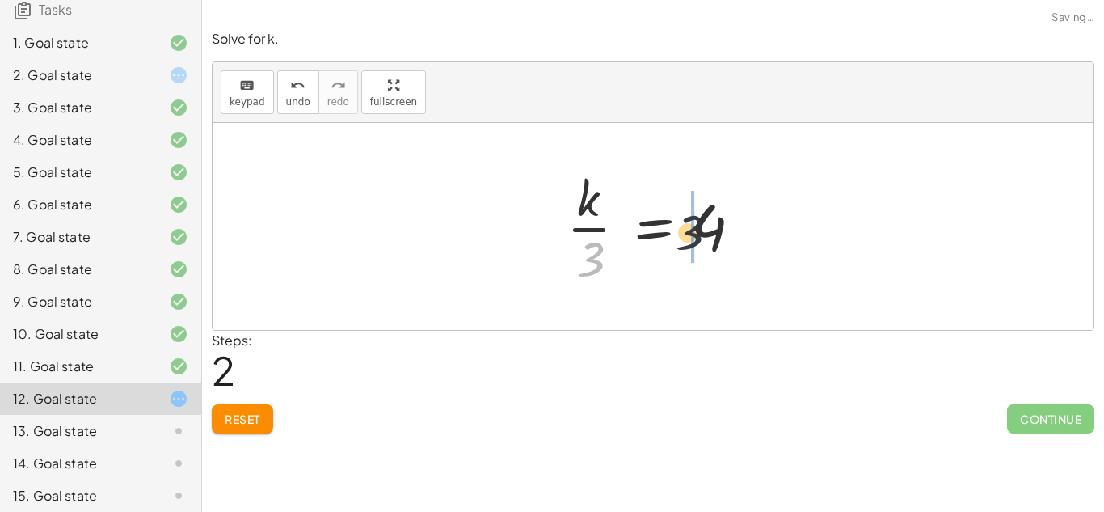
drag, startPoint x: 598, startPoint y: 255, endPoint x: 703, endPoint y: 229, distance: 108.4
click at [703, 229] on div at bounding box center [658, 226] width 201 height 124
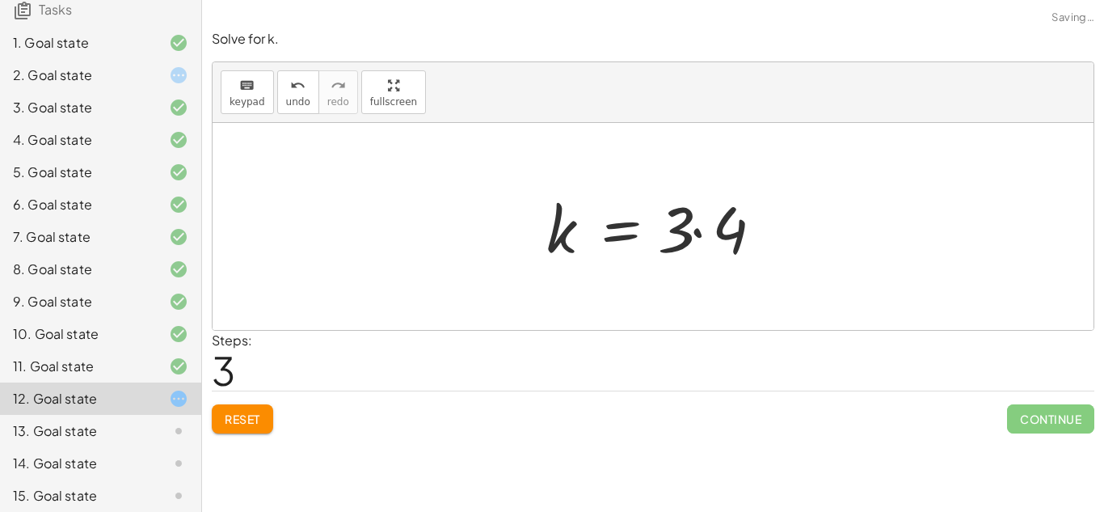
click at [703, 229] on div at bounding box center [659, 226] width 242 height 83
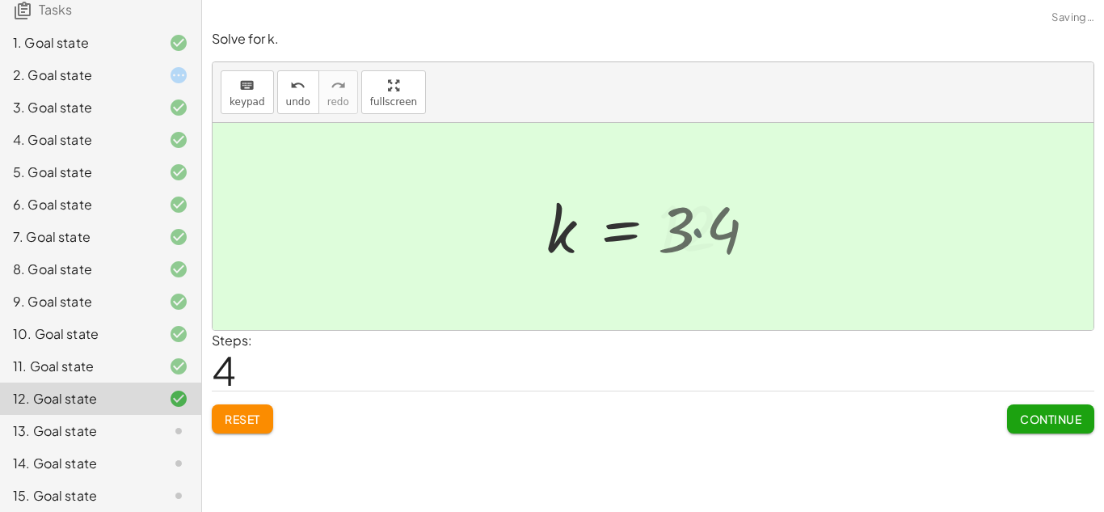
click at [703, 229] on div at bounding box center [648, 227] width 221 height 80
click at [1051, 408] on button "Continue" at bounding box center [1050, 418] width 87 height 29
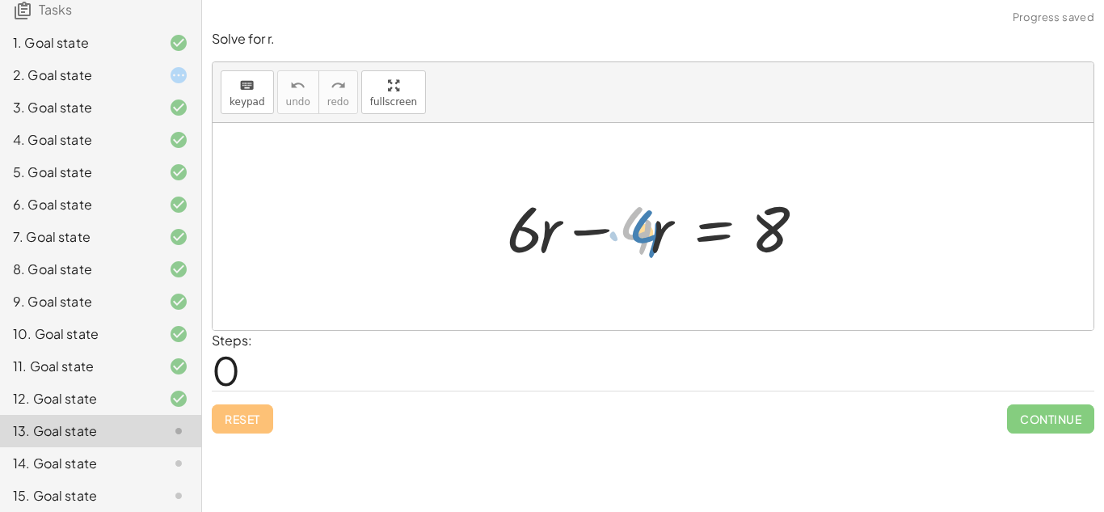
click at [651, 236] on div at bounding box center [659, 226] width 321 height 83
drag, startPoint x: 769, startPoint y: 225, endPoint x: 574, endPoint y: 222, distance: 194.8
click at [574, 222] on div at bounding box center [659, 226] width 321 height 83
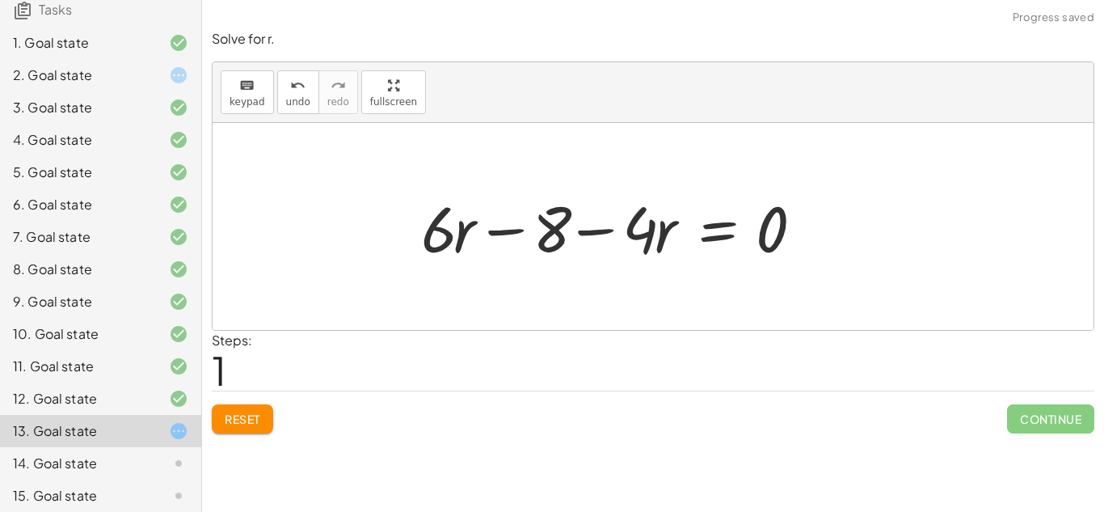
click at [508, 219] on div at bounding box center [618, 226] width 411 height 83
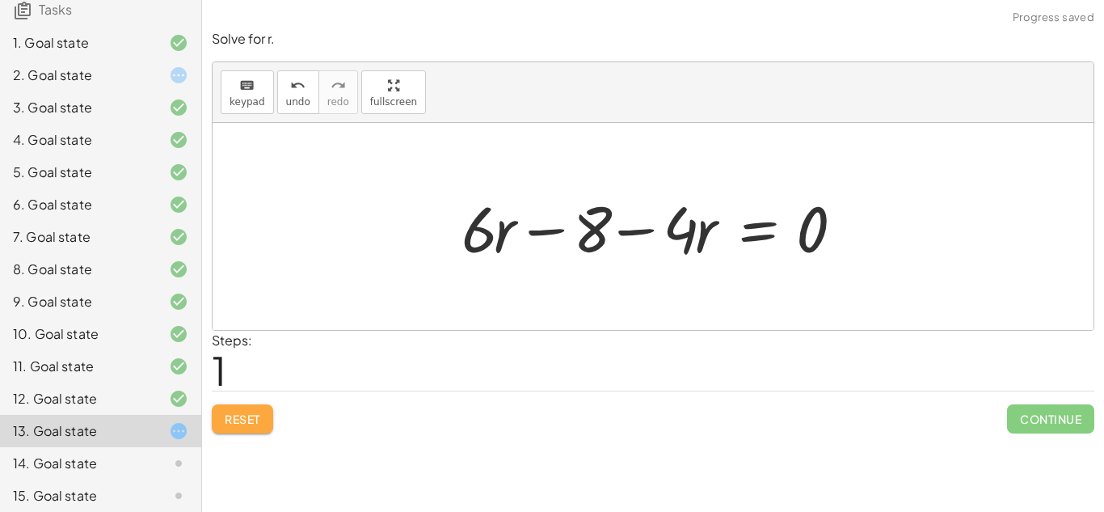
click at [238, 420] on span "Reset" at bounding box center [243, 418] width 36 height 15
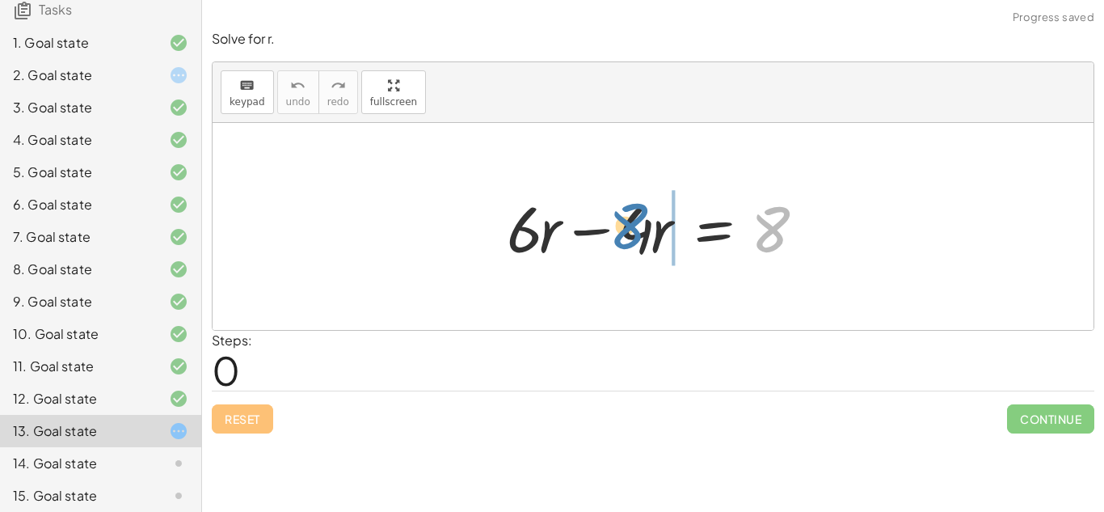
drag, startPoint x: 778, startPoint y: 241, endPoint x: 631, endPoint y: 238, distance: 147.1
click at [631, 238] on div at bounding box center [659, 226] width 321 height 83
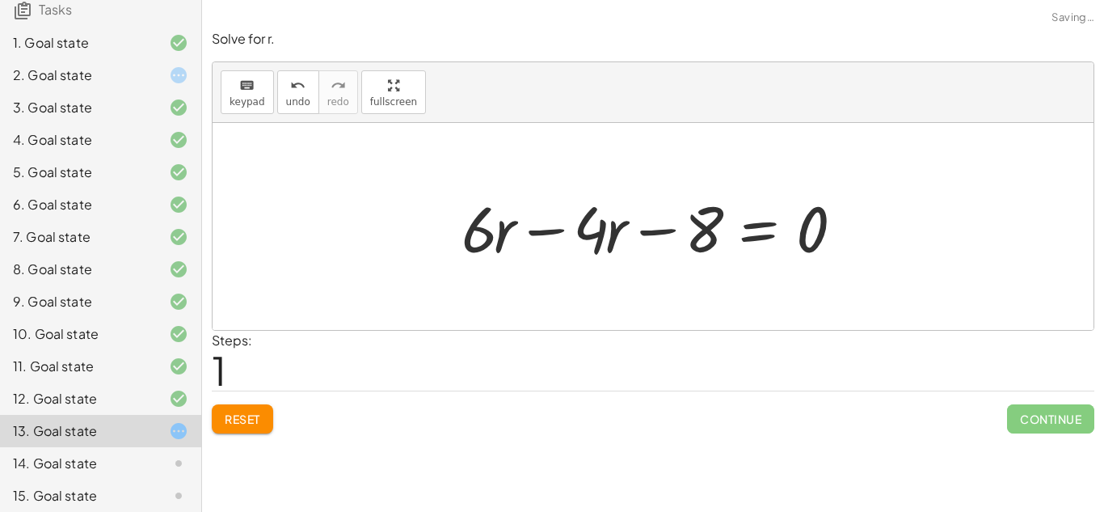
click at [621, 217] on div at bounding box center [658, 226] width 411 height 83
click at [663, 221] on div at bounding box center [658, 226] width 411 height 83
click at [245, 413] on span "Reset" at bounding box center [243, 418] width 36 height 15
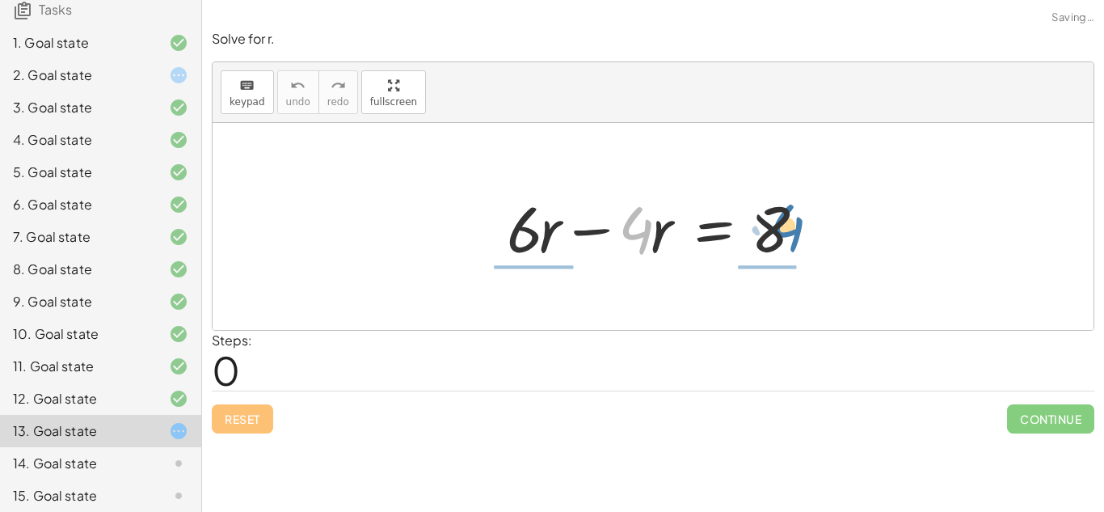
drag, startPoint x: 630, startPoint y: 222, endPoint x: 783, endPoint y: 218, distance: 152.8
click at [783, 218] on div at bounding box center [659, 226] width 321 height 83
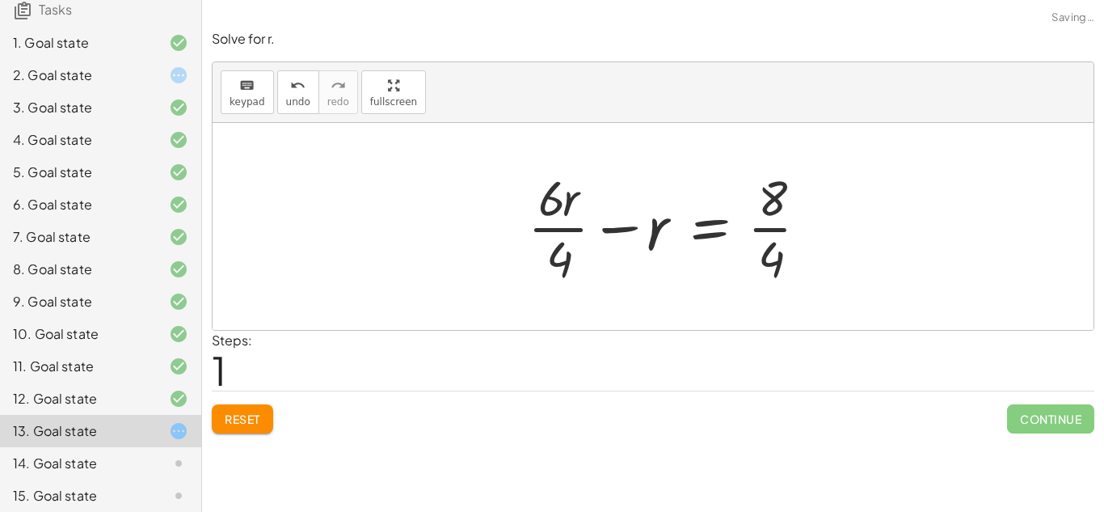
click at [774, 221] on div at bounding box center [675, 226] width 310 height 124
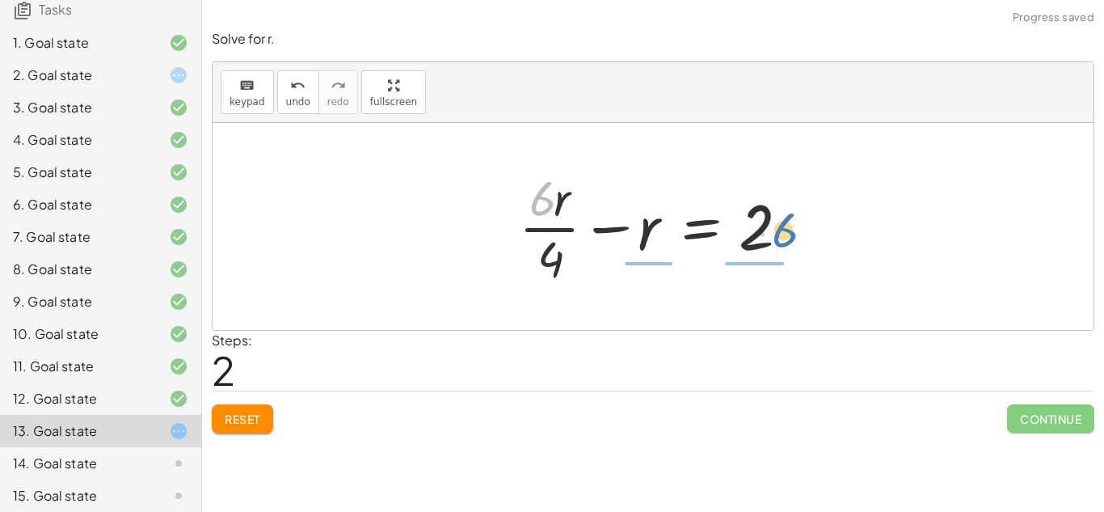
drag, startPoint x: 533, startPoint y: 195, endPoint x: 772, endPoint y: 227, distance: 240.6
click at [772, 227] on div at bounding box center [659, 226] width 297 height 124
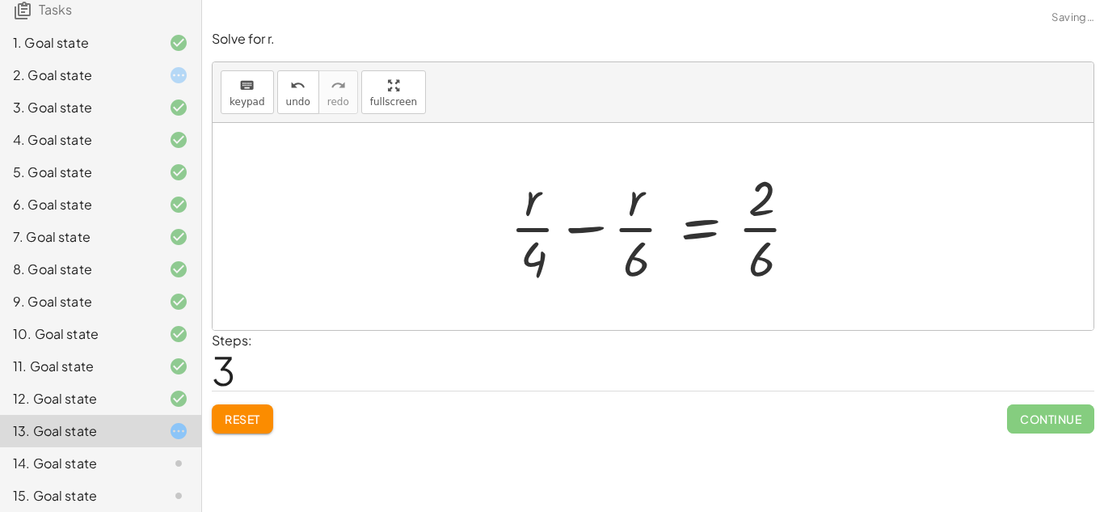
click at [757, 228] on div at bounding box center [661, 226] width 318 height 124
click at [640, 238] on div at bounding box center [659, 226] width 318 height 124
click at [254, 418] on span "Reset" at bounding box center [243, 418] width 36 height 15
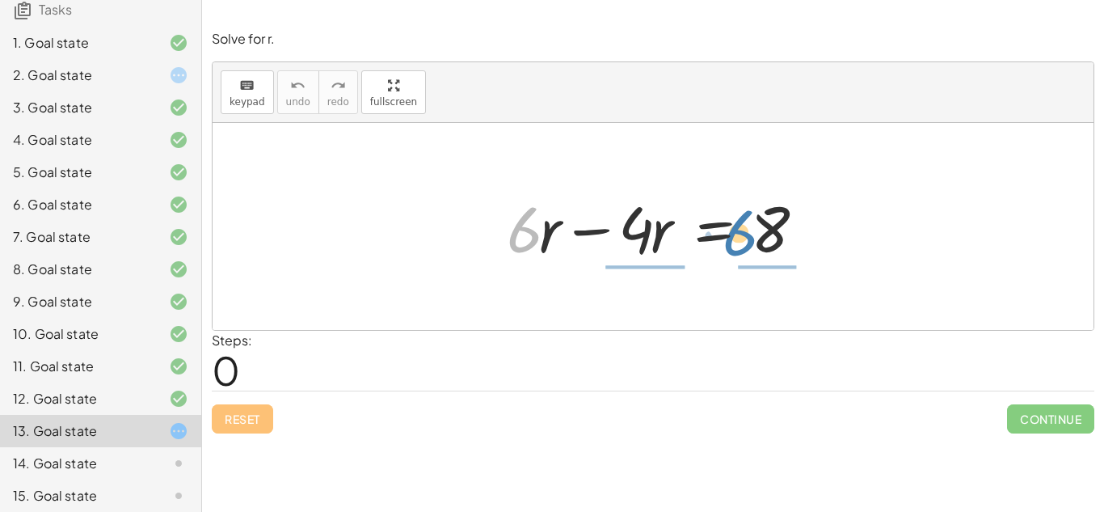
drag, startPoint x: 529, startPoint y: 230, endPoint x: 751, endPoint y: 235, distance: 221.5
click at [751, 235] on div at bounding box center [659, 226] width 321 height 83
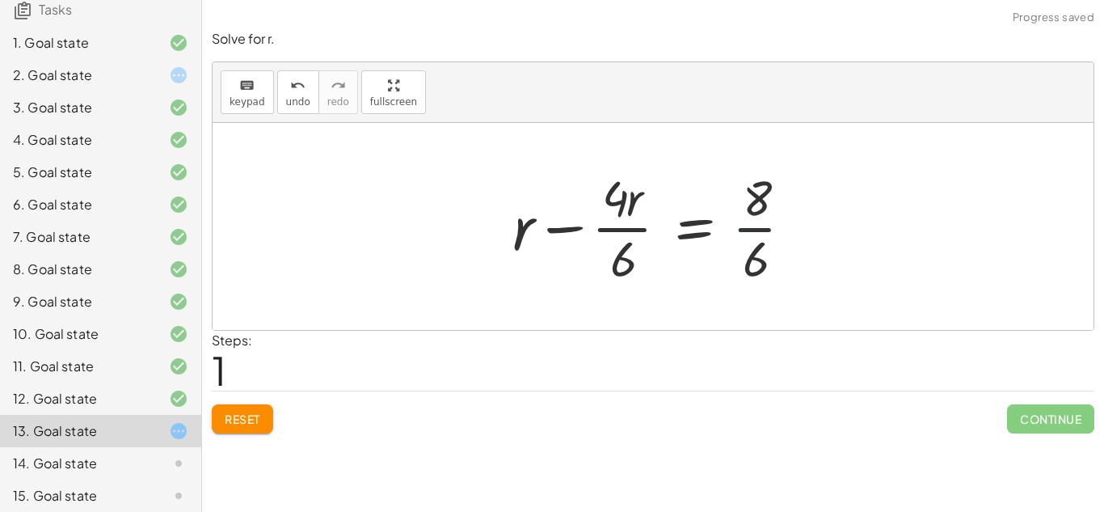
click at [751, 235] on div at bounding box center [659, 226] width 310 height 124
click at [763, 228] on div at bounding box center [659, 226] width 310 height 124
click at [623, 209] on div at bounding box center [659, 226] width 310 height 124
drag, startPoint x: 624, startPoint y: 204, endPoint x: 762, endPoint y: 214, distance: 138.6
click at [762, 214] on div at bounding box center [659, 226] width 310 height 124
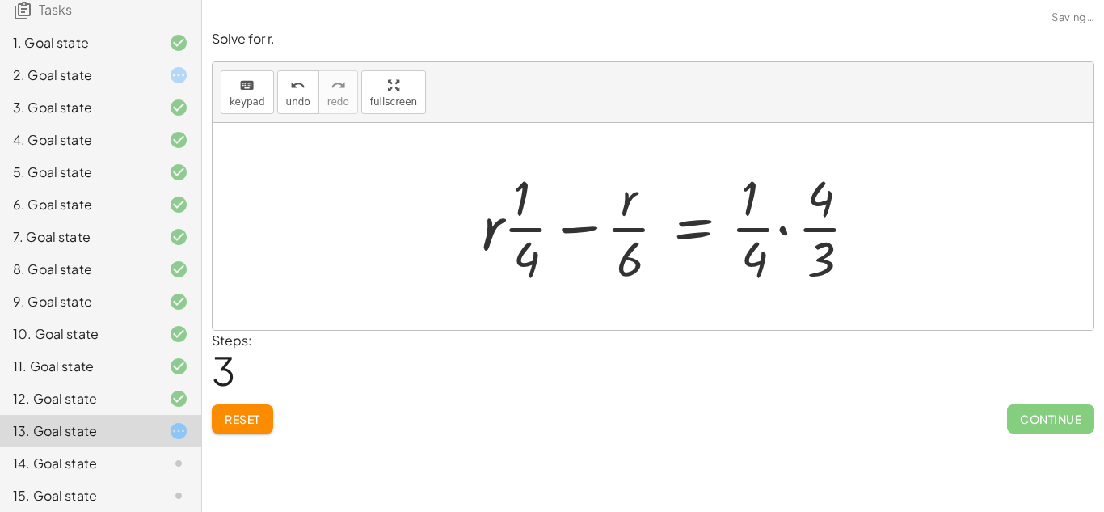
click at [762, 214] on div at bounding box center [676, 226] width 405 height 124
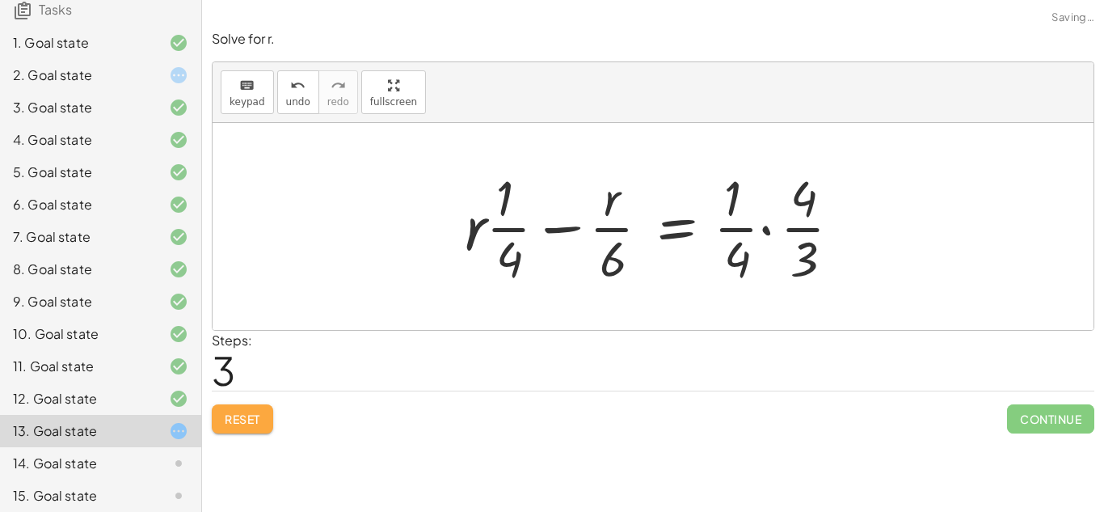
click at [260, 411] on span "Reset" at bounding box center [243, 418] width 36 height 15
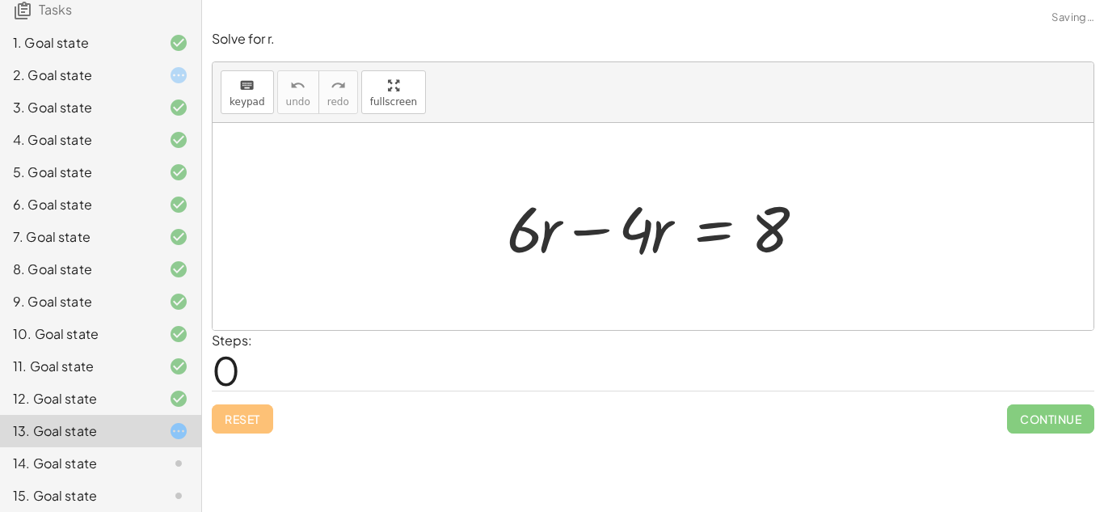
click at [139, 453] on div "14. Goal state" at bounding box center [78, 462] width 130 height 19
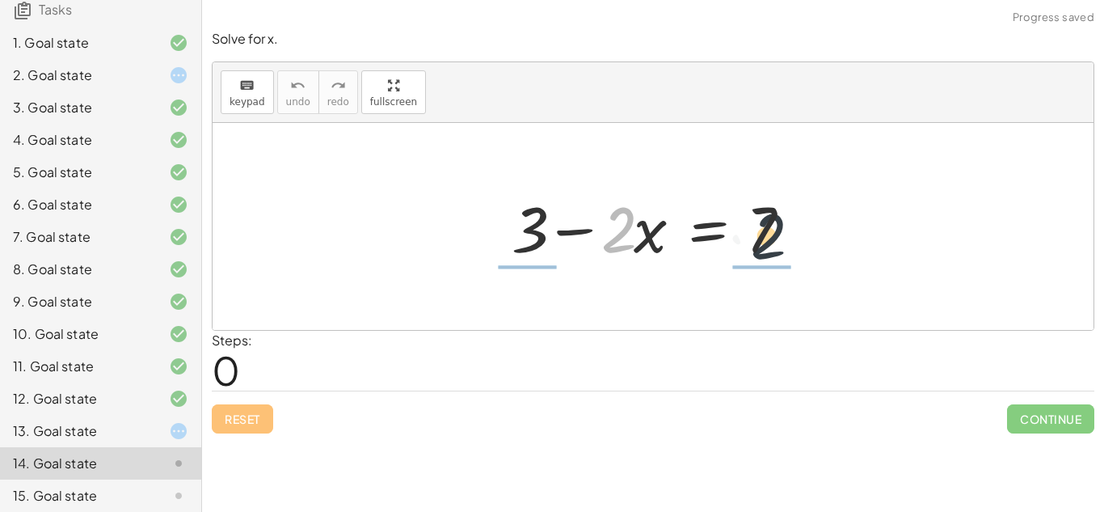
drag, startPoint x: 626, startPoint y: 225, endPoint x: 784, endPoint y: 233, distance: 157.8
click at [784, 233] on div at bounding box center [658, 226] width 311 height 83
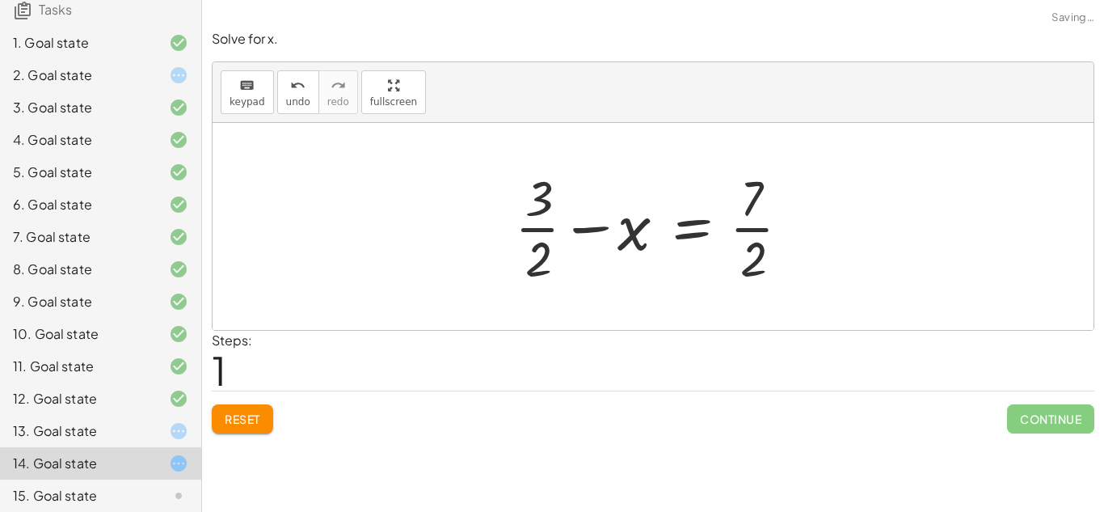
click at [757, 221] on div at bounding box center [659, 226] width 305 height 124
click at [242, 402] on div "Reset Continue" at bounding box center [653, 411] width 883 height 43
click at [240, 422] on span "Reset" at bounding box center [243, 418] width 36 height 15
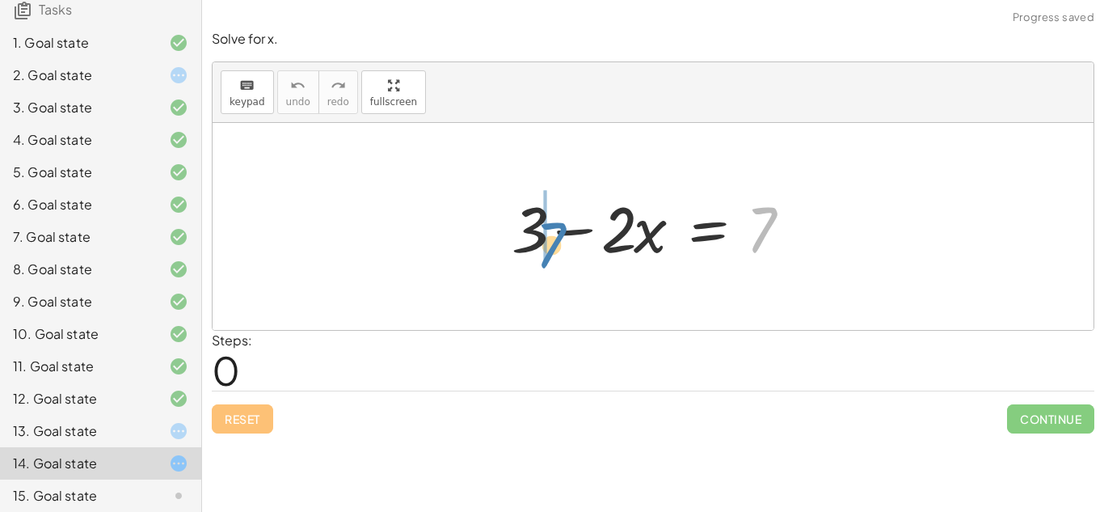
drag, startPoint x: 765, startPoint y: 227, endPoint x: 568, endPoint y: 225, distance: 197.2
click at [568, 225] on div at bounding box center [658, 226] width 311 height 83
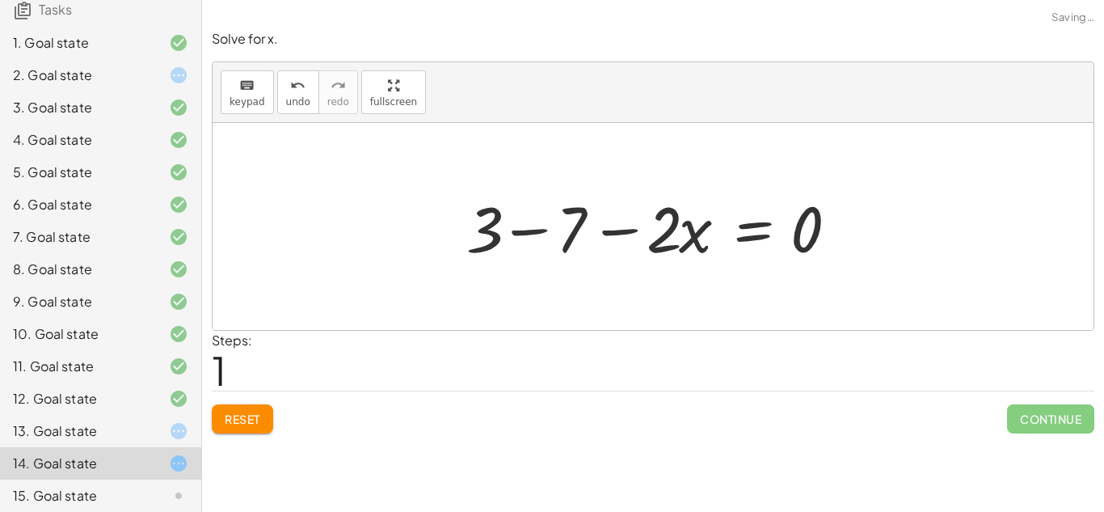
click at [523, 229] on div at bounding box center [658, 226] width 401 height 83
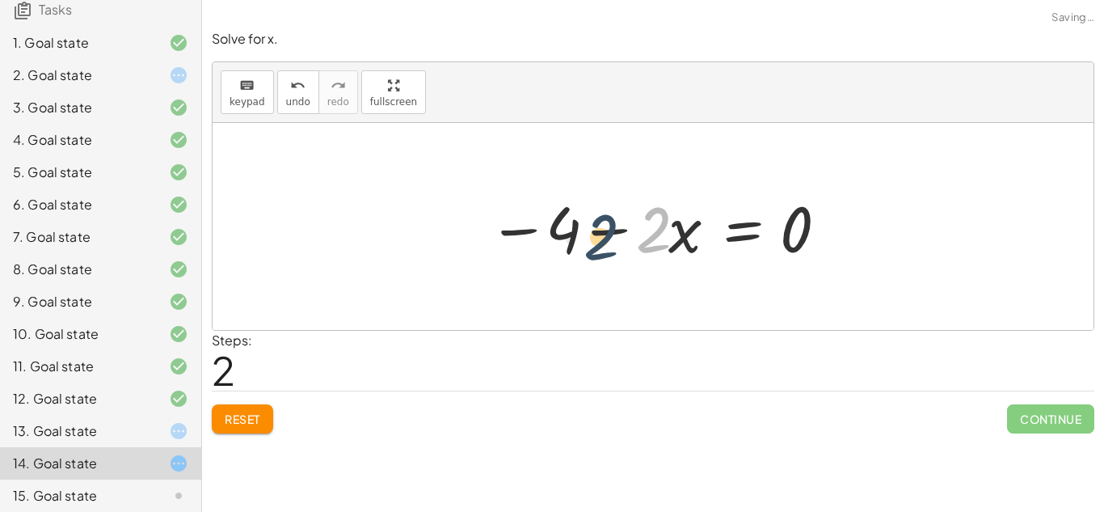
drag, startPoint x: 653, startPoint y: 231, endPoint x: 598, endPoint y: 235, distance: 55.1
click at [598, 235] on div at bounding box center [659, 226] width 358 height 83
click at [600, 235] on div at bounding box center [659, 226] width 358 height 83
click at [264, 416] on button "Reset" at bounding box center [242, 418] width 61 height 29
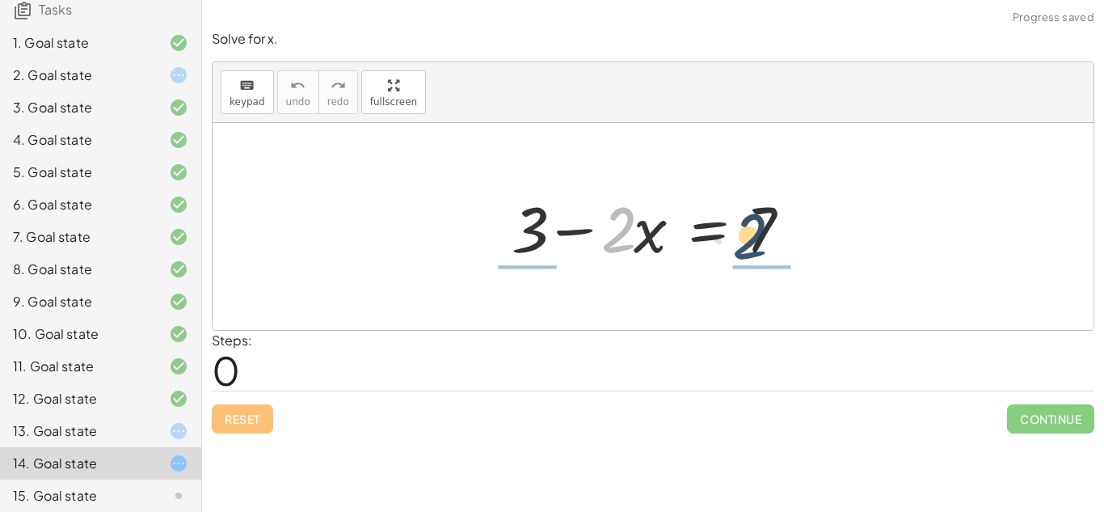
drag, startPoint x: 613, startPoint y: 224, endPoint x: 769, endPoint y: 226, distance: 156.0
click at [769, 226] on div at bounding box center [658, 226] width 311 height 83
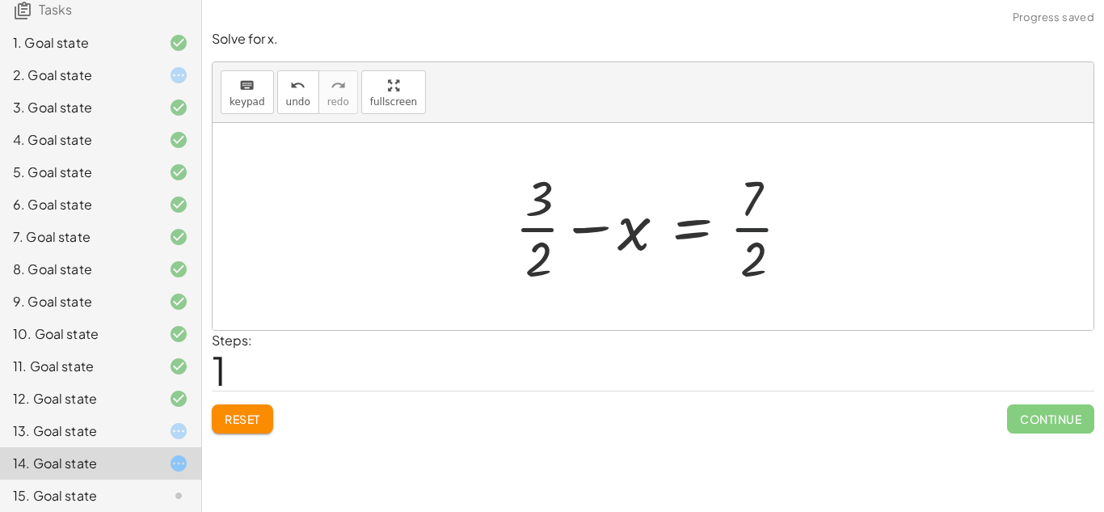
click at [764, 223] on div at bounding box center [659, 226] width 305 height 124
click at [251, 412] on span "Reset" at bounding box center [243, 418] width 36 height 15
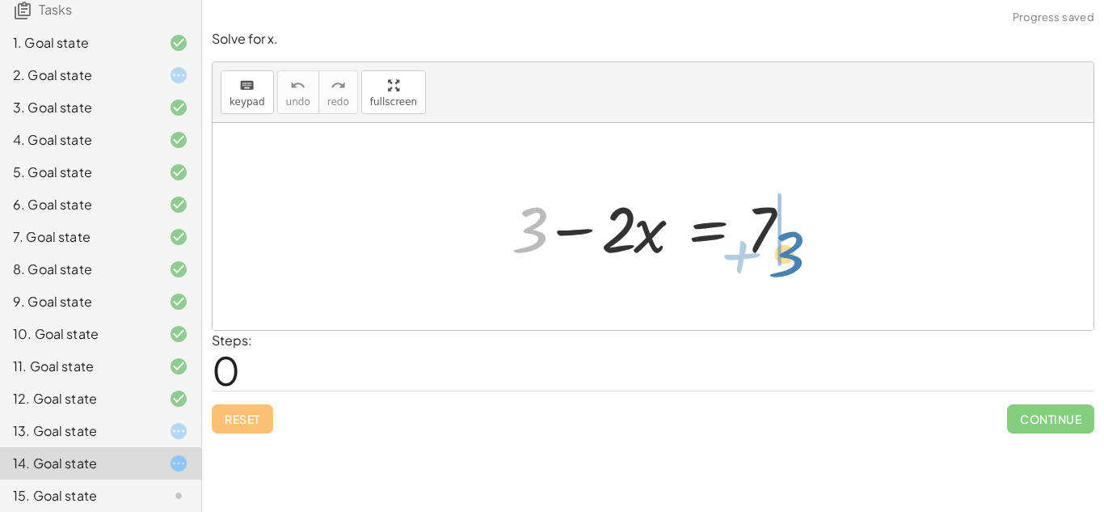
drag, startPoint x: 534, startPoint y: 222, endPoint x: 790, endPoint y: 245, distance: 256.4
click at [790, 245] on div at bounding box center [658, 226] width 311 height 83
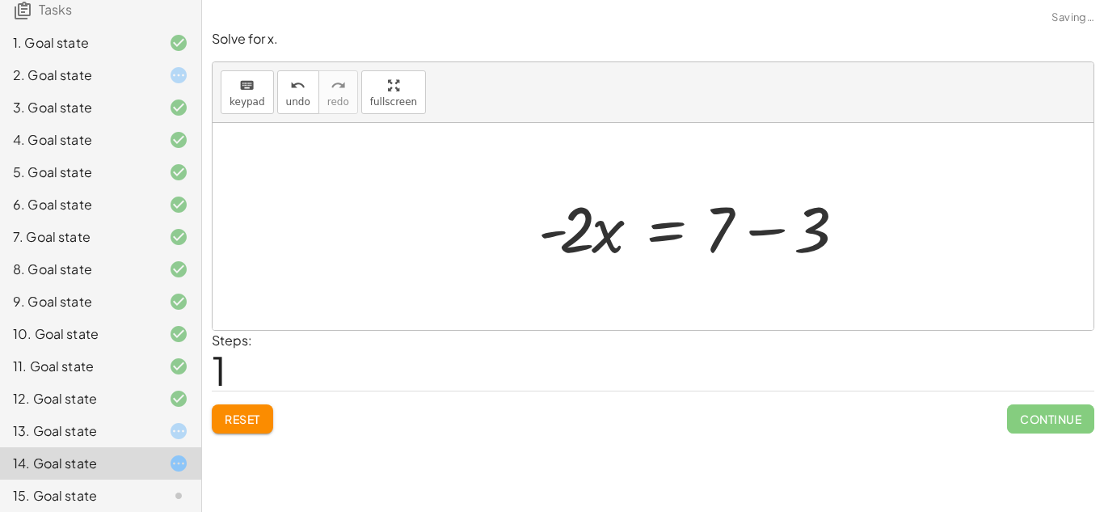
click at [779, 239] on div at bounding box center [696, 226] width 332 height 83
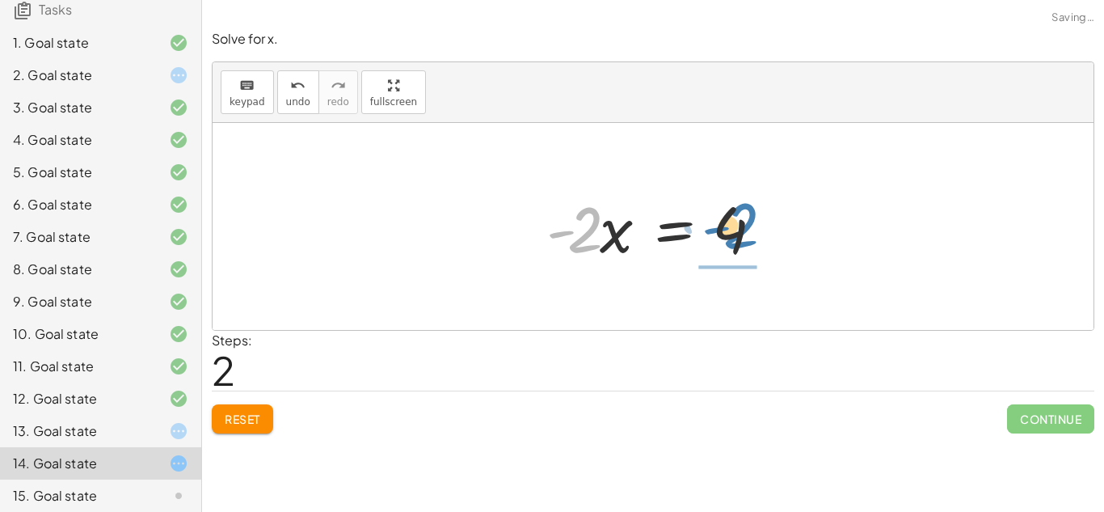
drag, startPoint x: 584, startPoint y: 221, endPoint x: 740, endPoint y: 217, distance: 156.0
click at [740, 217] on div at bounding box center [659, 226] width 242 height 83
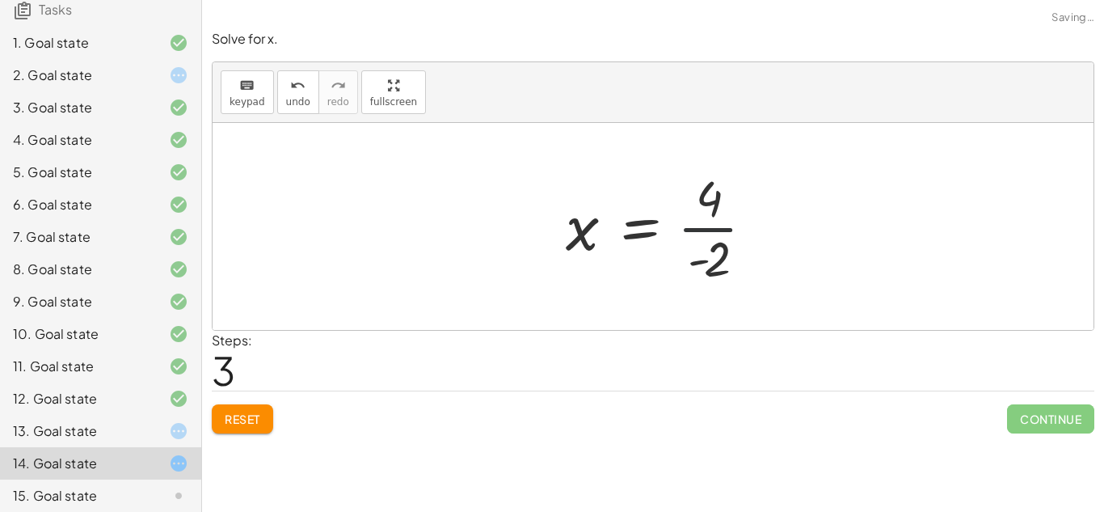
click at [740, 217] on div at bounding box center [666, 226] width 217 height 124
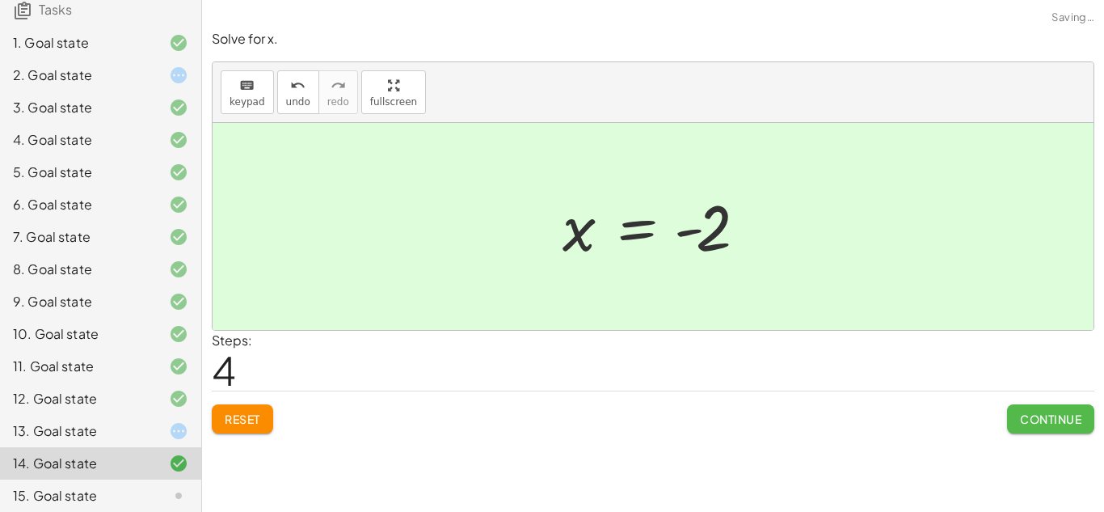
click at [1034, 419] on span "Continue" at bounding box center [1050, 418] width 61 height 15
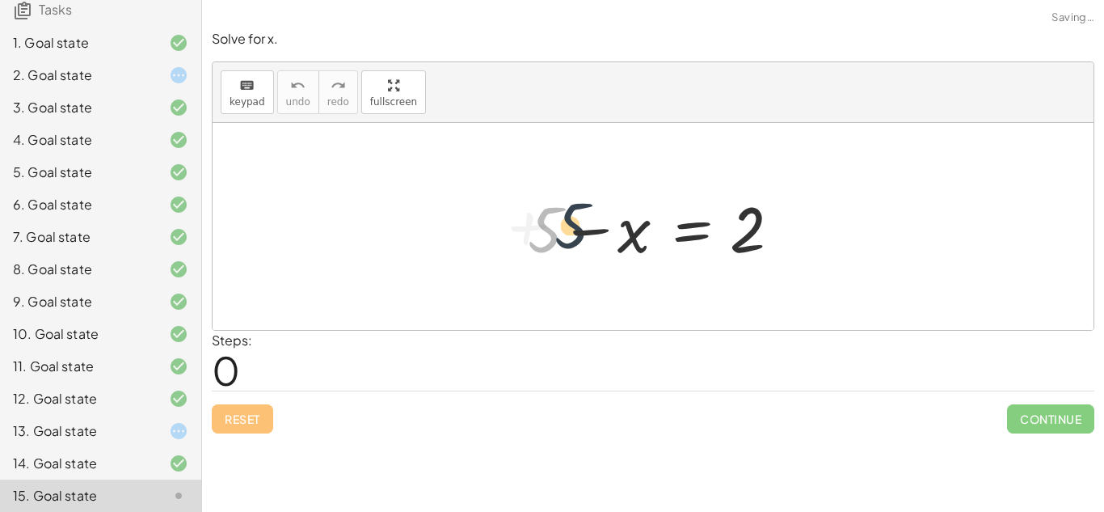
click at [535, 223] on div at bounding box center [659, 226] width 279 height 83
drag, startPoint x: 745, startPoint y: 223, endPoint x: 582, endPoint y: 223, distance: 163.3
click at [582, 223] on div at bounding box center [659, 226] width 279 height 83
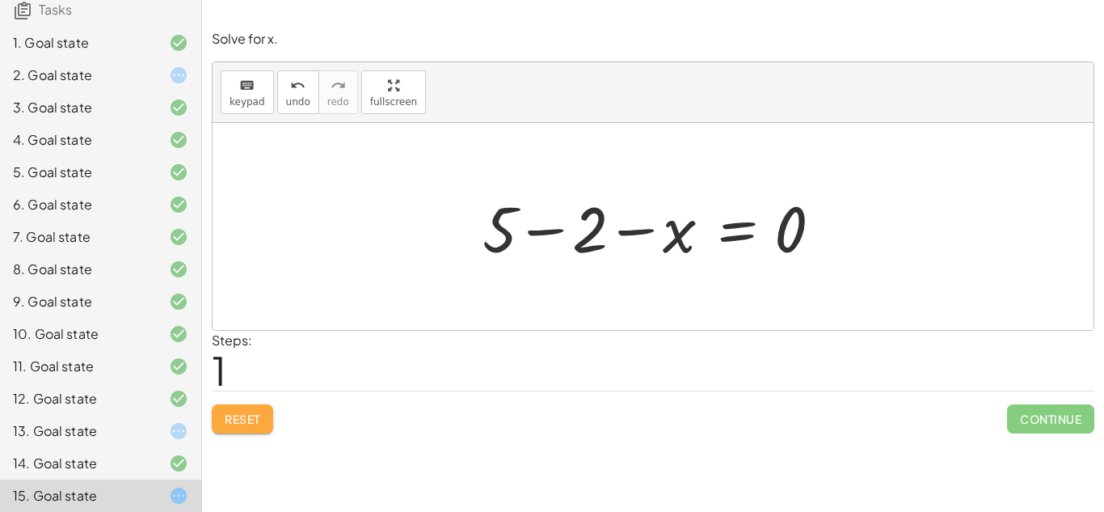
click at [227, 414] on span "Reset" at bounding box center [243, 418] width 36 height 15
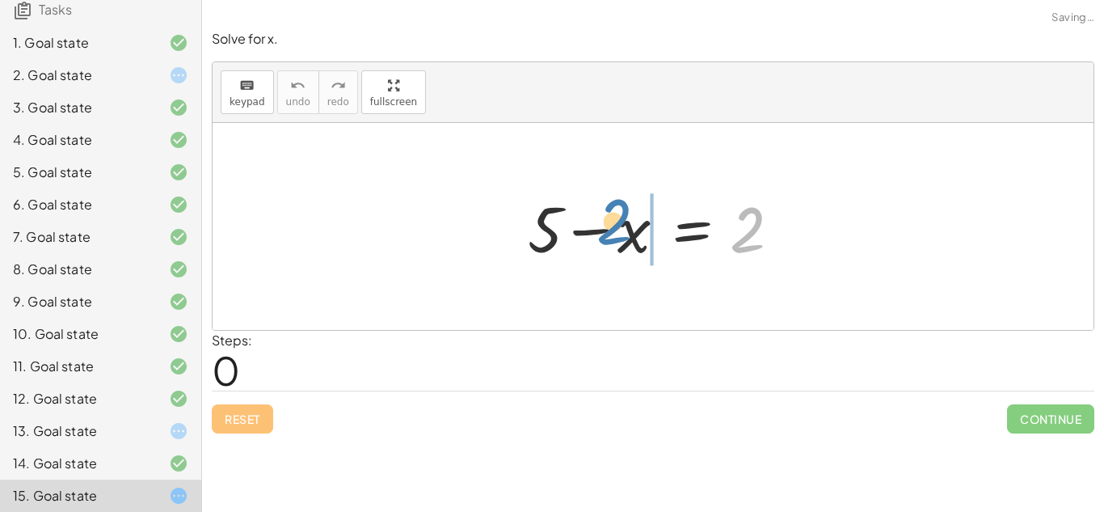
drag, startPoint x: 751, startPoint y: 230, endPoint x: 618, endPoint y: 221, distance: 132.9
click at [618, 221] on div at bounding box center [659, 226] width 279 height 83
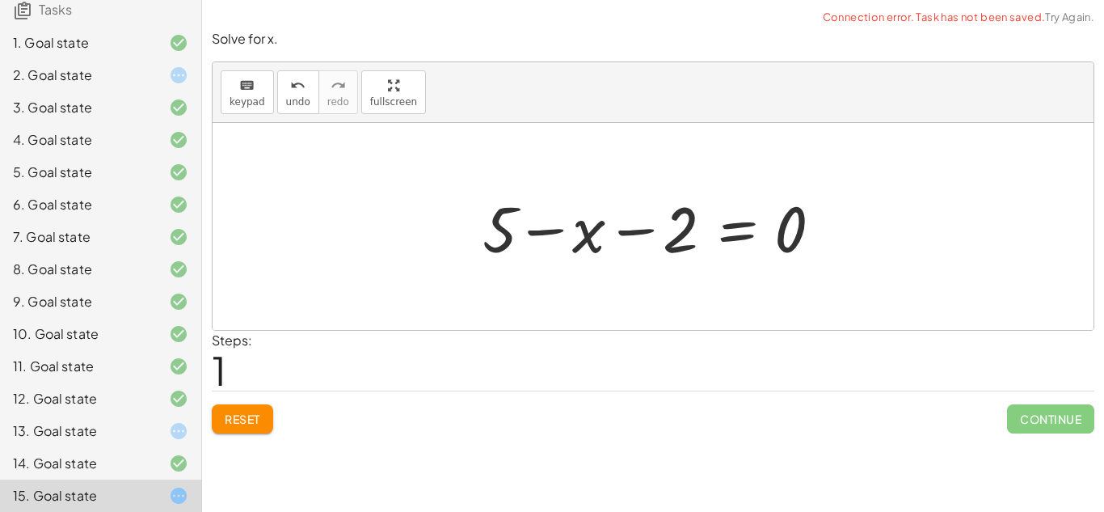
click at [533, 225] on div at bounding box center [658, 226] width 369 height 83
click at [221, 404] on button "Reset" at bounding box center [242, 418] width 61 height 29
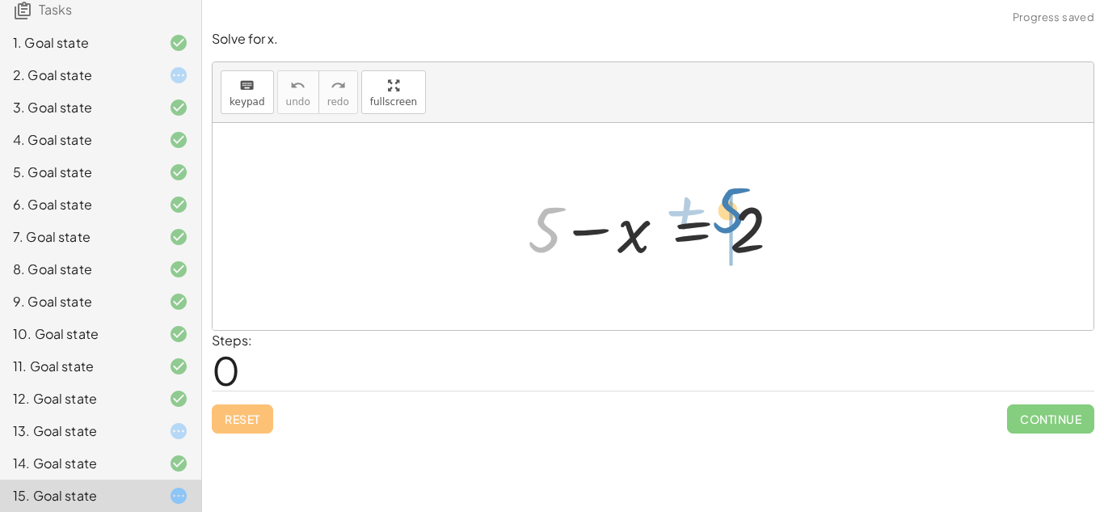
drag, startPoint x: 543, startPoint y: 225, endPoint x: 725, endPoint y: 209, distance: 182.6
click at [725, 209] on div at bounding box center [659, 226] width 279 height 83
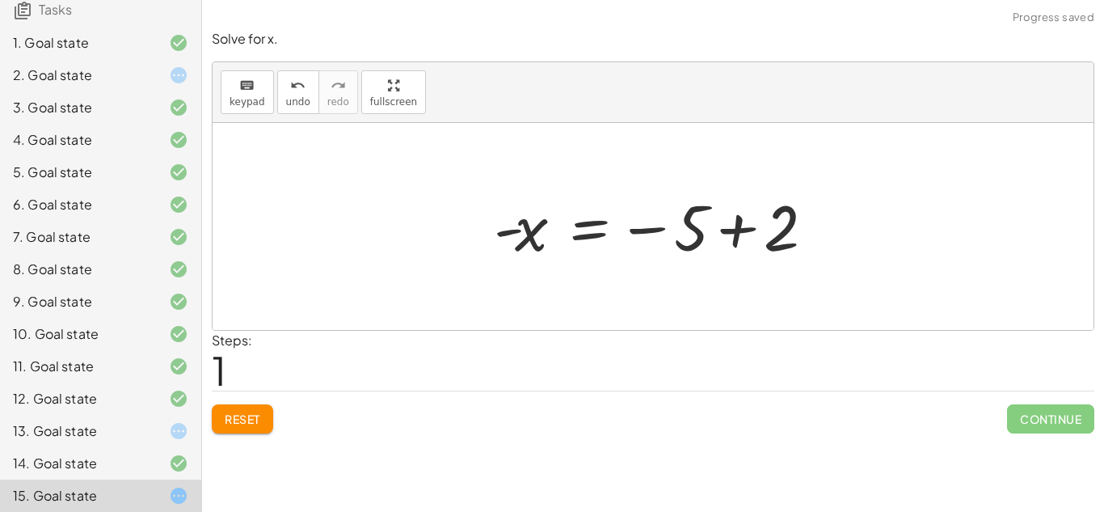
click at [737, 230] on div at bounding box center [659, 227] width 347 height 80
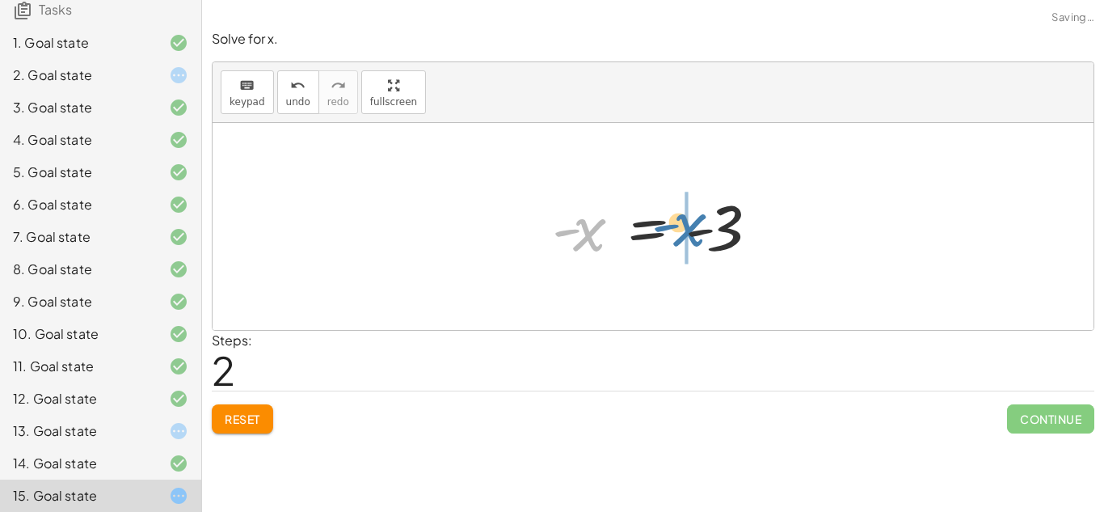
drag, startPoint x: 579, startPoint y: 236, endPoint x: 685, endPoint y: 233, distance: 105.9
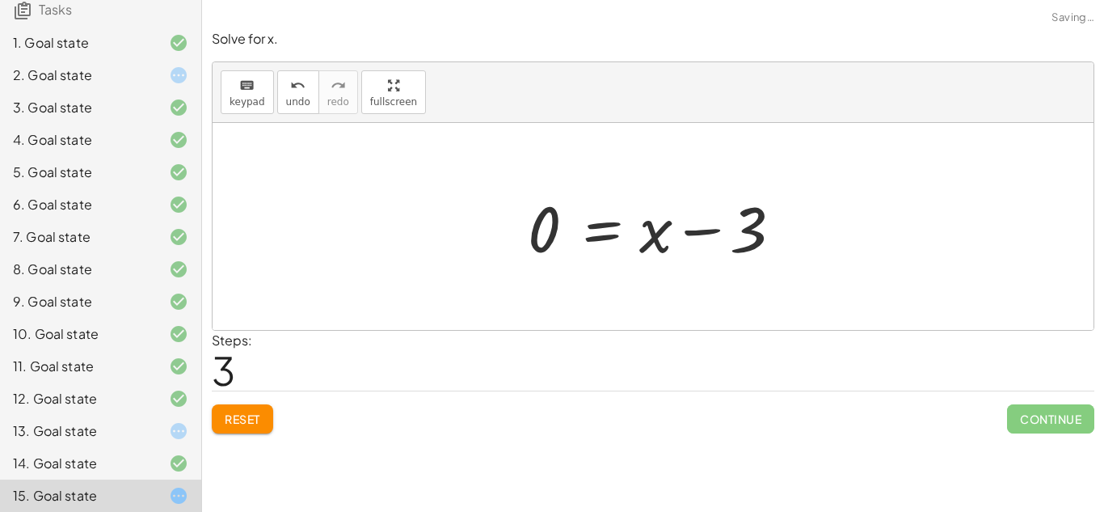
click at [710, 238] on div at bounding box center [659, 226] width 279 height 83
click at [652, 234] on div at bounding box center [659, 226] width 279 height 83
click at [617, 234] on div at bounding box center [659, 226] width 279 height 83
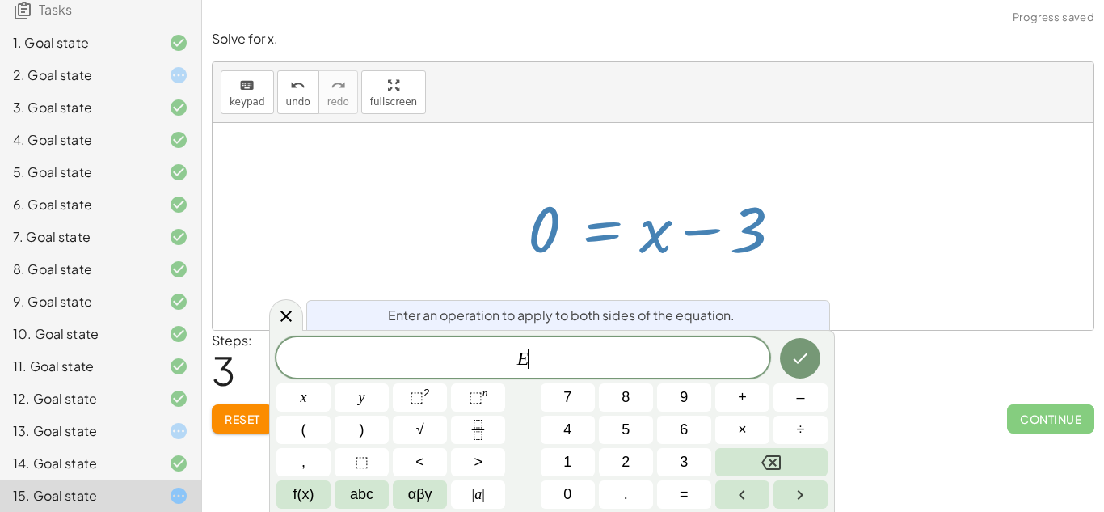
click at [230, 419] on span "Reset" at bounding box center [243, 418] width 36 height 15
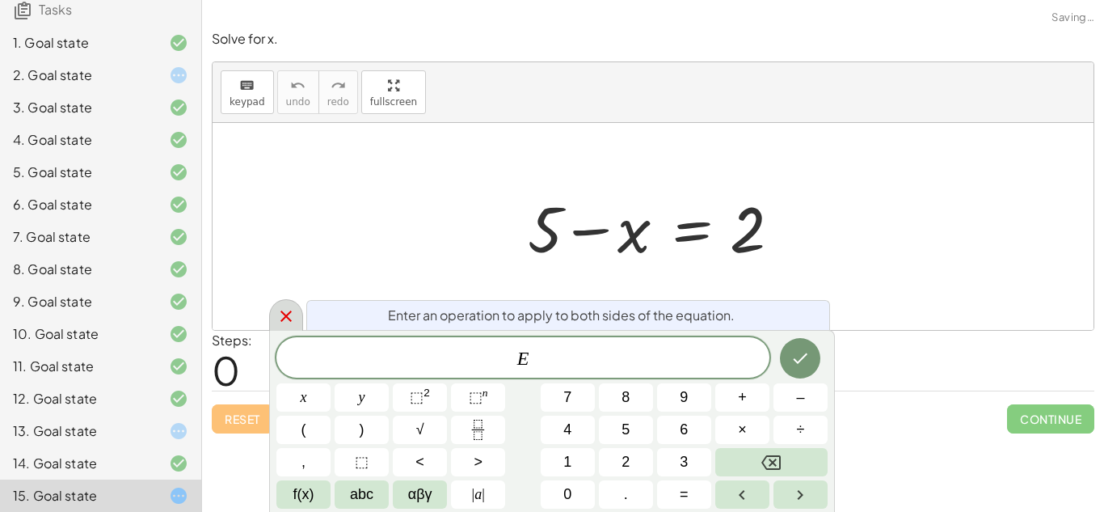
click at [276, 317] on icon at bounding box center [285, 315] width 19 height 19
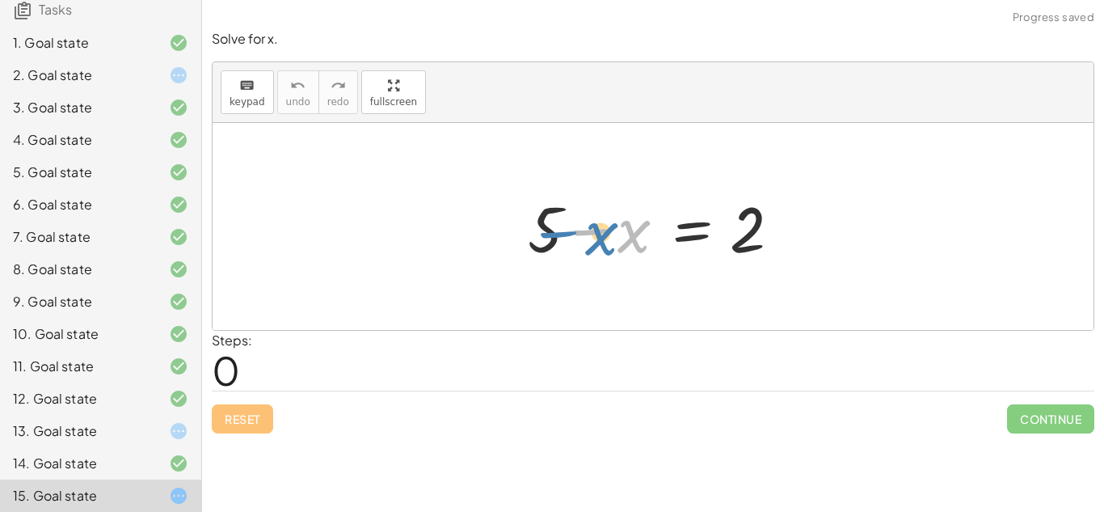
drag, startPoint x: 566, startPoint y: 232, endPoint x: 530, endPoint y: 234, distance: 35.6
click at [530, 234] on div at bounding box center [659, 226] width 279 height 83
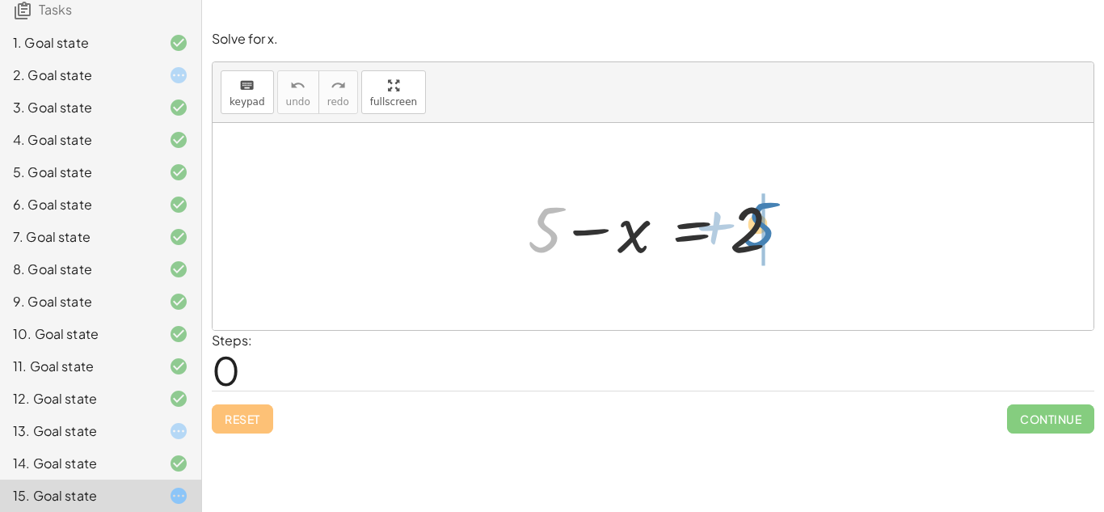
drag, startPoint x: 531, startPoint y: 236, endPoint x: 744, endPoint y: 232, distance: 213.4
click at [744, 232] on div at bounding box center [659, 226] width 279 height 83
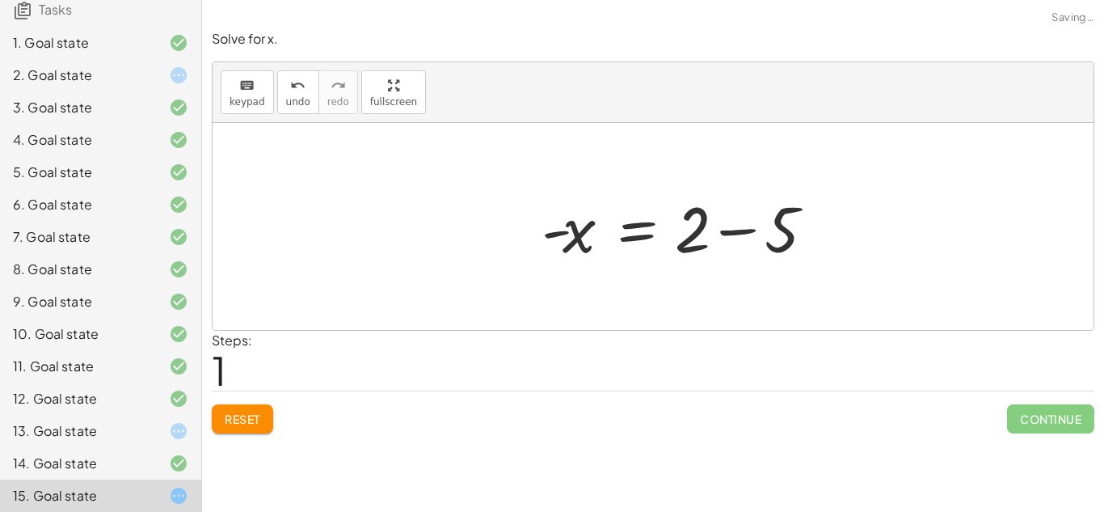
click at [753, 232] on div at bounding box center [683, 226] width 300 height 83
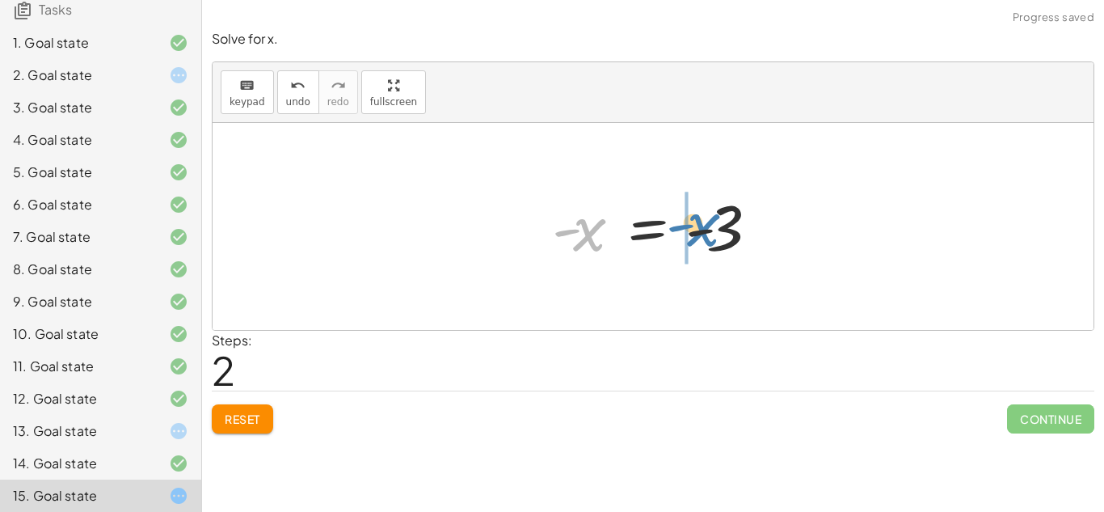
drag, startPoint x: 570, startPoint y: 229, endPoint x: 689, endPoint y: 224, distance: 119.7
click at [689, 224] on div at bounding box center [659, 227] width 231 height 80
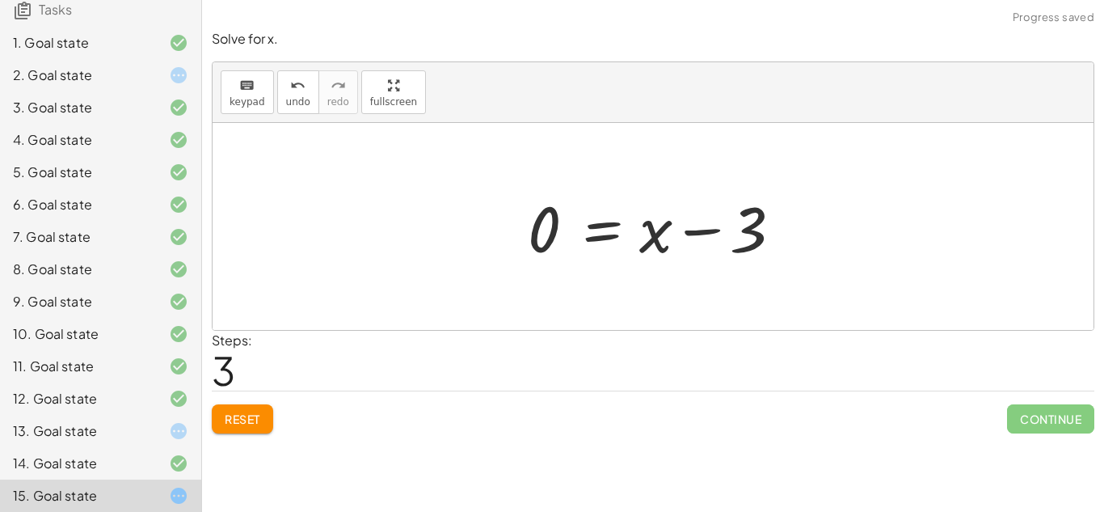
click at [706, 240] on div at bounding box center [659, 226] width 279 height 83
click at [230, 427] on button "Reset" at bounding box center [242, 418] width 61 height 29
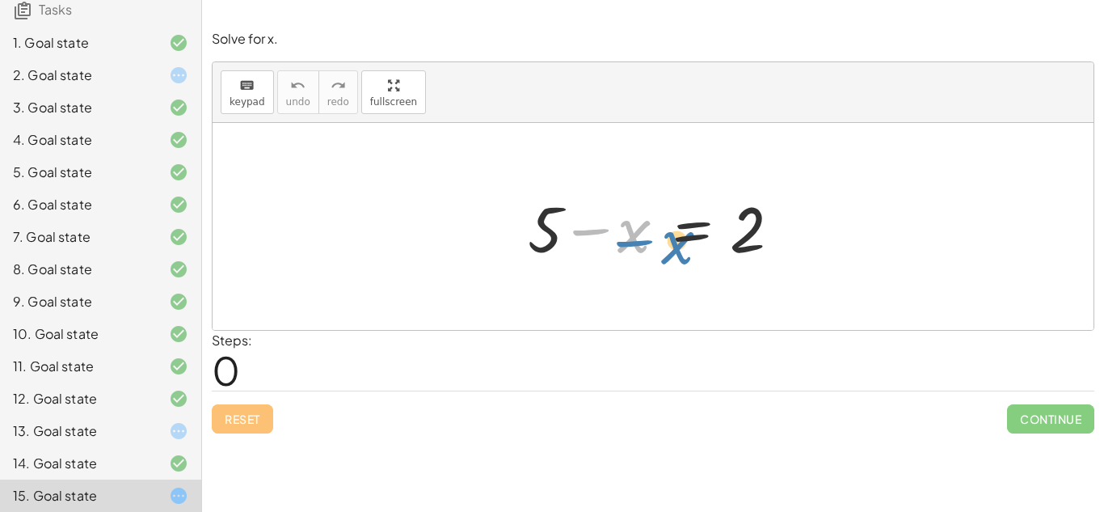
drag, startPoint x: 566, startPoint y: 240, endPoint x: 579, endPoint y: 253, distance: 18.9
click at [579, 253] on div at bounding box center [659, 226] width 279 height 83
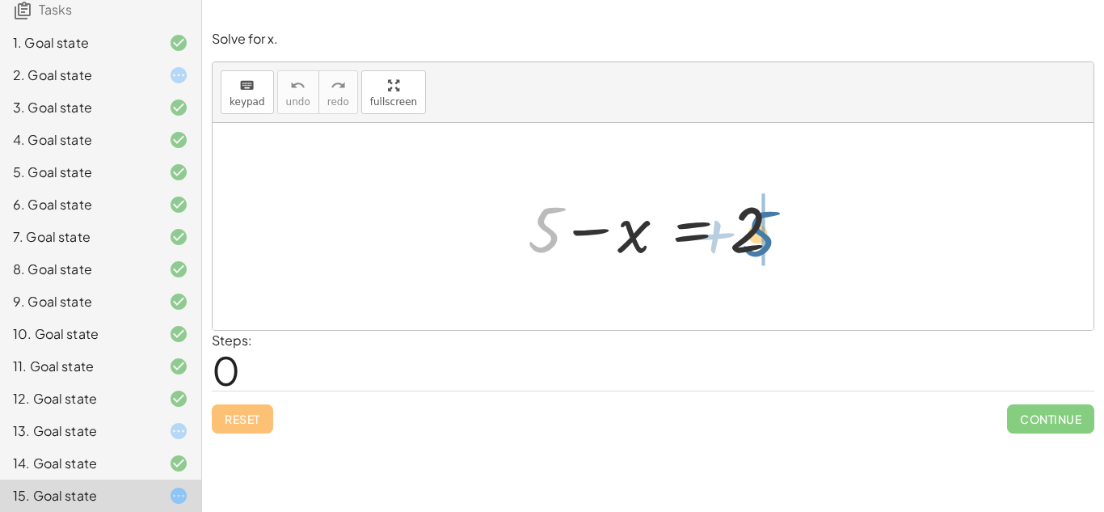
drag, startPoint x: 550, startPoint y: 244, endPoint x: 760, endPoint y: 251, distance: 209.4
click at [760, 251] on div at bounding box center [659, 226] width 279 height 83
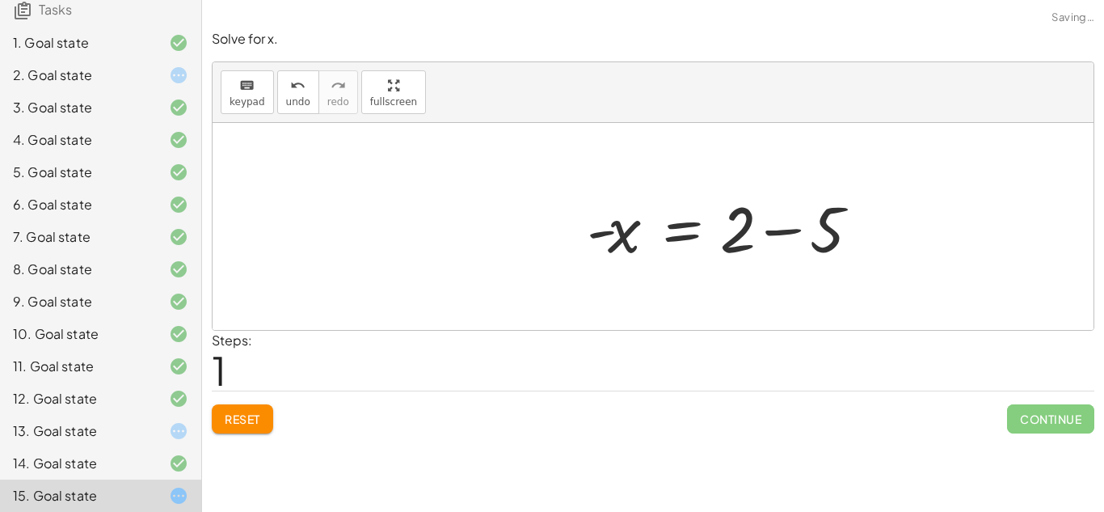
click at [755, 247] on div at bounding box center [729, 226] width 300 height 83
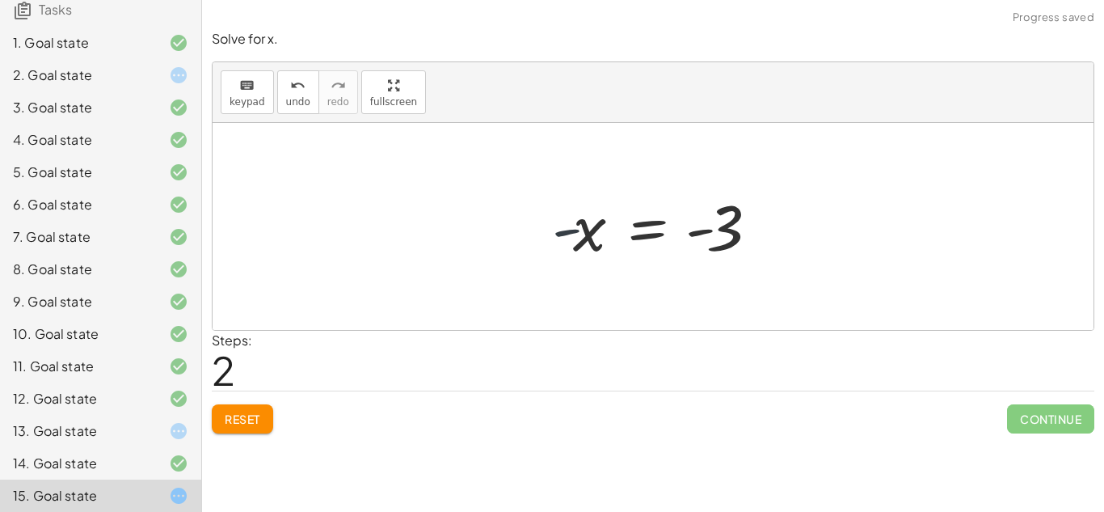
click at [566, 232] on div at bounding box center [659, 227] width 231 height 80
drag, startPoint x: 731, startPoint y: 225, endPoint x: 587, endPoint y: 229, distance: 144.7
click at [587, 229] on div at bounding box center [659, 227] width 231 height 80
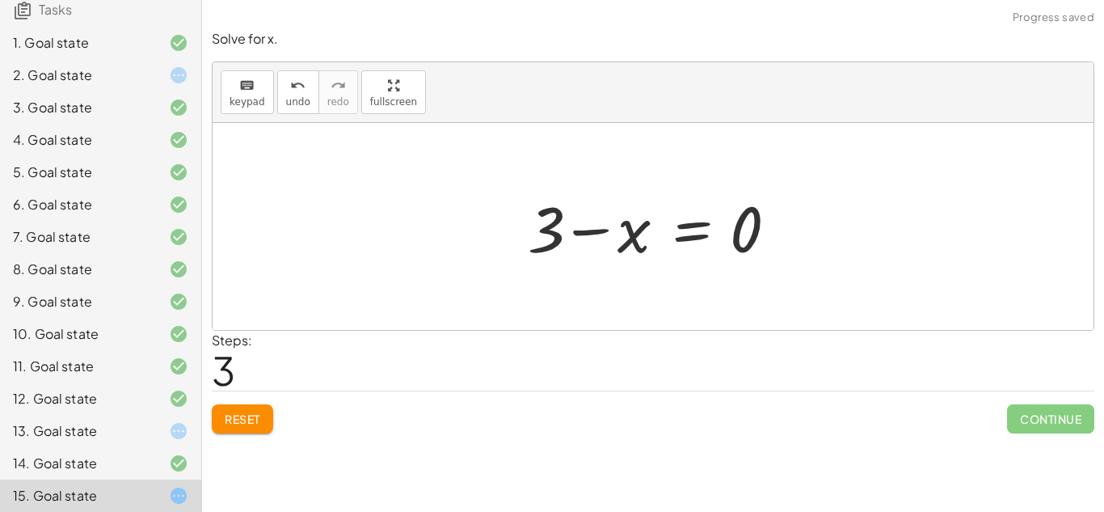
click at [587, 228] on div at bounding box center [659, 226] width 279 height 83
click at [221, 423] on button "Reset" at bounding box center [242, 418] width 61 height 29
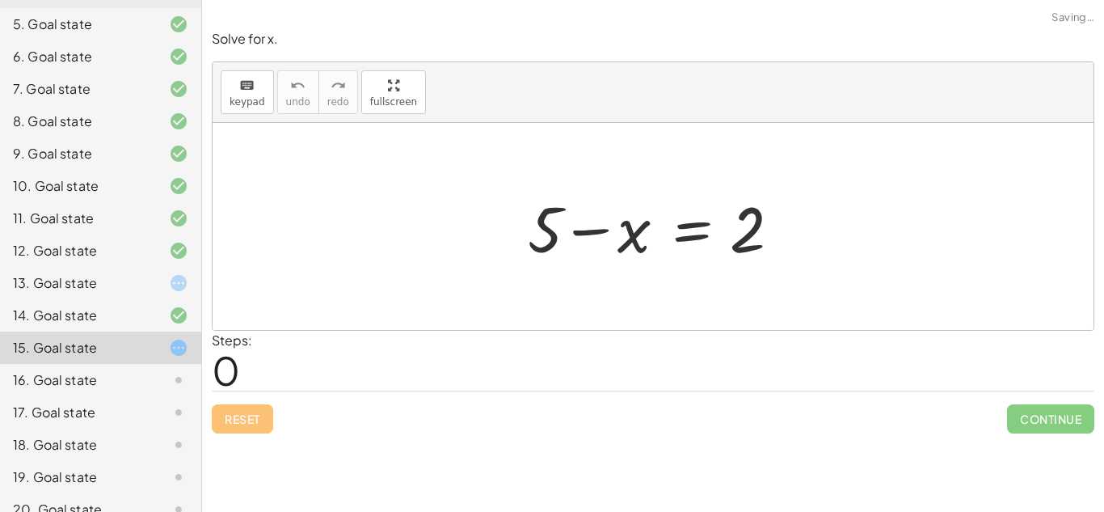
scroll to position [308, 0]
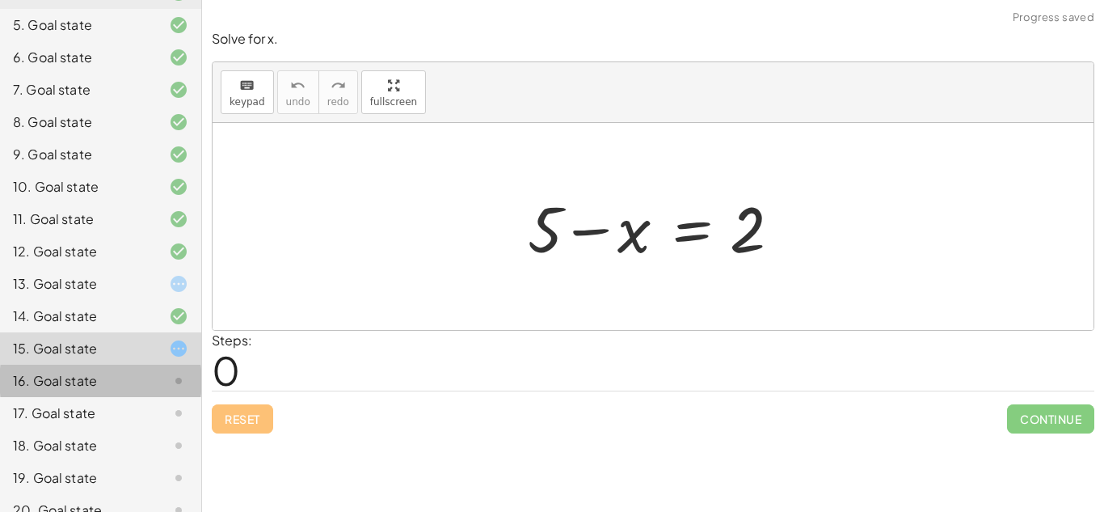
click at [83, 371] on div "16. Goal state" at bounding box center [78, 380] width 130 height 19
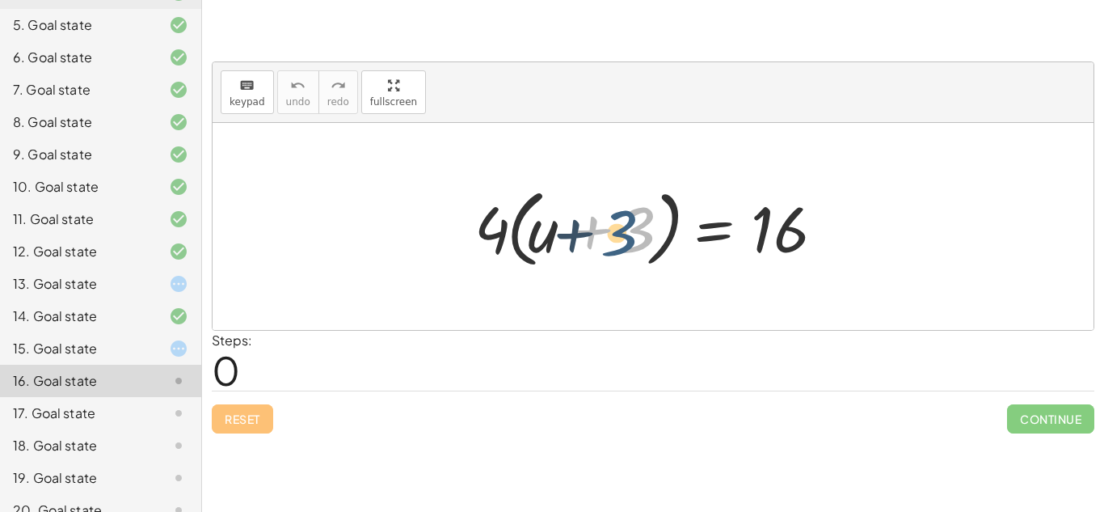
drag, startPoint x: 633, startPoint y: 225, endPoint x: 622, endPoint y: 229, distance: 11.0
click at [622, 229] on div at bounding box center [658, 226] width 385 height 93
drag, startPoint x: 633, startPoint y: 234, endPoint x: 512, endPoint y: 233, distance: 120.4
click at [512, 233] on div at bounding box center [658, 226] width 385 height 93
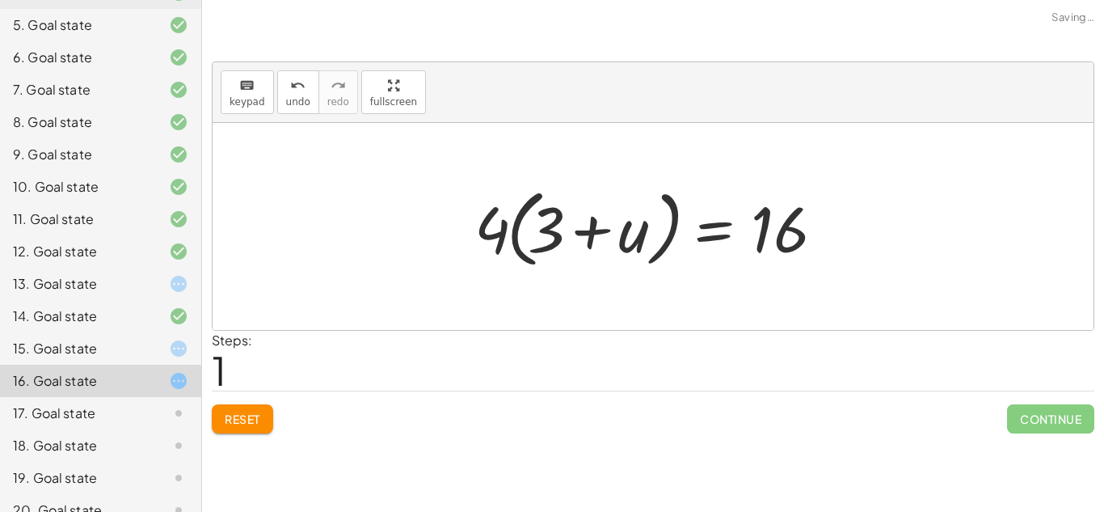
click at [509, 233] on div at bounding box center [658, 226] width 385 height 93
click at [533, 232] on div at bounding box center [658, 226] width 385 height 93
click at [234, 424] on span "Reset" at bounding box center [243, 418] width 36 height 15
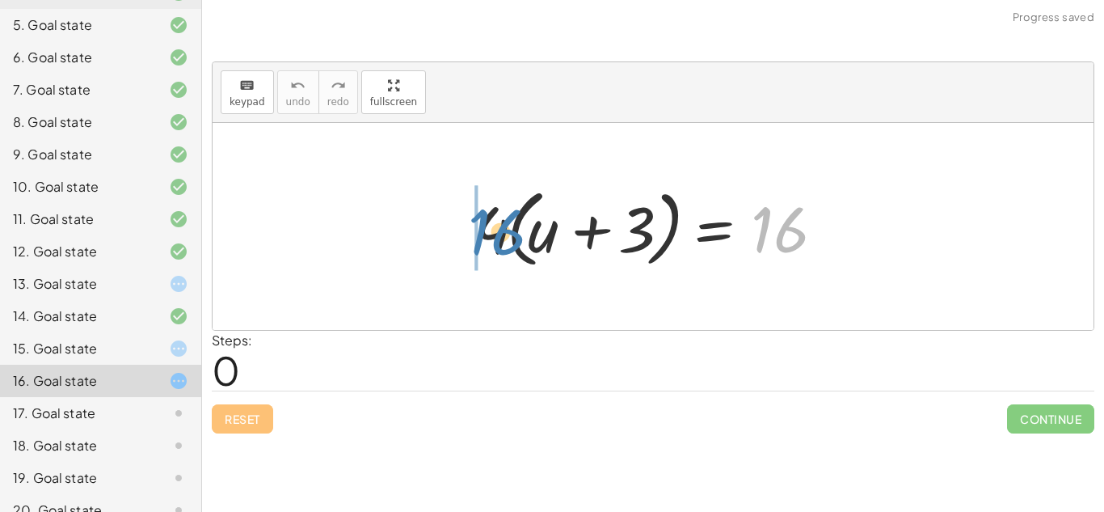
drag, startPoint x: 781, startPoint y: 229, endPoint x: 497, endPoint y: 231, distance: 283.7
click at [497, 231] on div at bounding box center [658, 226] width 385 height 93
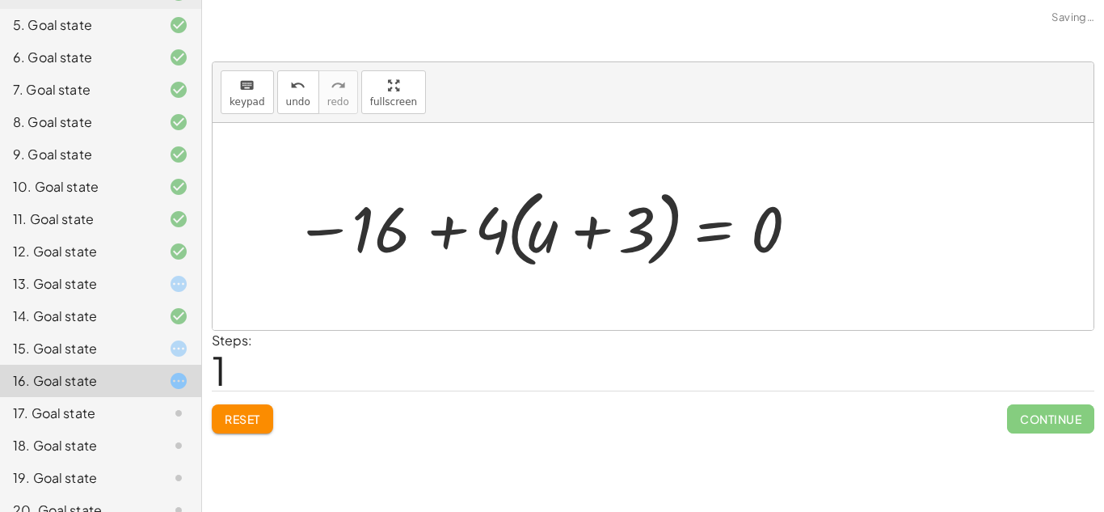
click at [489, 232] on div at bounding box center [547, 226] width 523 height 93
click at [440, 231] on div at bounding box center [547, 226] width 523 height 93
click at [265, 423] on button "Reset" at bounding box center [242, 418] width 61 height 29
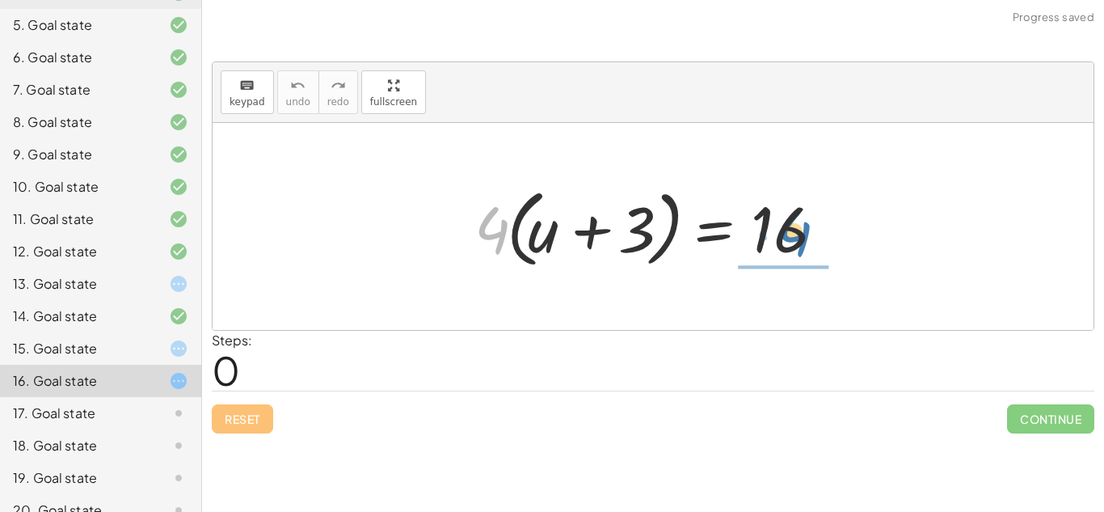
drag, startPoint x: 492, startPoint y: 225, endPoint x: 791, endPoint y: 230, distance: 299.1
click at [791, 230] on div at bounding box center [658, 226] width 385 height 93
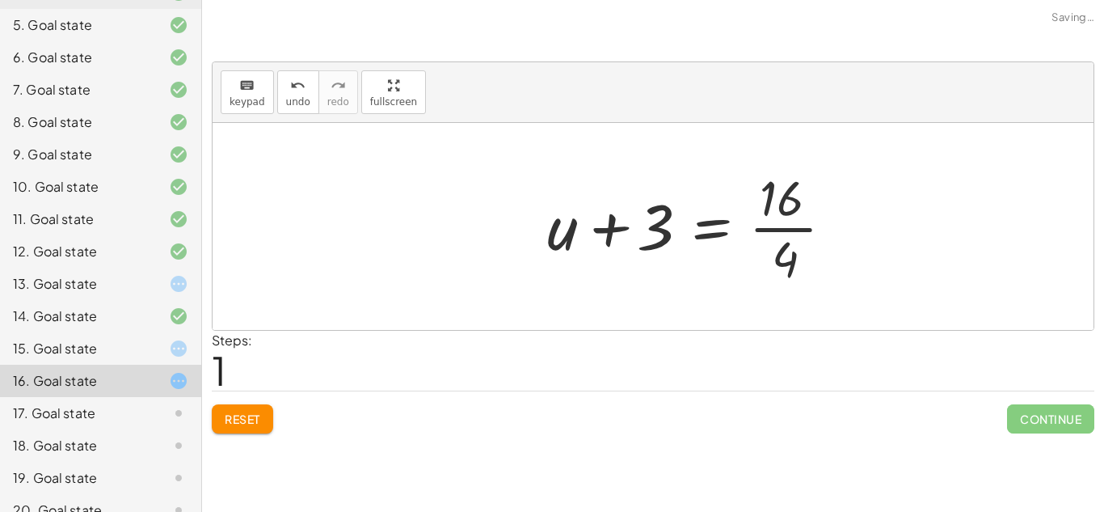
click at [791, 230] on div at bounding box center [697, 226] width 316 height 124
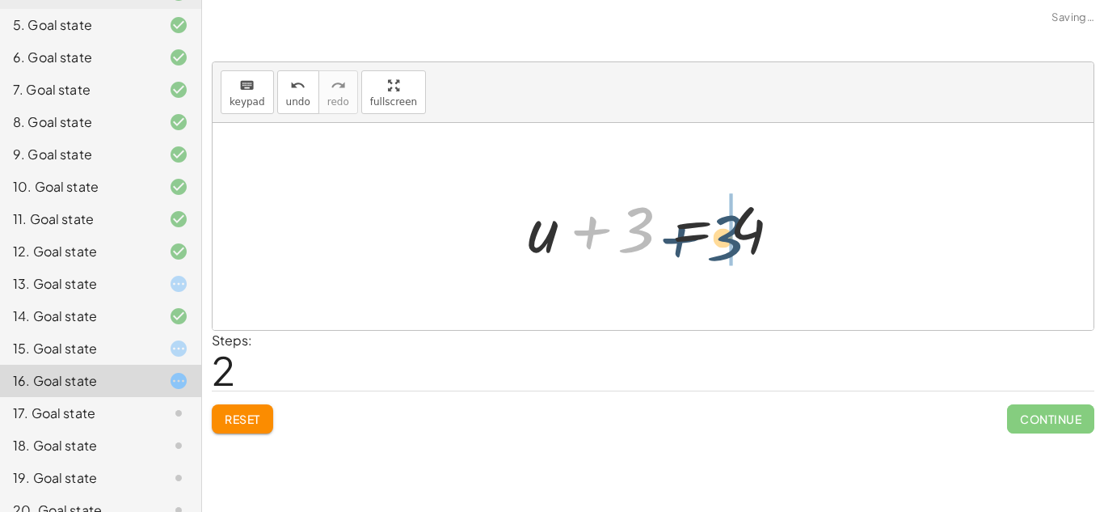
drag, startPoint x: 645, startPoint y: 229, endPoint x: 748, endPoint y: 234, distance: 102.8
click at [748, 234] on div at bounding box center [659, 226] width 279 height 83
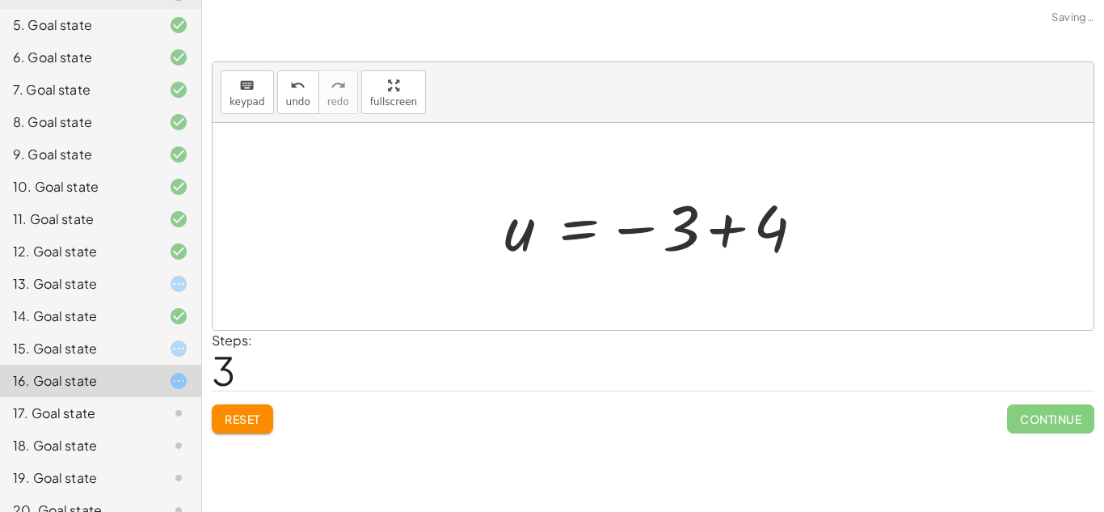
click at [731, 228] on div at bounding box center [659, 227] width 326 height 80
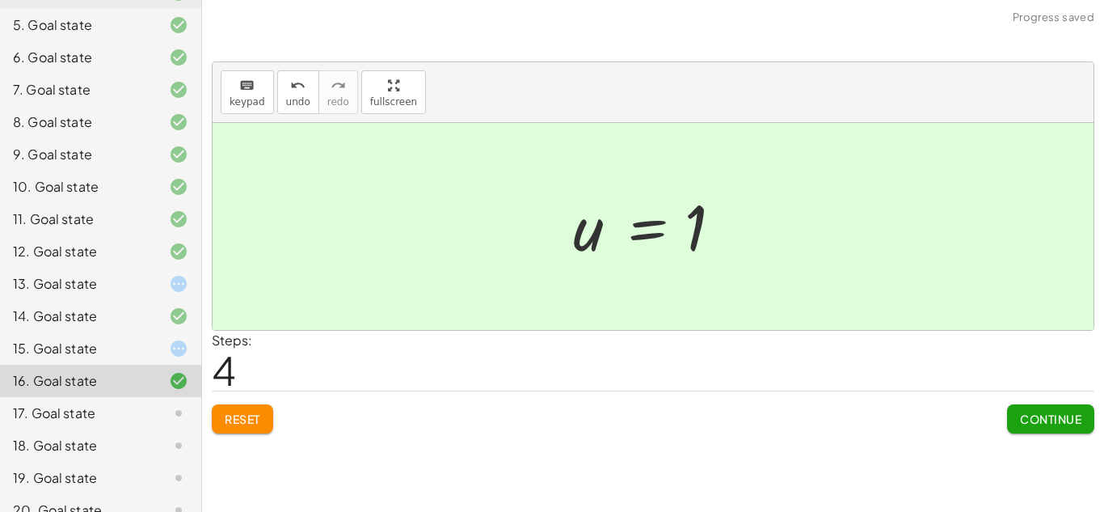
click at [1055, 426] on span "Continue" at bounding box center [1050, 418] width 61 height 15
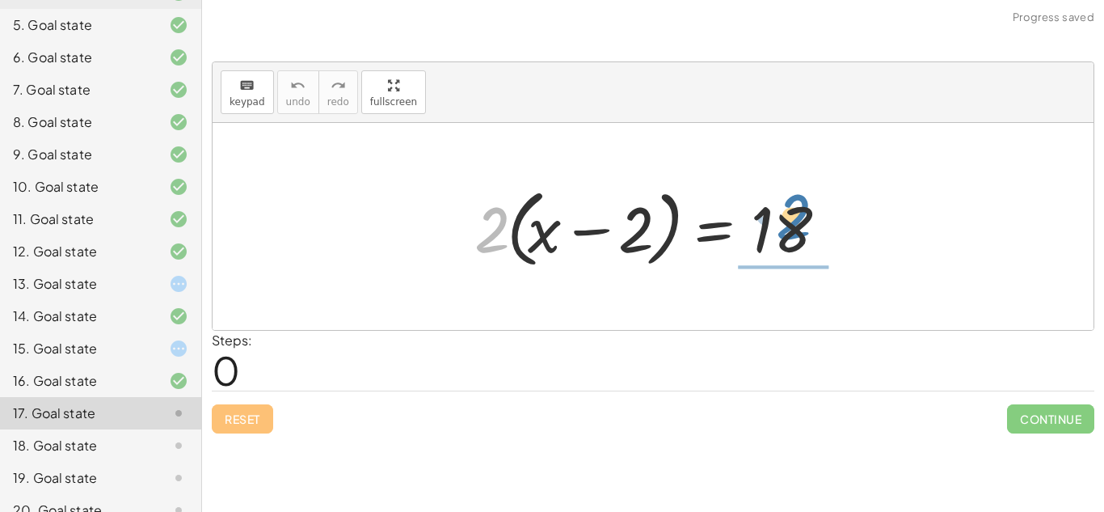
drag, startPoint x: 495, startPoint y: 238, endPoint x: 795, endPoint y: 225, distance: 300.9
click at [795, 225] on div at bounding box center [658, 226] width 385 height 93
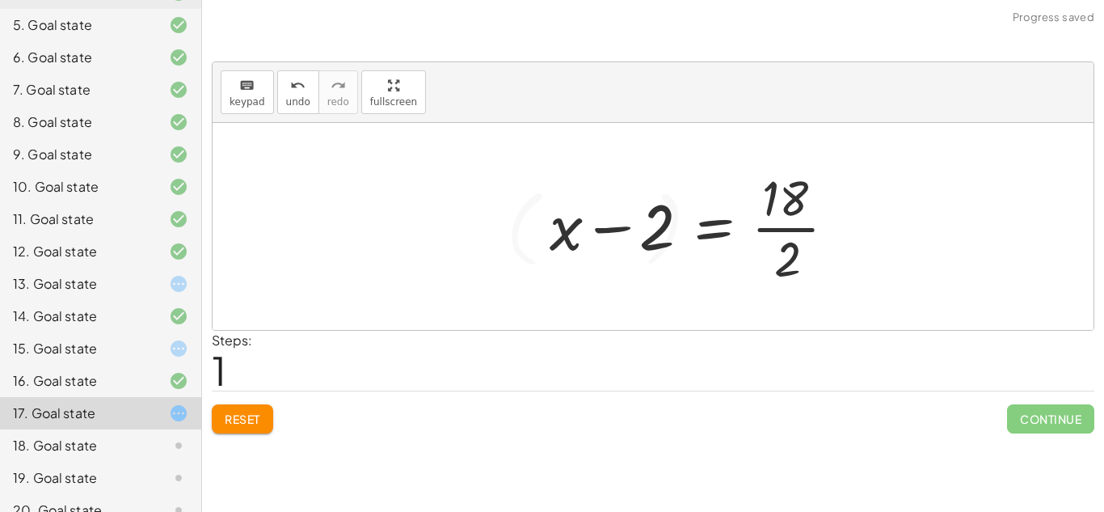
click at [788, 230] on div at bounding box center [699, 226] width 316 height 124
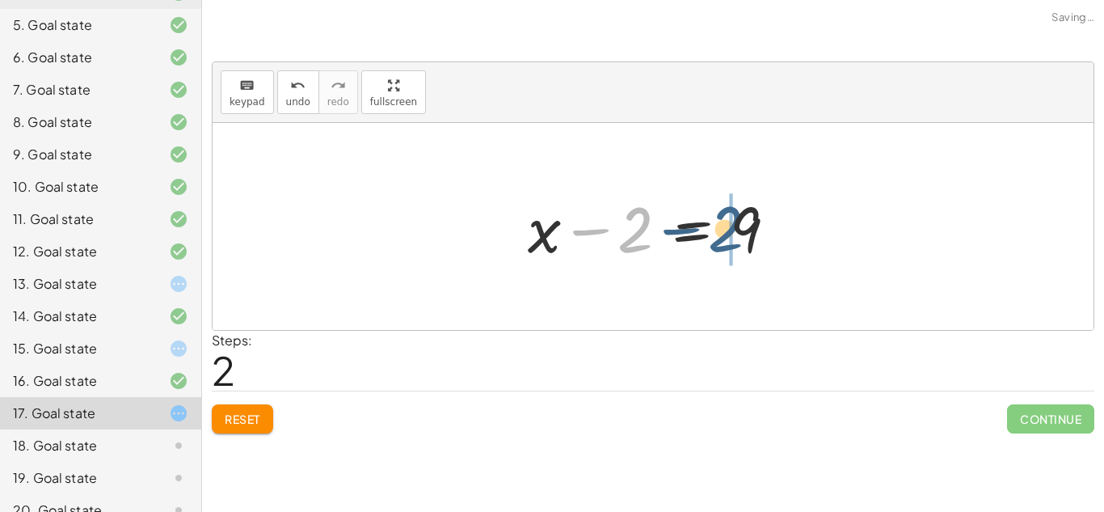
drag, startPoint x: 638, startPoint y: 230, endPoint x: 736, endPoint y: 230, distance: 97.8
click at [736, 230] on div at bounding box center [659, 226] width 279 height 83
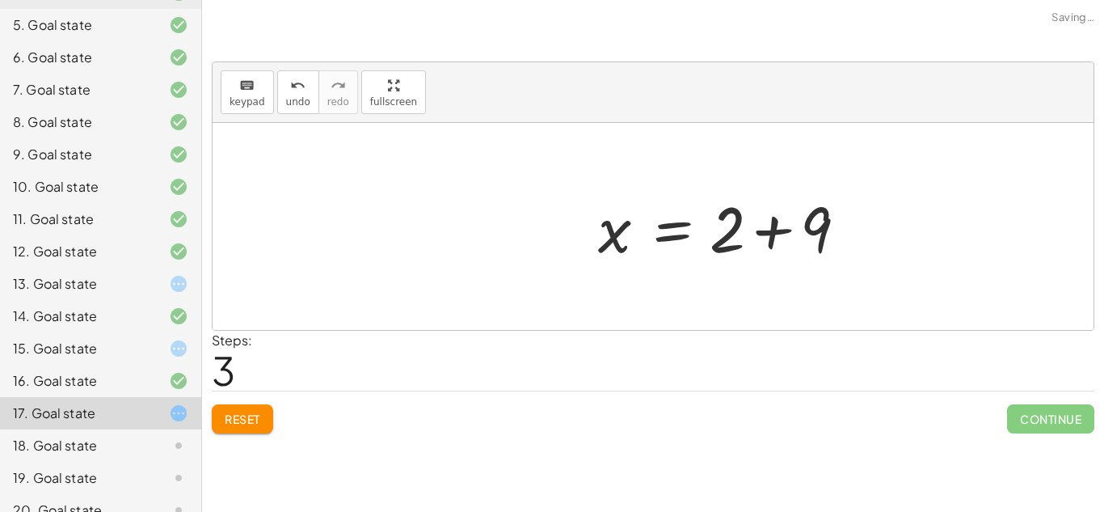
click at [760, 231] on div at bounding box center [729, 226] width 279 height 83
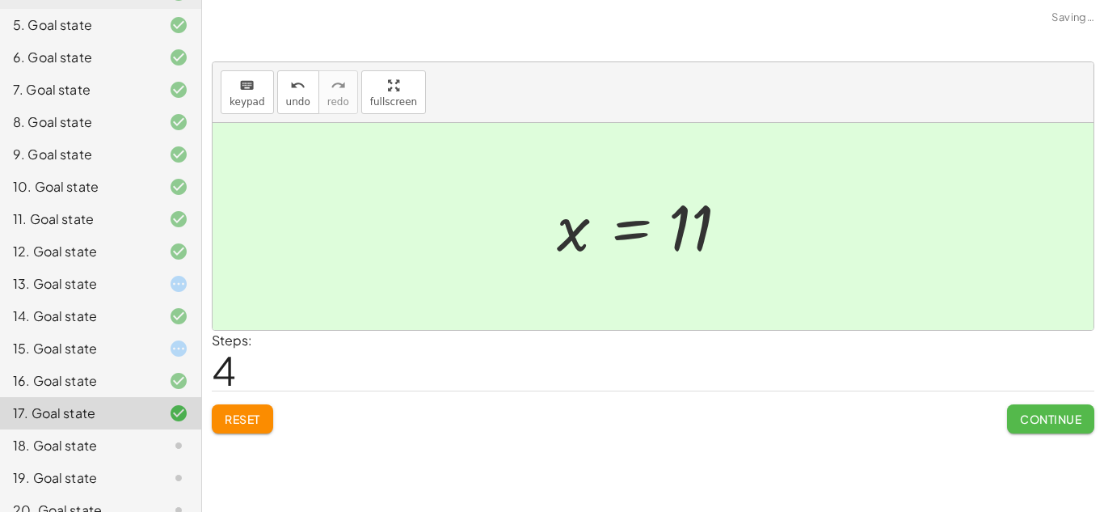
click at [1044, 424] on span "Continue" at bounding box center [1050, 418] width 61 height 15
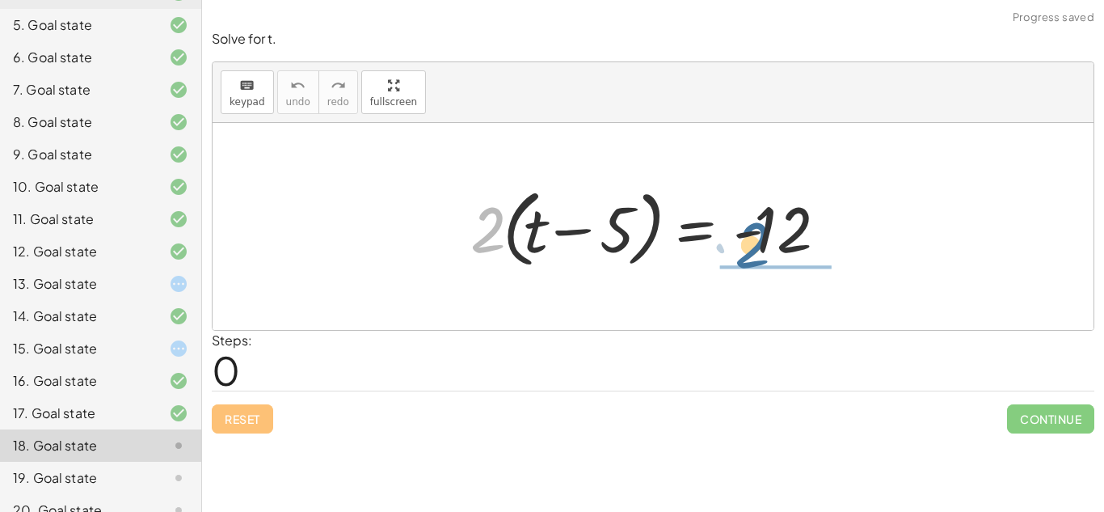
drag, startPoint x: 487, startPoint y: 217, endPoint x: 777, endPoint y: 221, distance: 290.2
click at [777, 221] on div at bounding box center [658, 226] width 393 height 93
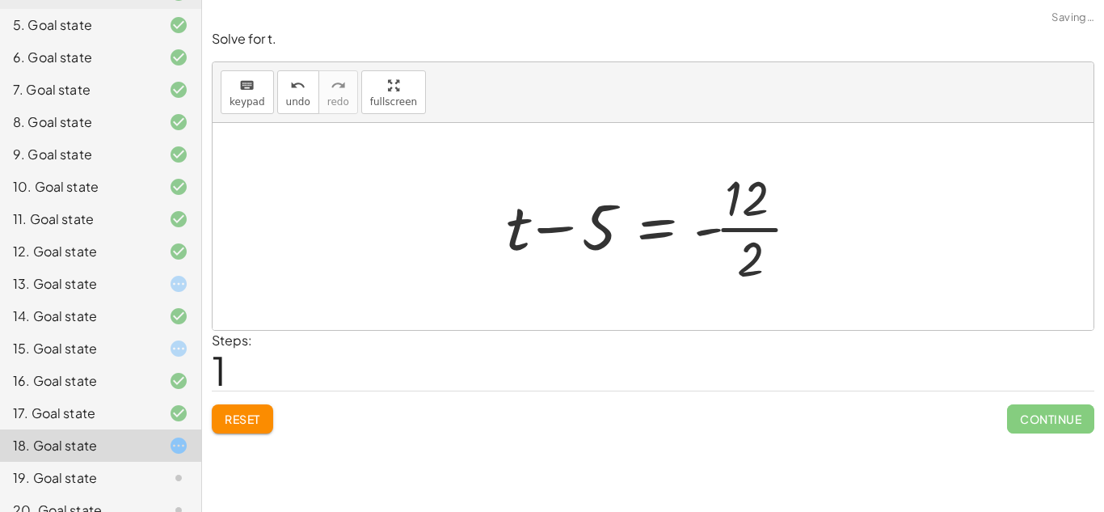
click at [777, 222] on div at bounding box center [659, 226] width 322 height 124
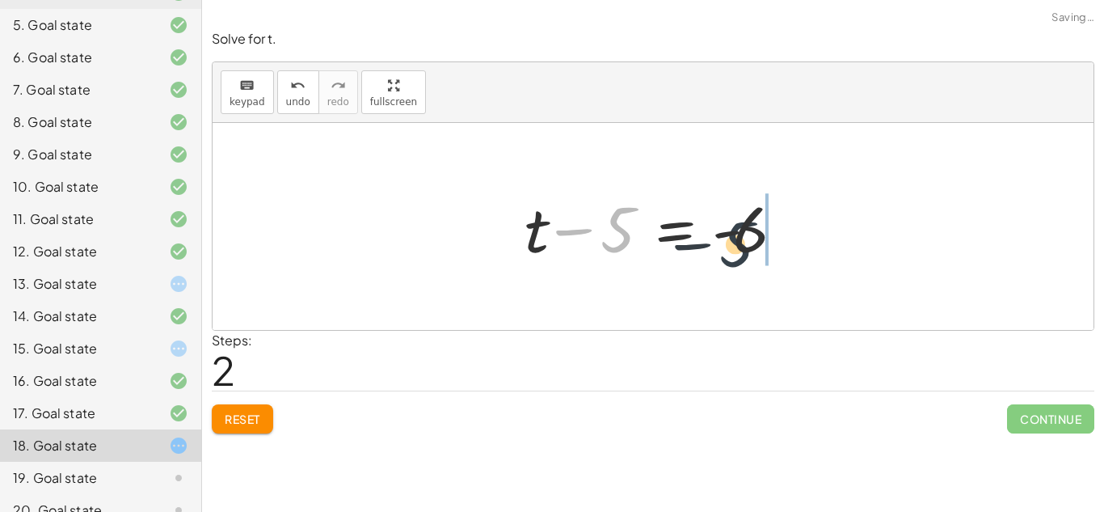
drag, startPoint x: 631, startPoint y: 230, endPoint x: 764, endPoint y: 245, distance: 133.3
click at [764, 245] on div at bounding box center [658, 226] width 285 height 83
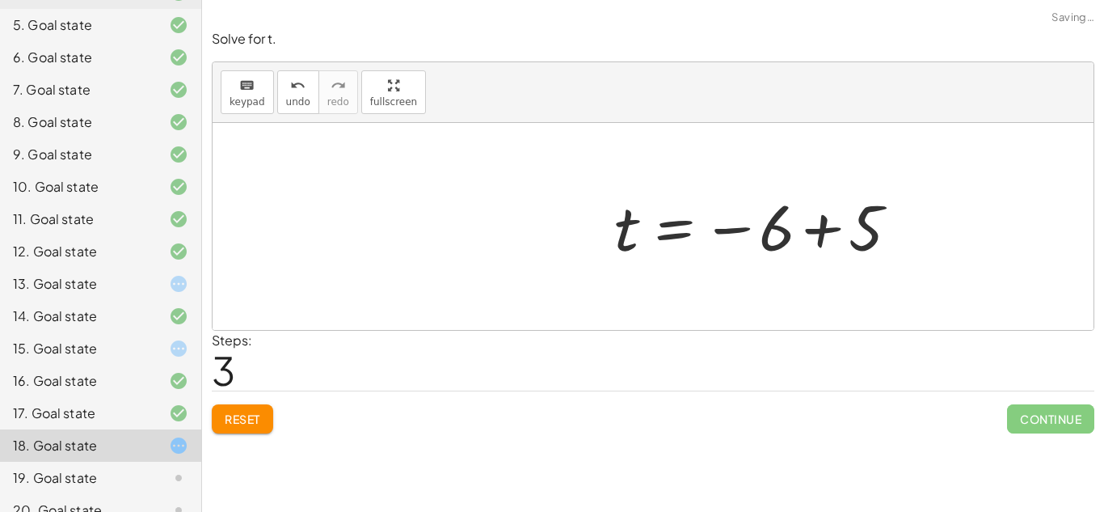
click at [762, 245] on div at bounding box center [761, 227] width 311 height 80
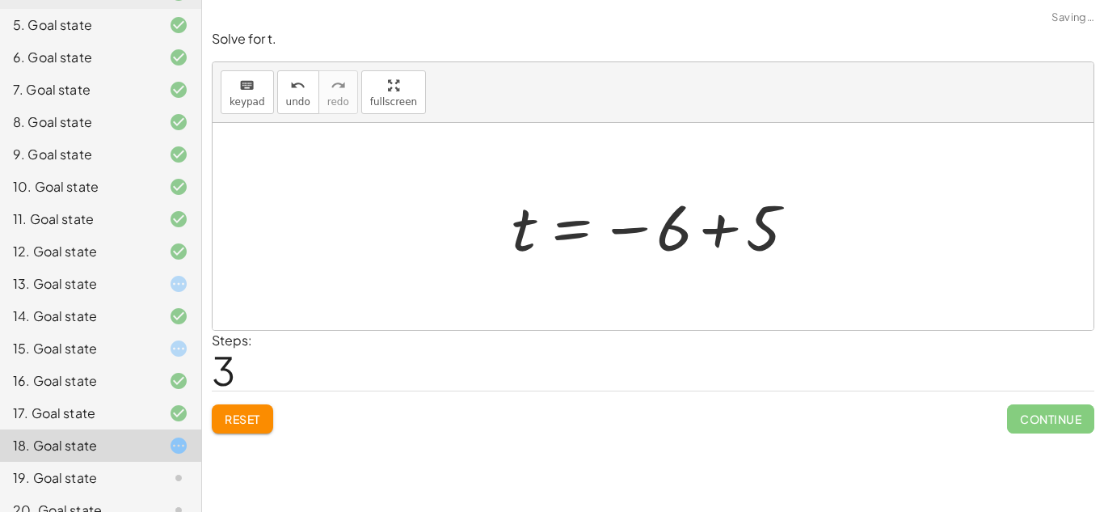
click at [762, 245] on div at bounding box center [658, 227] width 311 height 80
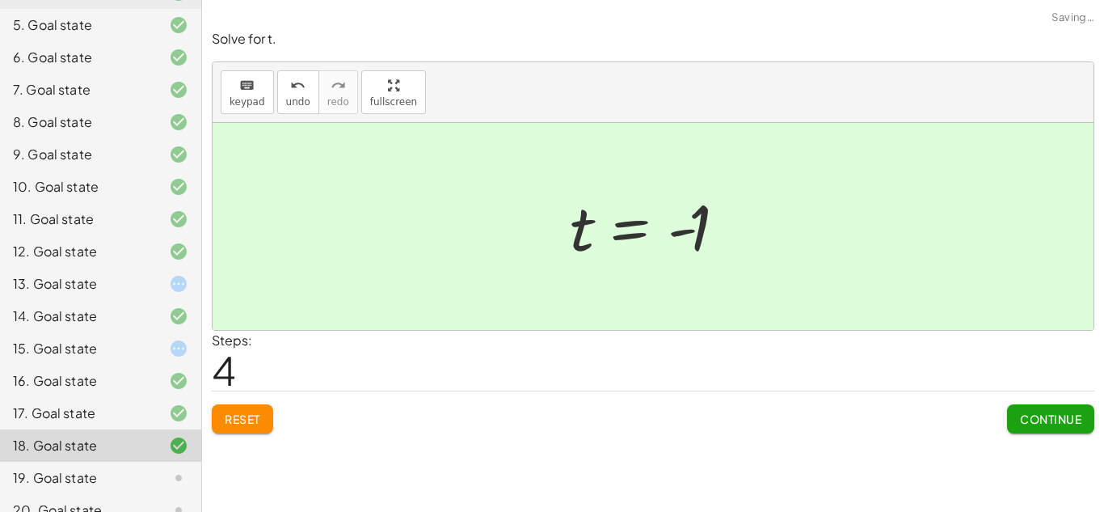
click at [1027, 415] on span "Continue" at bounding box center [1050, 418] width 61 height 15
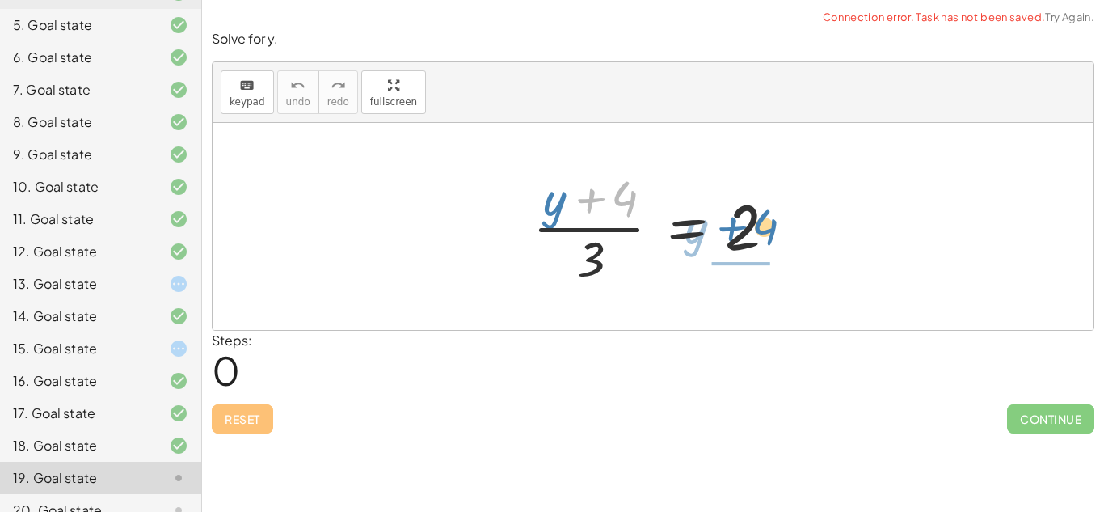
drag, startPoint x: 624, startPoint y: 197, endPoint x: 763, endPoint y: 225, distance: 141.9
click at [763, 225] on div at bounding box center [659, 226] width 269 height 124
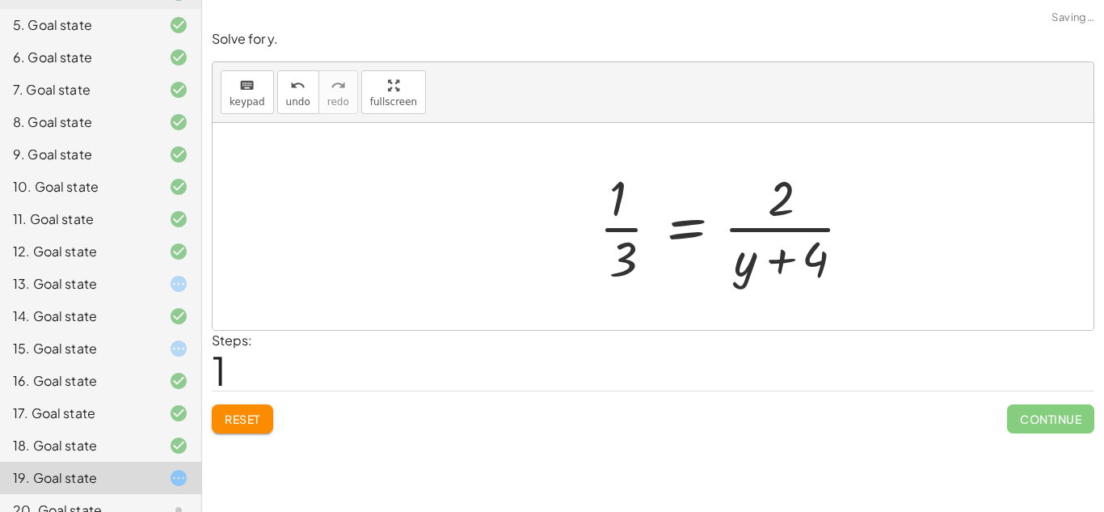
click at [769, 220] on div at bounding box center [732, 226] width 282 height 124
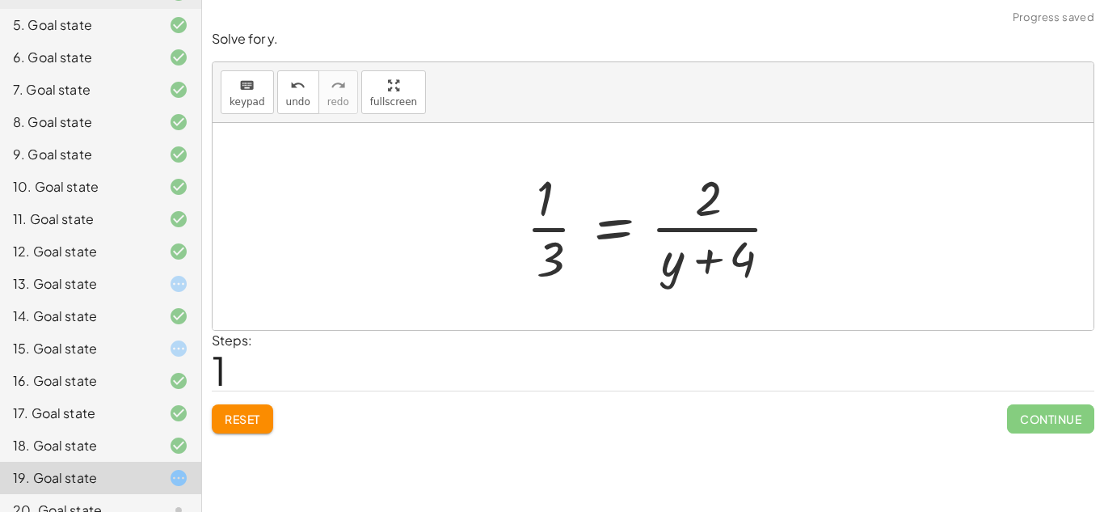
click at [239, 424] on span "Reset" at bounding box center [243, 418] width 36 height 15
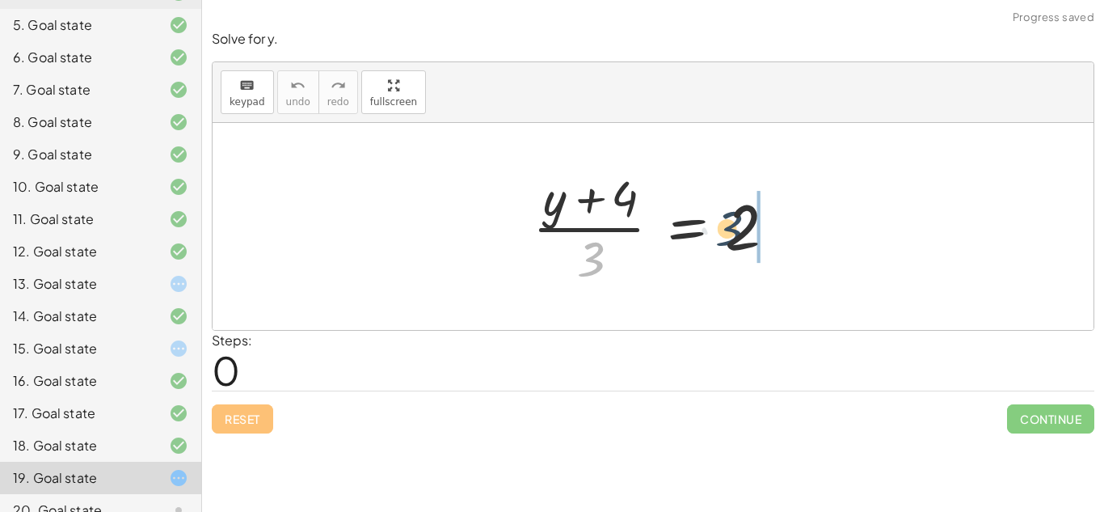
drag, startPoint x: 596, startPoint y: 267, endPoint x: 756, endPoint y: 231, distance: 163.9
click at [756, 231] on div at bounding box center [659, 226] width 269 height 124
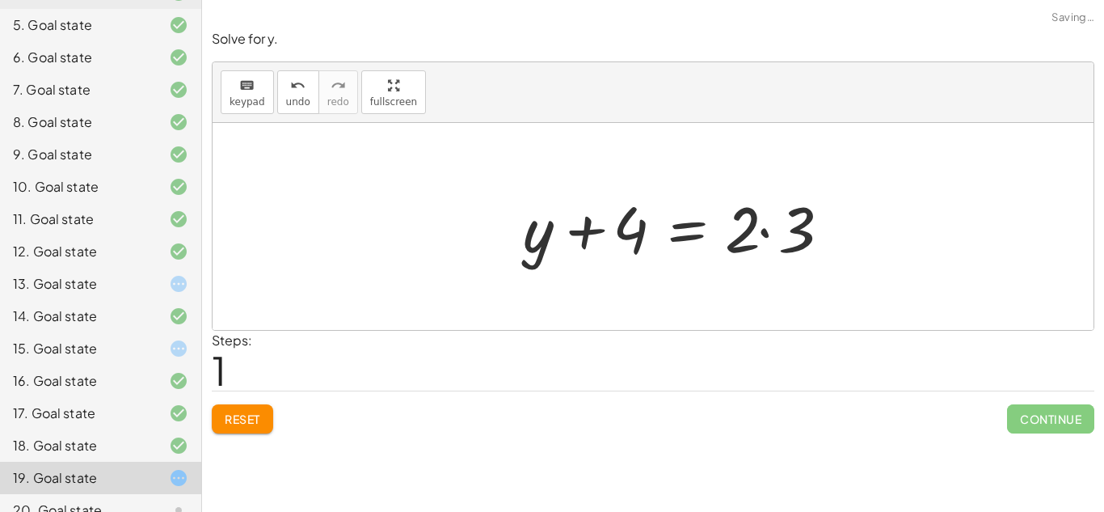
click at [755, 231] on div at bounding box center [681, 226] width 332 height 83
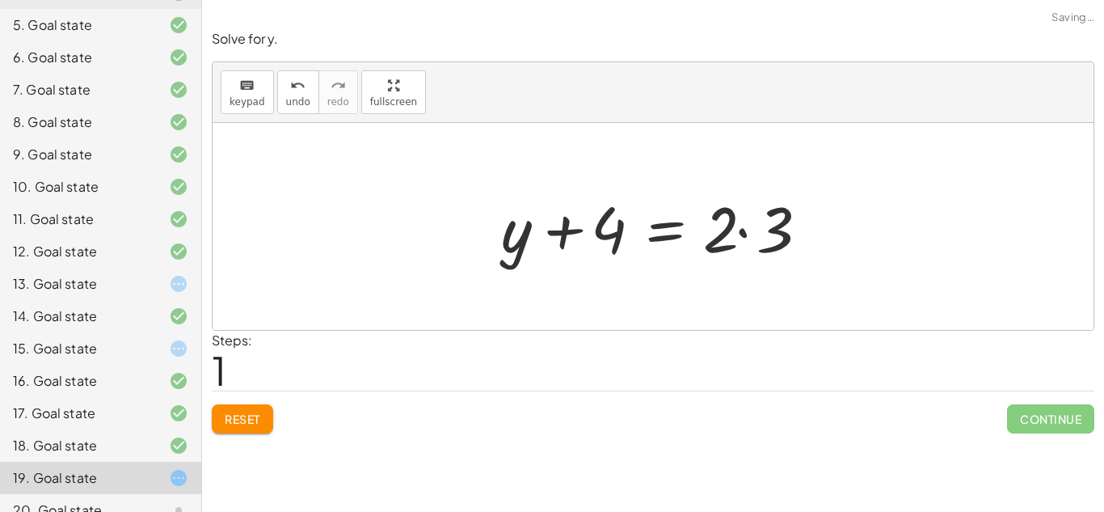
click at [755, 231] on div at bounding box center [659, 226] width 332 height 83
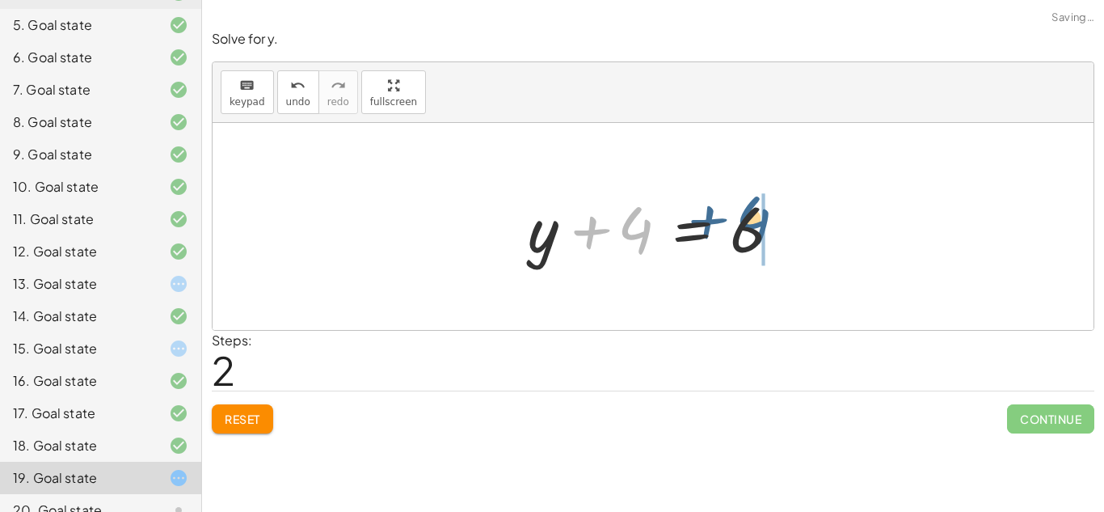
drag, startPoint x: 639, startPoint y: 234, endPoint x: 771, endPoint y: 222, distance: 132.2
click at [771, 222] on div at bounding box center [659, 226] width 279 height 83
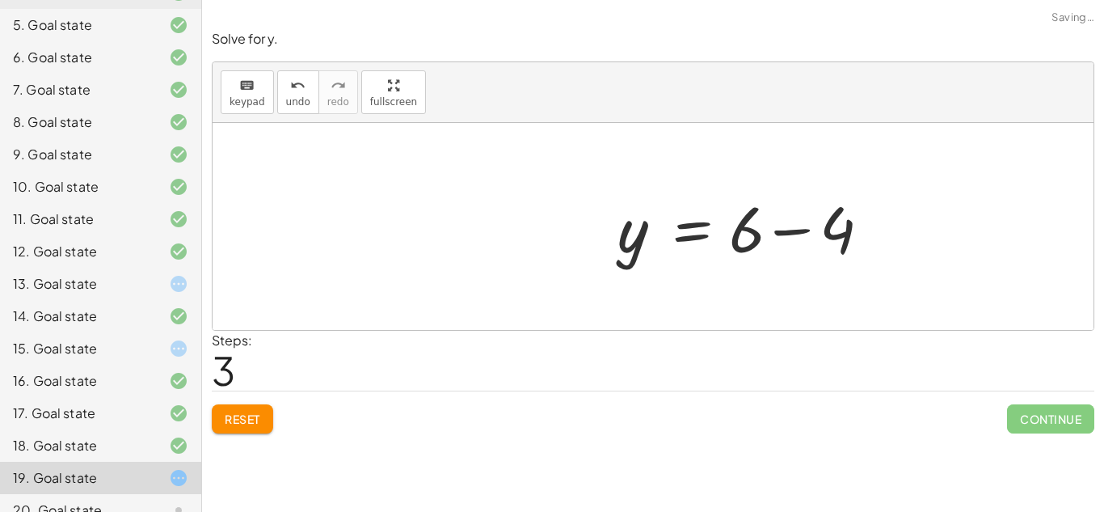
click at [771, 222] on div at bounding box center [748, 226] width 279 height 83
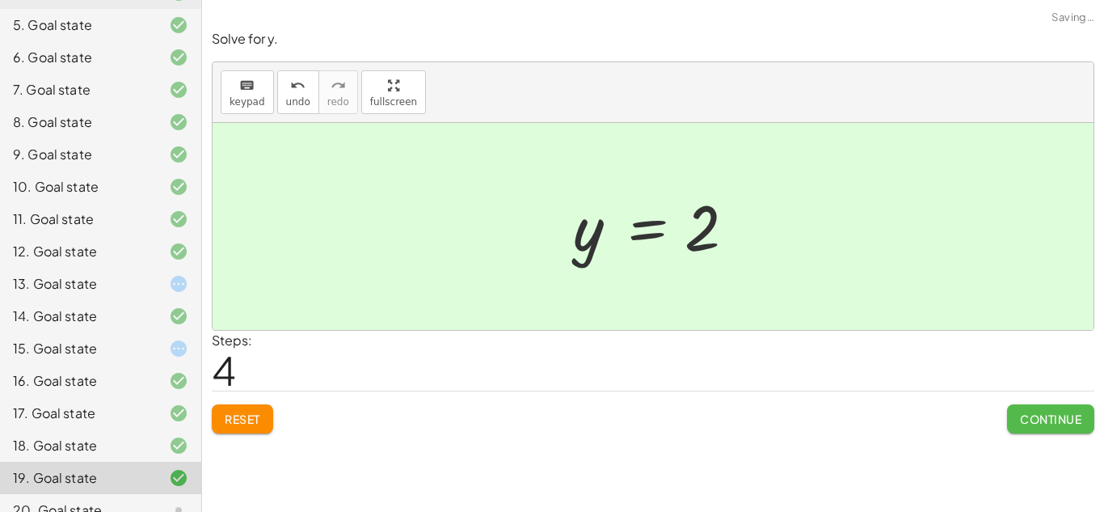
click at [1037, 432] on button "Continue" at bounding box center [1050, 418] width 87 height 29
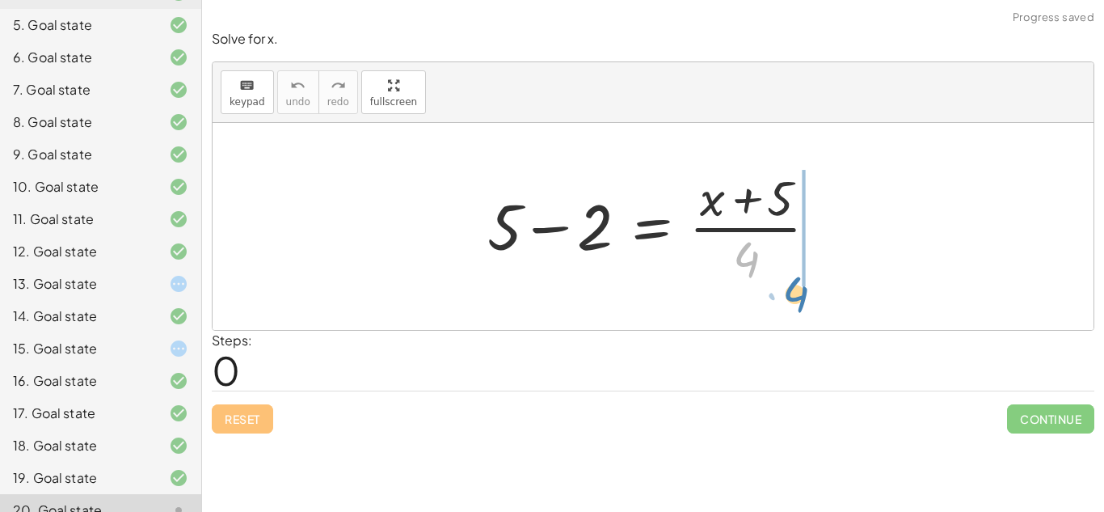
drag, startPoint x: 748, startPoint y: 275, endPoint x: 797, endPoint y: 309, distance: 59.9
click at [797, 309] on div "· 4 + 5 − 2 = · ( + x + 5 ) · 4" at bounding box center [653, 226] width 881 height 207
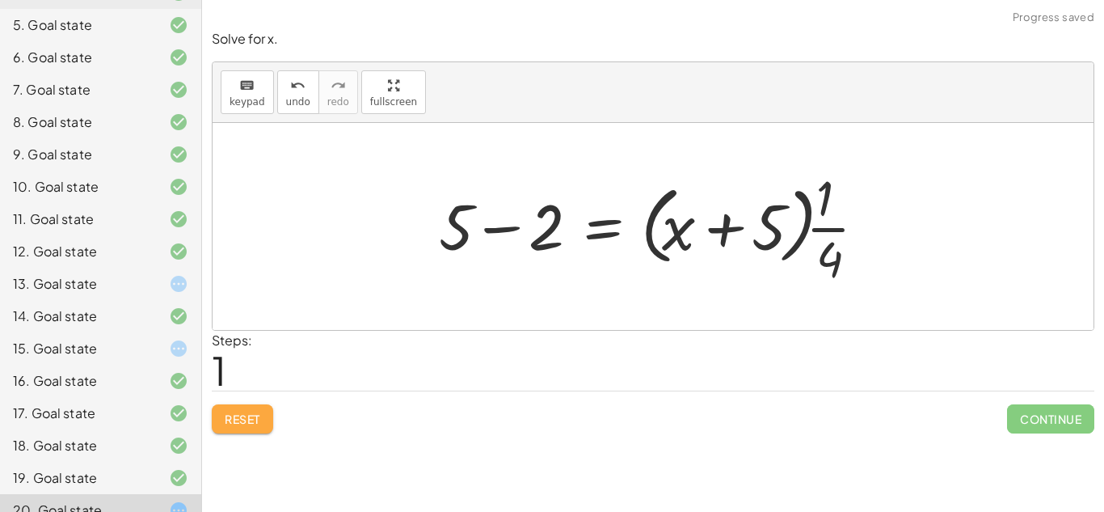
click at [230, 410] on button "Reset" at bounding box center [242, 418] width 61 height 29
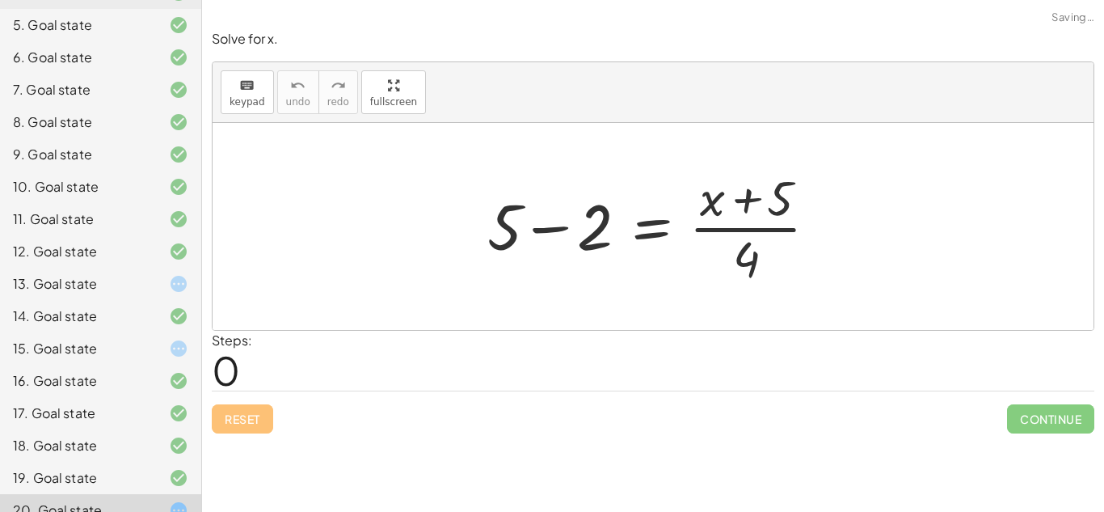
click at [538, 225] on div at bounding box center [658, 226] width 359 height 124
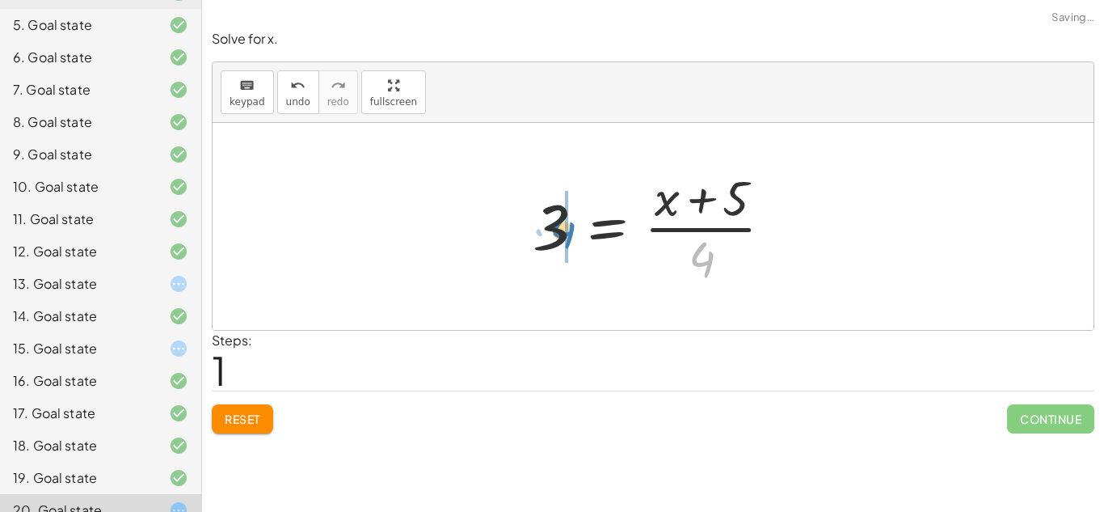
drag, startPoint x: 689, startPoint y: 253, endPoint x: 549, endPoint y: 225, distance: 143.4
click at [549, 225] on div at bounding box center [659, 226] width 269 height 124
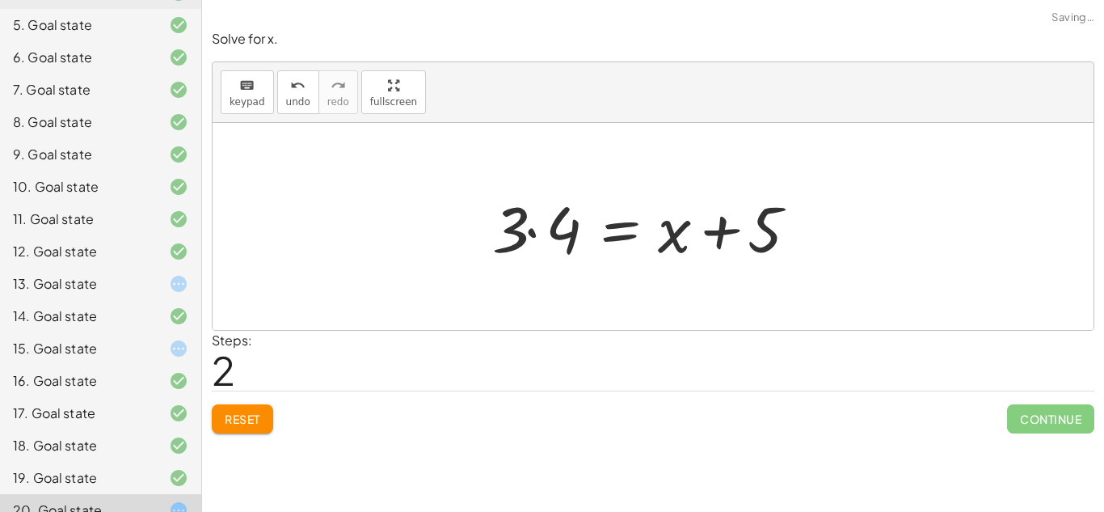
click at [547, 226] on div at bounding box center [650, 226] width 332 height 83
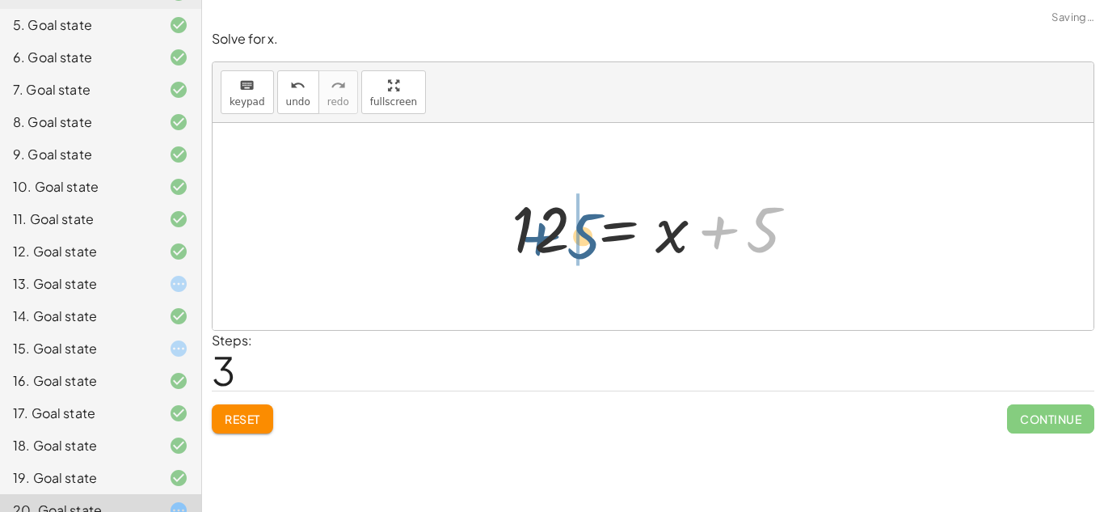
drag, startPoint x: 763, startPoint y: 238, endPoint x: 580, endPoint y: 244, distance: 182.8
click at [580, 244] on div at bounding box center [658, 226] width 311 height 83
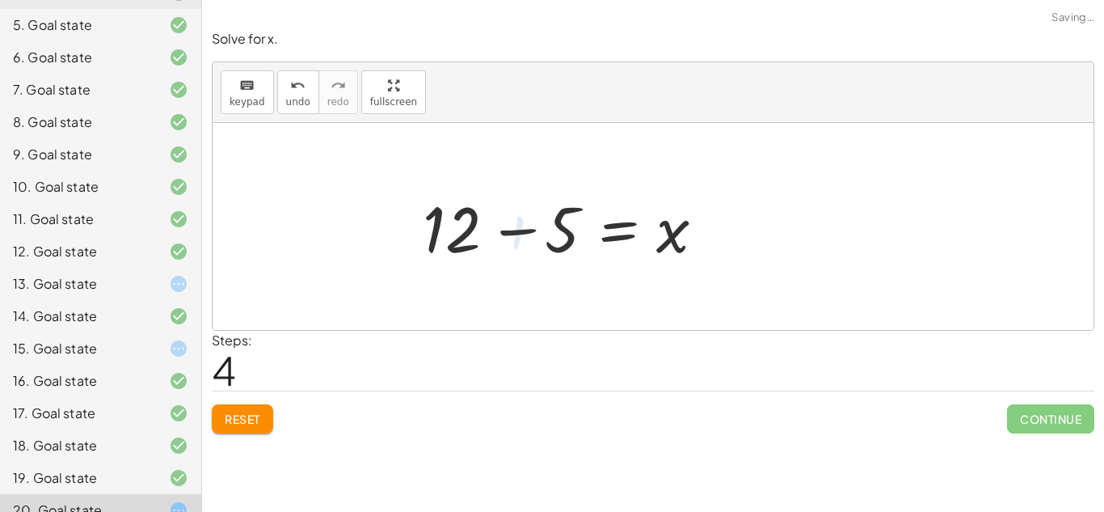
click at [580, 244] on div at bounding box center [569, 226] width 311 height 83
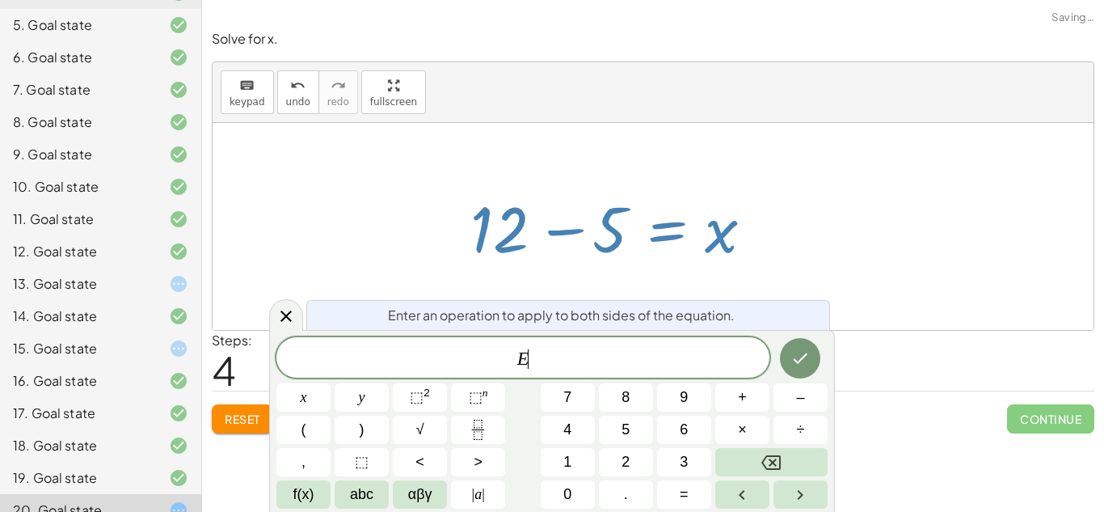
scroll to position [2, 0]
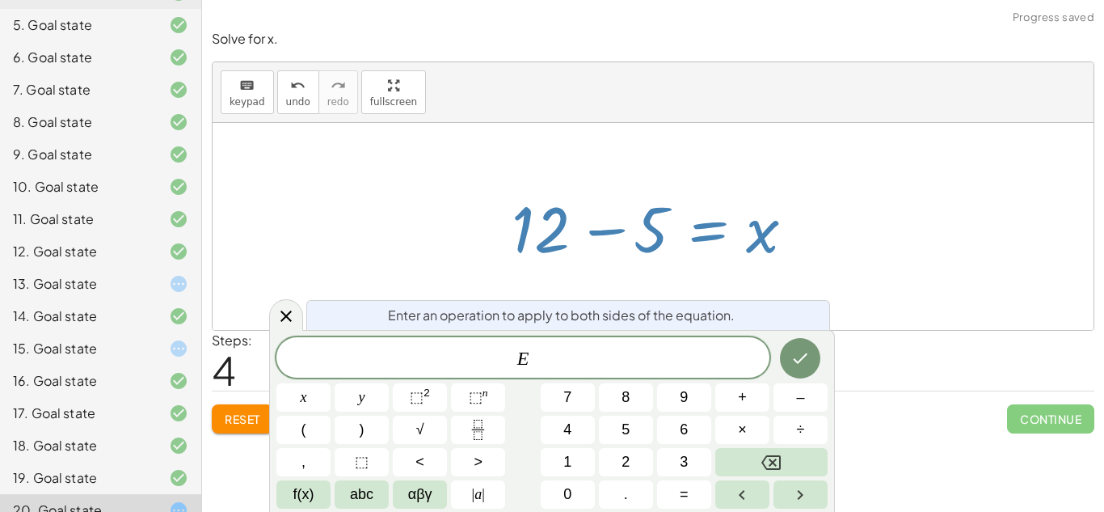
click at [474, 193] on div at bounding box center [653, 226] width 881 height 207
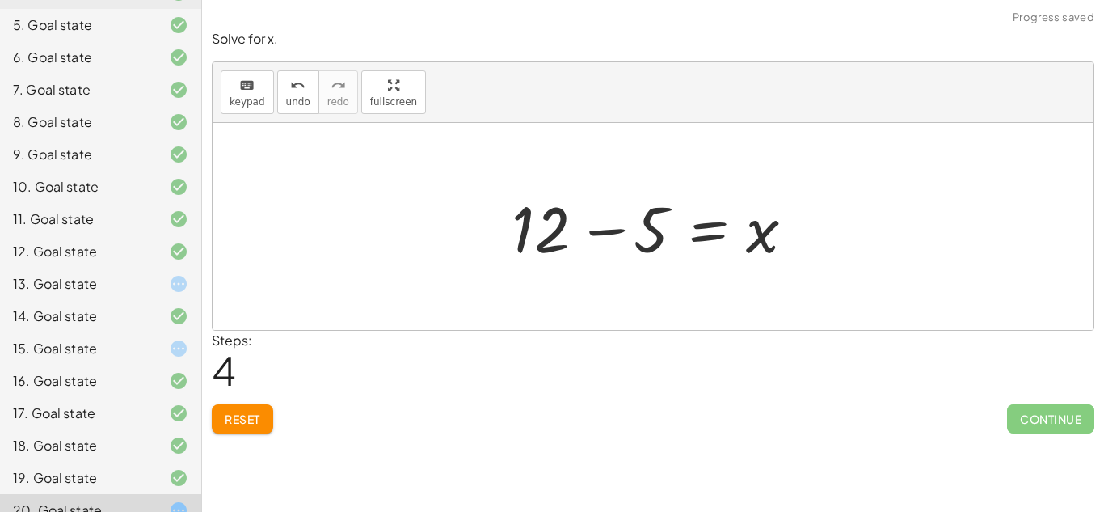
click at [567, 220] on div at bounding box center [658, 226] width 311 height 83
click at [596, 225] on div at bounding box center [658, 226] width 311 height 83
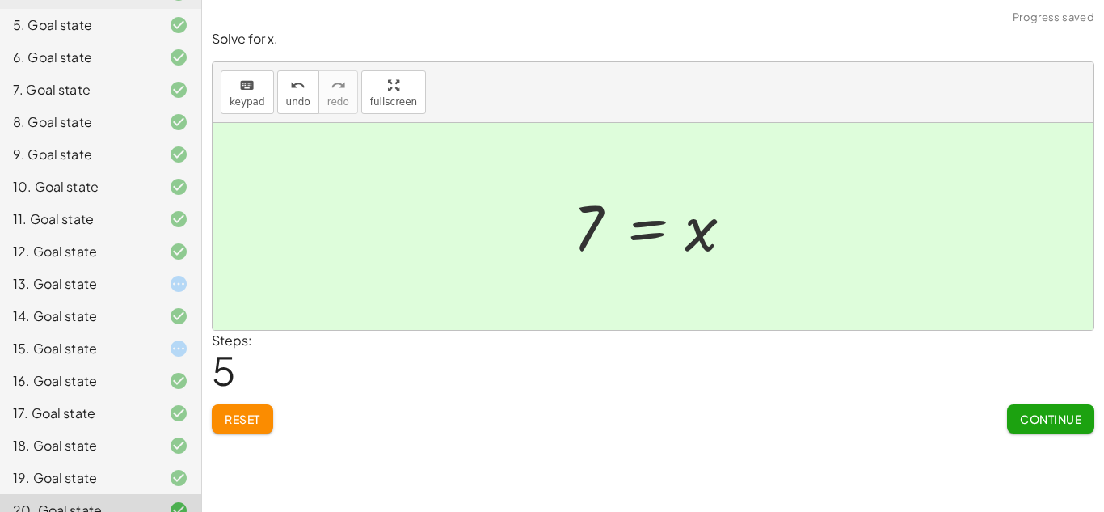
click at [1047, 412] on span "Continue" at bounding box center [1050, 418] width 61 height 15
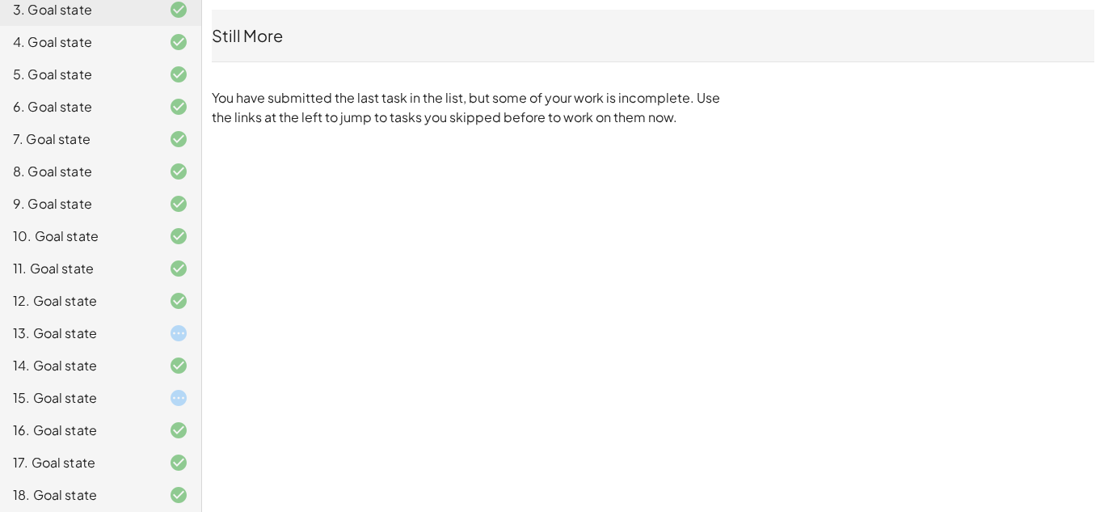
scroll to position [309, 0]
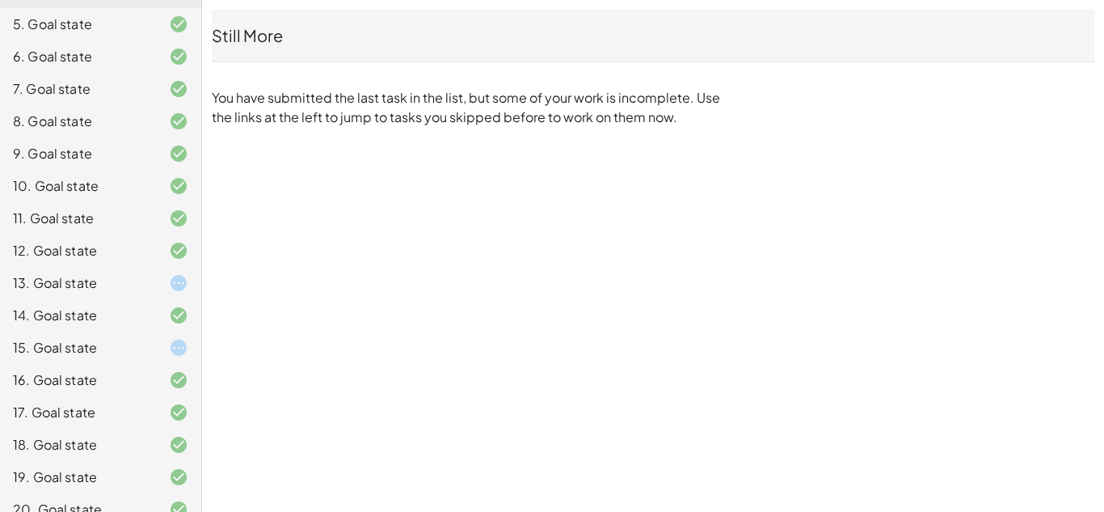
click at [70, 273] on div "13. Goal state" at bounding box center [78, 282] width 130 height 19
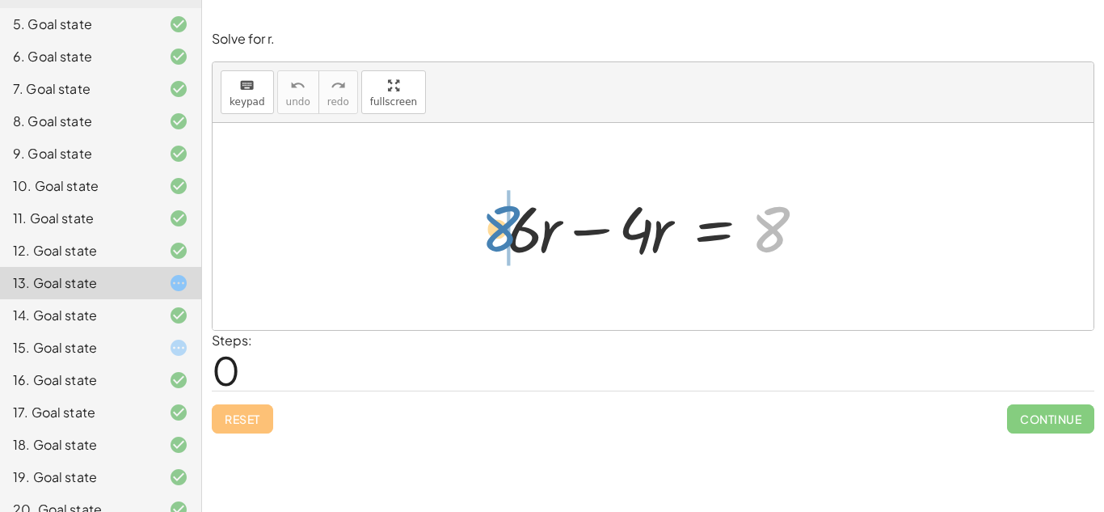
drag, startPoint x: 773, startPoint y: 230, endPoint x: 504, endPoint y: 229, distance: 269.1
click at [504, 229] on div at bounding box center [659, 226] width 321 height 83
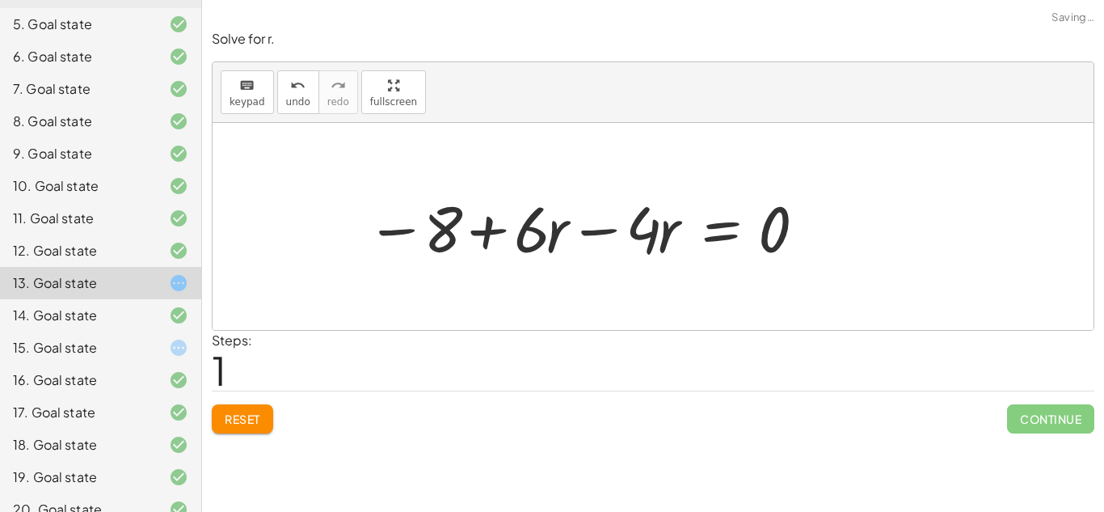
click at [508, 229] on div at bounding box center [587, 226] width 458 height 83
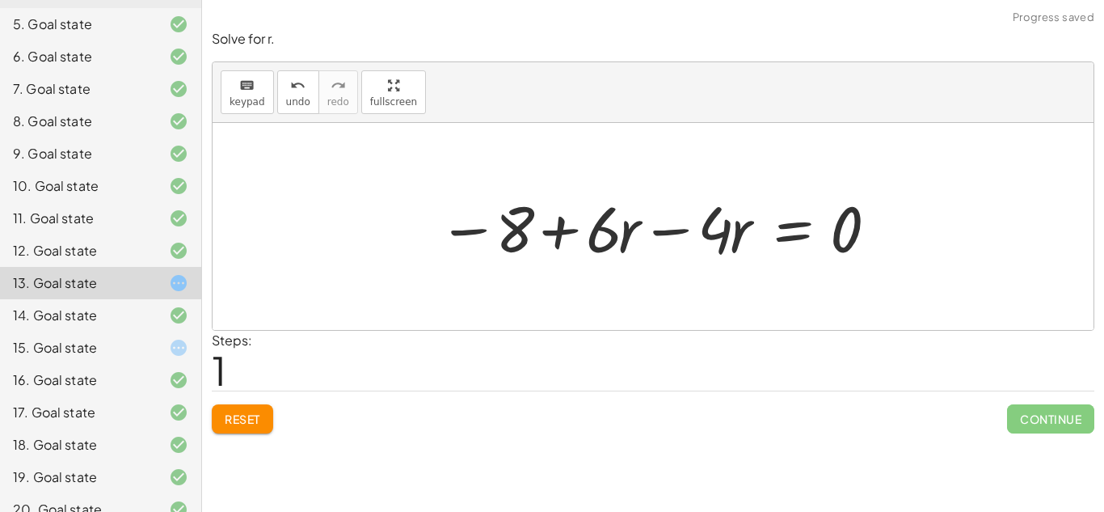
click at [252, 415] on span "Reset" at bounding box center [243, 418] width 36 height 15
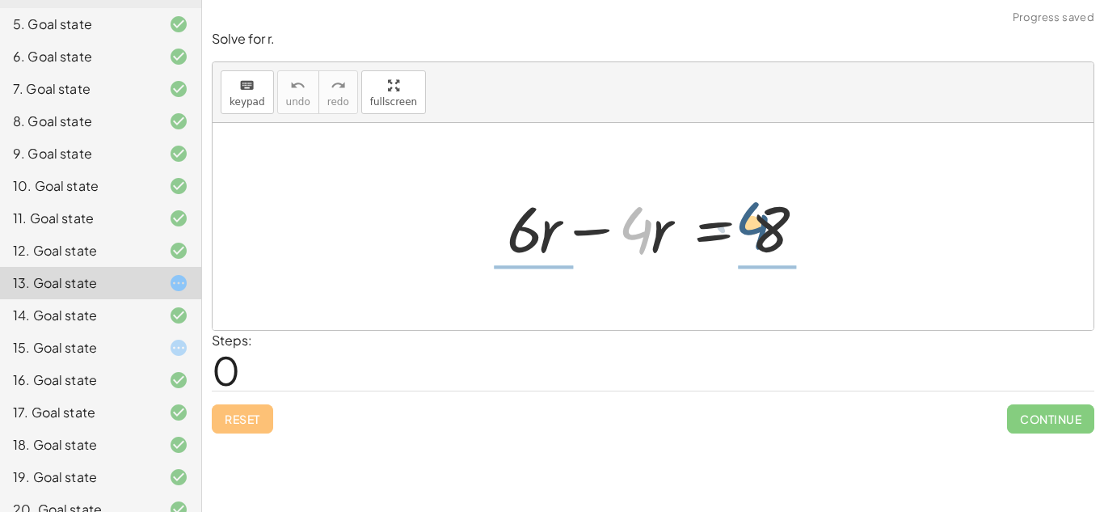
drag, startPoint x: 640, startPoint y: 239, endPoint x: 768, endPoint y: 237, distance: 127.7
click at [768, 237] on div at bounding box center [659, 226] width 321 height 83
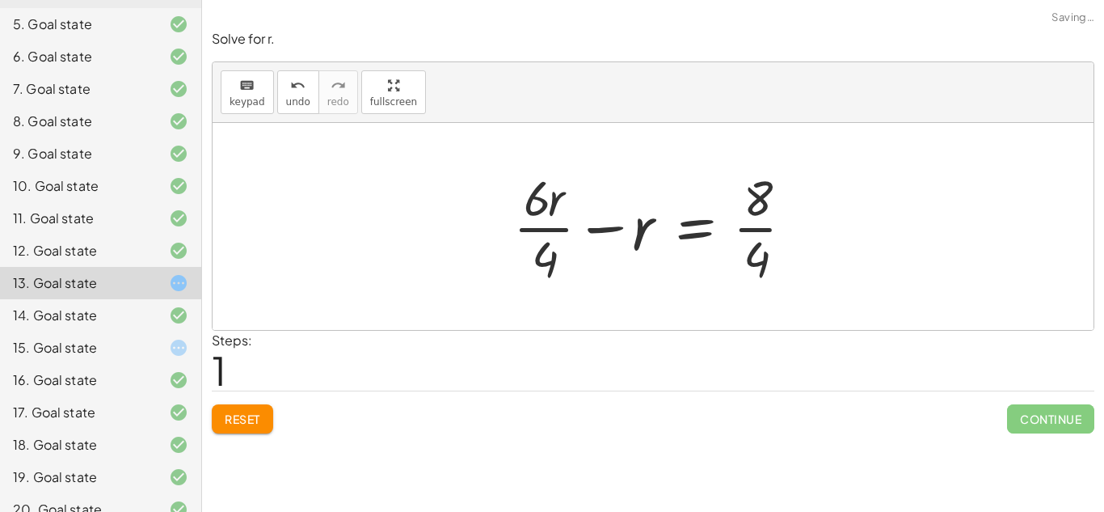
click at [769, 227] on div at bounding box center [660, 226] width 310 height 124
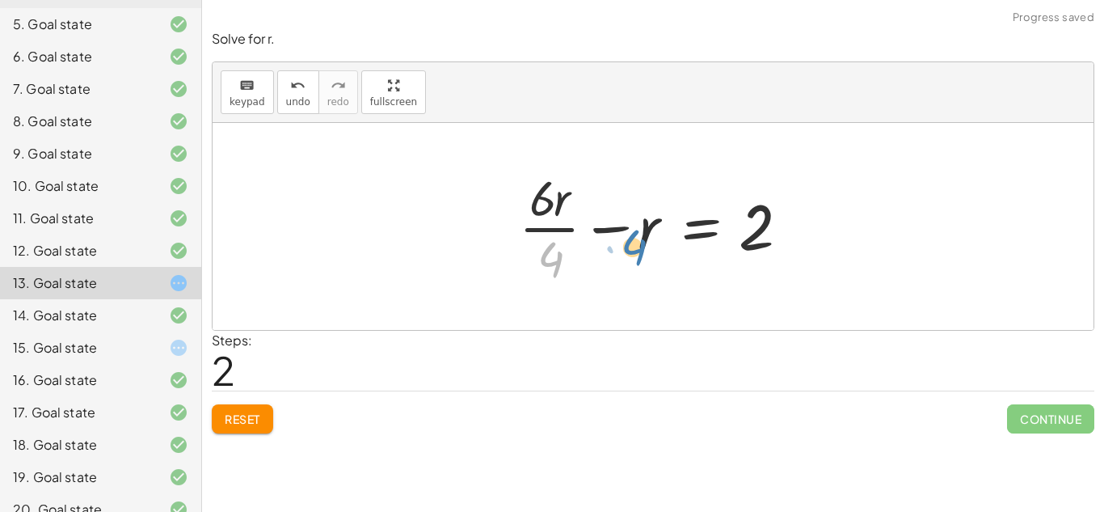
drag, startPoint x: 547, startPoint y: 255, endPoint x: 628, endPoint y: 242, distance: 81.7
click at [628, 242] on div at bounding box center [659, 226] width 297 height 124
click at [295, 103] on span "undo" at bounding box center [298, 101] width 24 height 11
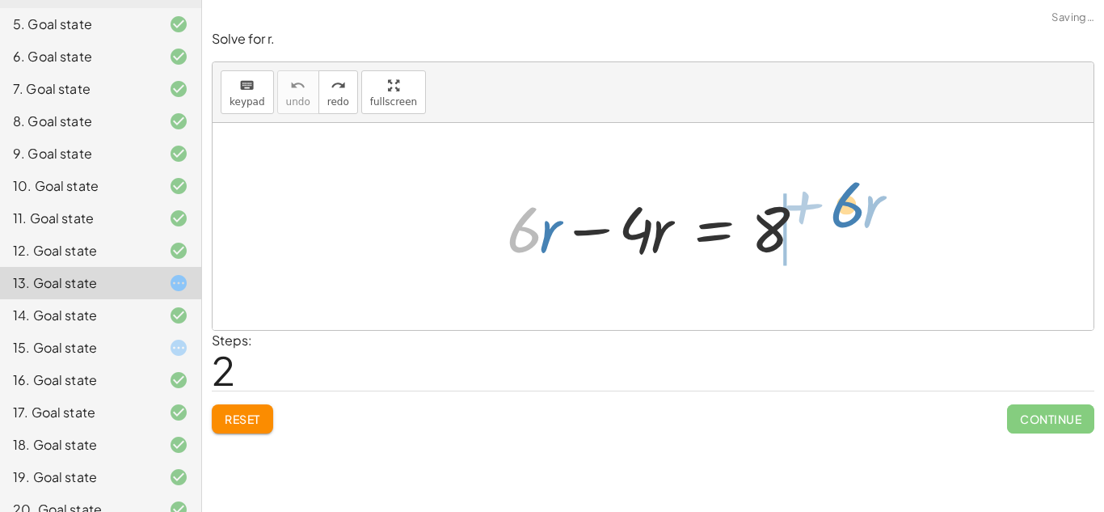
drag, startPoint x: 520, startPoint y: 223, endPoint x: 837, endPoint y: 209, distance: 317.9
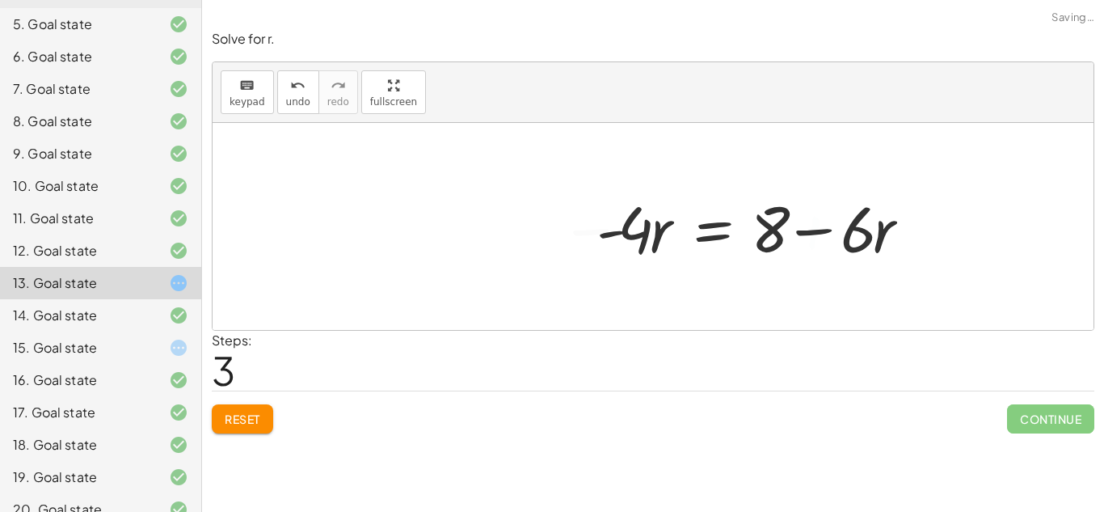
click at [818, 238] on div at bounding box center [759, 226] width 343 height 83
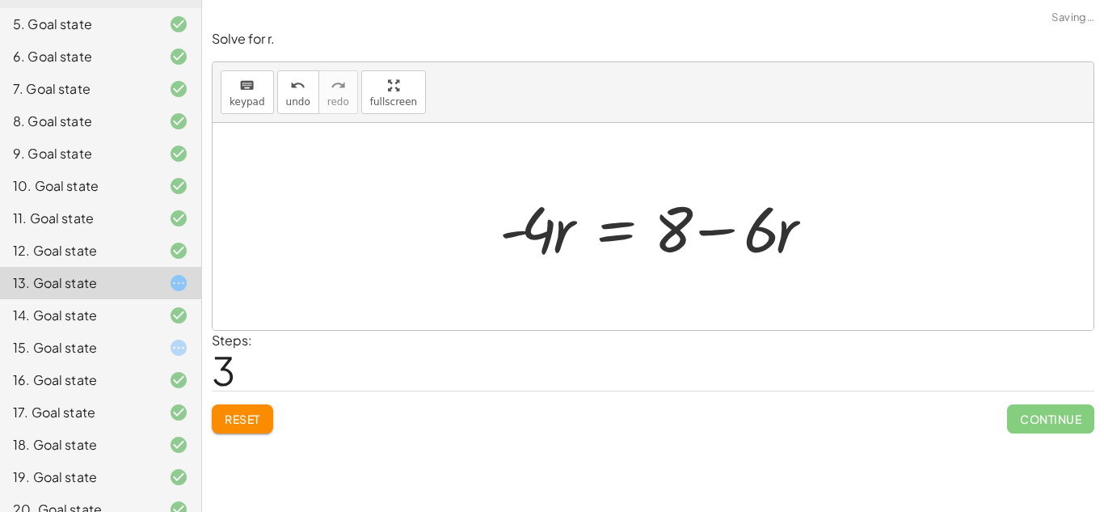
click at [818, 238] on div at bounding box center [662, 226] width 343 height 83
click at [727, 251] on div at bounding box center [659, 226] width 343 height 83
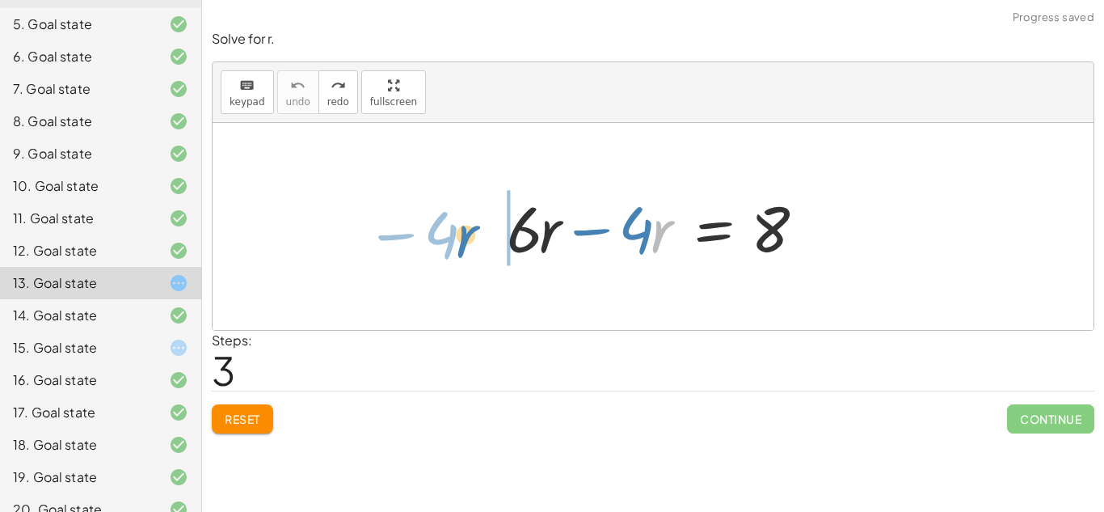
drag, startPoint x: 658, startPoint y: 221, endPoint x: 466, endPoint y: 226, distance: 192.4
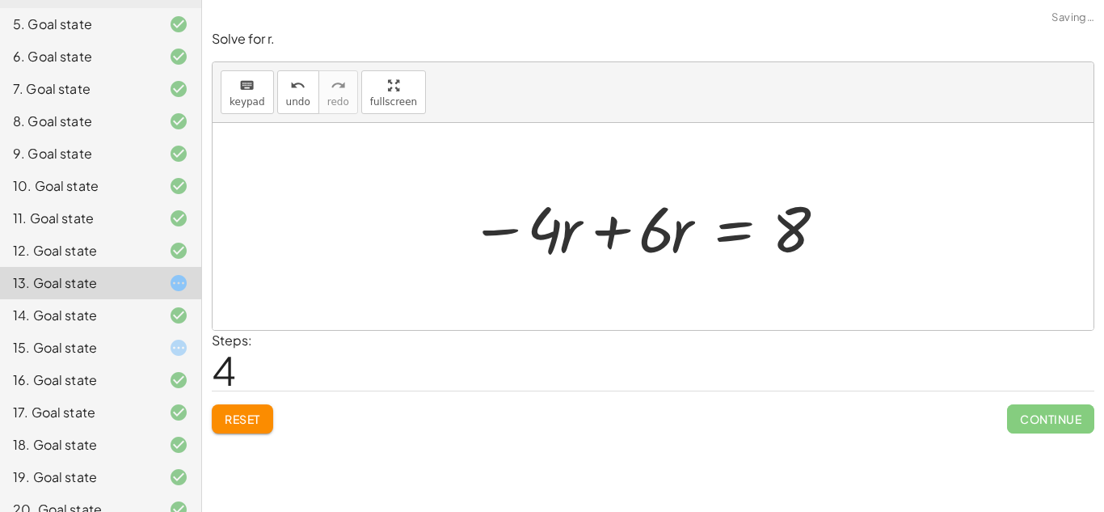
click at [576, 229] on div at bounding box center [645, 226] width 369 height 83
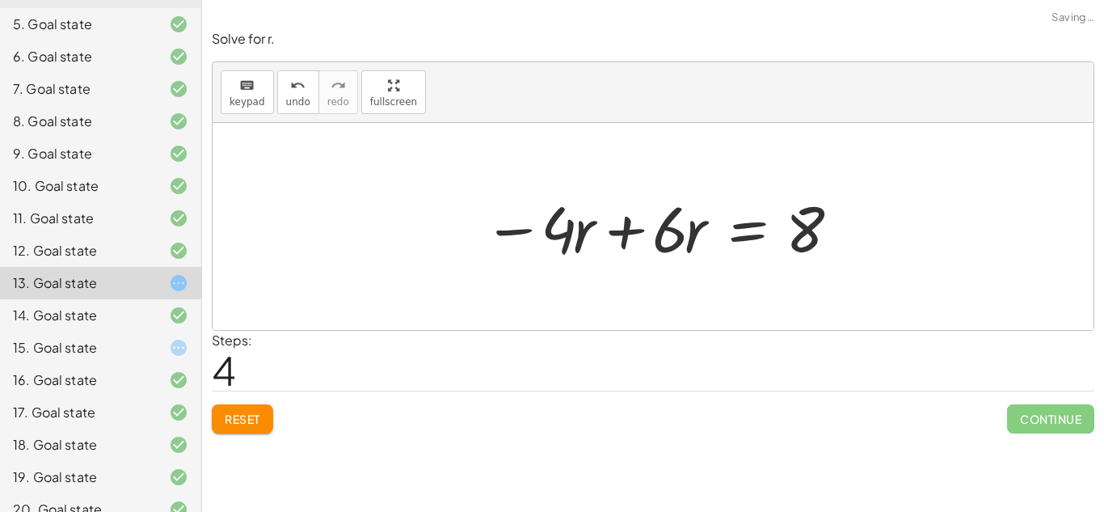
click at [576, 229] on div at bounding box center [659, 226] width 369 height 83
click at [653, 222] on div at bounding box center [659, 226] width 369 height 83
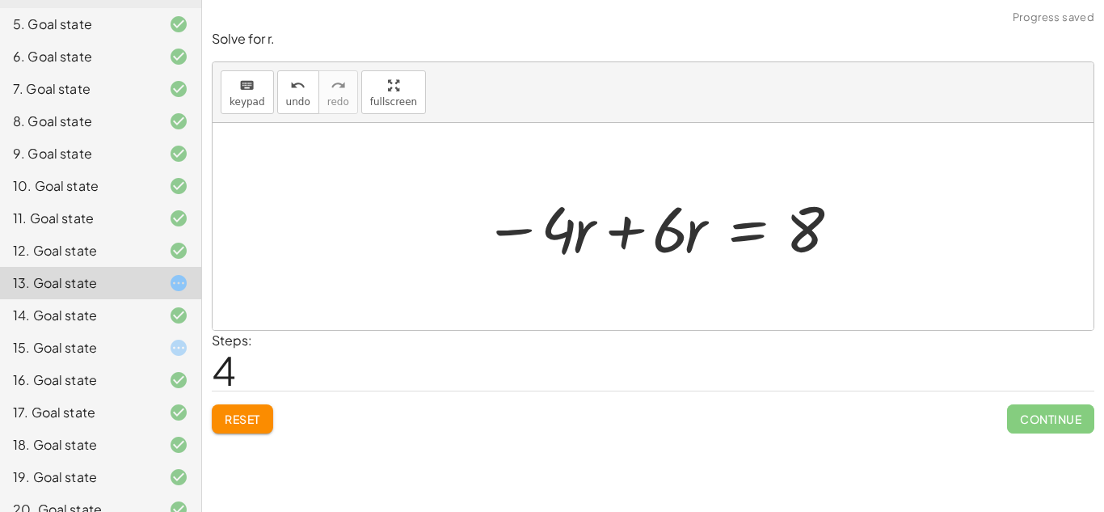
click at [653, 222] on div at bounding box center [659, 226] width 369 height 83
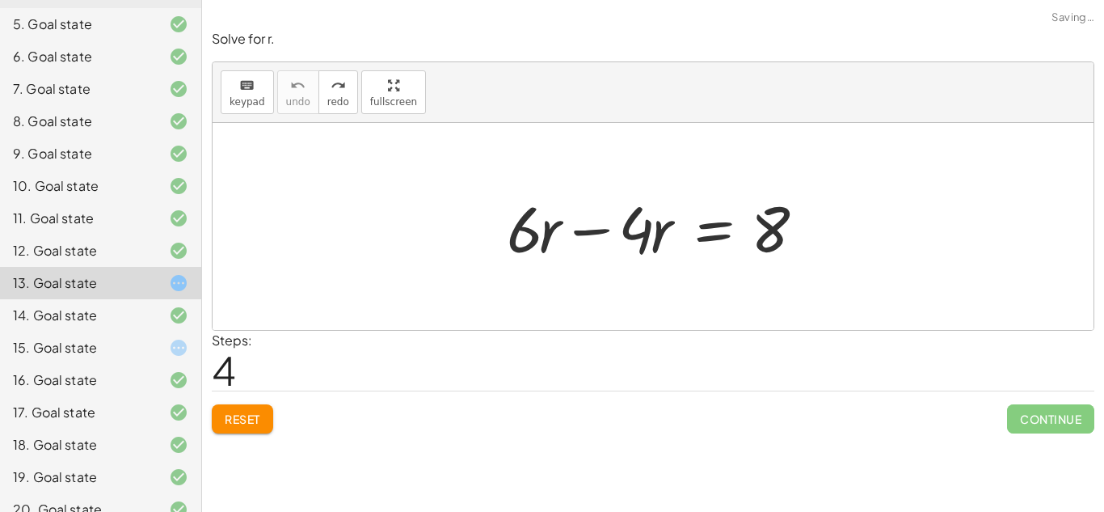
click at [622, 218] on div at bounding box center [659, 226] width 321 height 83
click at [583, 233] on div at bounding box center [659, 226] width 321 height 83
click at [583, 233] on div at bounding box center [653, 226] width 881 height 207
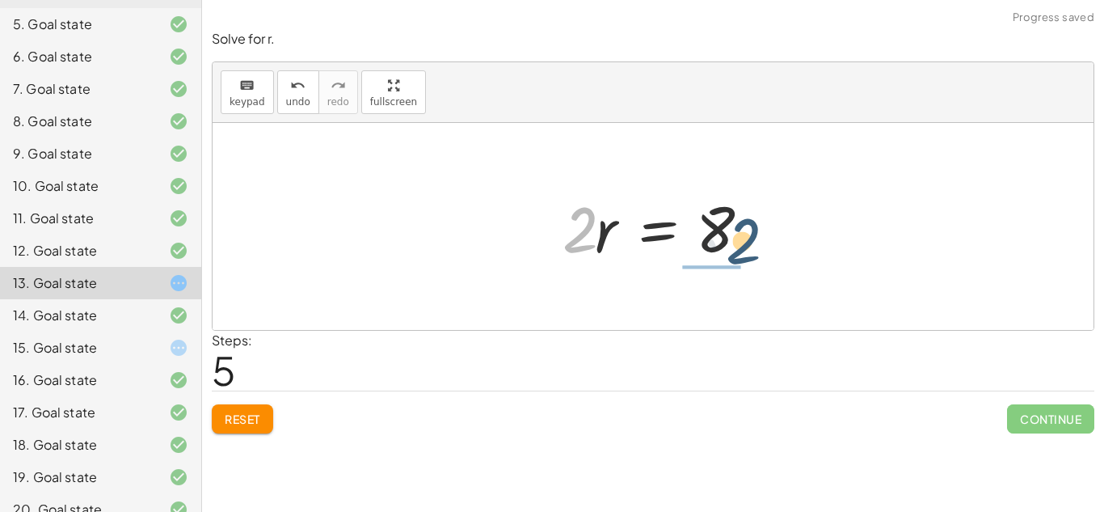
drag, startPoint x: 584, startPoint y: 228, endPoint x: 762, endPoint y: 238, distance: 178.1
click at [762, 238] on div at bounding box center [659, 226] width 210 height 83
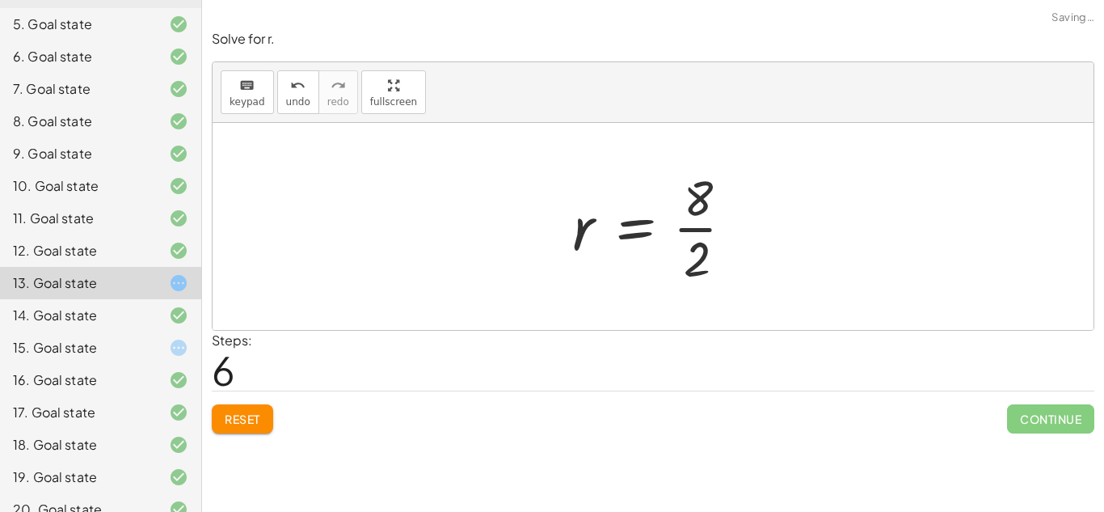
click at [698, 226] on div at bounding box center [659, 226] width 191 height 124
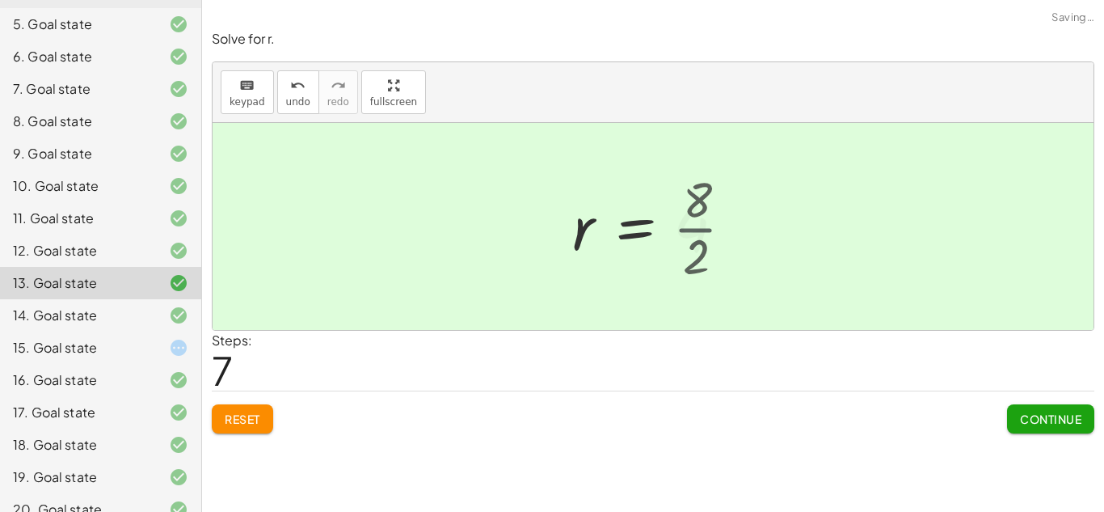
click at [699, 227] on div at bounding box center [653, 227] width 178 height 80
click at [171, 396] on div "15. Goal state" at bounding box center [100, 412] width 201 height 32
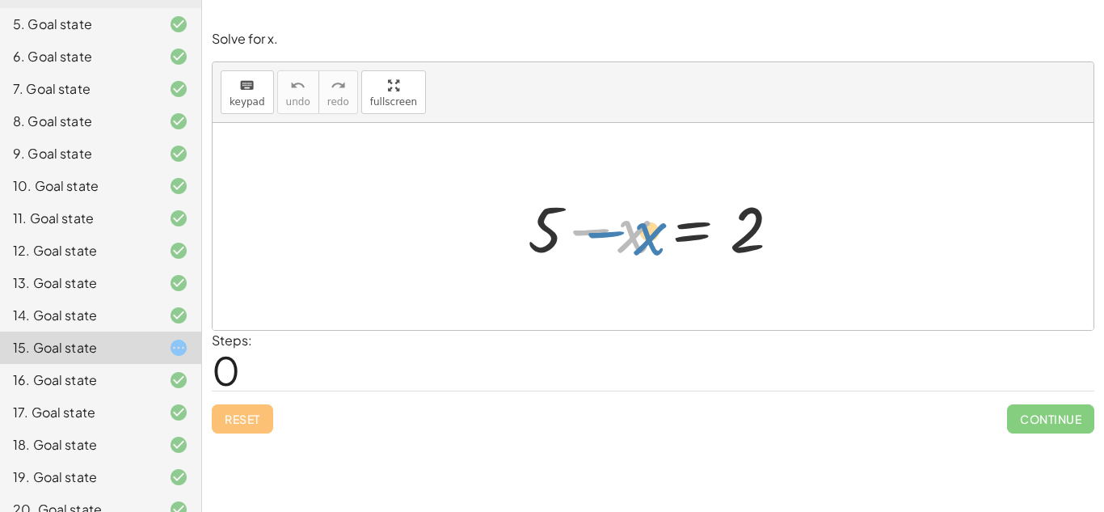
drag, startPoint x: 620, startPoint y: 230, endPoint x: 636, endPoint y: 232, distance: 16.3
click at [636, 232] on div at bounding box center [659, 226] width 279 height 83
drag, startPoint x: 546, startPoint y: 225, endPoint x: 516, endPoint y: 205, distance: 36.1
click at [516, 205] on div "+ 5 + 5 − x = 2" at bounding box center [652, 226] width 299 height 91
drag, startPoint x: 540, startPoint y: 220, endPoint x: 690, endPoint y: 240, distance: 151.7
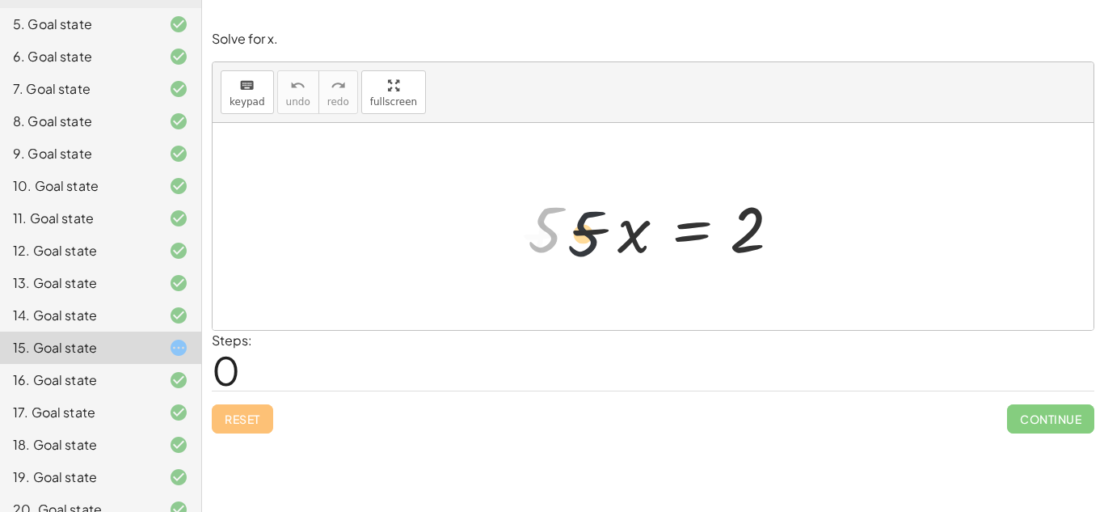
click at [690, 240] on div at bounding box center [659, 226] width 279 height 83
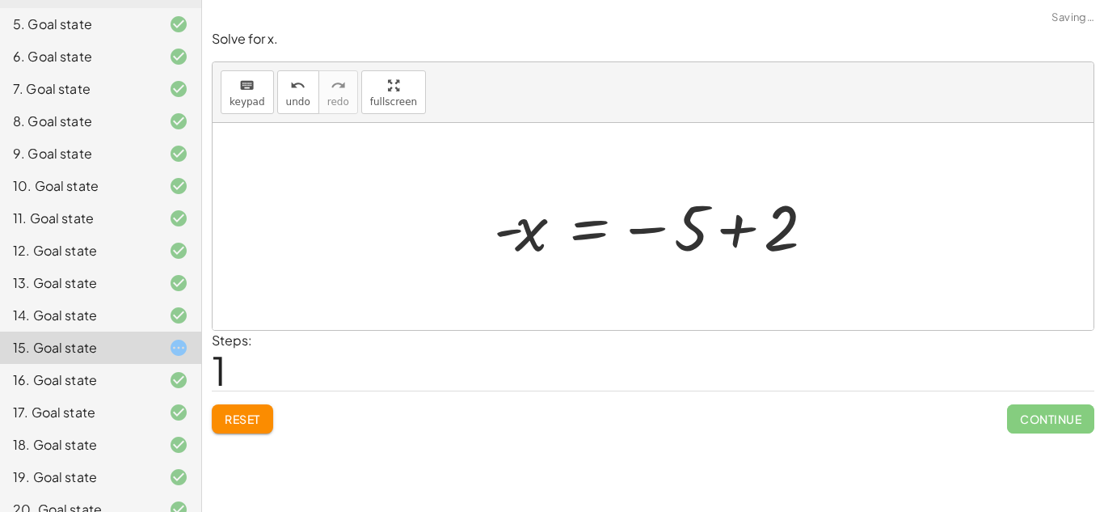
click at [717, 226] on div at bounding box center [659, 227] width 347 height 80
click at [717, 226] on div "+ 5 − x = 2 5 - x = 2 − +" at bounding box center [653, 227] width 367 height 88
click at [717, 226] on div "+ 5 − x = 2 5 - x = 2 - + 3 - x = − 5 + 2" at bounding box center [595, 227] width 251 height 88
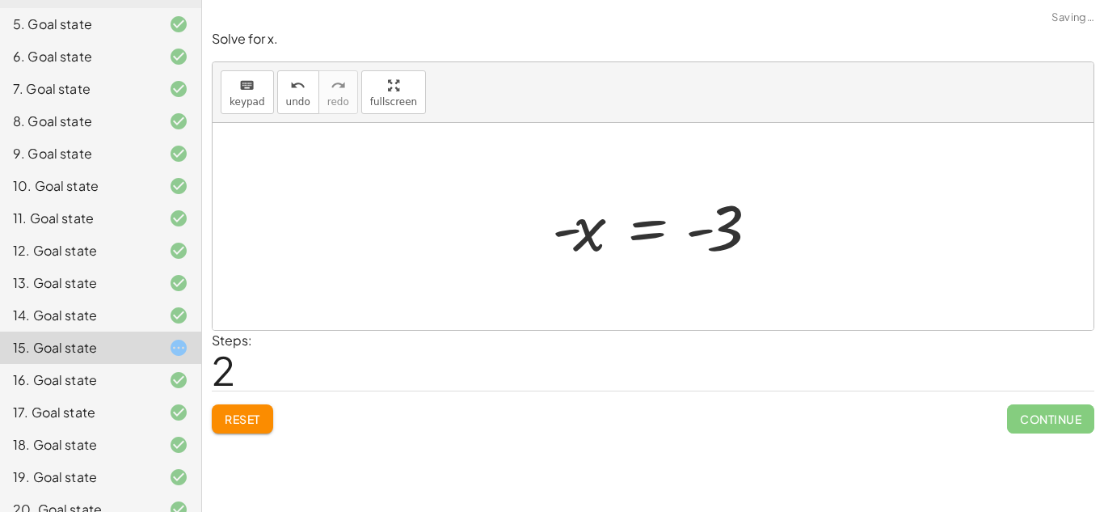
click at [602, 229] on div at bounding box center [659, 227] width 231 height 80
click at [296, 96] on span "undo" at bounding box center [298, 101] width 24 height 11
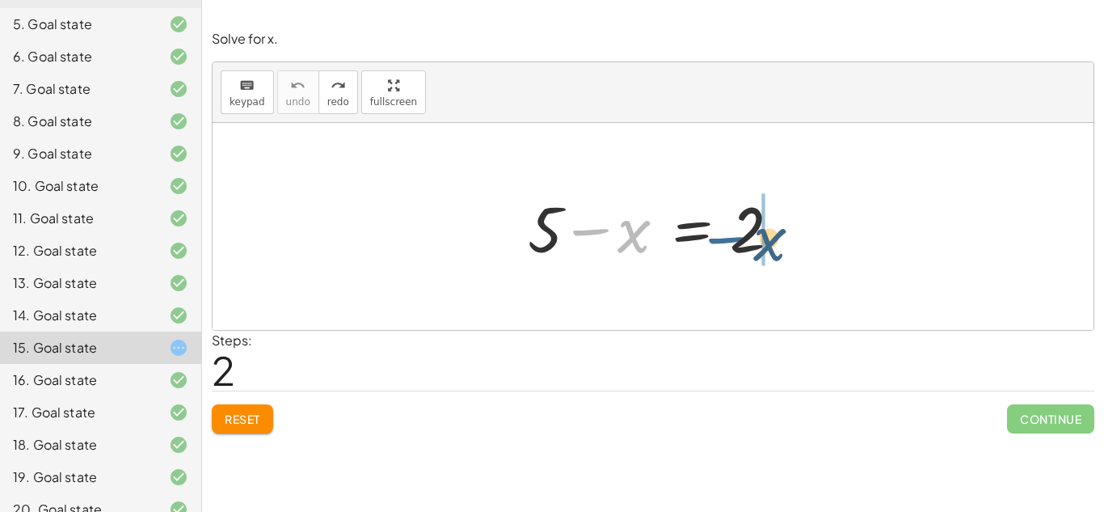
drag, startPoint x: 590, startPoint y: 227, endPoint x: 711, endPoint y: 230, distance: 121.3
click at [711, 230] on div at bounding box center [659, 226] width 279 height 83
click at [240, 410] on button "Reset" at bounding box center [242, 418] width 61 height 29
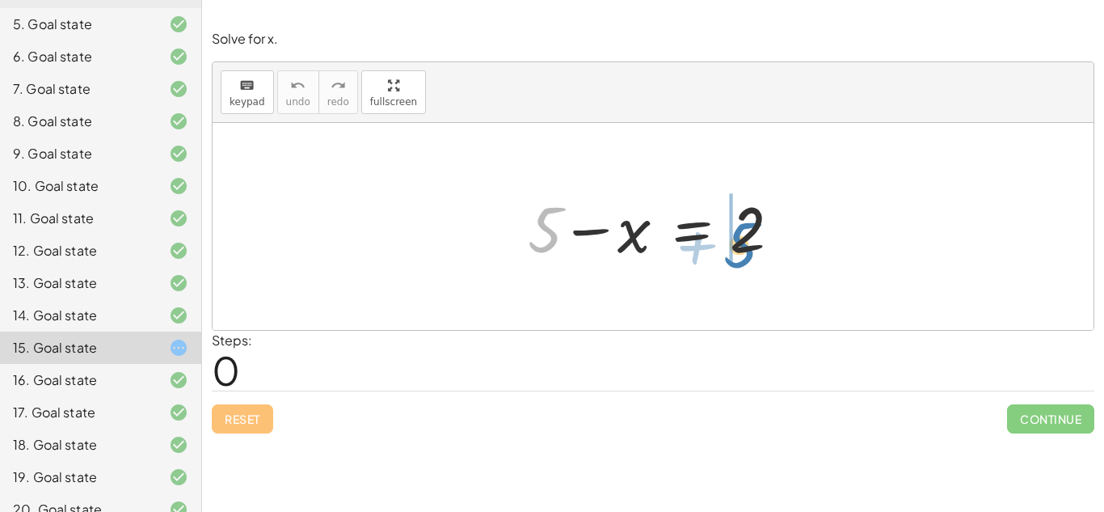
drag, startPoint x: 549, startPoint y: 225, endPoint x: 744, endPoint y: 238, distance: 195.2
click at [744, 238] on div at bounding box center [659, 226] width 279 height 83
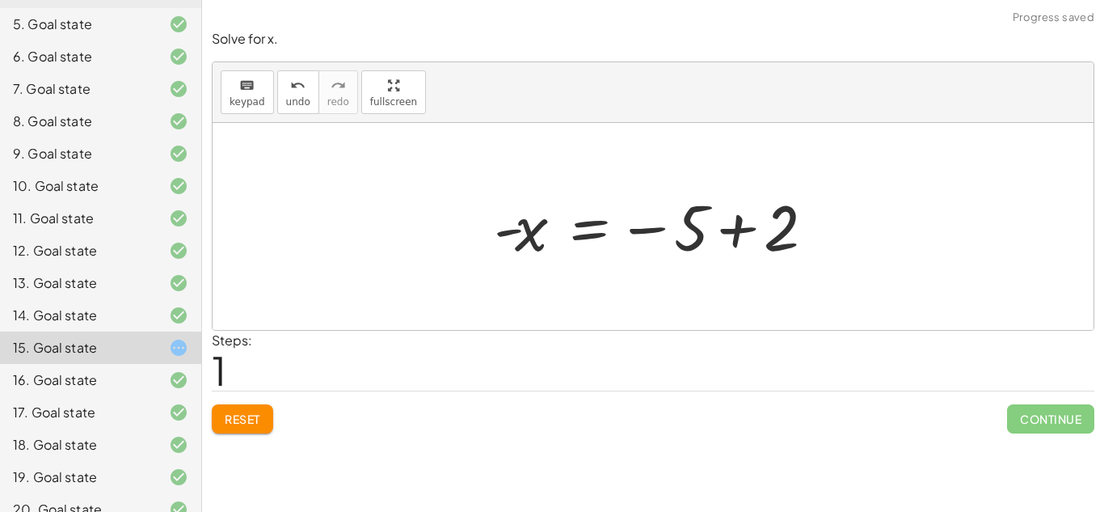
click at [844, 219] on div at bounding box center [653, 226] width 881 height 207
click at [758, 220] on div at bounding box center [659, 227] width 347 height 80
click at [758, 220] on div at bounding box center [653, 226] width 881 height 207
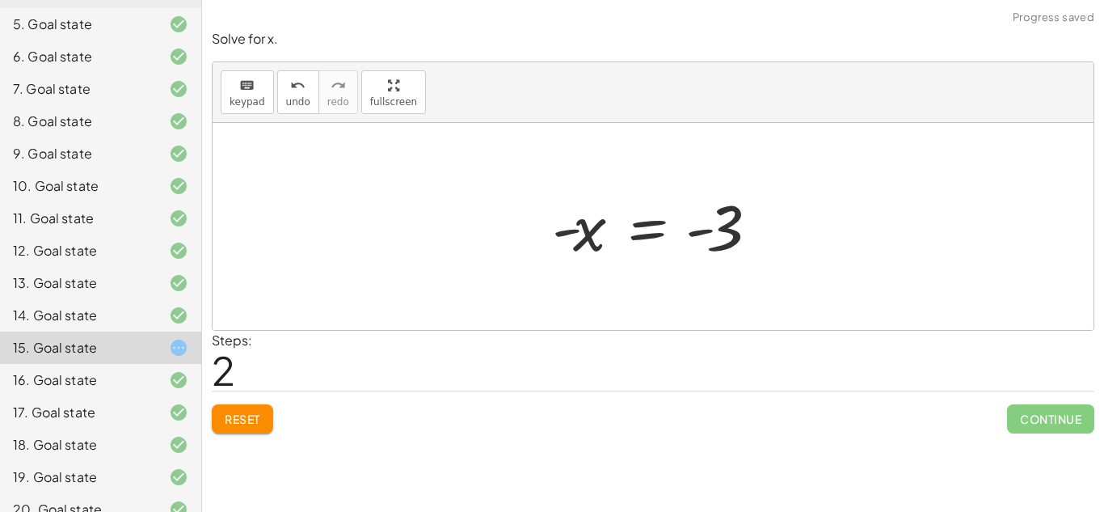
click at [702, 230] on div at bounding box center [659, 227] width 231 height 80
click at [598, 227] on div at bounding box center [659, 227] width 231 height 80
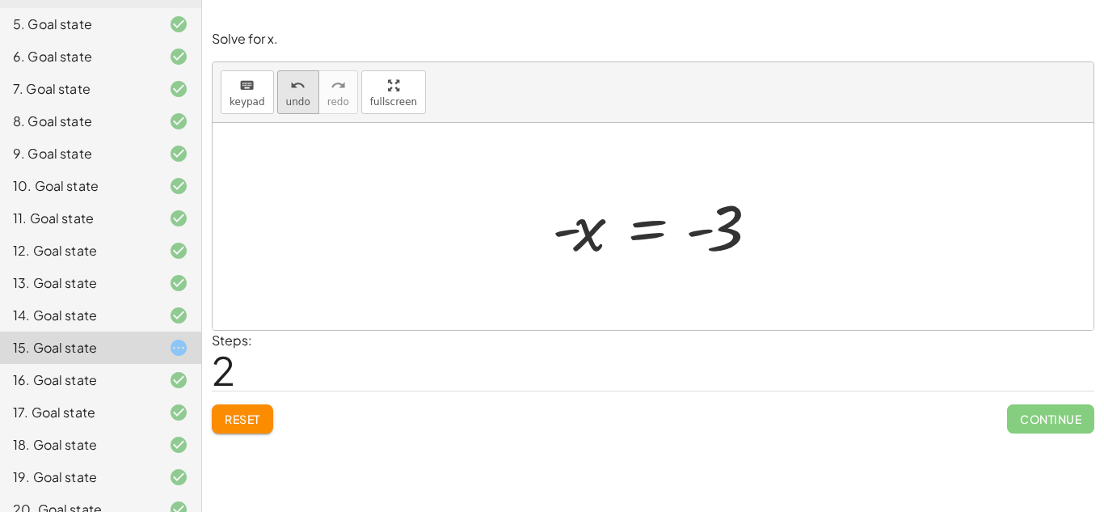
click at [286, 96] on span "undo" at bounding box center [298, 101] width 24 height 11
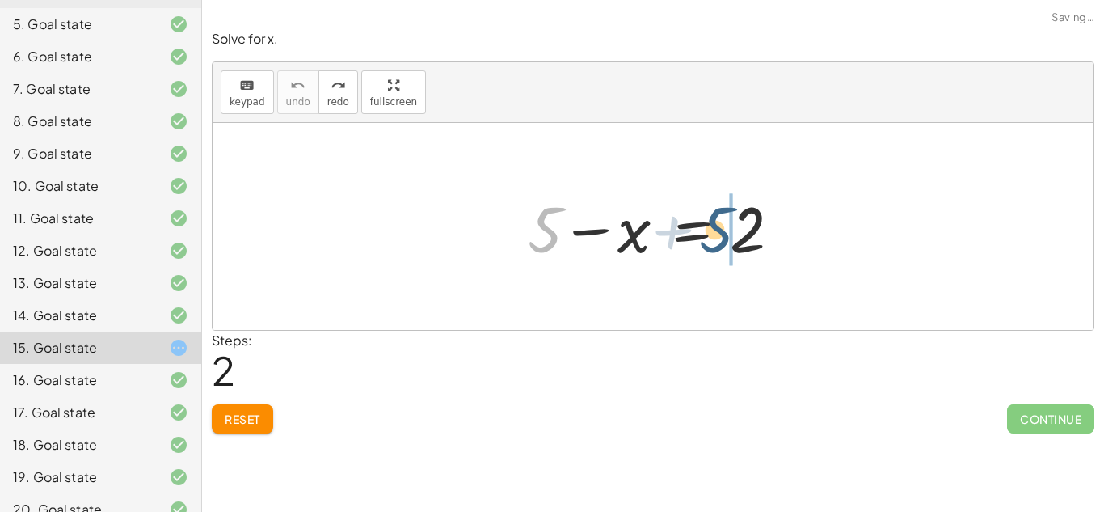
drag, startPoint x: 560, startPoint y: 230, endPoint x: 733, endPoint y: 230, distance: 173.0
click at [733, 230] on div at bounding box center [659, 226] width 279 height 83
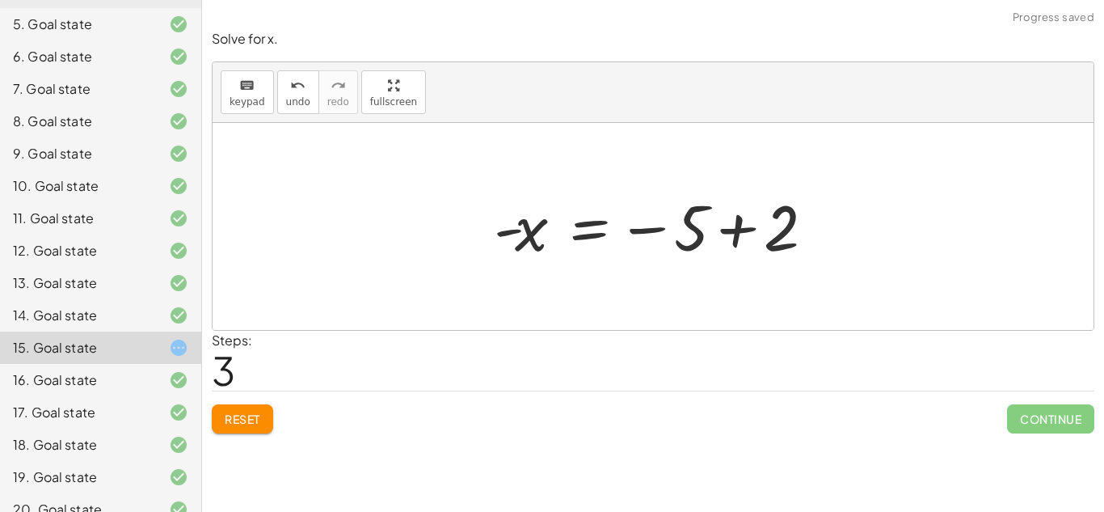
click at [693, 218] on div at bounding box center [659, 227] width 347 height 80
click at [728, 221] on div at bounding box center [659, 227] width 347 height 80
click at [728, 221] on div at bounding box center [653, 226] width 881 height 207
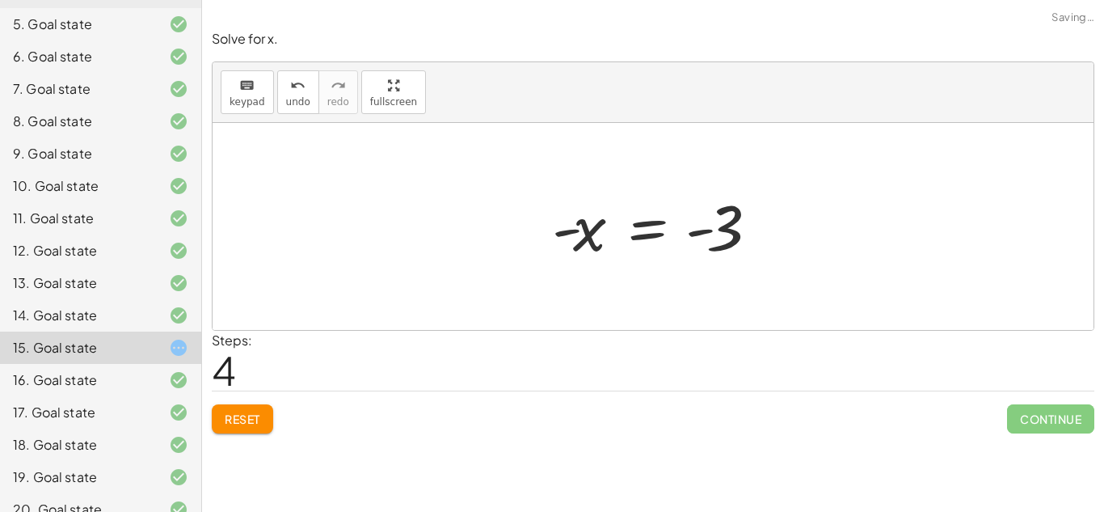
click at [575, 228] on div at bounding box center [659, 227] width 231 height 80
click at [277, 93] on button "undo undo" at bounding box center [298, 92] width 42 height 44
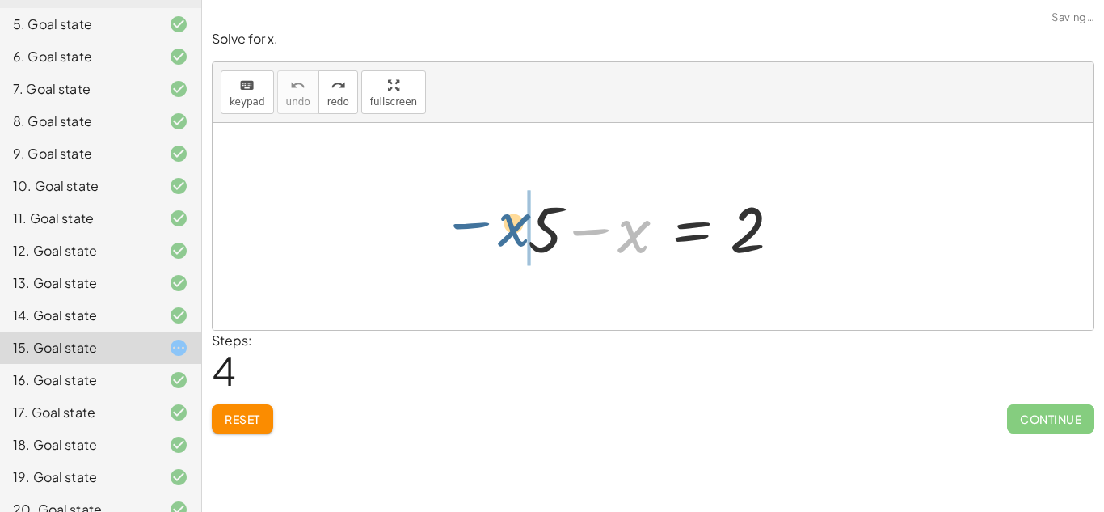
drag, startPoint x: 630, startPoint y: 230, endPoint x: 507, endPoint y: 223, distance: 123.9
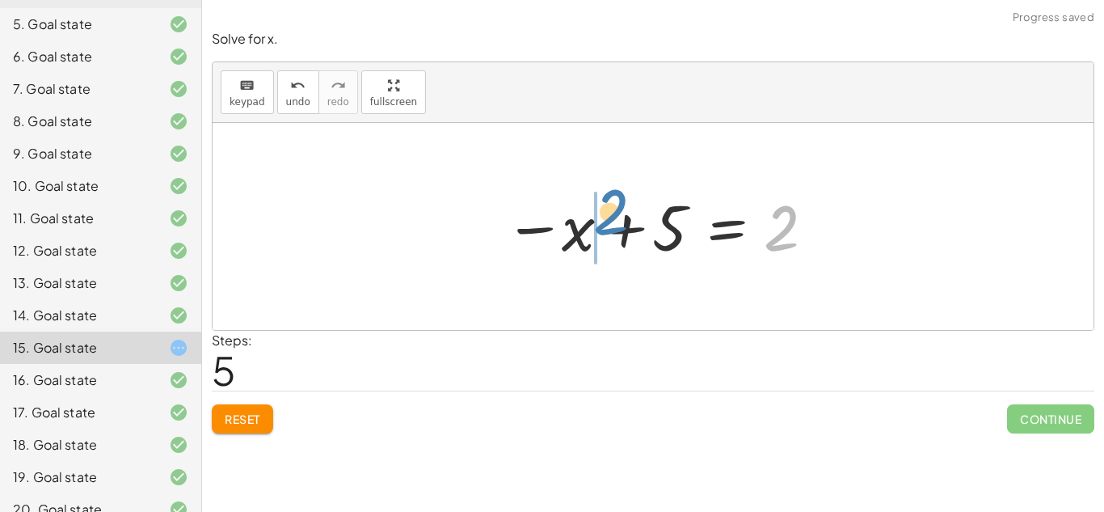
drag, startPoint x: 767, startPoint y: 234, endPoint x: 616, endPoint y: 228, distance: 151.3
click at [616, 228] on div at bounding box center [659, 227] width 326 height 80
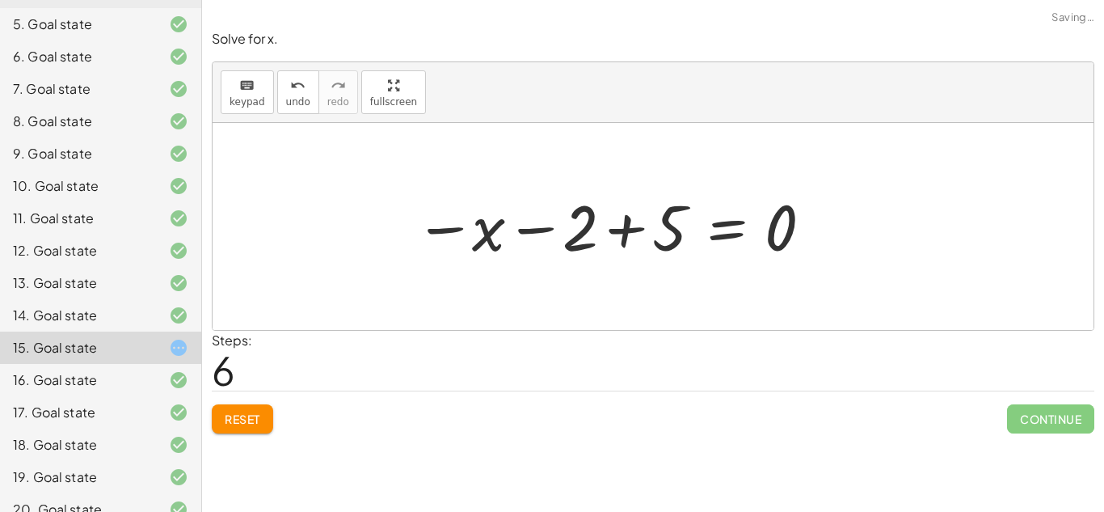
click at [635, 234] on div at bounding box center [614, 227] width 415 height 80
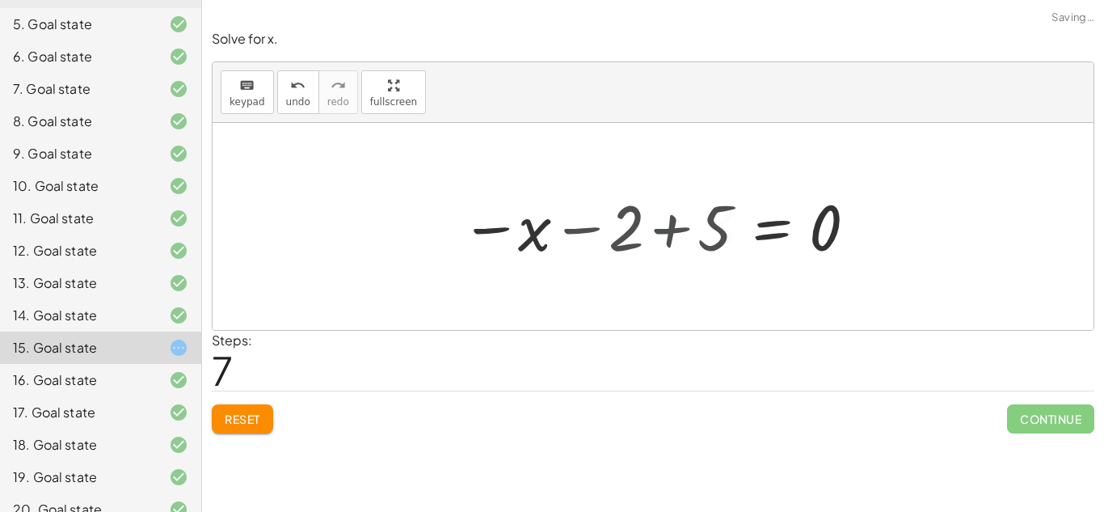
click at [635, 234] on div at bounding box center [704, 227] width 326 height 80
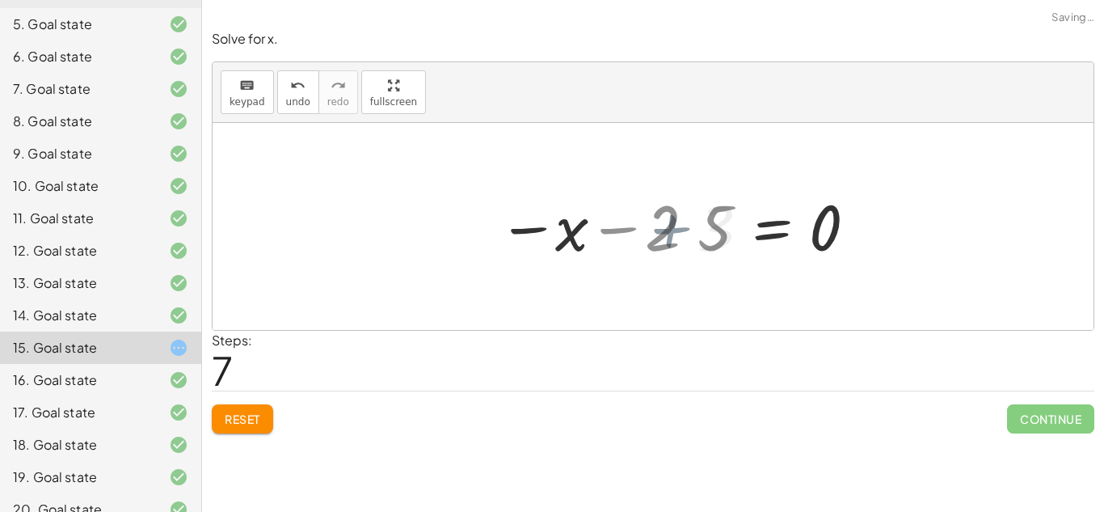
click at [635, 234] on div at bounding box center [704, 227] width 326 height 80
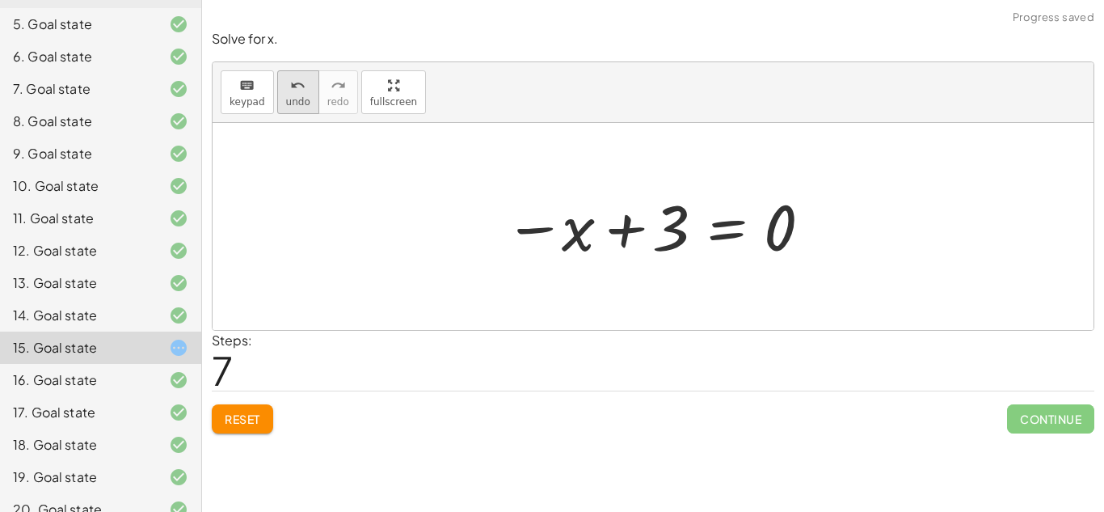
click at [290, 79] on icon "undo" at bounding box center [297, 85] width 15 height 19
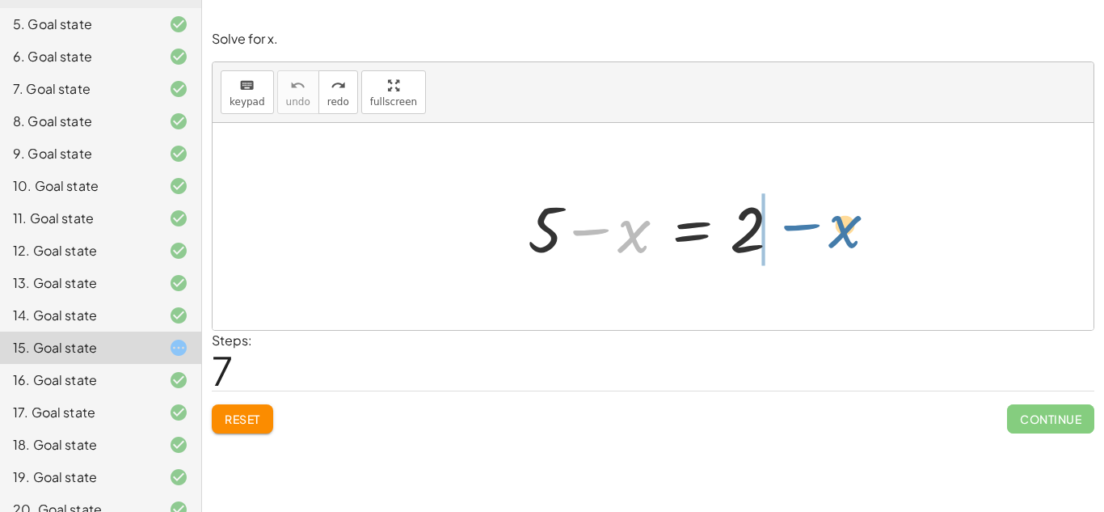
drag, startPoint x: 572, startPoint y: 225, endPoint x: 760, endPoint y: 221, distance: 188.3
click at [760, 221] on div at bounding box center [659, 226] width 279 height 83
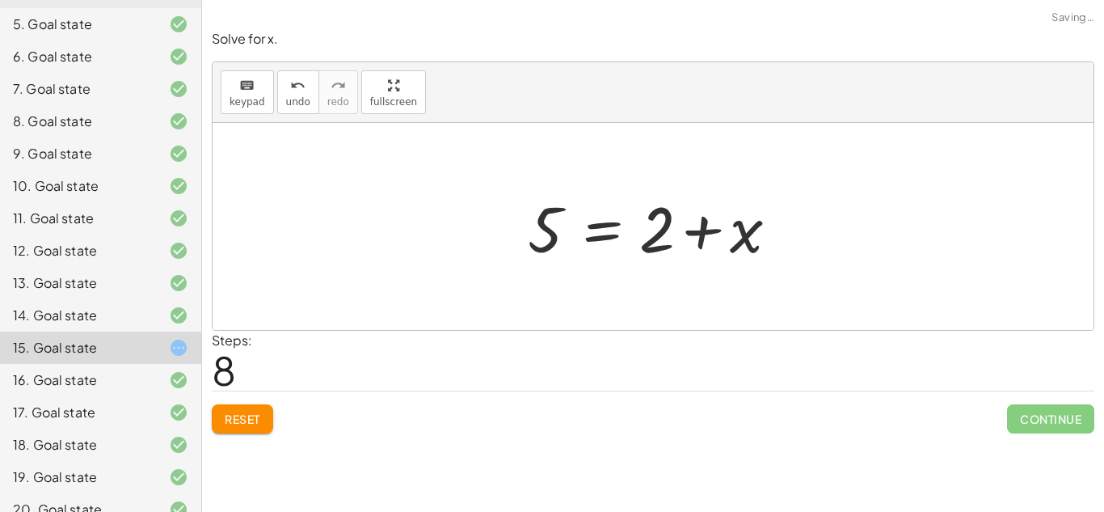
click at [760, 226] on div at bounding box center [659, 226] width 279 height 83
drag, startPoint x: 640, startPoint y: 226, endPoint x: 765, endPoint y: 236, distance: 124.8
click at [723, 229] on div at bounding box center [659, 226] width 279 height 83
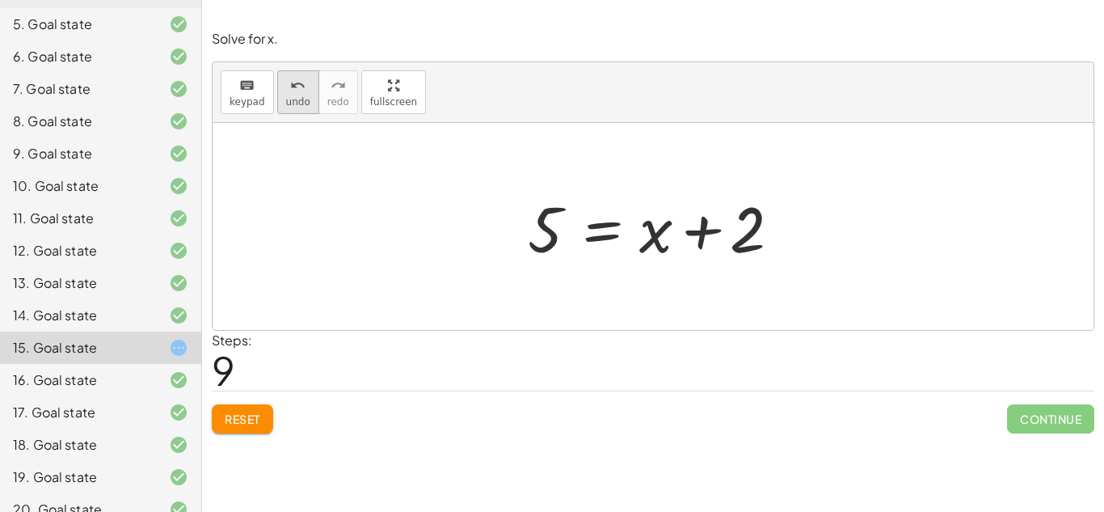
click at [301, 76] on icon "undo" at bounding box center [297, 85] width 15 height 19
click at [253, 428] on button "Reset" at bounding box center [242, 418] width 61 height 29
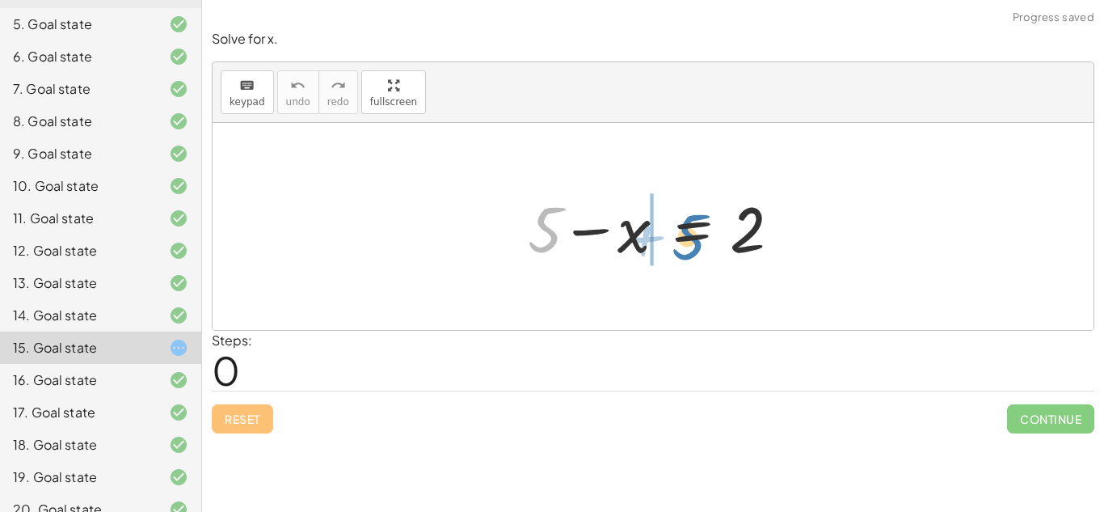
drag, startPoint x: 551, startPoint y: 230, endPoint x: 708, endPoint y: 232, distance: 156.8
click at [708, 232] on div at bounding box center [659, 226] width 279 height 83
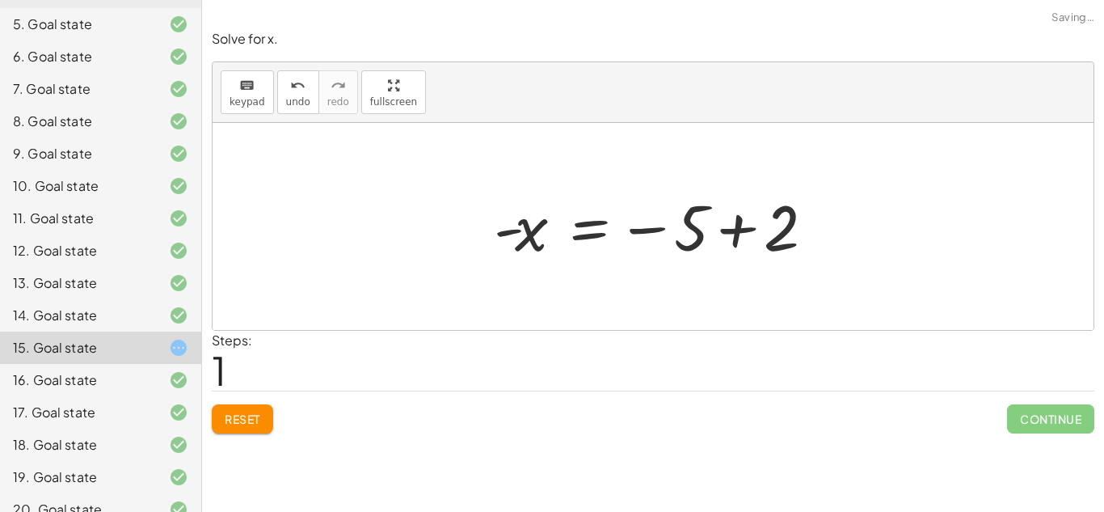
click at [718, 209] on div at bounding box center [659, 227] width 347 height 80
click at [718, 209] on div "+ 5 − x = 2 5 - x = 2 - + 3 - x = − 5 + 2" at bounding box center [595, 227] width 251 height 88
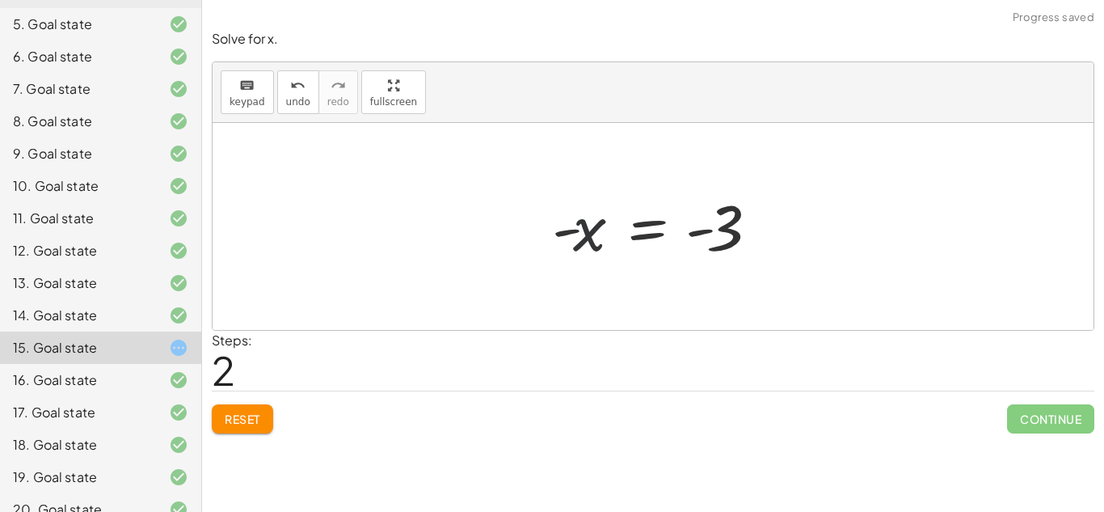
click at [603, 241] on div at bounding box center [659, 227] width 231 height 80
click at [310, 94] on button "undo undo" at bounding box center [298, 92] width 42 height 44
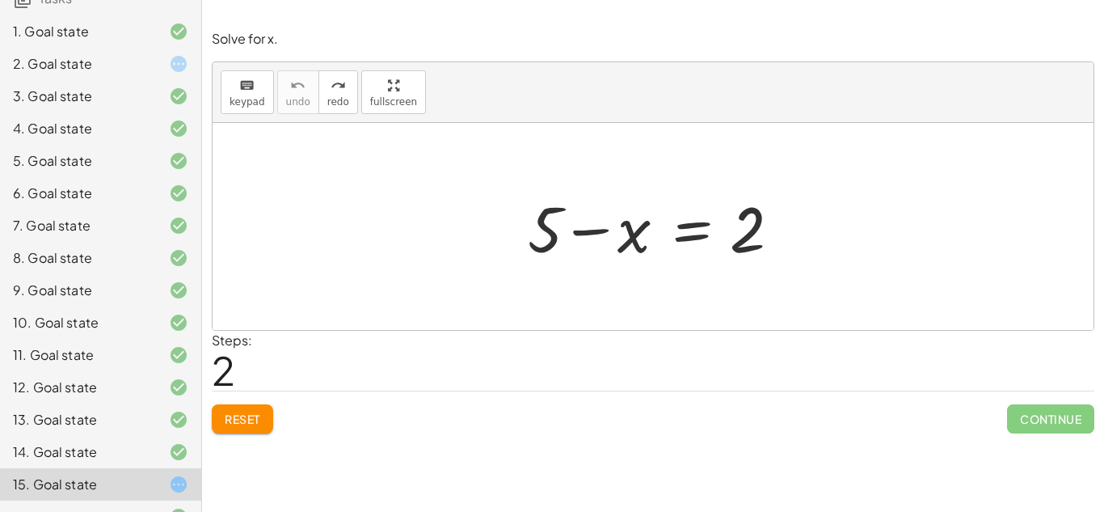
scroll to position [14, 0]
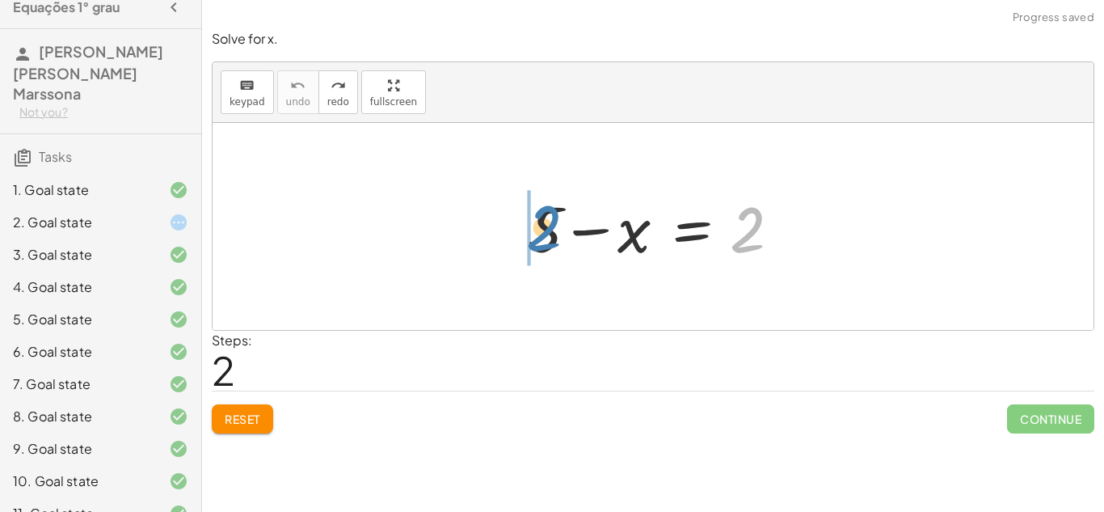
drag, startPoint x: 739, startPoint y: 233, endPoint x: 537, endPoint y: 229, distance: 202.1
click at [537, 229] on div at bounding box center [659, 226] width 279 height 83
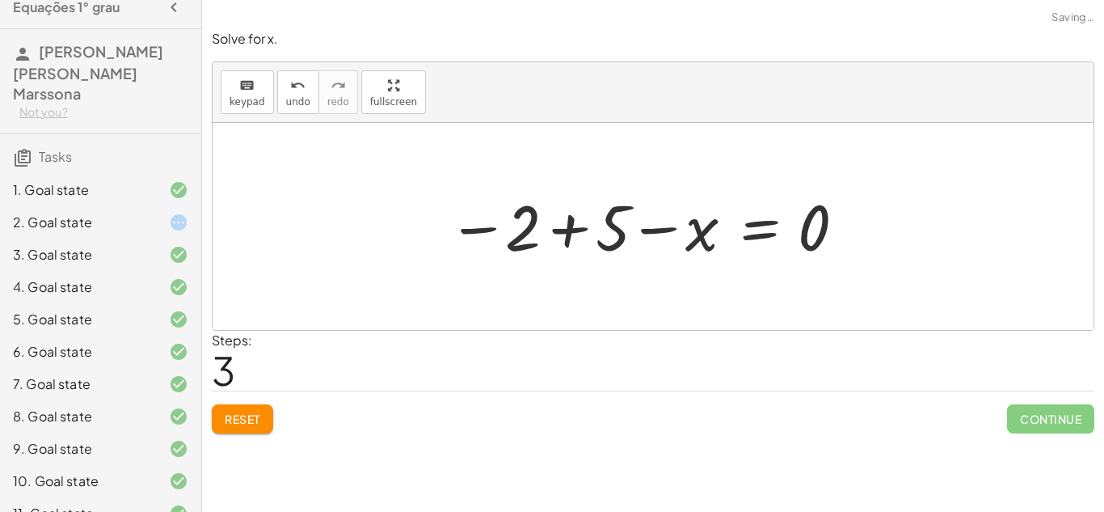
click at [537, 229] on div at bounding box center [647, 227] width 415 height 80
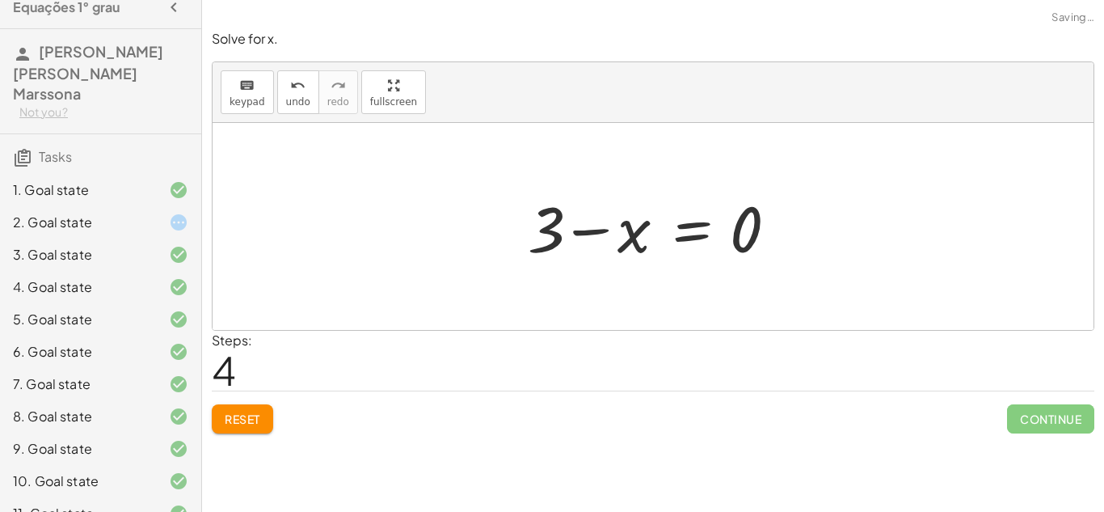
click at [623, 234] on div at bounding box center [659, 226] width 279 height 83
drag, startPoint x: 623, startPoint y: 234, endPoint x: 756, endPoint y: 227, distance: 132.7
click at [756, 227] on div at bounding box center [659, 226] width 279 height 83
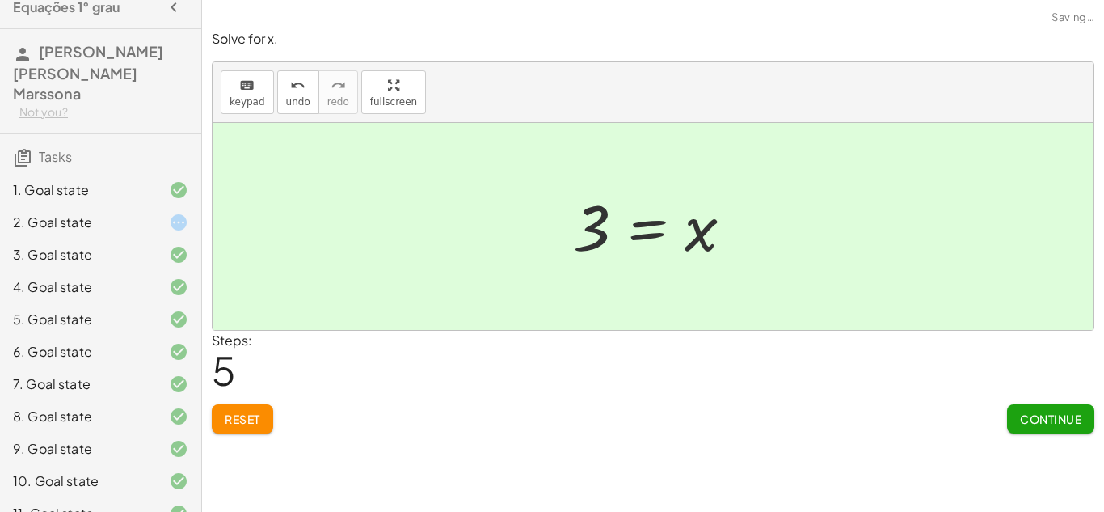
click at [1041, 422] on span "Continue" at bounding box center [1050, 418] width 61 height 15
click at [788, 392] on div "Reset Continue" at bounding box center [653, 411] width 883 height 43
click at [700, 284] on div at bounding box center [653, 226] width 881 height 207
click at [656, 244] on div at bounding box center [659, 227] width 188 height 80
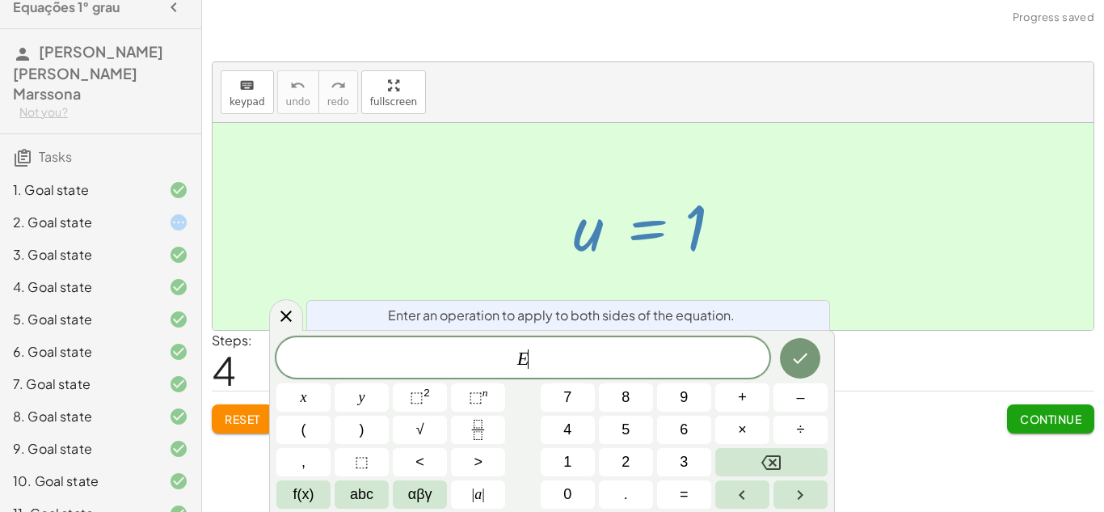
click at [613, 184] on div "· 4 · ( + u + 3 ) = 16 + u + 3 = · 16 · 4 + u + 3 = 4 u = − 3 + 4 u = 1" at bounding box center [653, 227] width 209 height 88
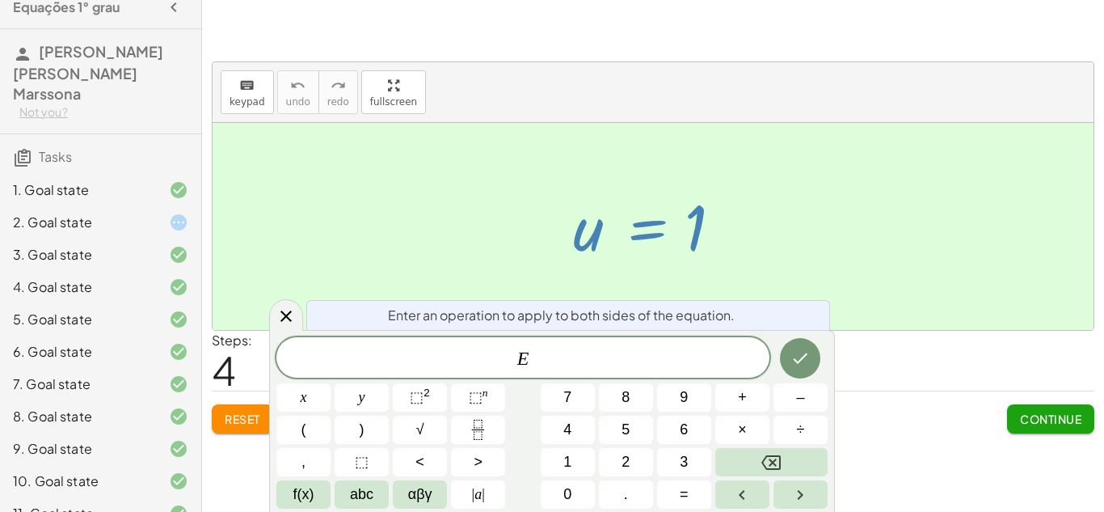
scroll to position [4, 0]
drag, startPoint x: 284, startPoint y: 365, endPoint x: 284, endPoint y: 344, distance: 21.0
click at [284, 344] on div "​ E" at bounding box center [522, 357] width 493 height 40
click at [277, 305] on div at bounding box center [286, 315] width 34 height 32
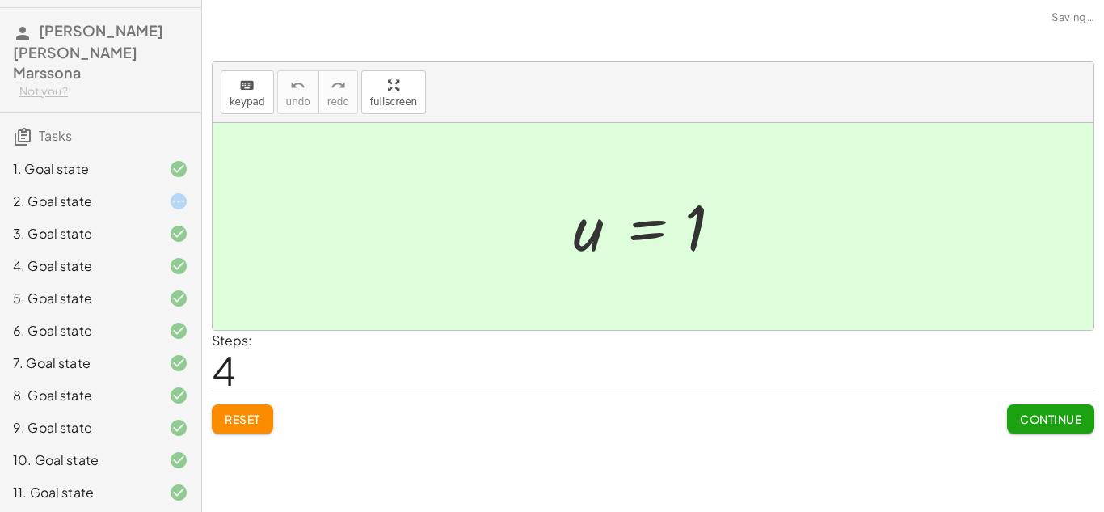
scroll to position [0, 0]
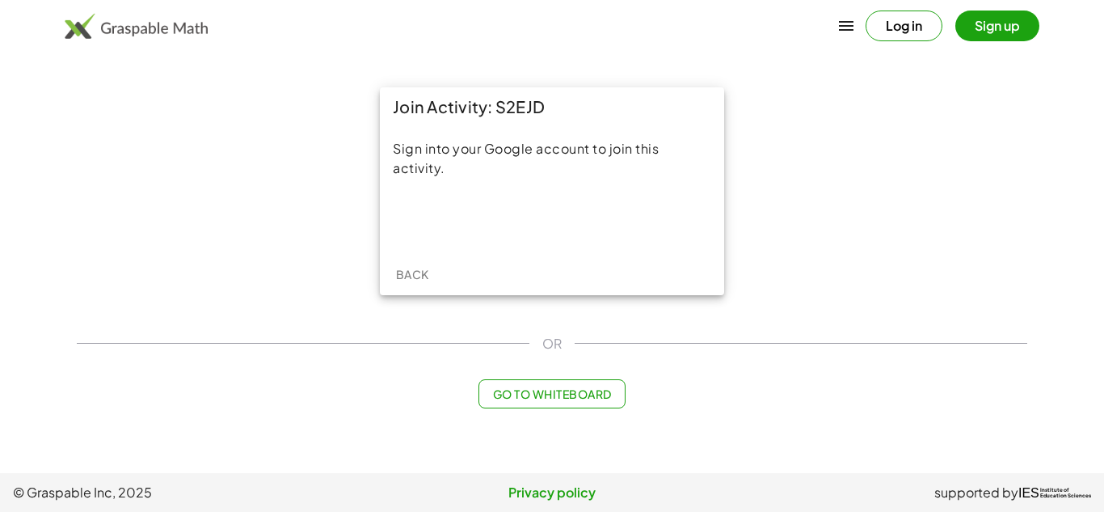
click at [575, 202] on iframe at bounding box center [552, 220] width 232 height 36
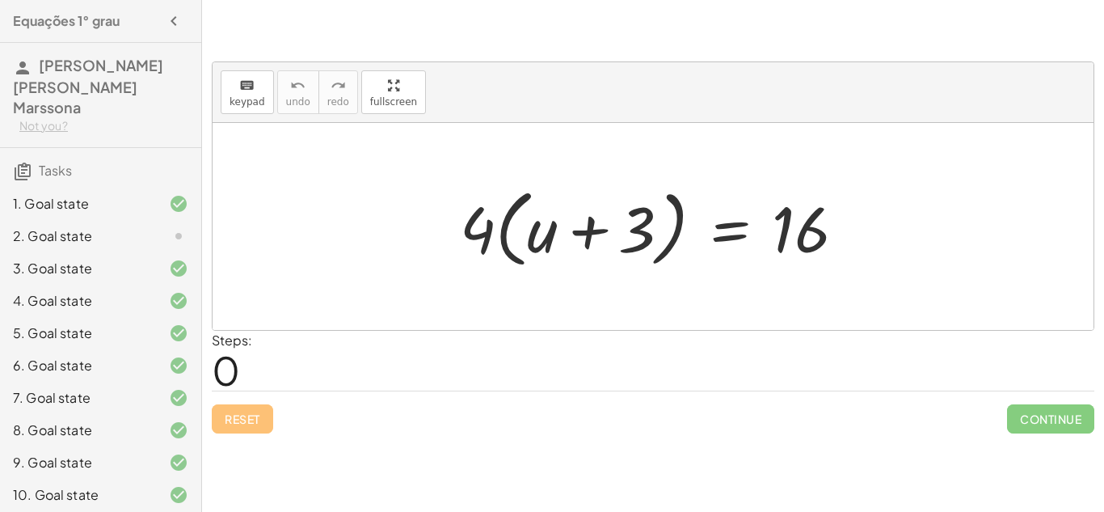
scroll to position [309, 0]
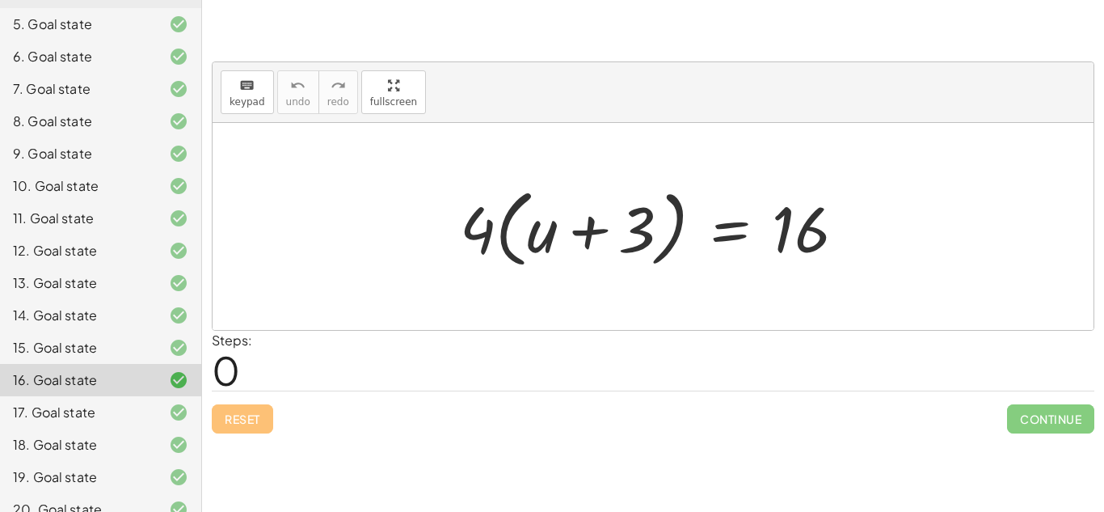
click at [36, 467] on div "19. Goal state" at bounding box center [78, 476] width 130 height 19
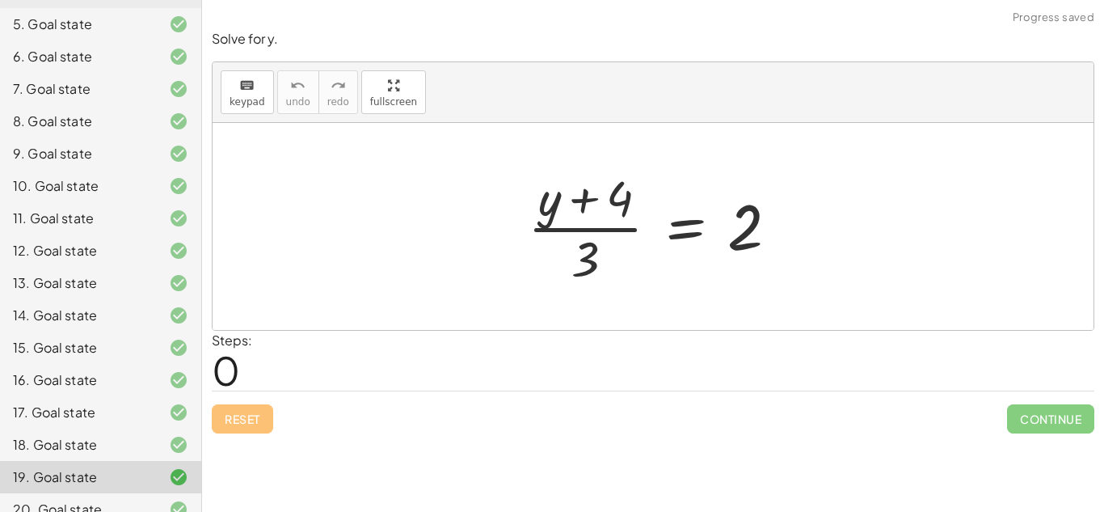
click at [43, 493] on div "18. Goal state" at bounding box center [100, 509] width 201 height 32
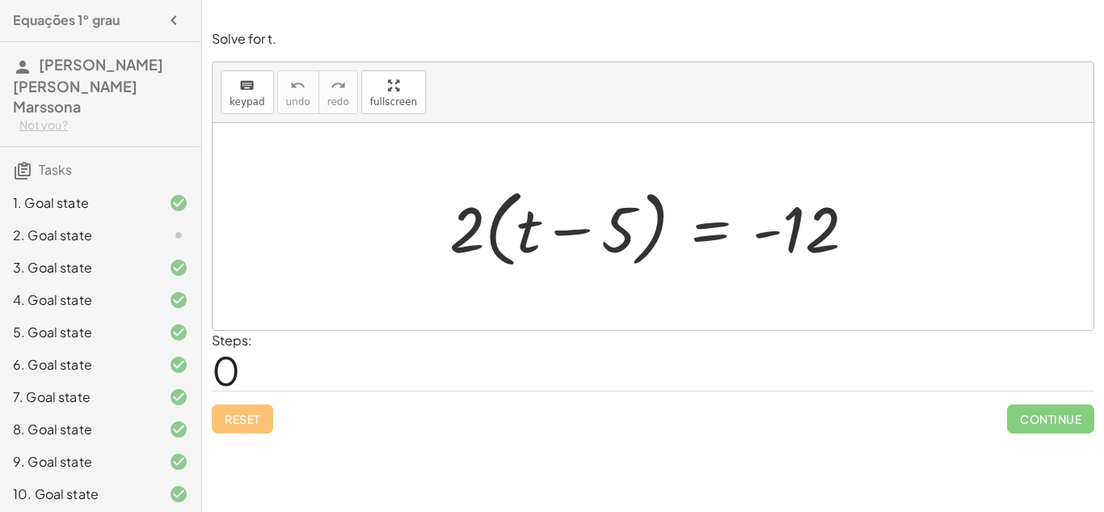
scroll to position [3, 0]
